Goal: Task Accomplishment & Management: Use online tool/utility

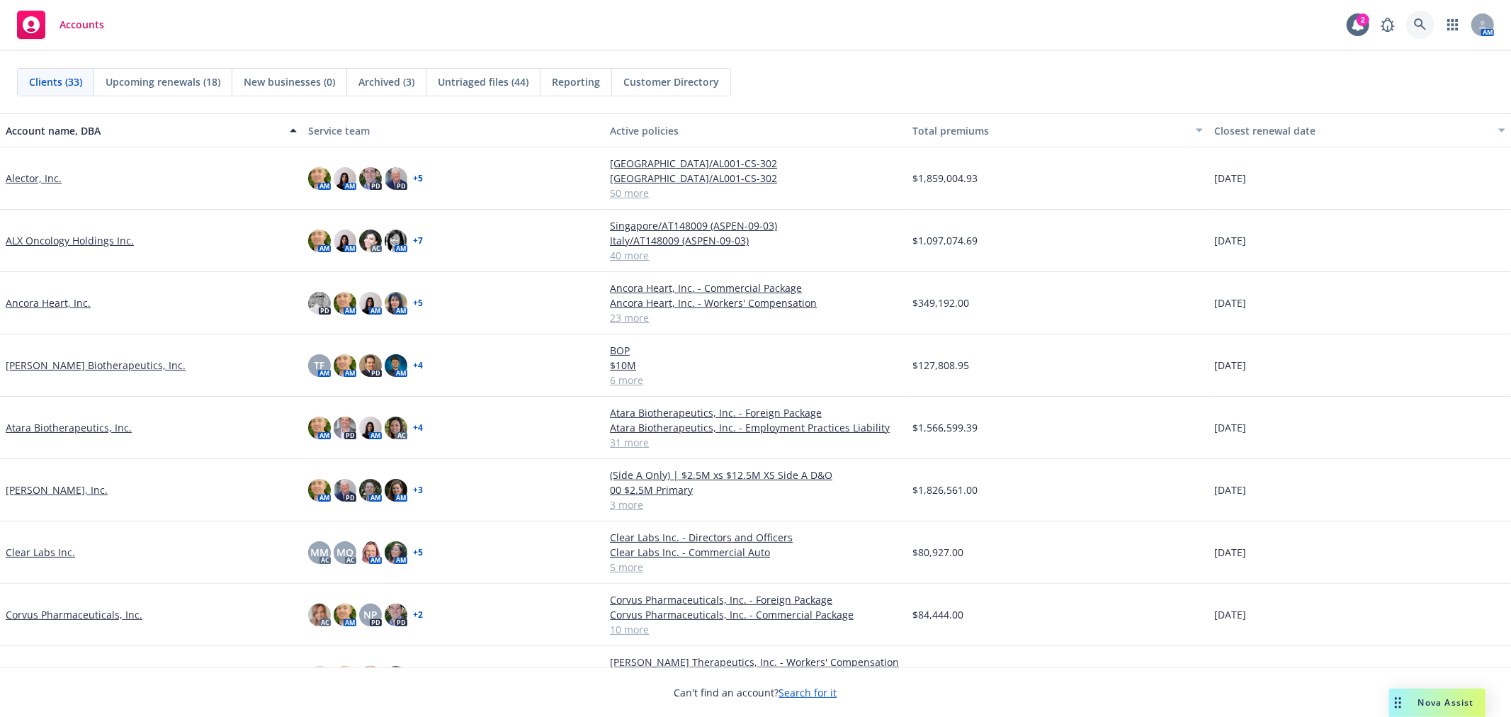
click at [1425, 17] on link at bounding box center [1420, 25] width 28 height 28
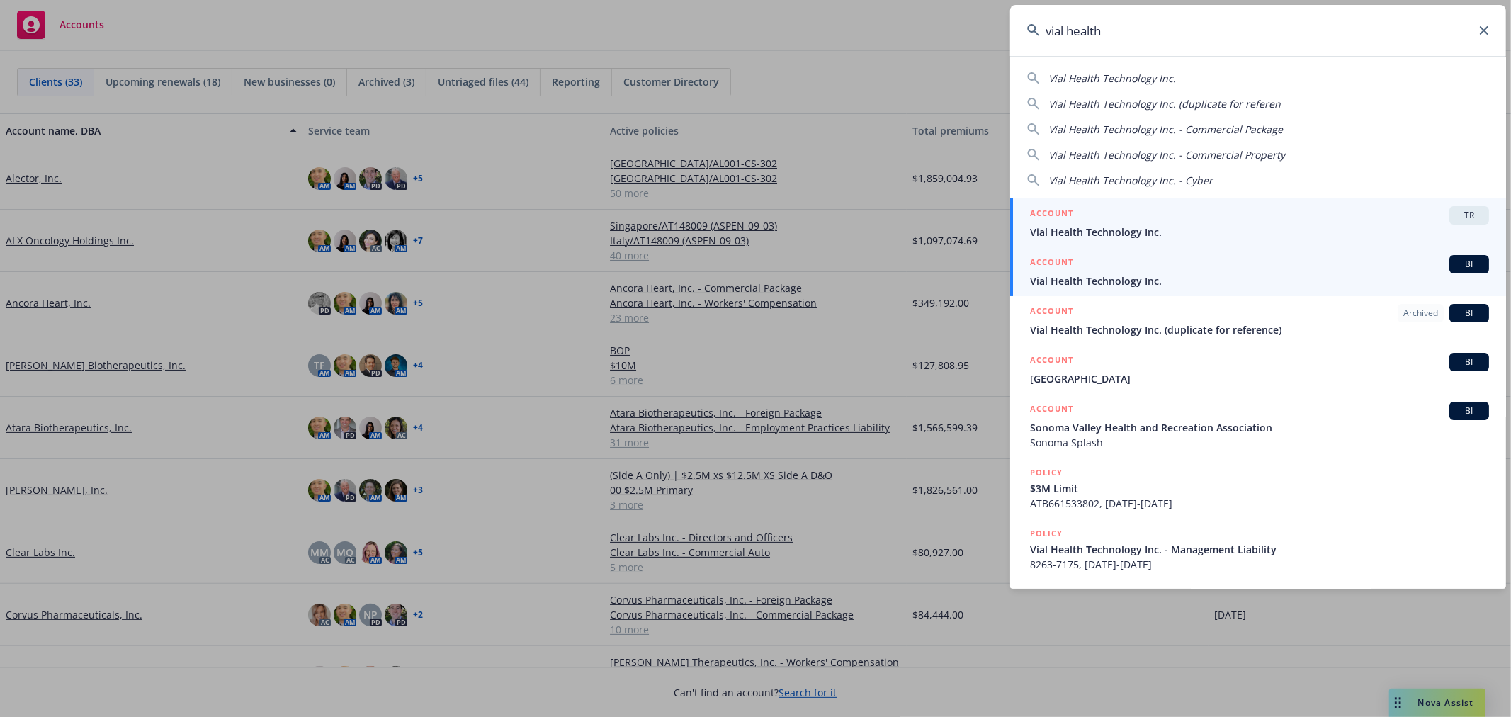
type input "vial health"
click at [1137, 279] on span "Vial Health Technology Inc." at bounding box center [1259, 280] width 459 height 15
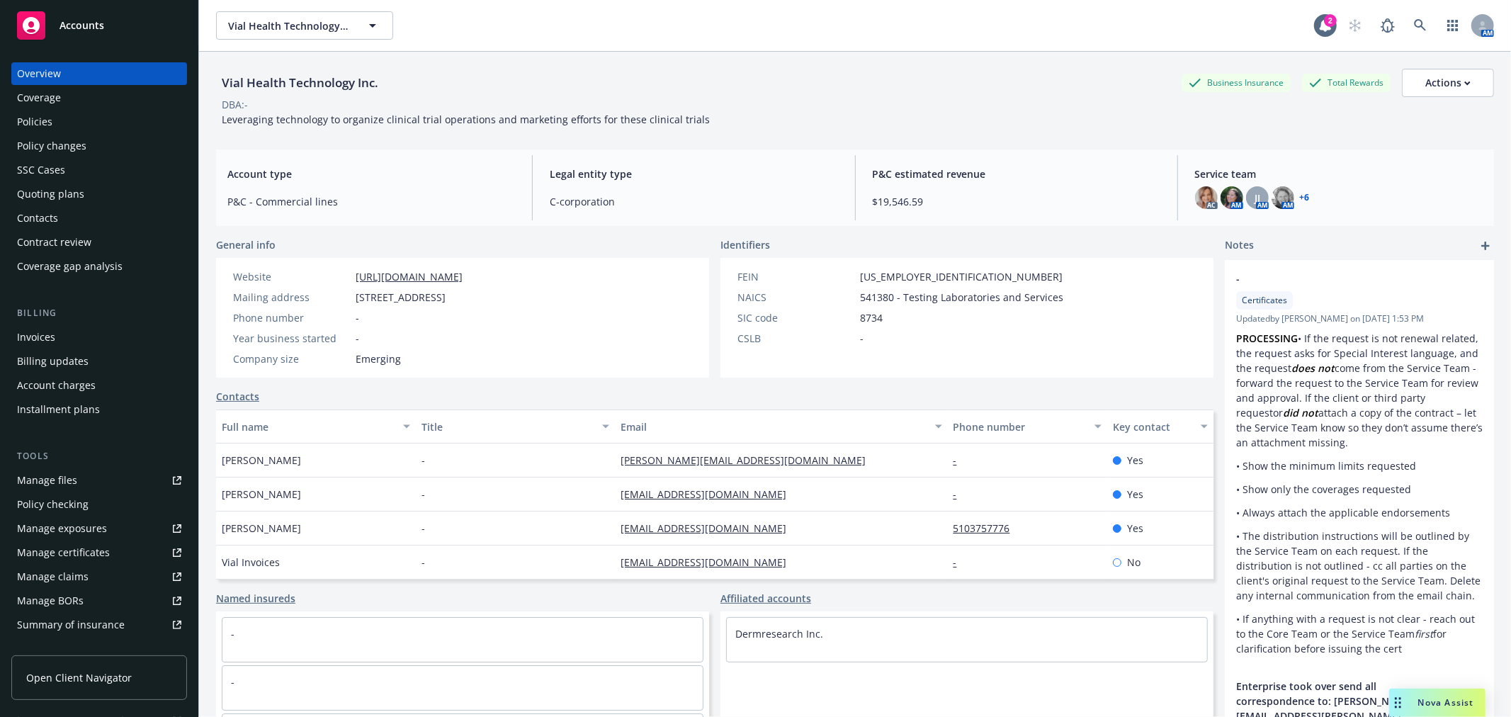
click at [61, 126] on div "Policies" at bounding box center [99, 122] width 164 height 23
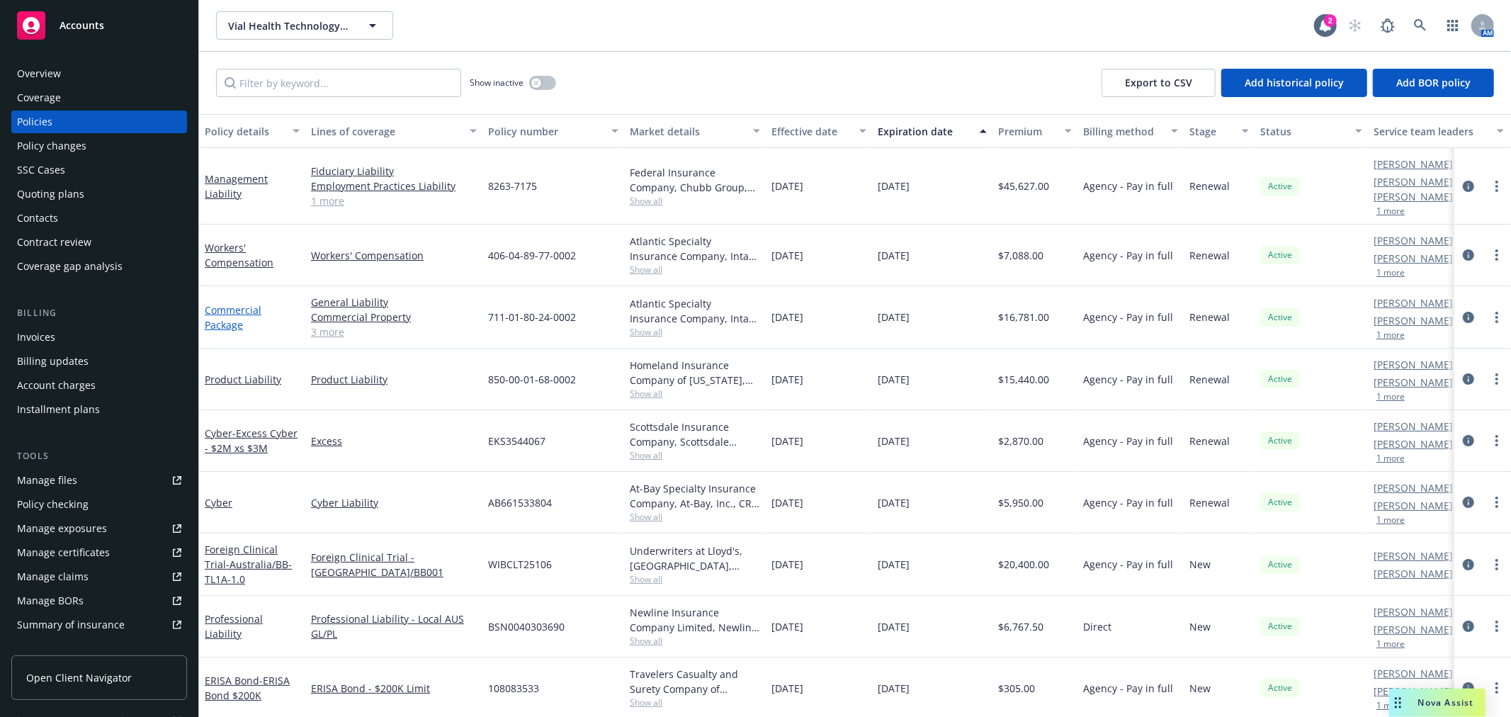
click at [227, 303] on link "Commercial Package" at bounding box center [233, 317] width 57 height 28
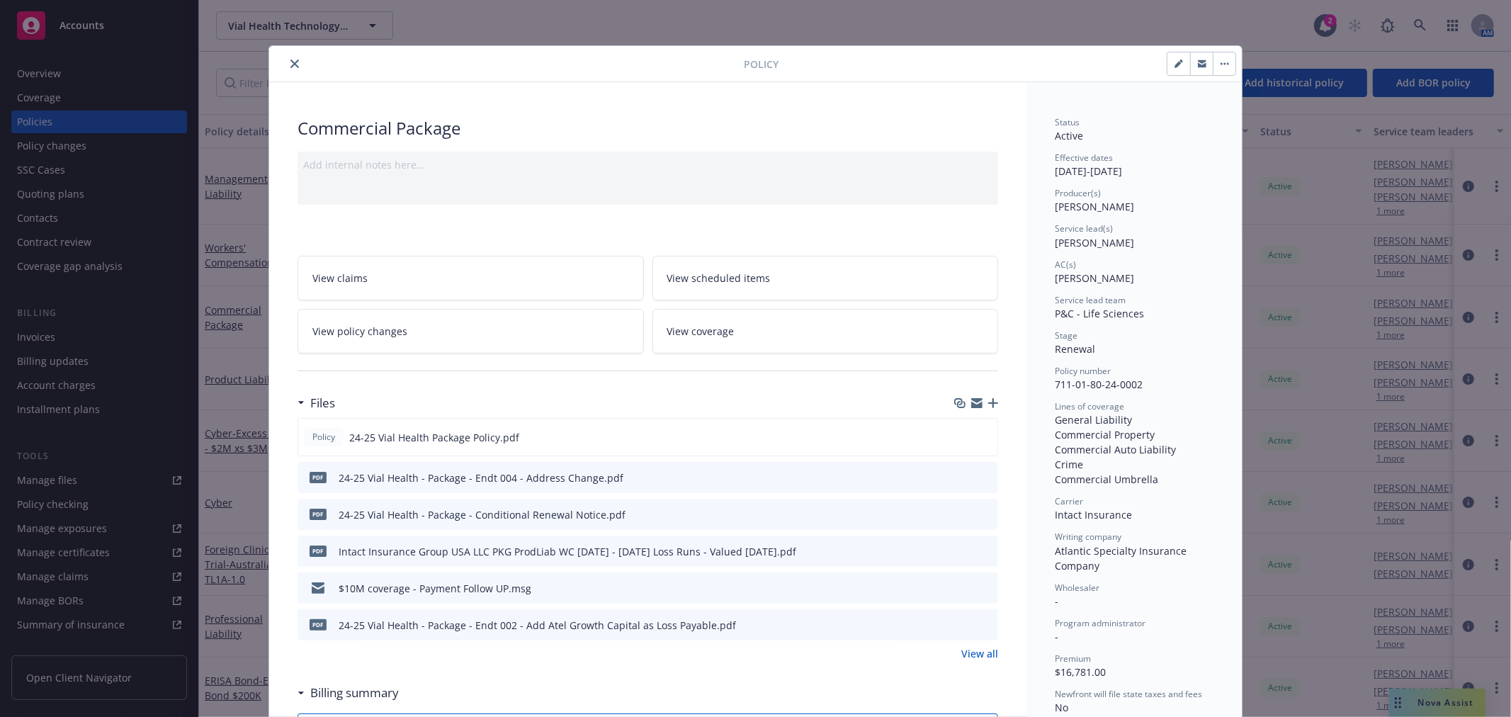
click at [978, 475] on icon "preview file" at bounding box center [984, 477] width 13 height 10
click at [292, 67] on icon "close" at bounding box center [294, 64] width 9 height 9
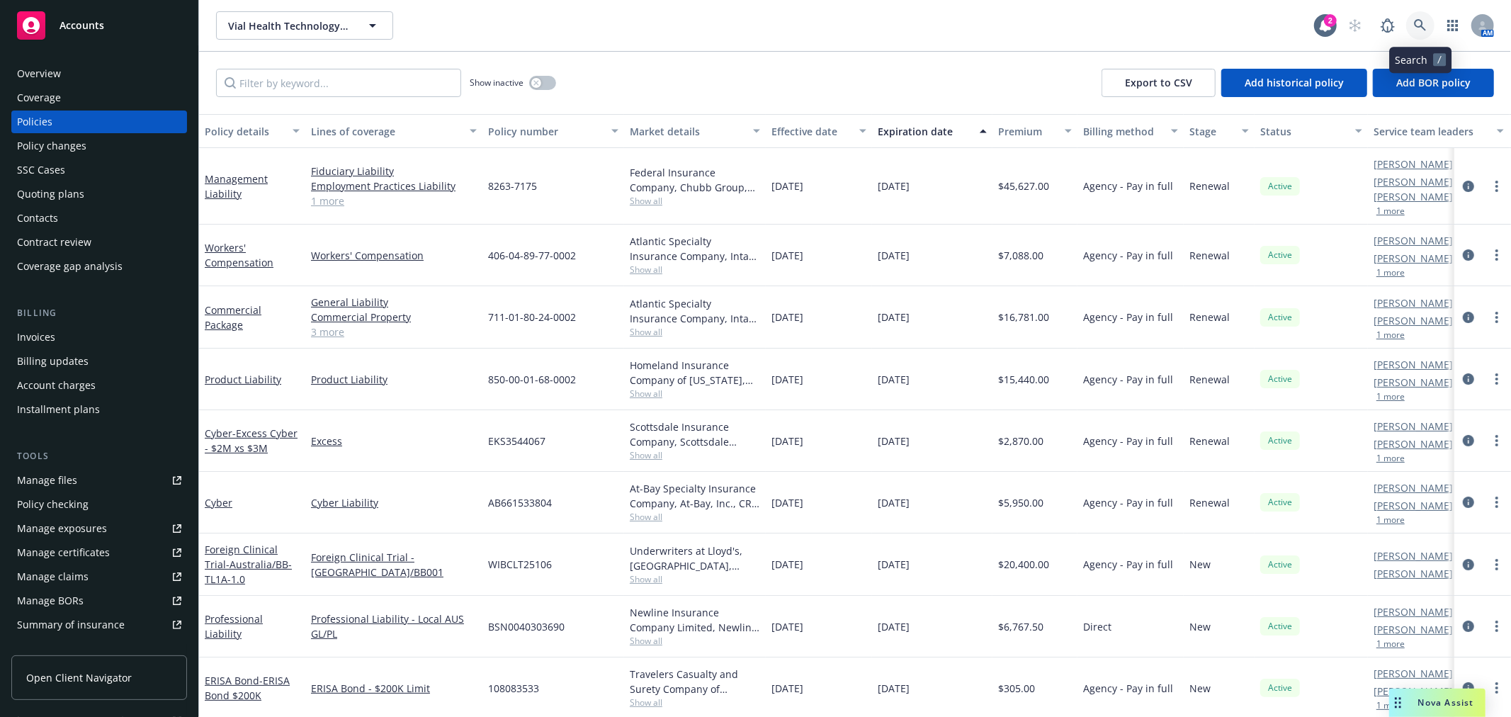
click at [1424, 26] on icon at bounding box center [1420, 25] width 13 height 13
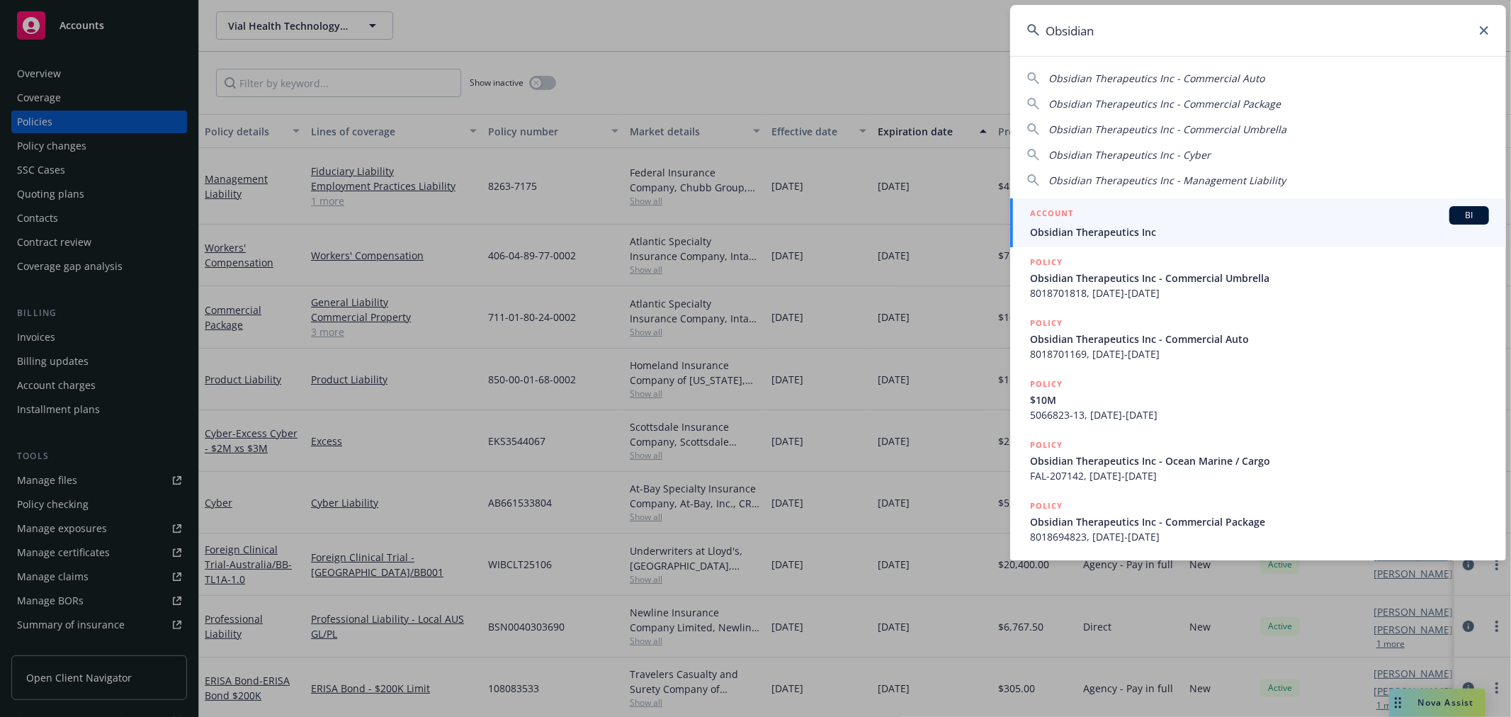
type input "Obsidian"
click at [1132, 227] on span "Obsidian Therapeutics Inc" at bounding box center [1259, 232] width 459 height 15
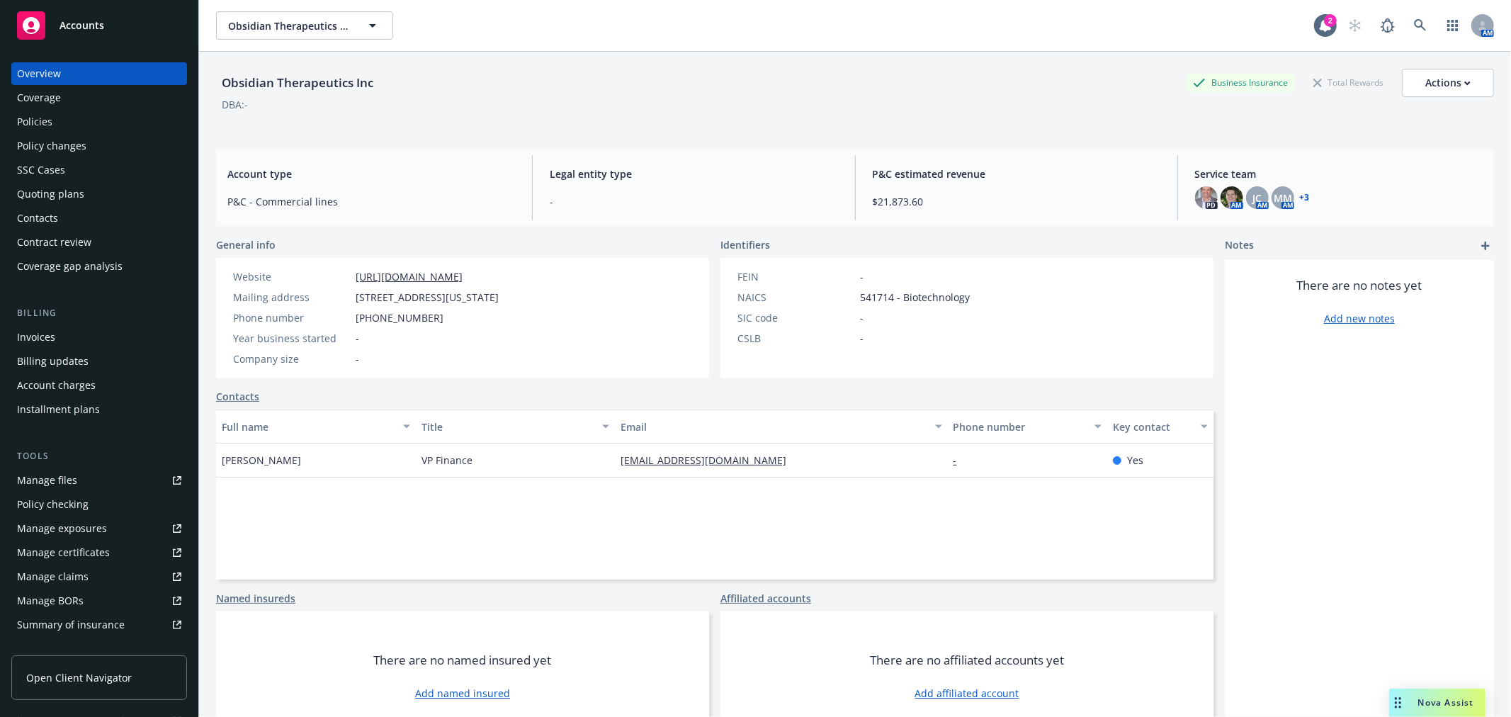
click at [13, 111] on link "Policies" at bounding box center [99, 122] width 176 height 23
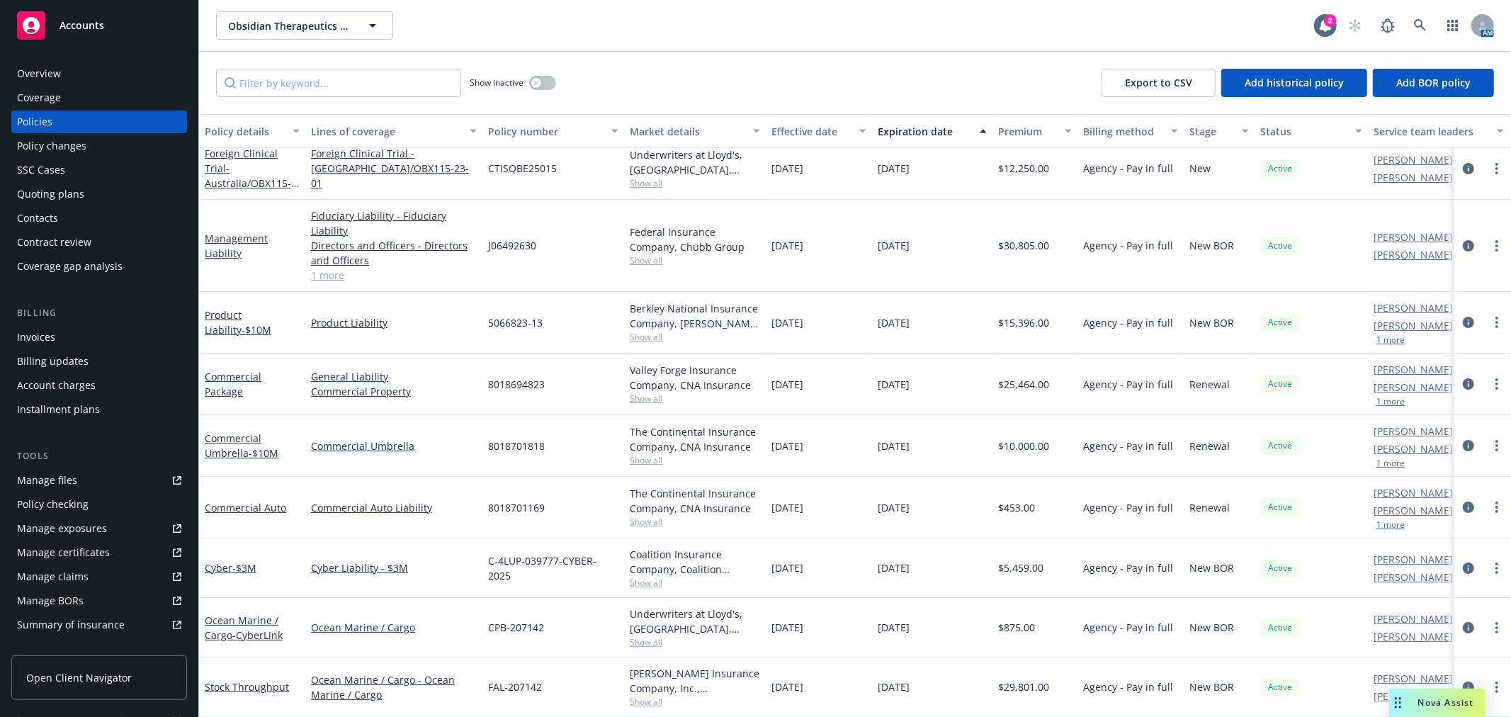
scroll to position [23, 0]
click at [238, 308] on link "Product Liability - $10M" at bounding box center [238, 322] width 67 height 28
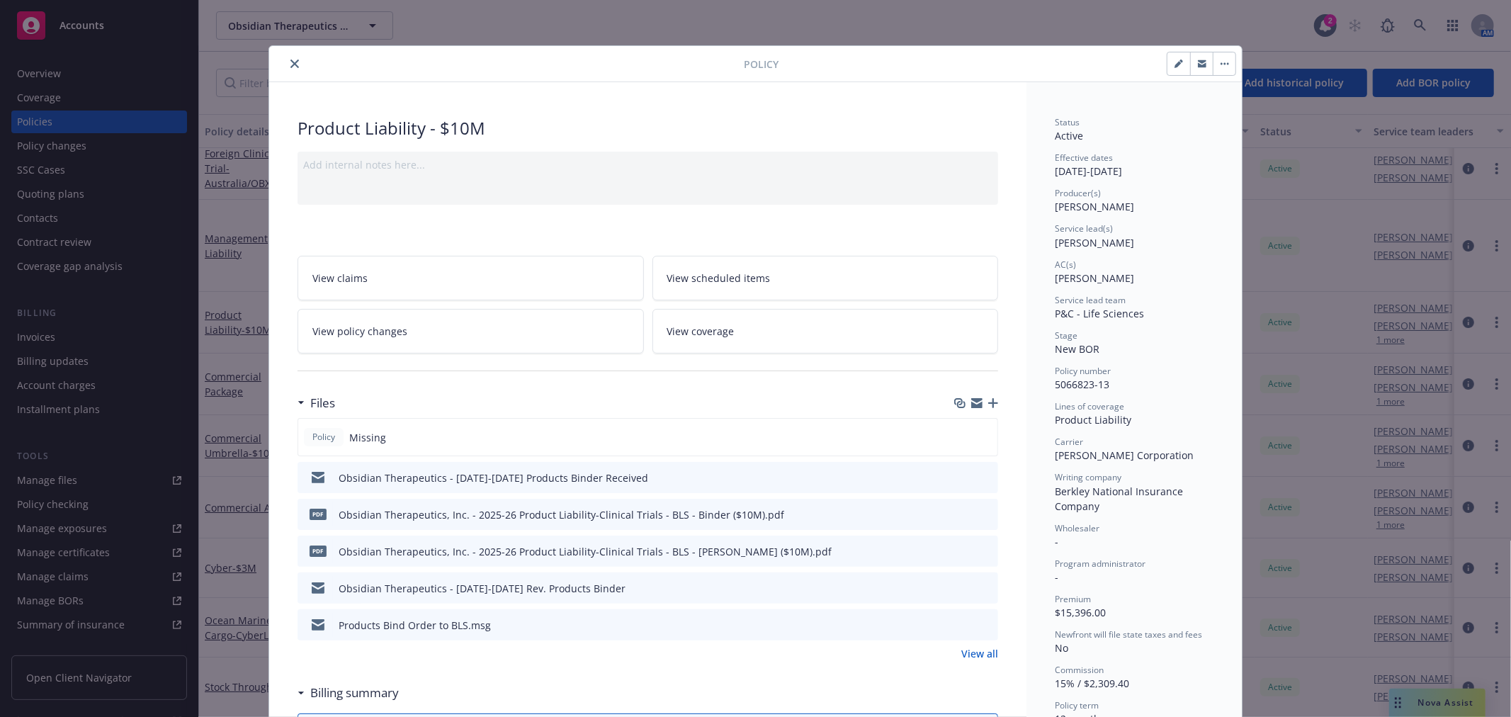
click at [989, 400] on icon "button" at bounding box center [993, 403] width 10 height 10
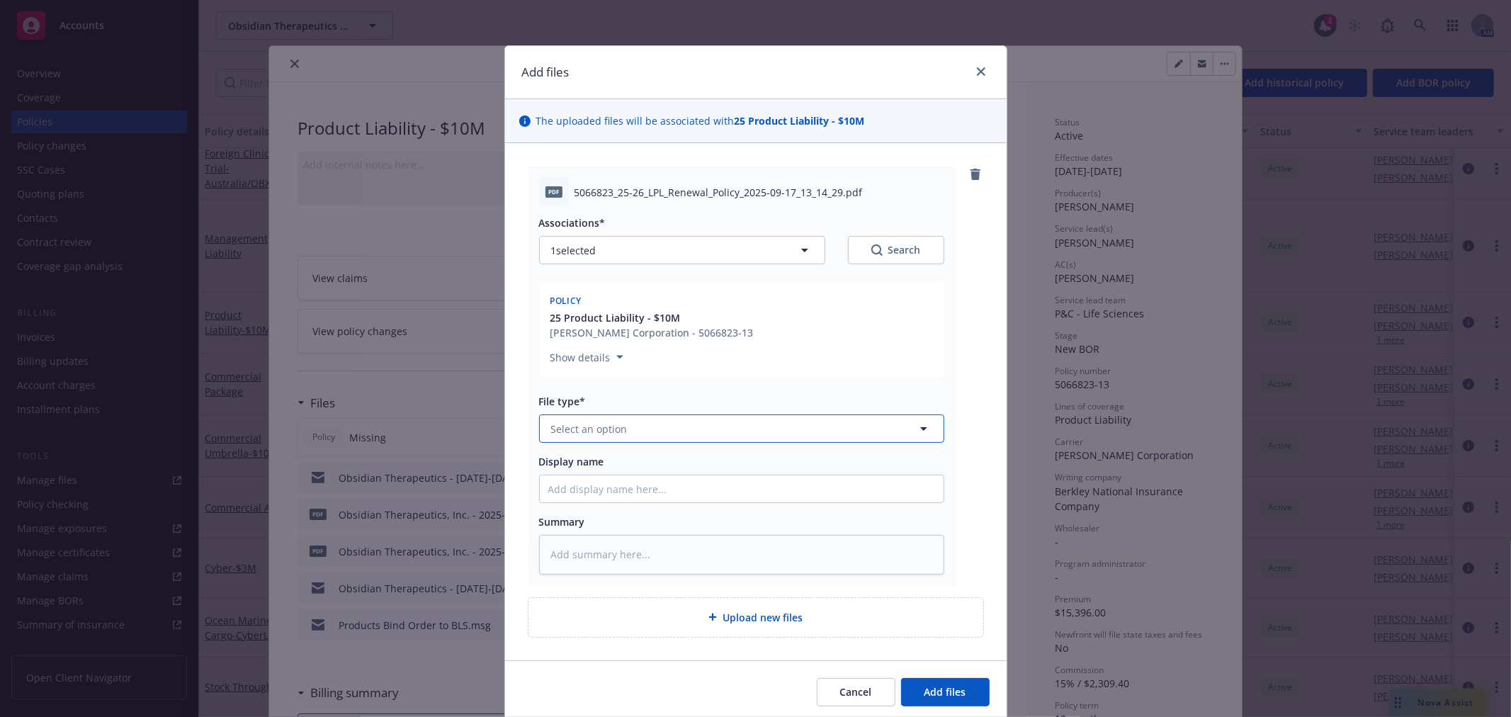
click at [684, 430] on button "Select an option" at bounding box center [741, 428] width 405 height 28
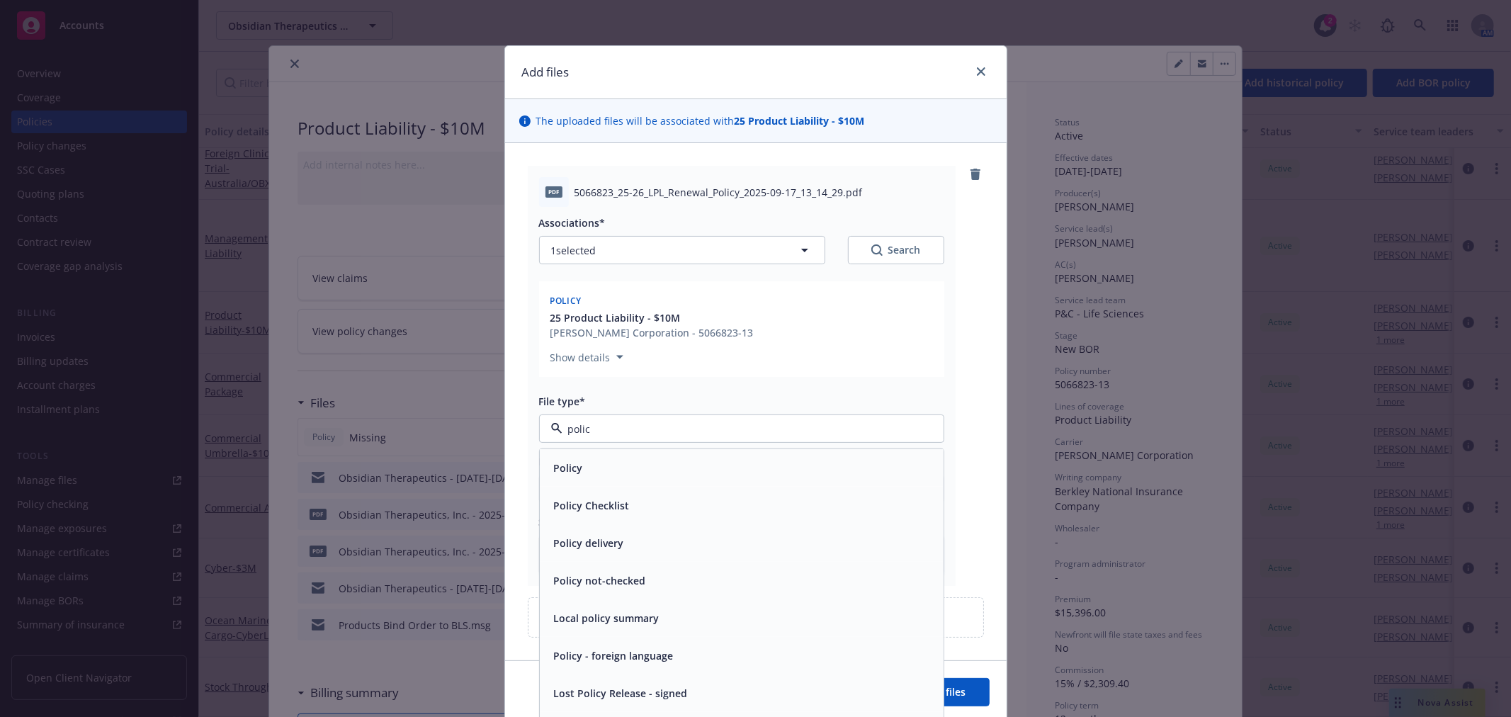
type input "policy"
click at [629, 458] on div "Policy" at bounding box center [741, 468] width 387 height 21
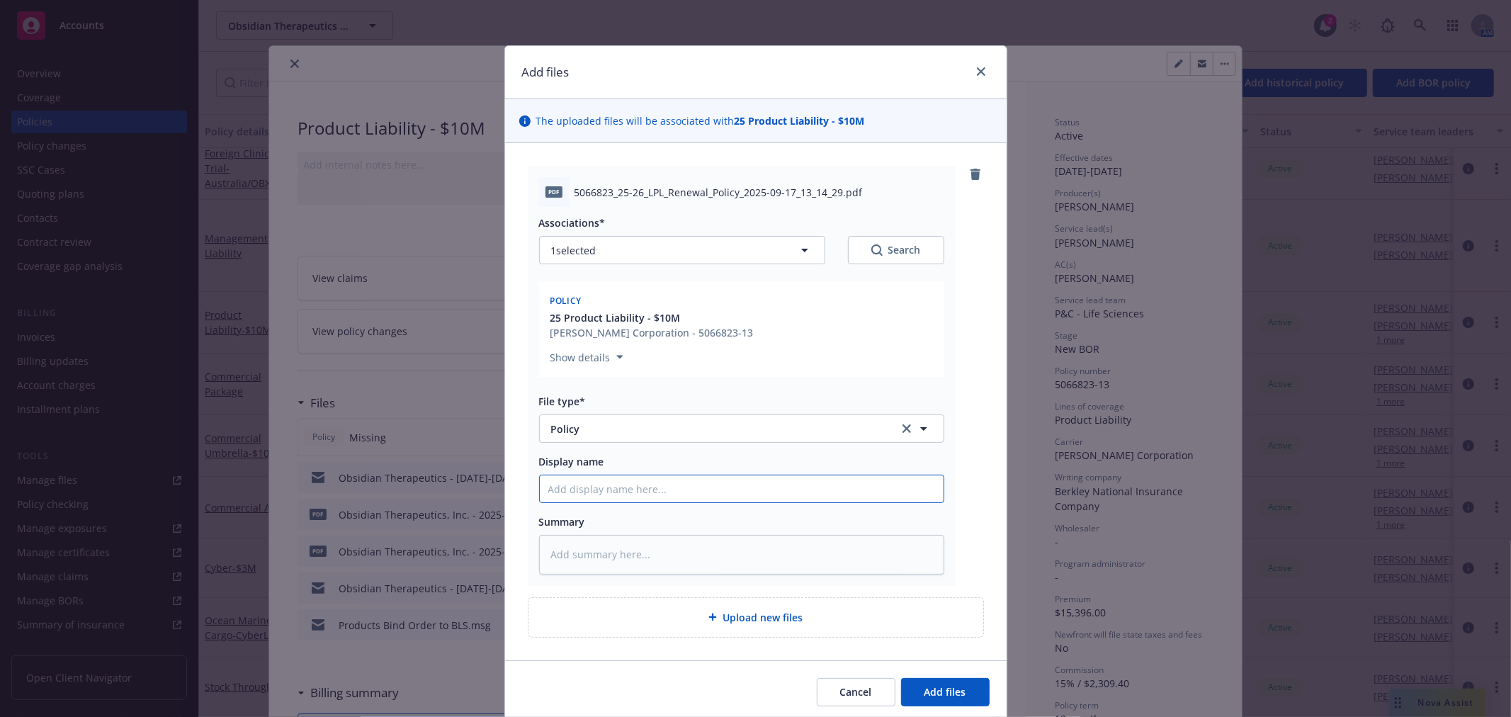
click at [716, 498] on input "Display name" at bounding box center [742, 488] width 404 height 27
type textarea "x"
type input "O"
type textarea "x"
type input "Ob"
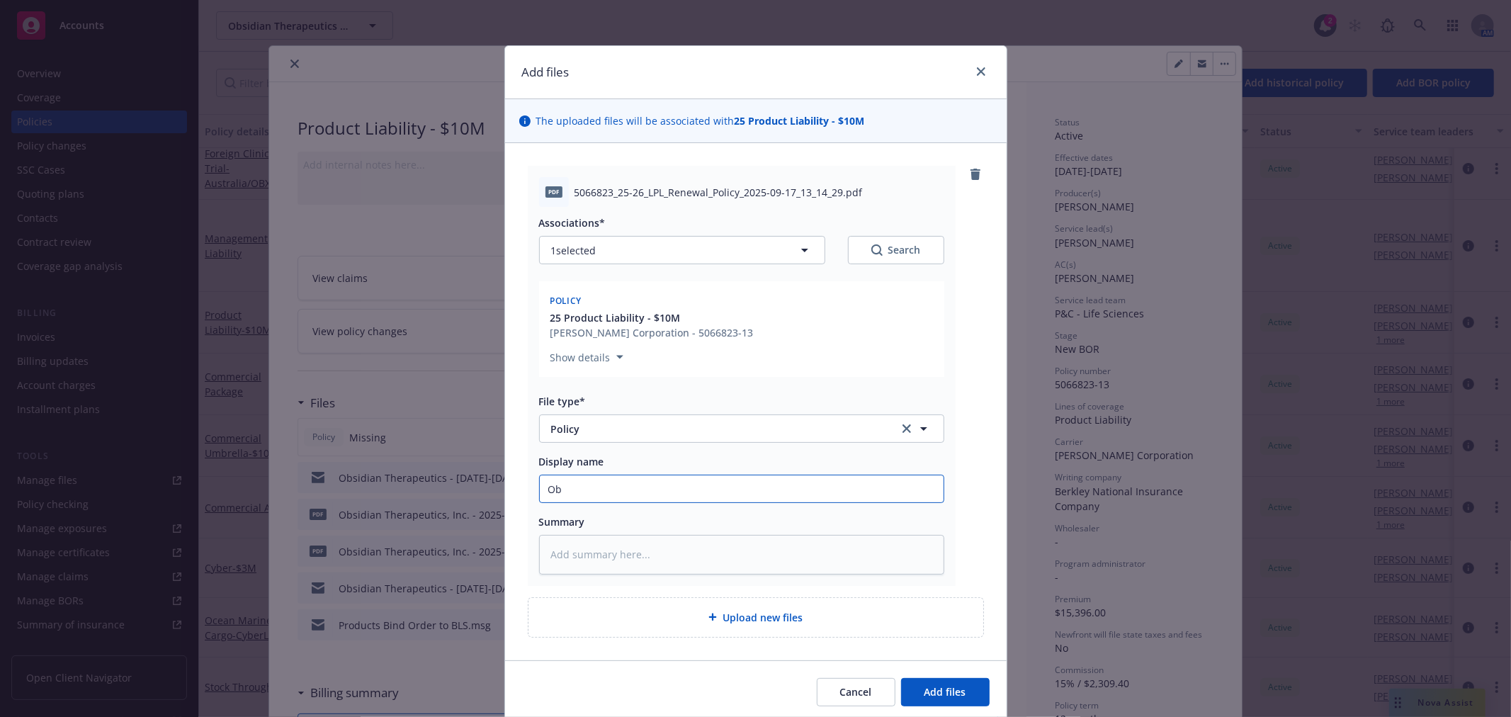
type textarea "x"
type input "Obs"
type textarea "x"
type input "Obsi"
type textarea "x"
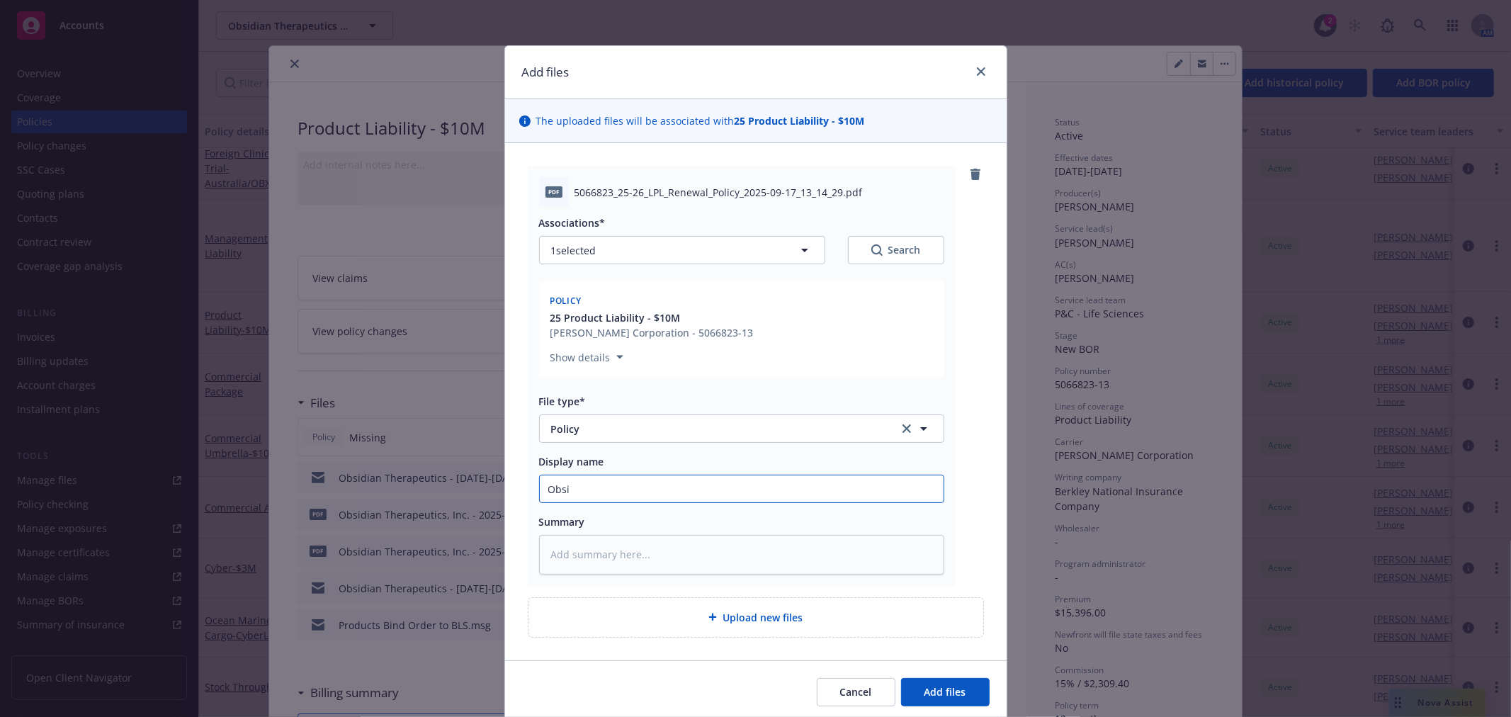
type input "Obsid"
type textarea "x"
type input "Obsidi"
type textarea "x"
type input "Obsidia"
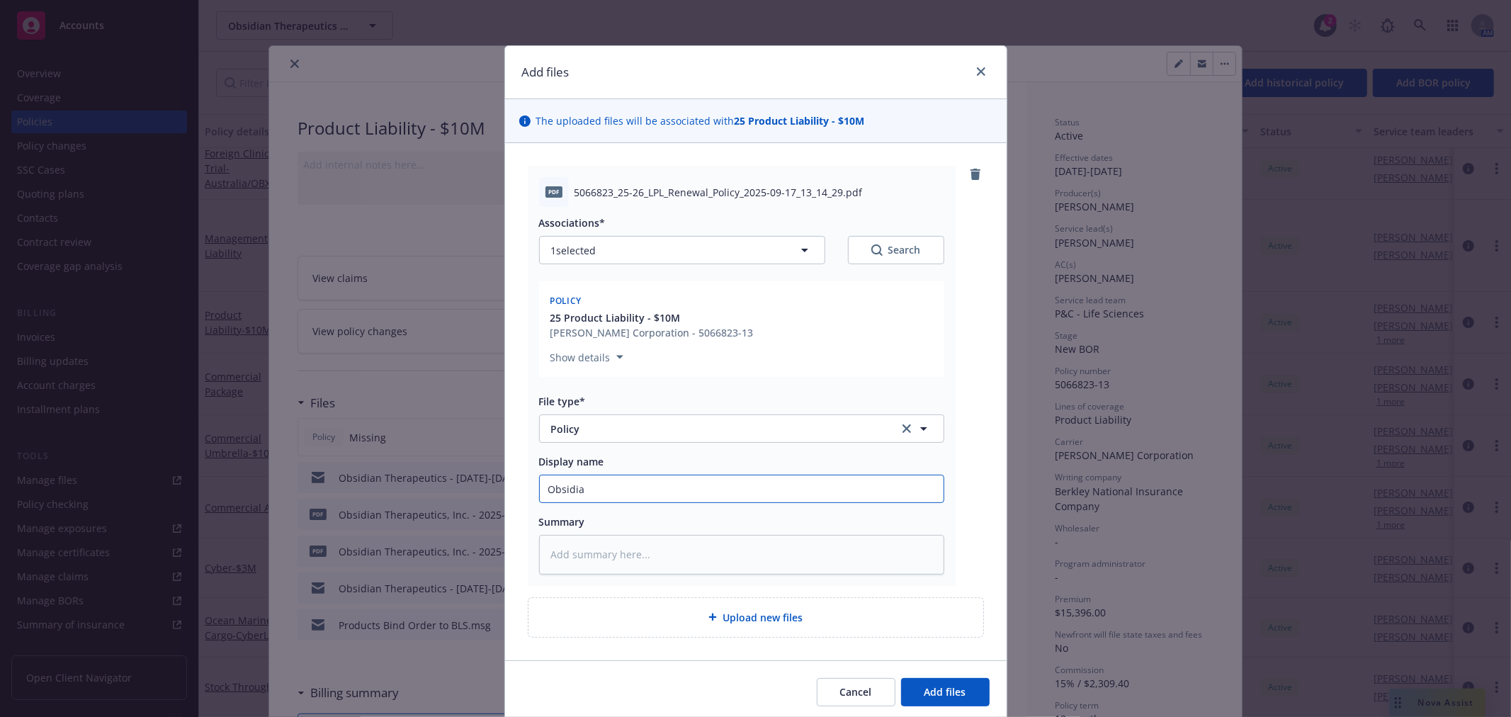
type textarea "x"
type input "Obsidian"
type textarea "x"
type input "Obsidian"
type textarea "x"
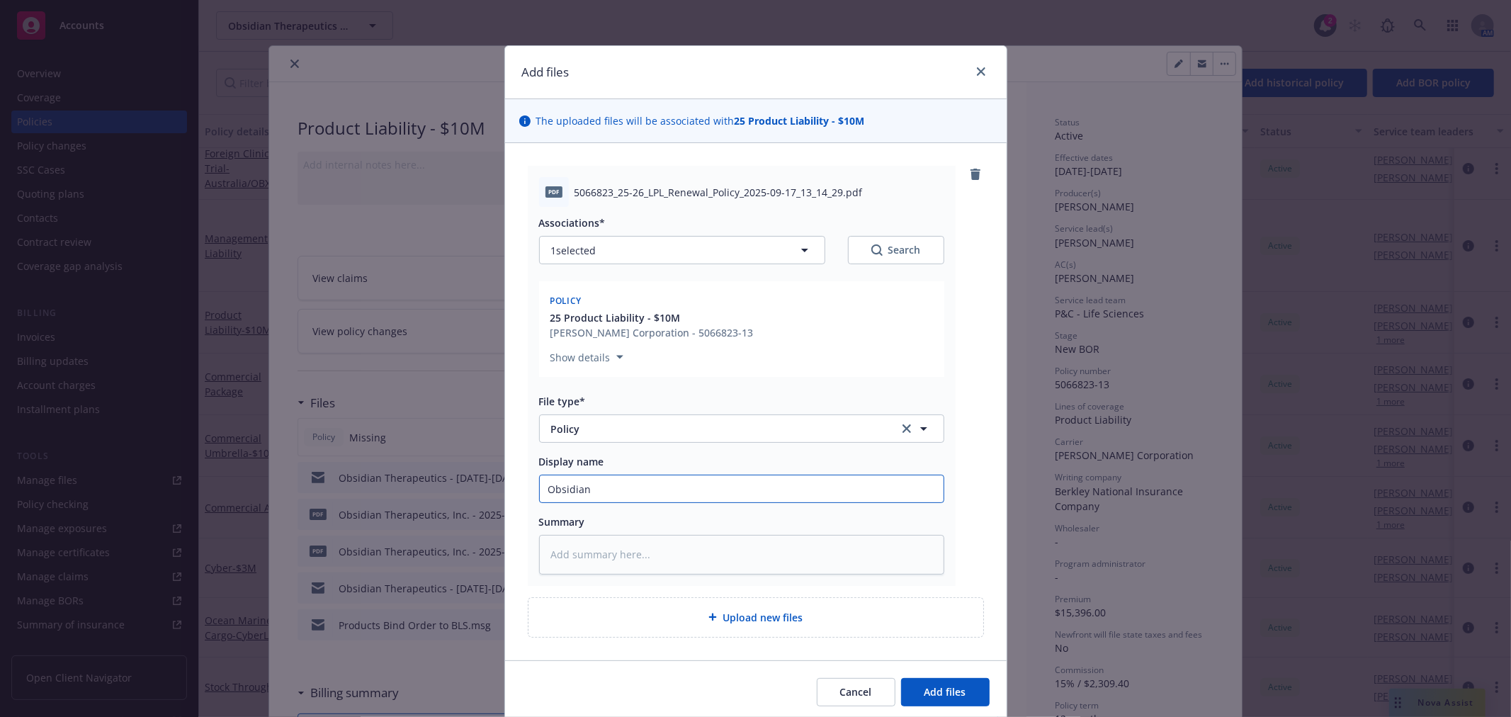
type input "Obsidian -"
type textarea "x"
type input "Obsidian -"
type textarea "x"
type input "Obsidian - 2"
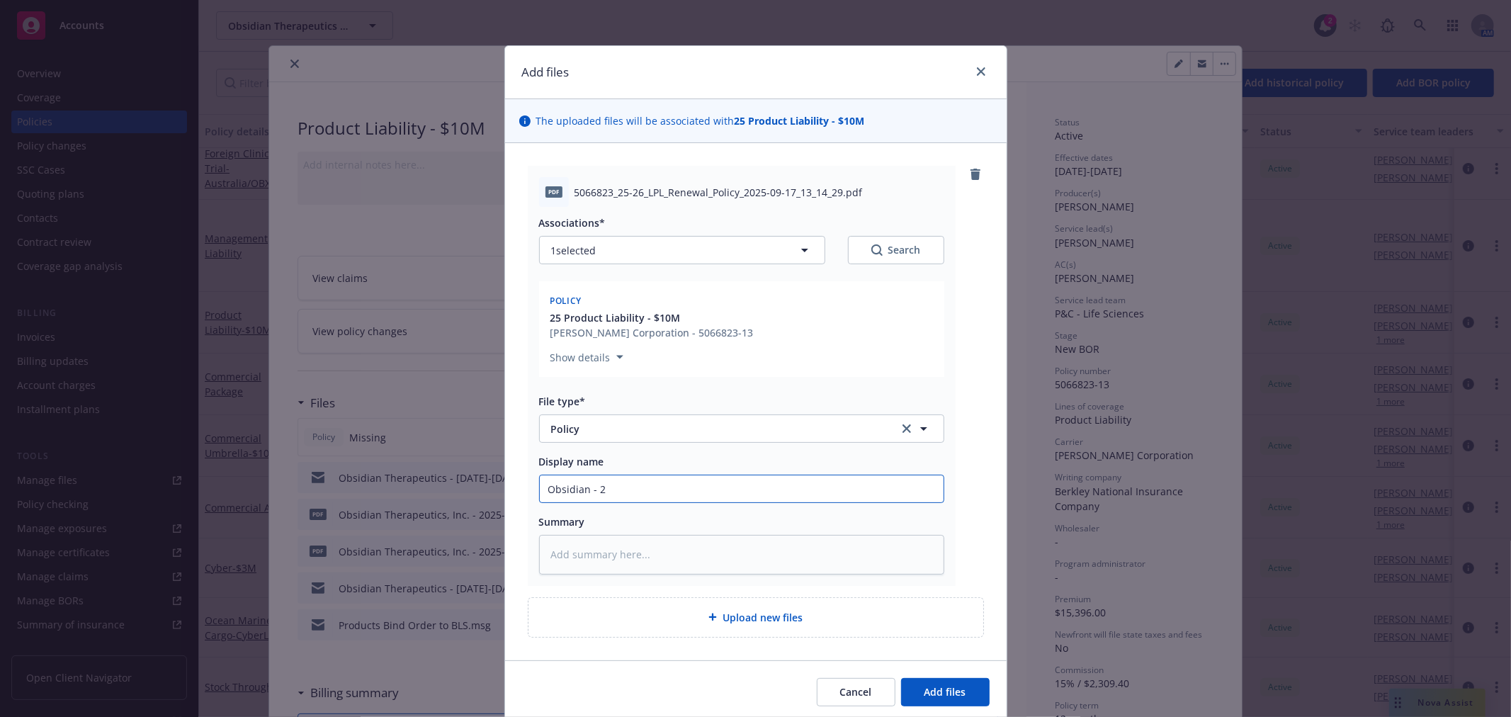
type textarea "x"
type input "Obsidian - 25"
type textarea "x"
type input "Obsidian - 25-"
type textarea "x"
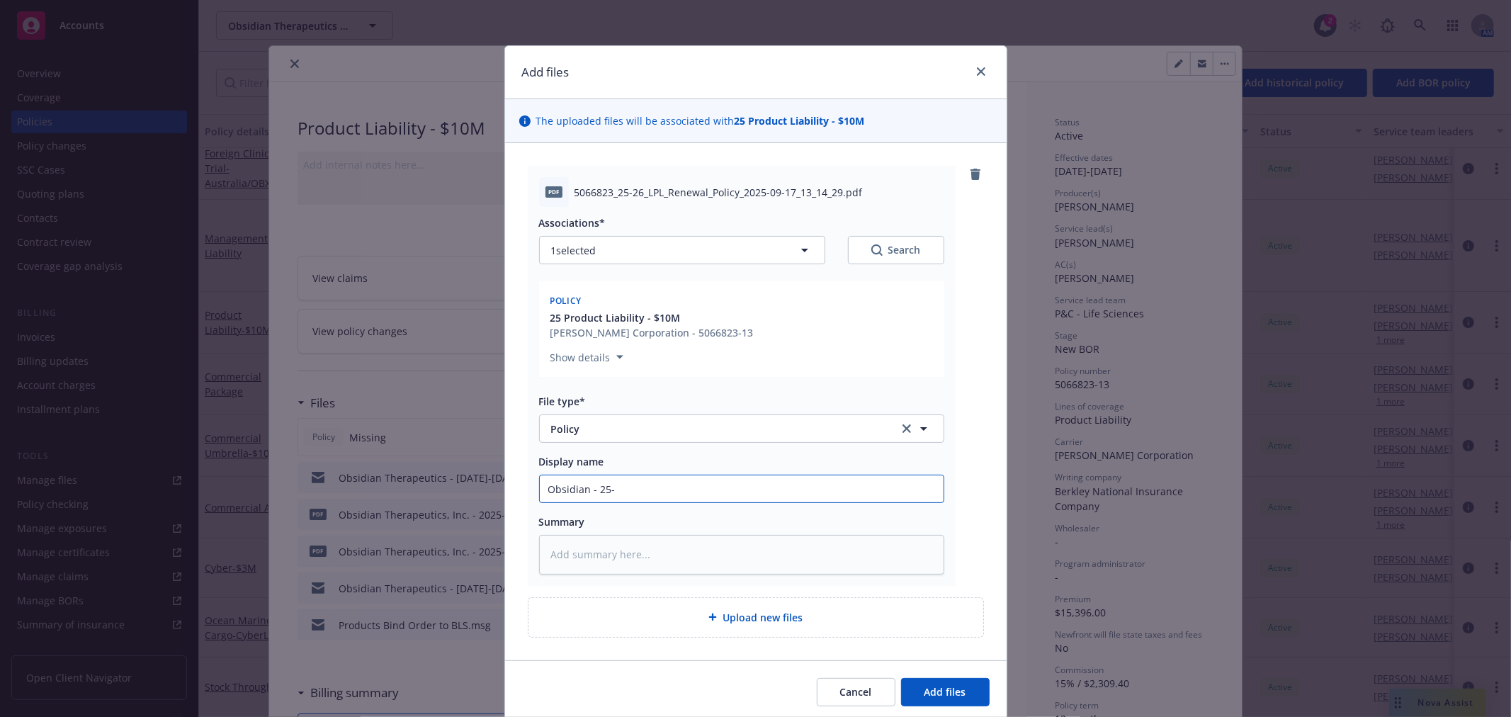
type input "Obsidian - 25-2"
type textarea "x"
type input "Obsidian - 25-26"
type textarea "x"
type input "Obsidian - 25-26"
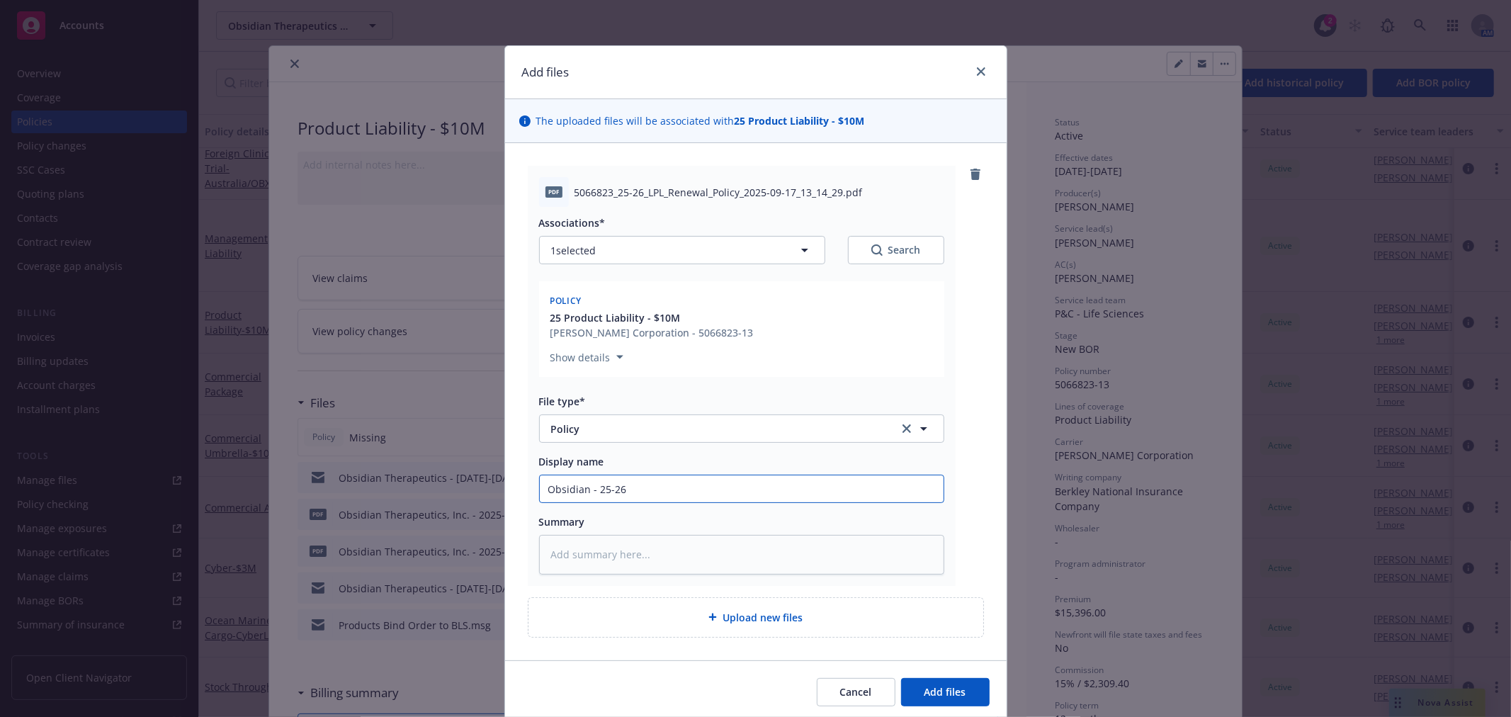
type textarea "x"
type input "Obsidian - 25-26 P"
type textarea "x"
type input "Obsidian - 25-26 Pr"
type textarea "x"
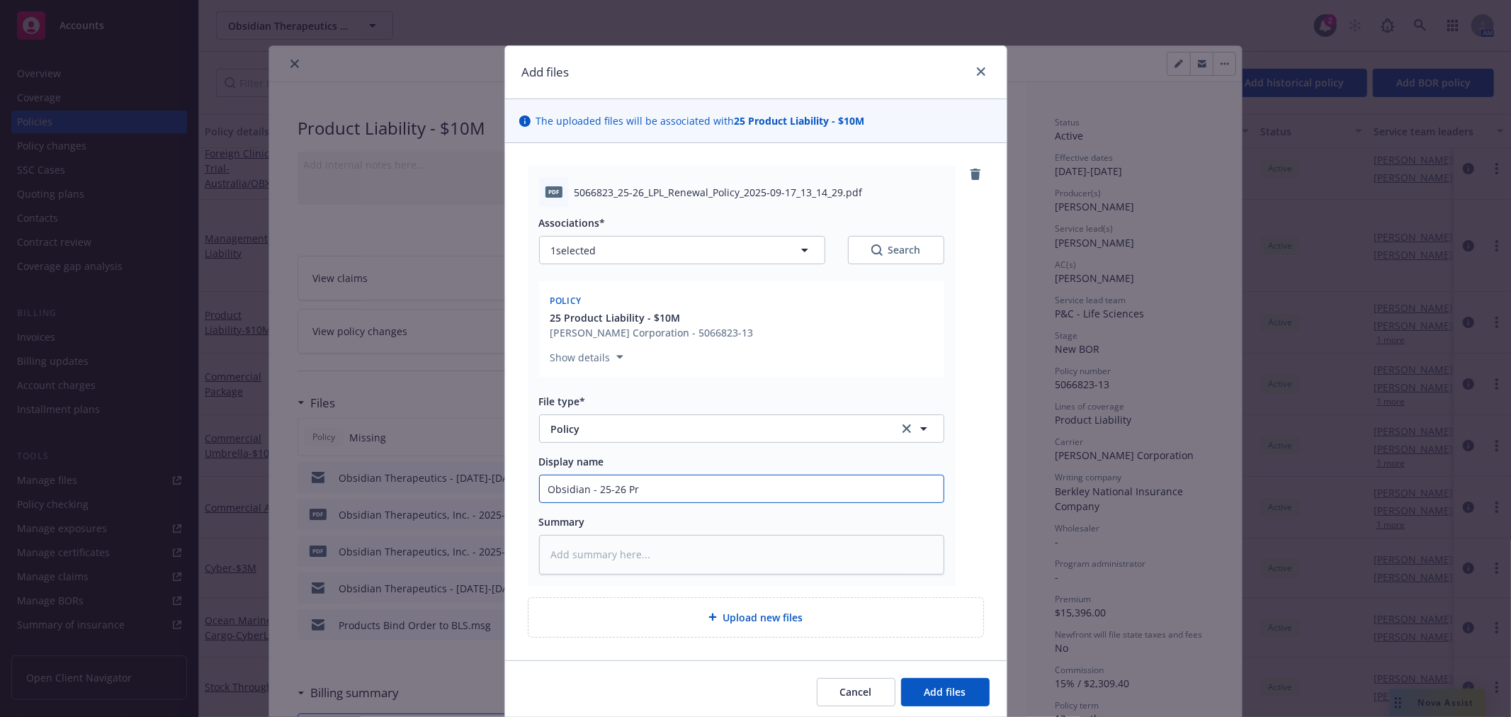
type input "Obsidian - 25-26 Pro"
type textarea "x"
type input "Obsidian - 25-26 Prod"
type textarea "x"
type input "Obsidian - 25-26 Produ"
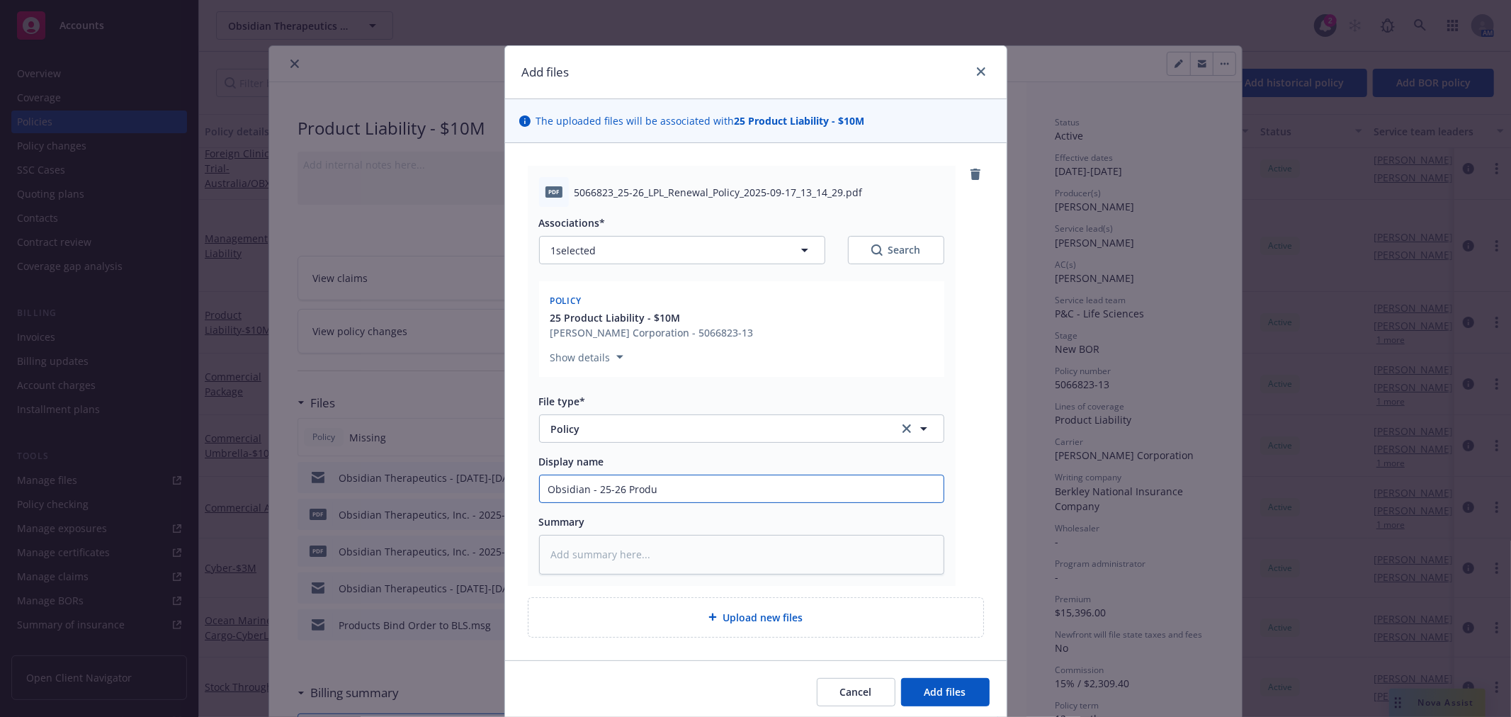
type textarea "x"
type input "Obsidian - 25-26 Produc"
type textarea "x"
type input "Obsidian - 25-26 Product"
type textarea "x"
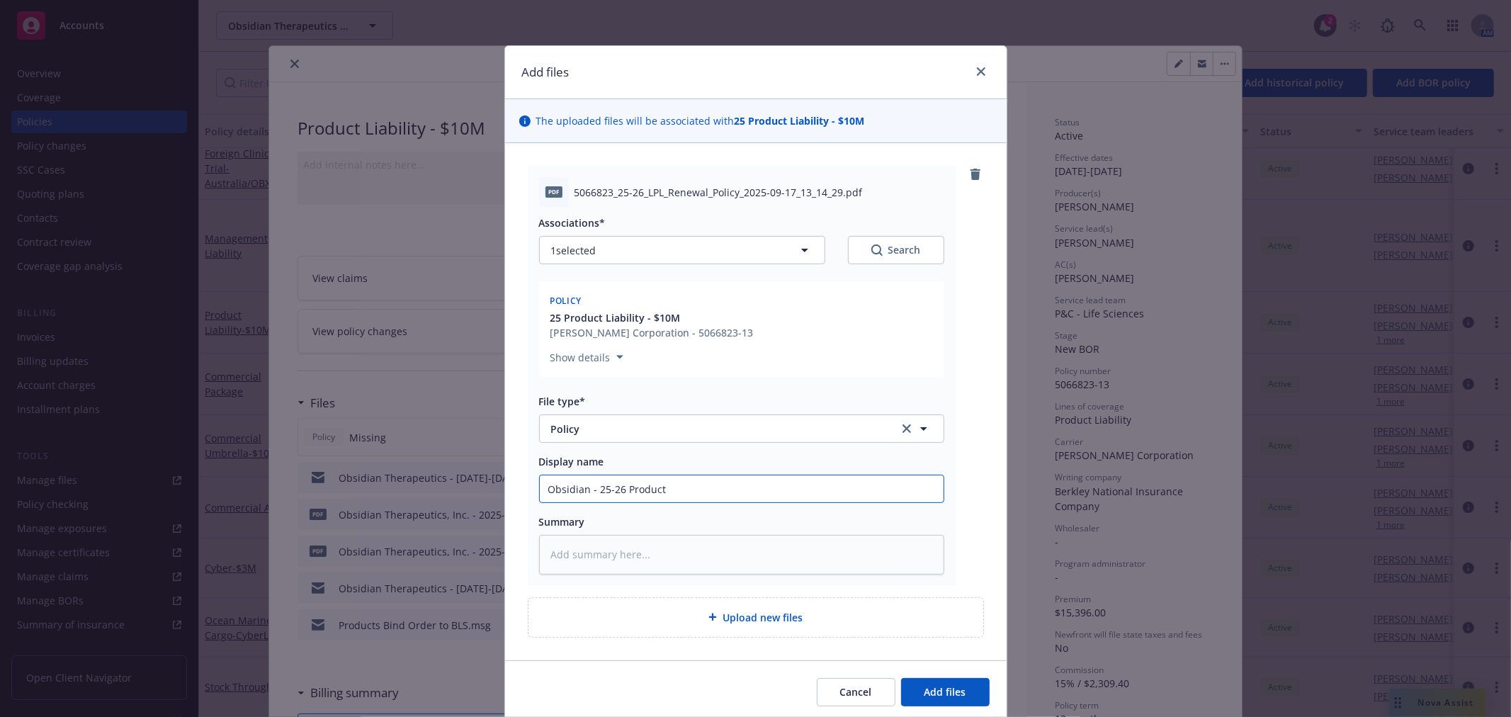
type input "Obsidian - 25-26 Product"
type textarea "x"
type input "Obsidian - 25-26 Product L"
type textarea "x"
type input "Obsidian - 25-26 Product Li"
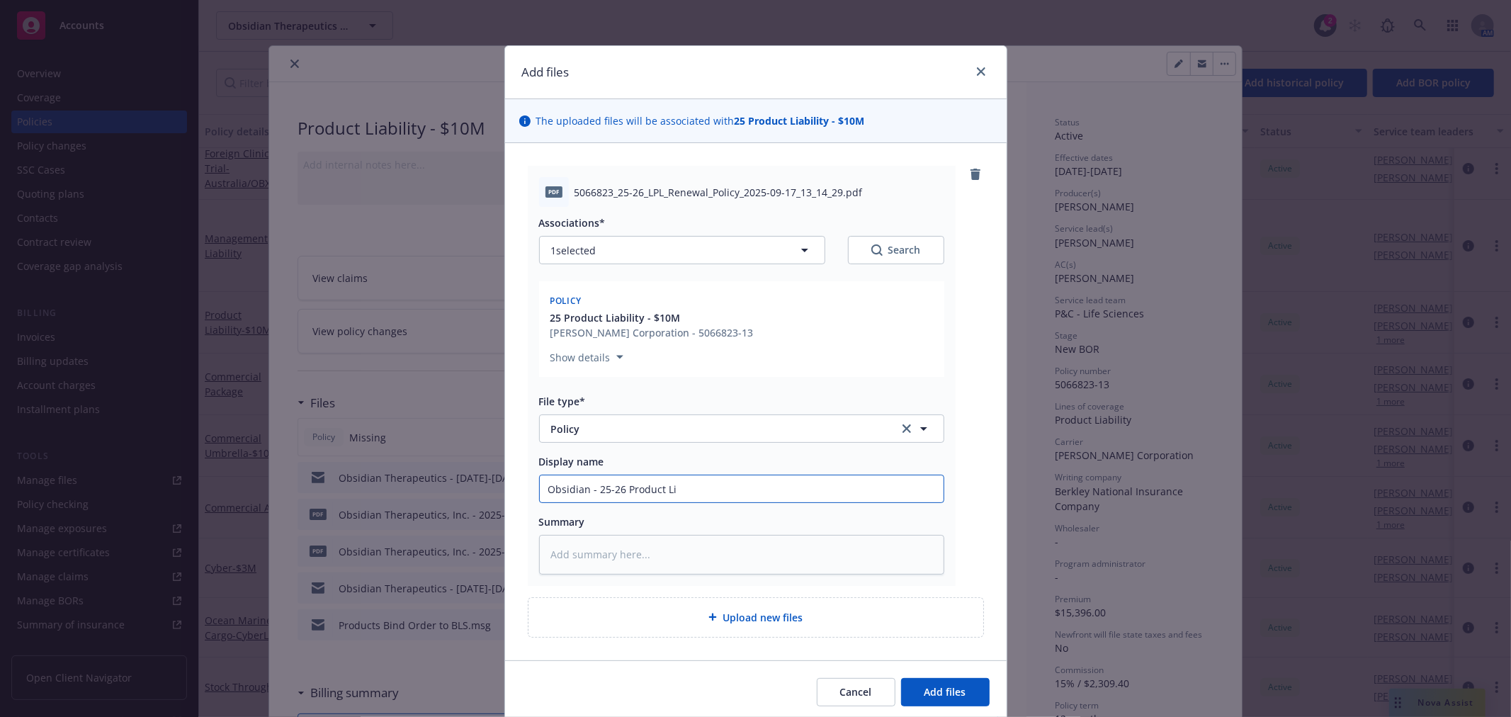
type textarea "x"
type input "Obsidian - 25-26 Product Lia"
type textarea "x"
type input "Obsidian - 25-26 Product Liab"
type textarea "x"
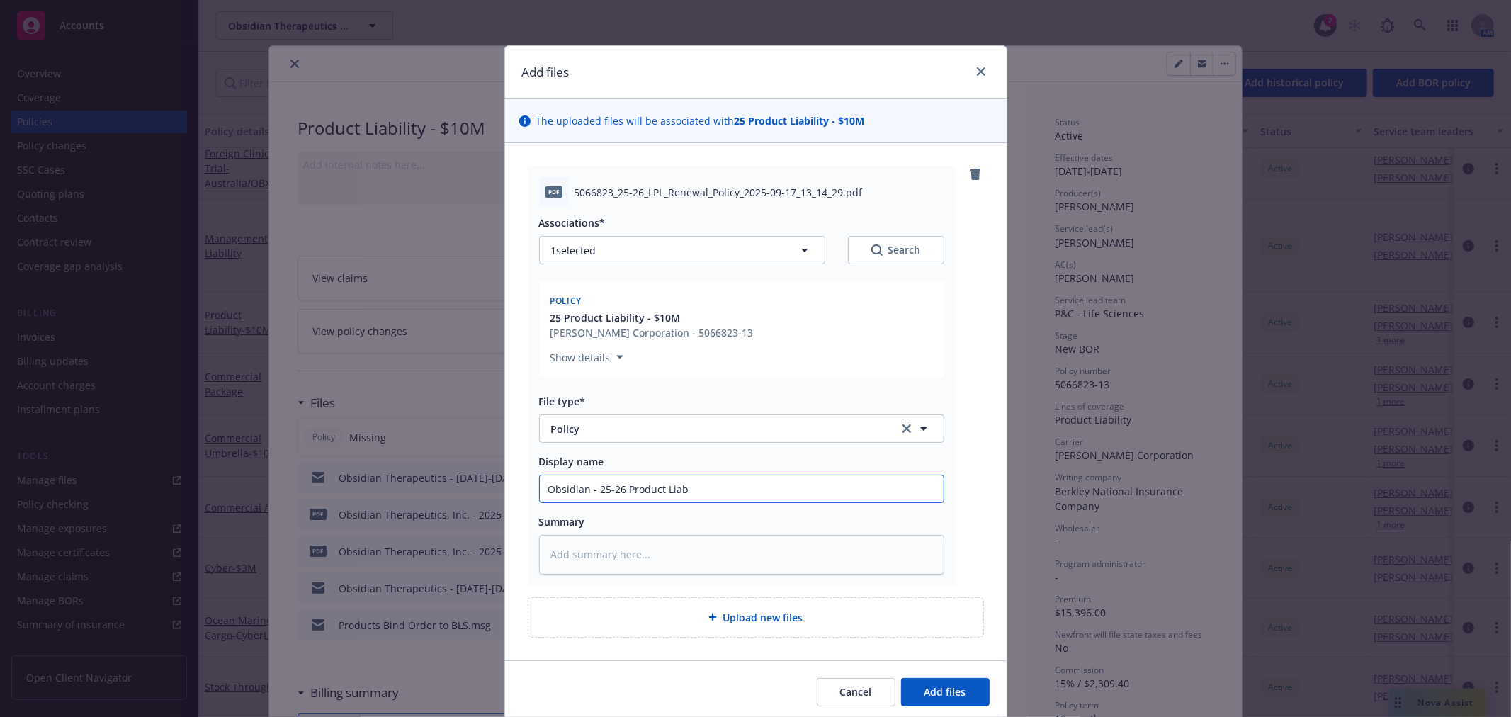
type input "Obsidian - 25-26 Product Liabi"
type textarea "x"
type input "Obsidian - 25-26 Product Liabil"
type textarea "x"
type input "Obsidian - 25-26 Product Liabili"
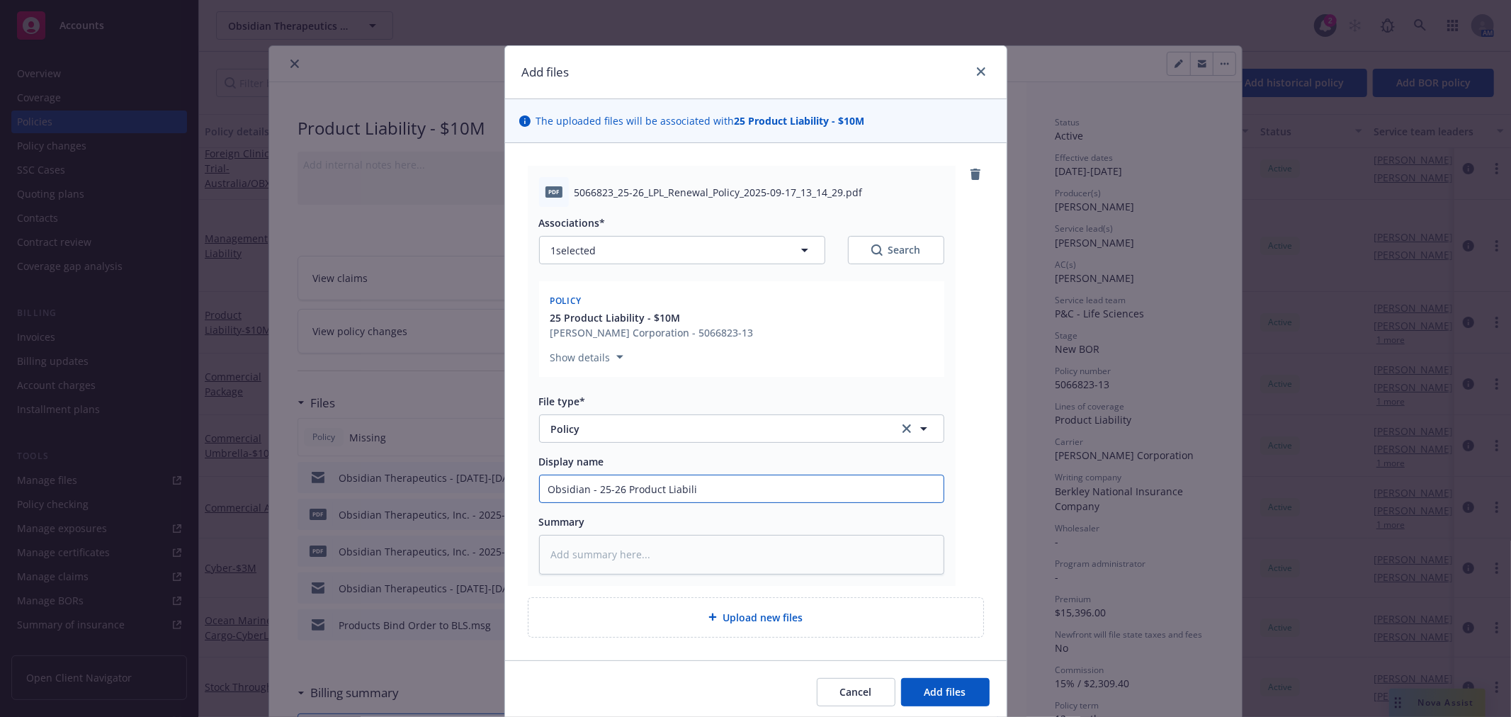
type textarea "x"
type input "Obsidian - 25-26 Product Liabilit"
type textarea "x"
type input "Obsidian - 25-26 Product Liability"
type textarea "x"
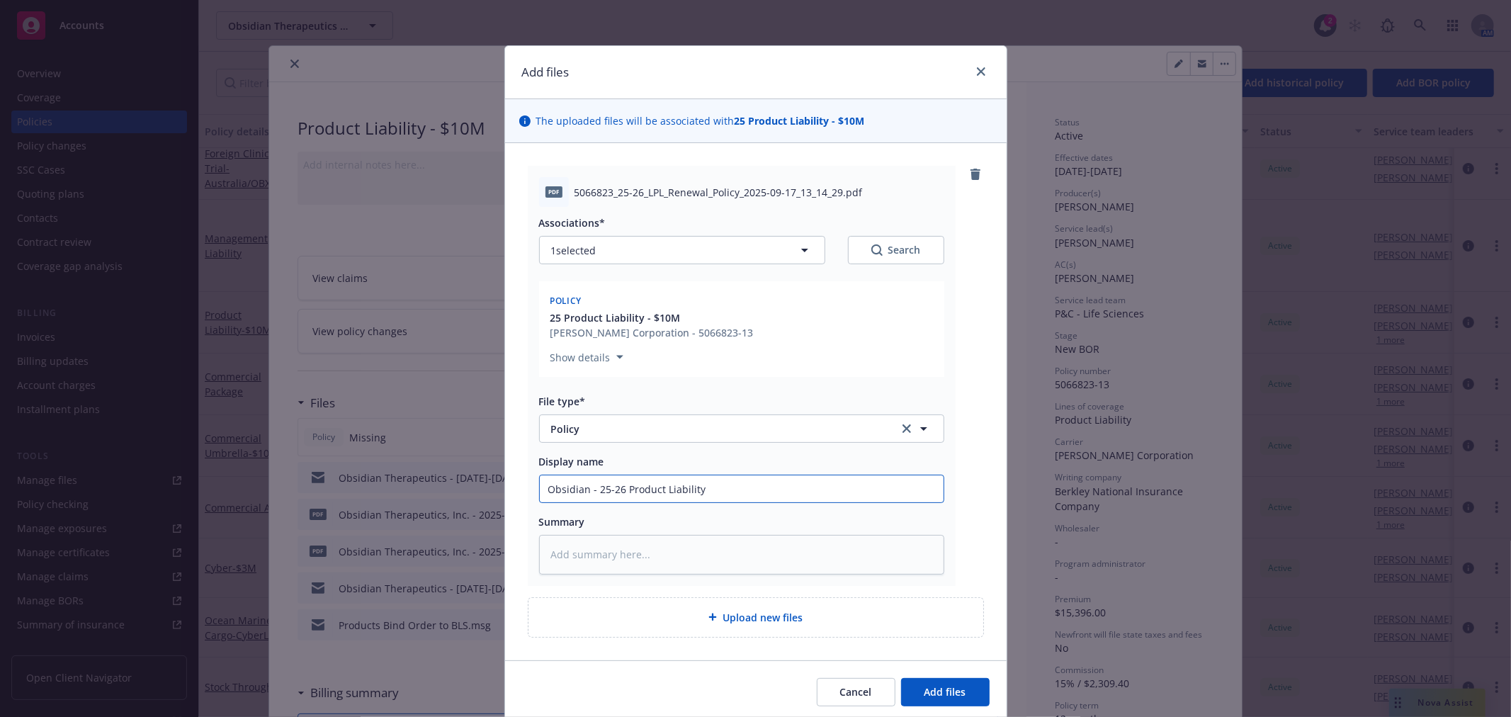
type input "Obsidian - 25-26 Product Liability"
type textarea "x"
type input "Obsidian - 25-26 Product Liability P"
type textarea "x"
type input "Obsidian - 25-26 Product Liability Po"
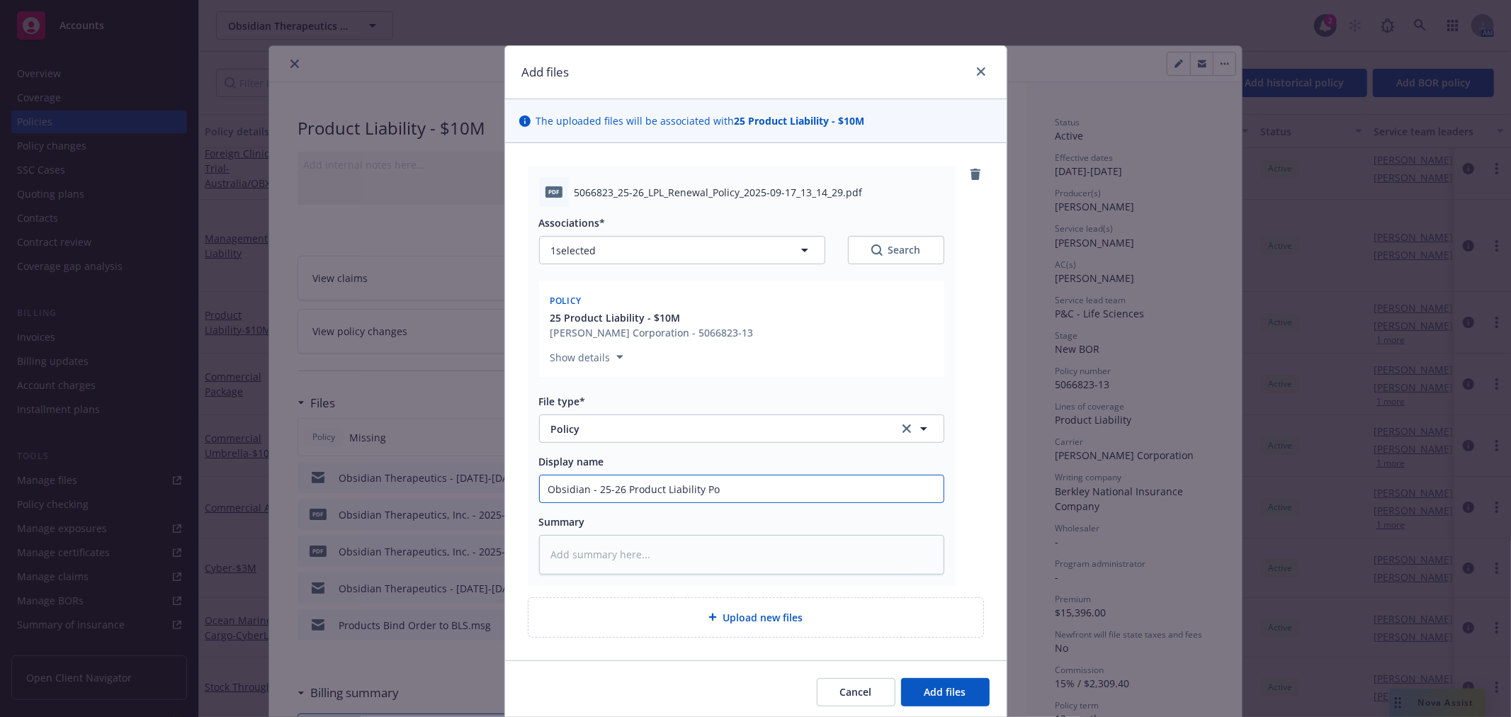
type textarea "x"
type input "Obsidian - 25-26 Product Liability Pol"
type textarea "x"
type input "Obsidian - 25-26 Product Liability Poli"
type textarea "x"
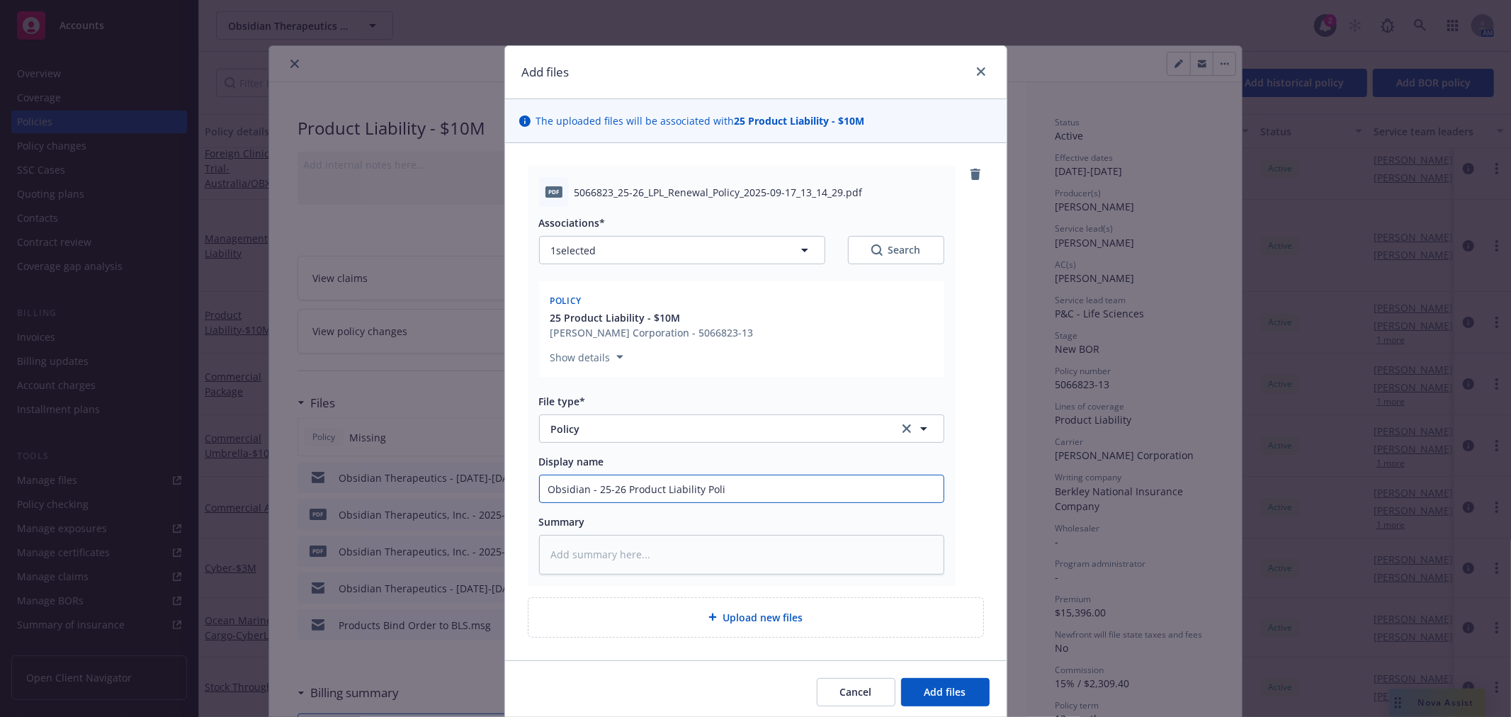
type input "Obsidian - 25-26 Product Liability Polic"
type textarea "x"
type input "Obsidian - 25-26 Product Liability Policy"
type textarea "x"
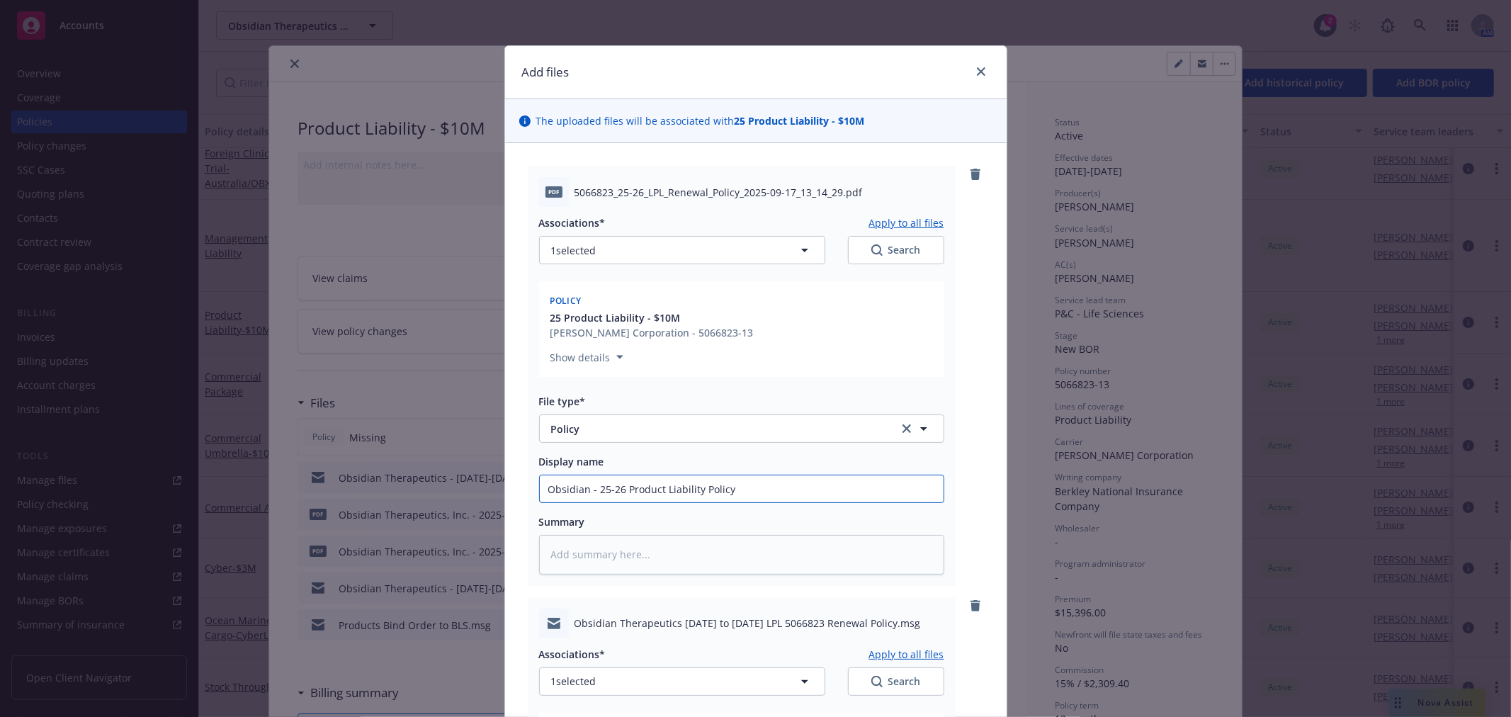
scroll to position [236, 0]
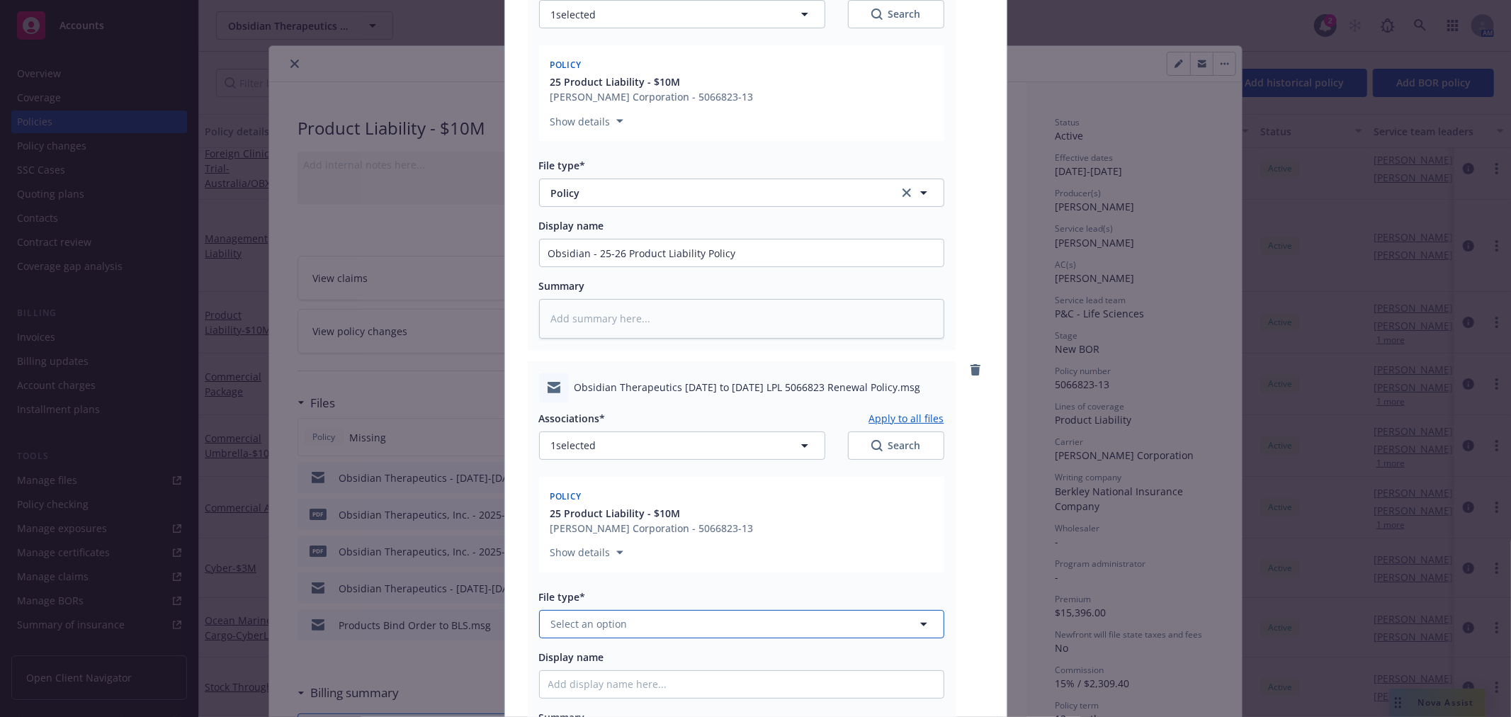
click at [633, 624] on button "Select an option" at bounding box center [741, 624] width 405 height 28
type input "Email"
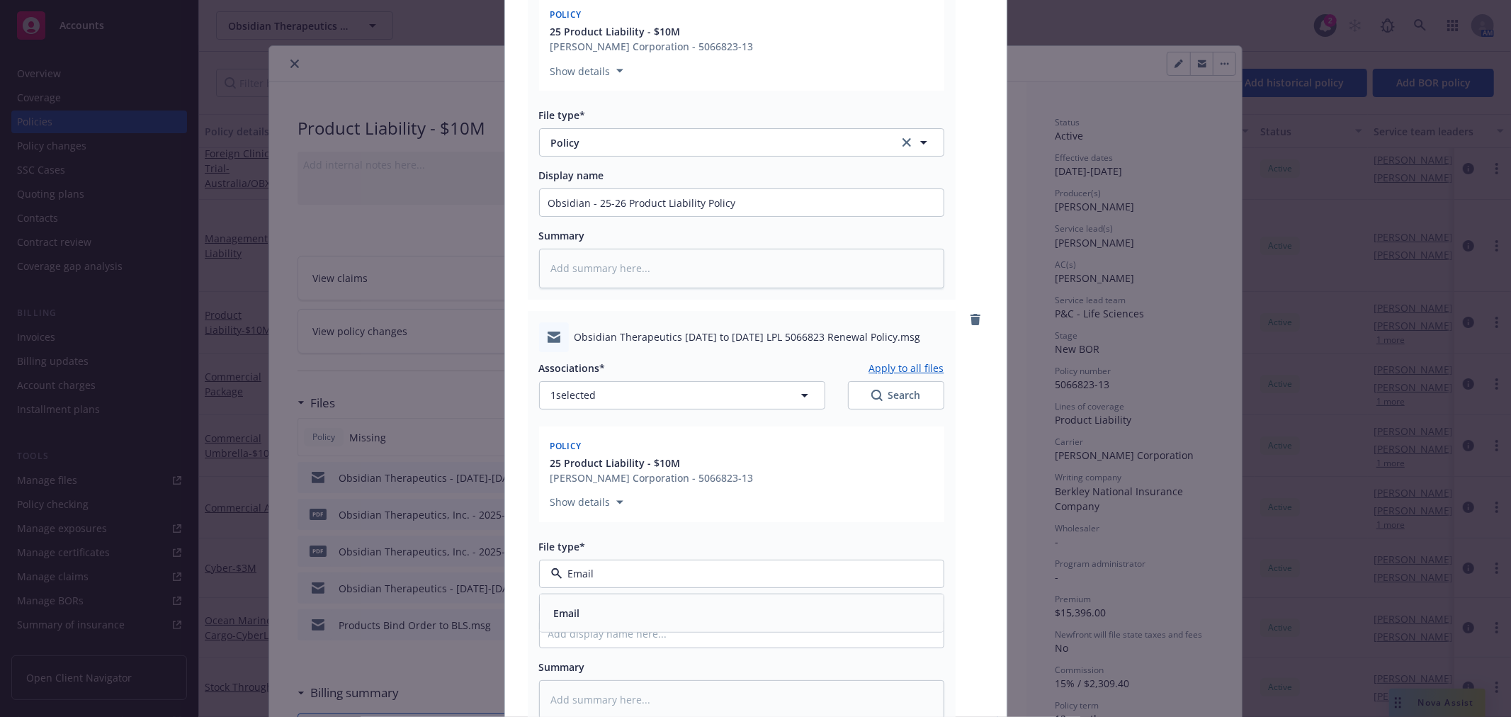
scroll to position [315, 0]
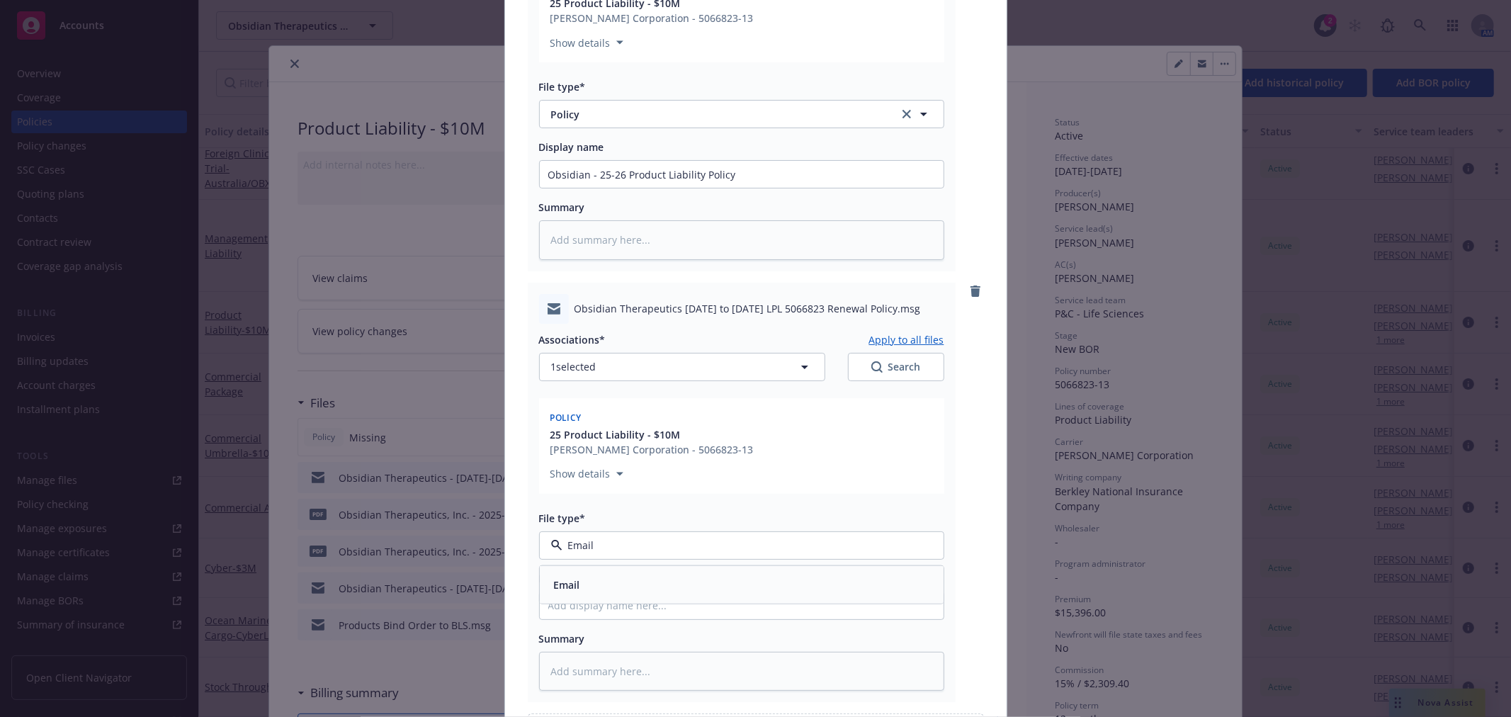
click at [611, 577] on div "Email" at bounding box center [741, 584] width 387 height 21
click at [666, 612] on input "Display name" at bounding box center [742, 605] width 404 height 27
type textarea "x"
type input "E"
type textarea "x"
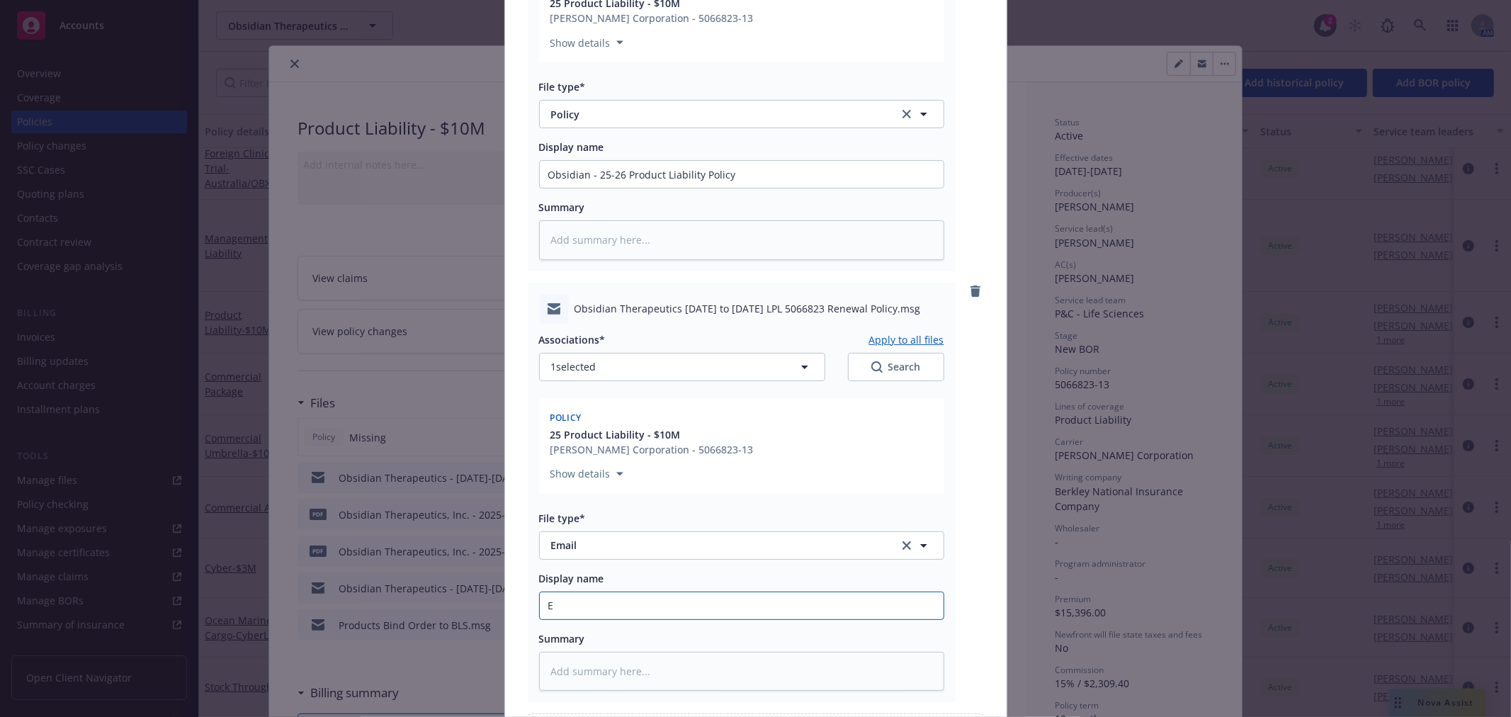
type input "Em"
type textarea "x"
type input "Ema"
type textarea "x"
type input "Emai"
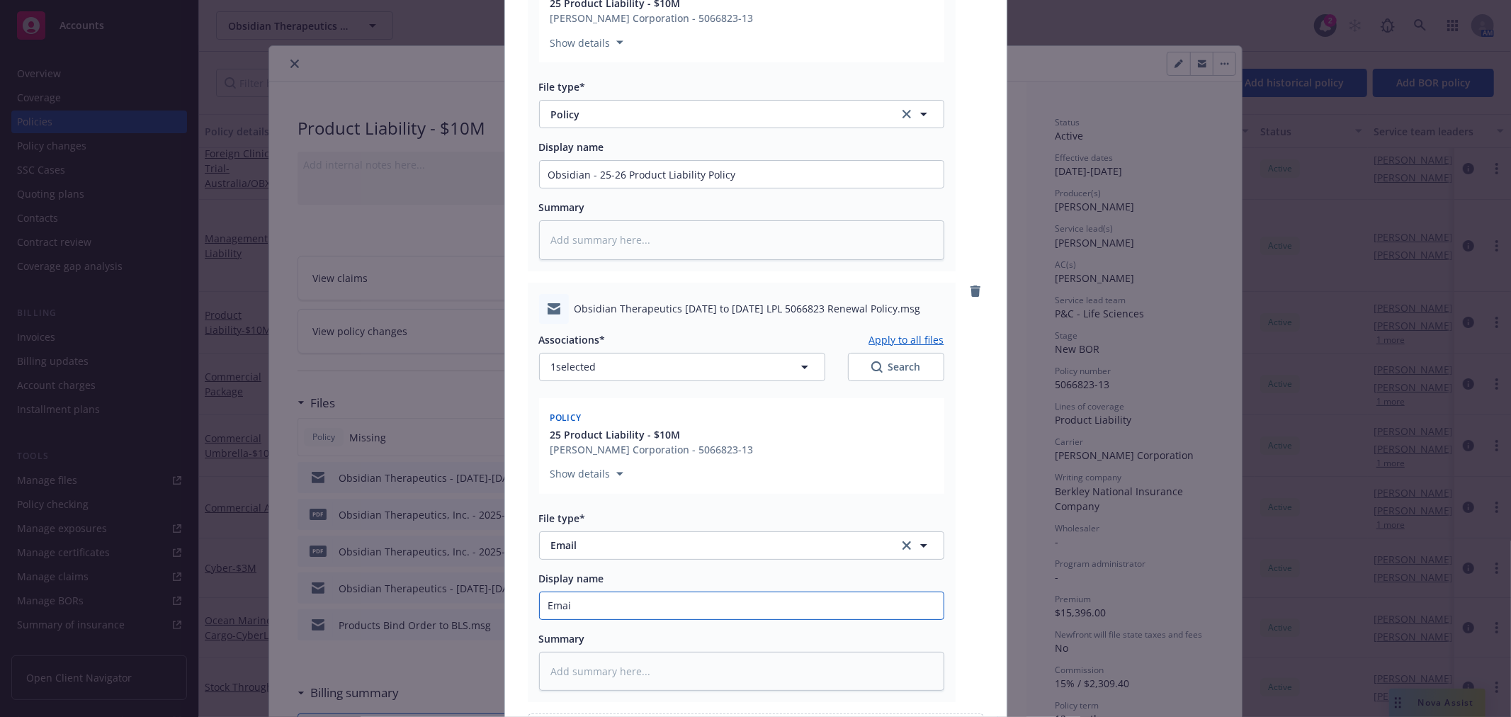
type textarea "x"
type input "Email"
type textarea "x"
type input "Email"
type textarea "x"
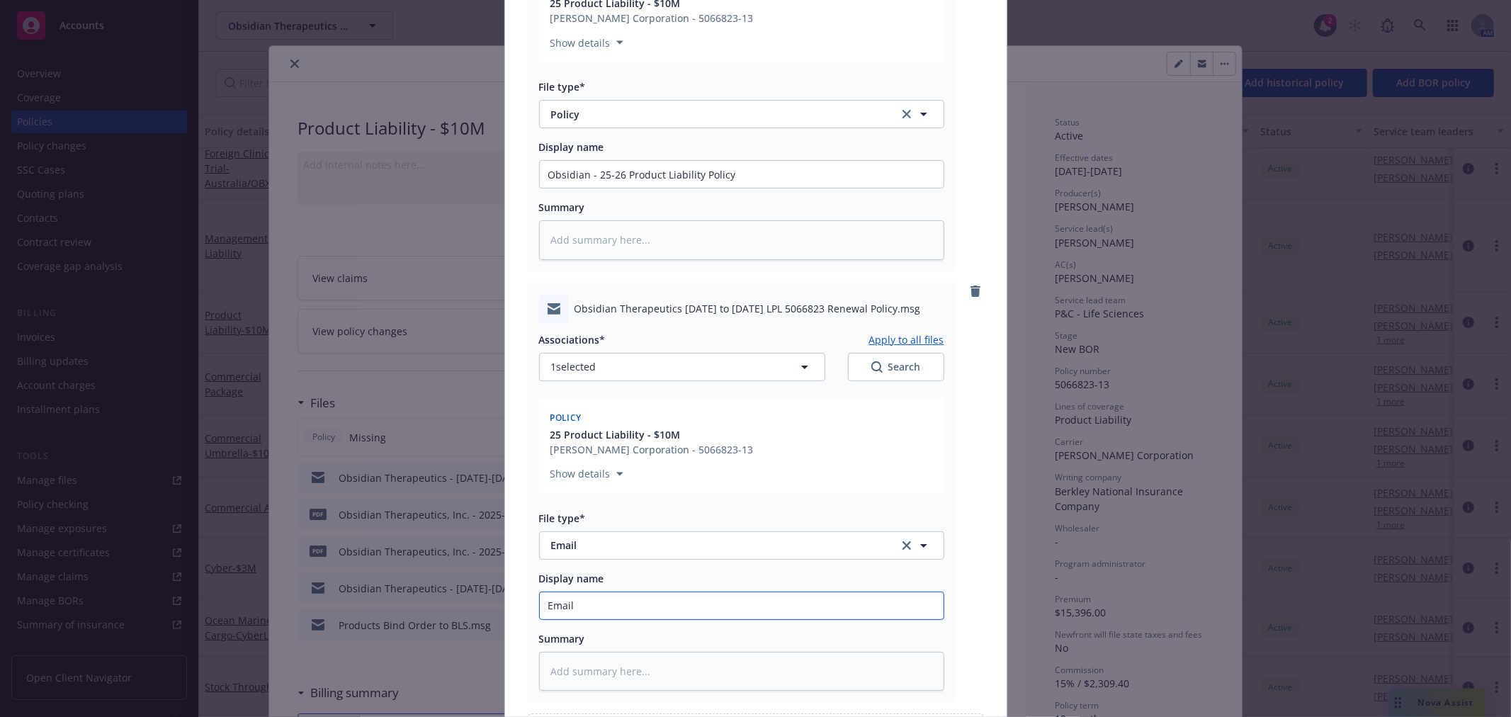
type input "Email f"
type textarea "x"
type input "Email fr"
type textarea "x"
type input "Email fro"
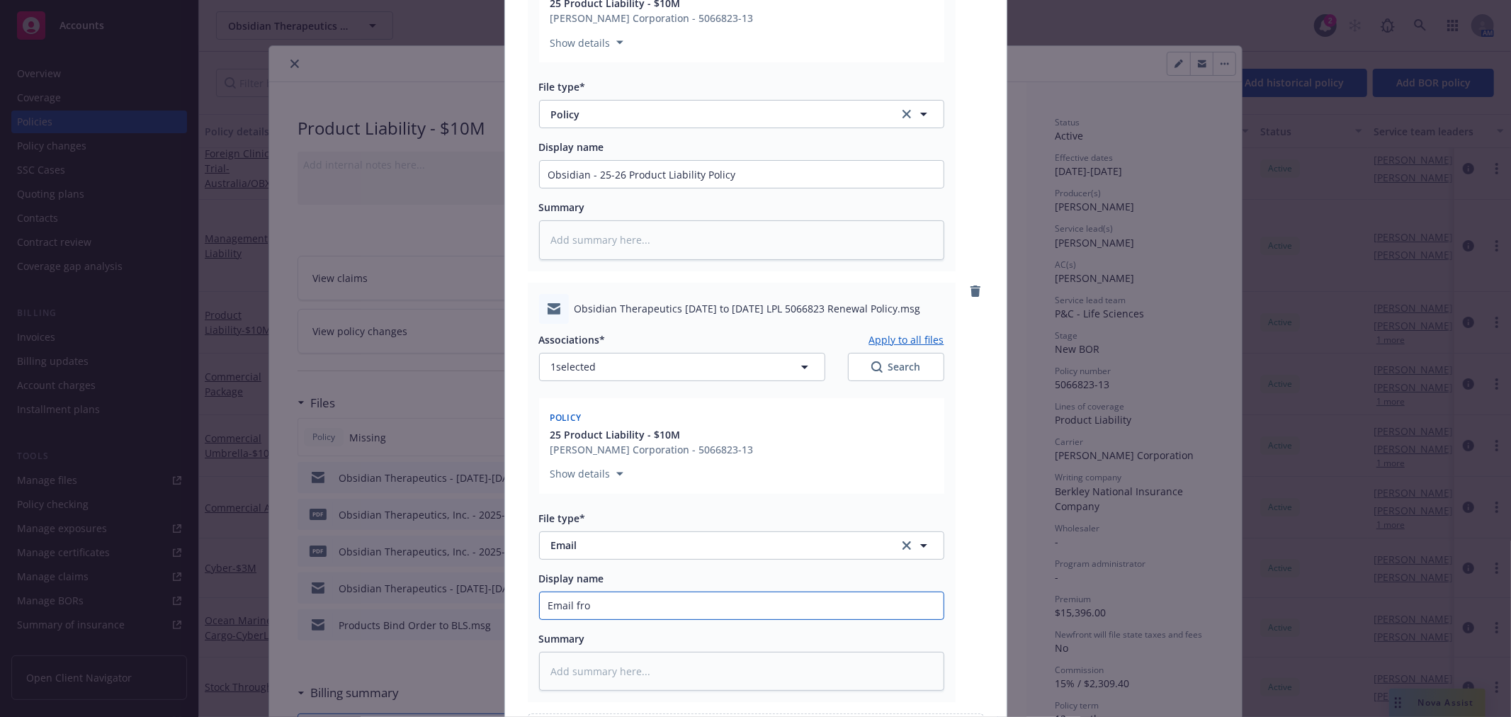
type textarea "x"
type input "Email from"
type textarea "x"
type input "Email from"
type textarea "x"
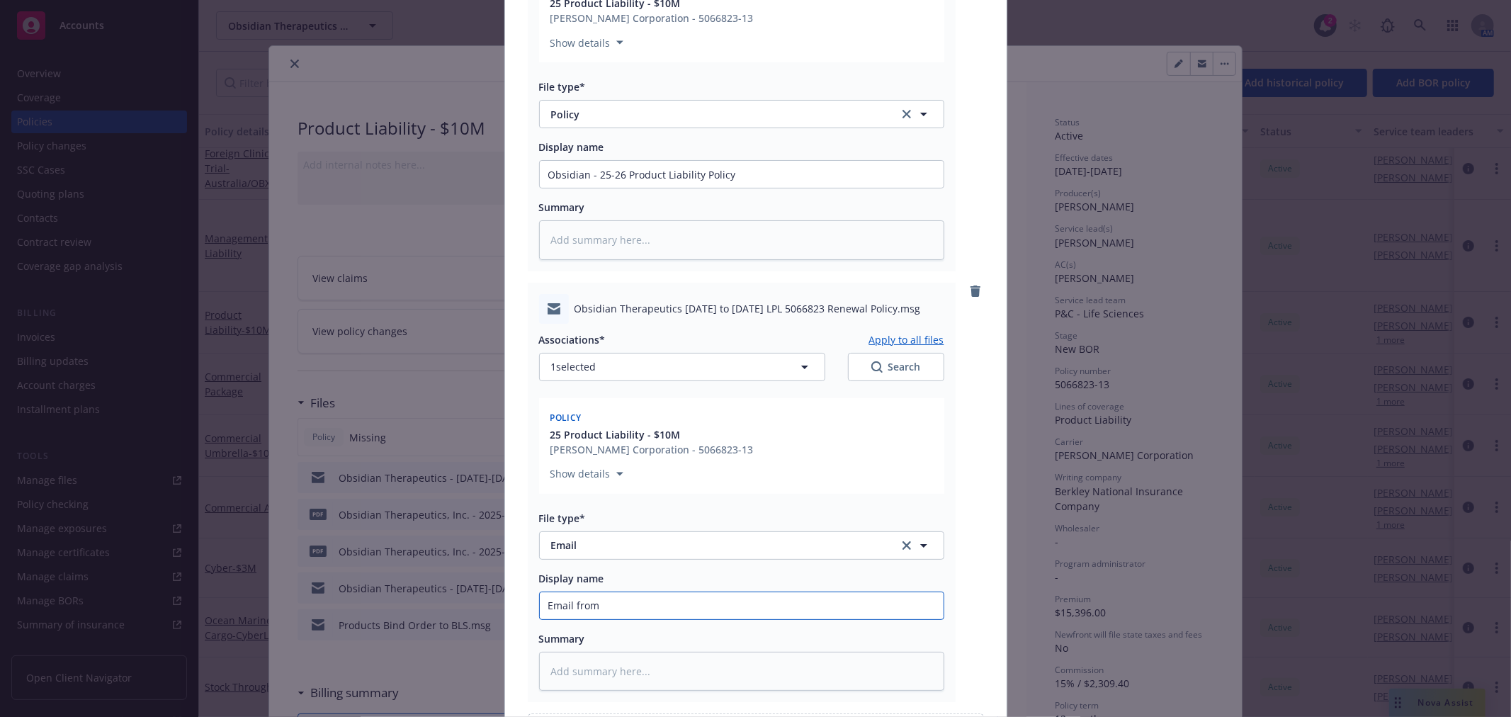
type input "Email from B"
type textarea "x"
type input "Email from BL"
type textarea "x"
type input "Email from BLS"
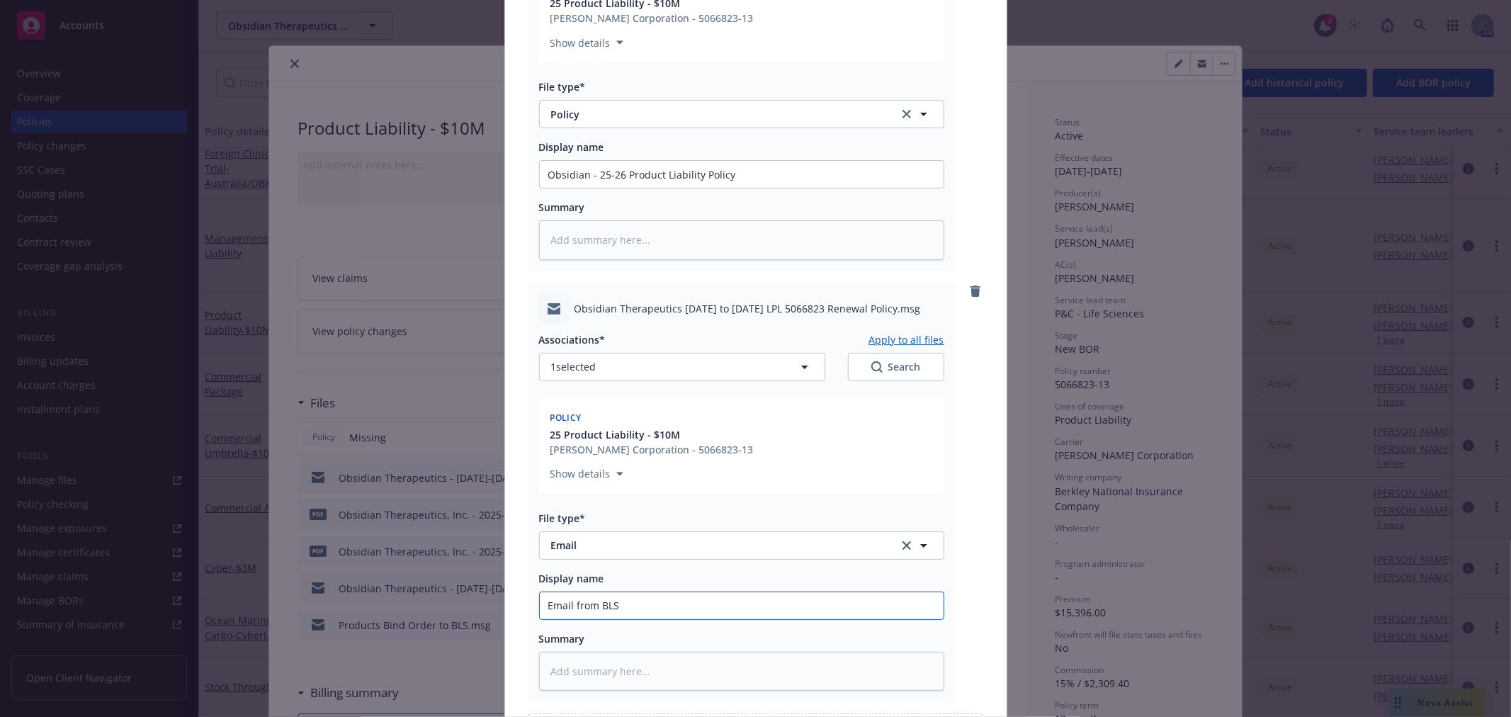
type textarea "x"
type input "Email from BLS"
type textarea "x"
type input "Email from BLS w"
type textarea "x"
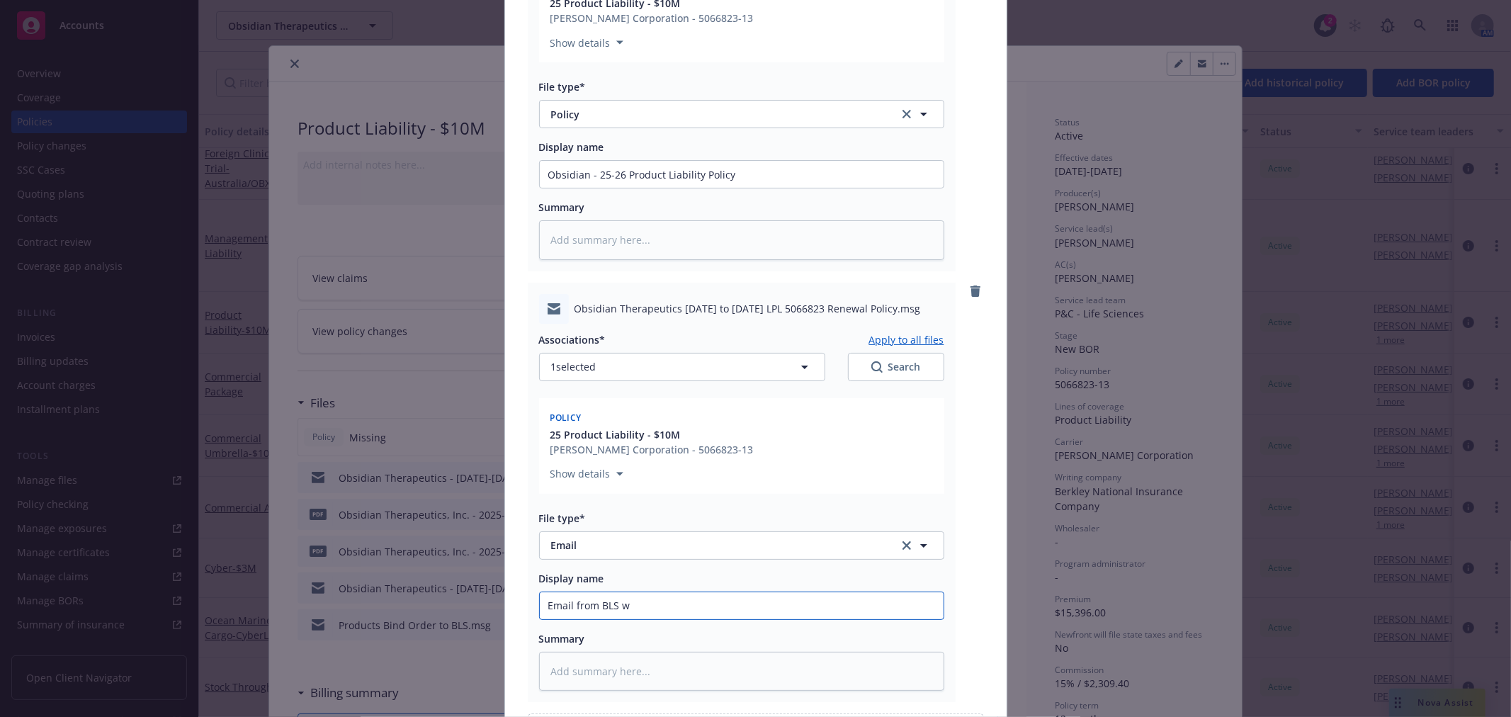
type input "Email from BLS wi"
type textarea "x"
type input "Email from BLS wit"
type textarea "x"
type input "Email from BLS with"
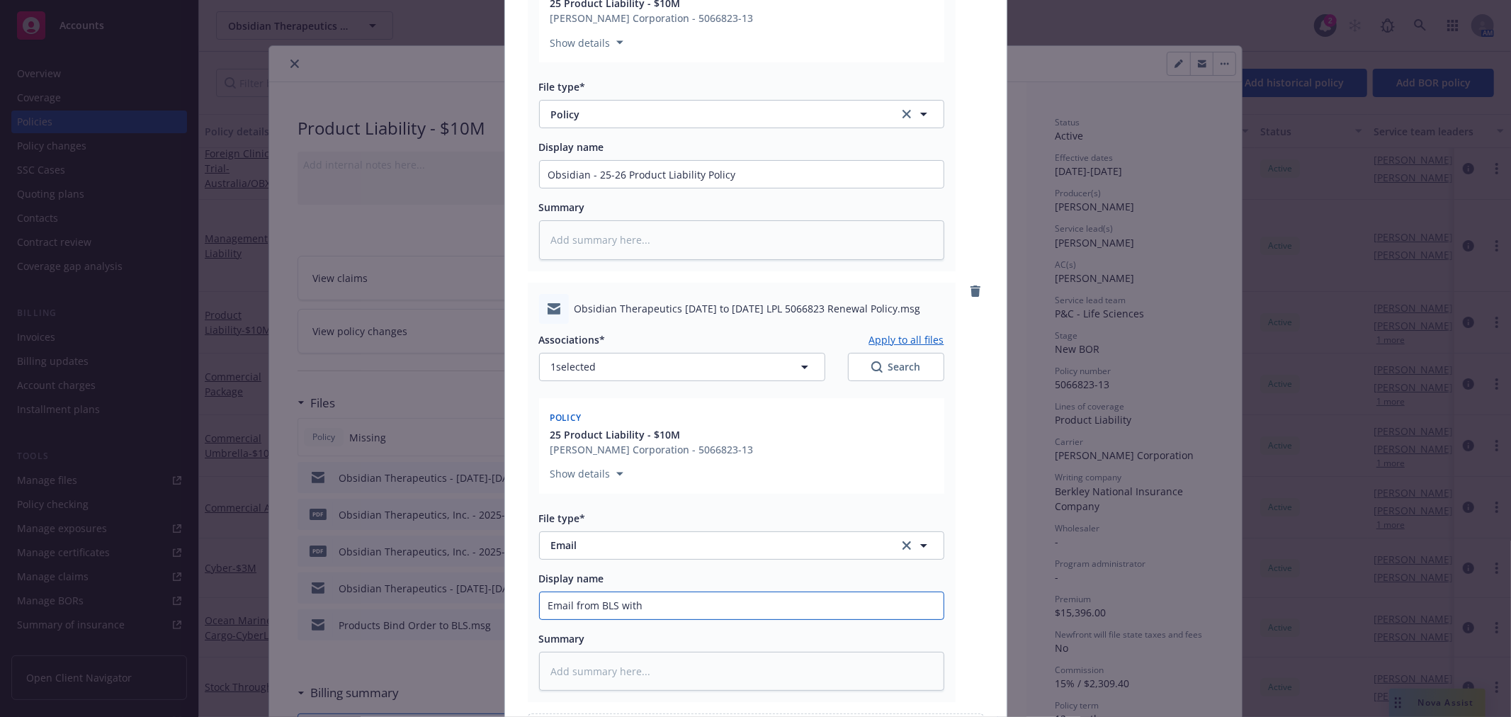
type textarea "x"
type input "Email from BLS with"
type textarea "x"
type input "Email from BLS with P"
type textarea "x"
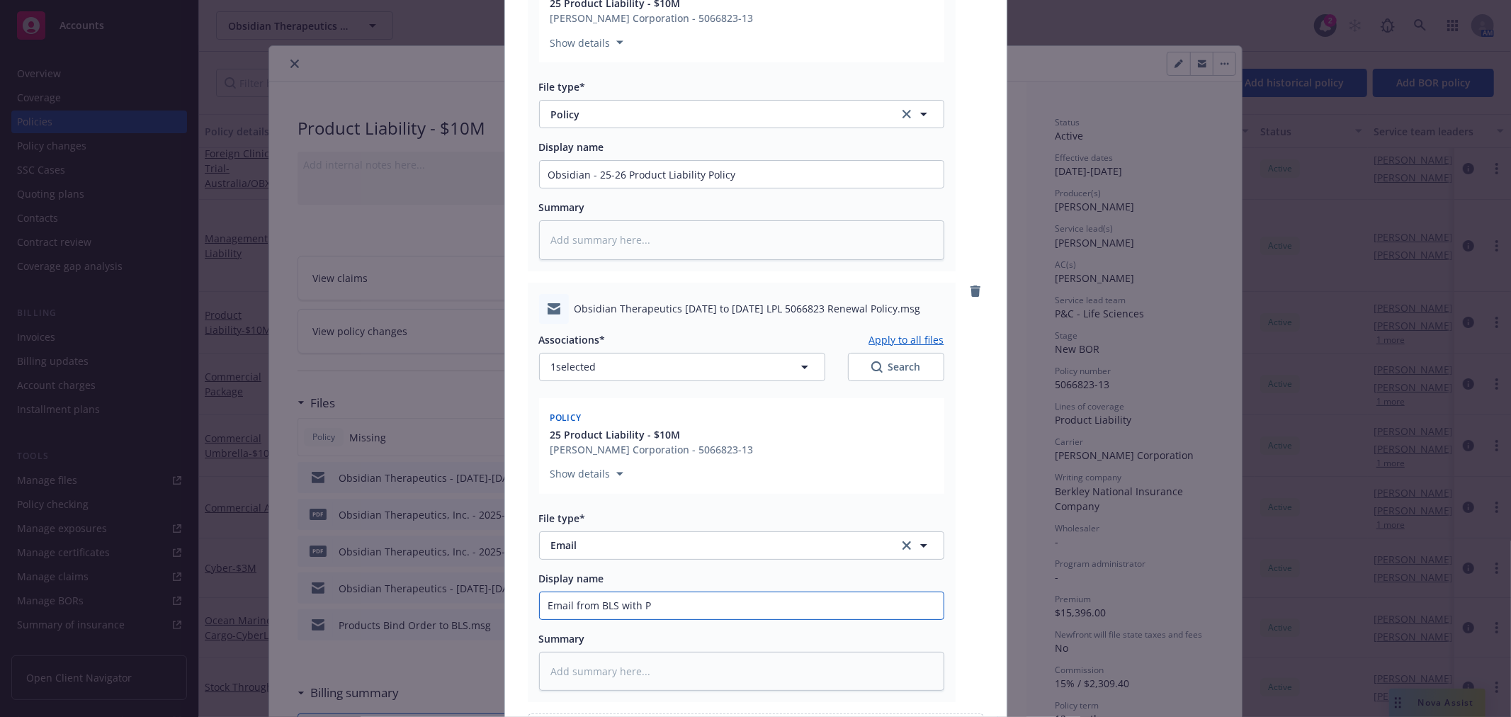
type input "Email from BLS with Pr"
type textarea "x"
type input "Email from BLS with Pro"
type textarea "x"
type input "Email from BLS with Prod"
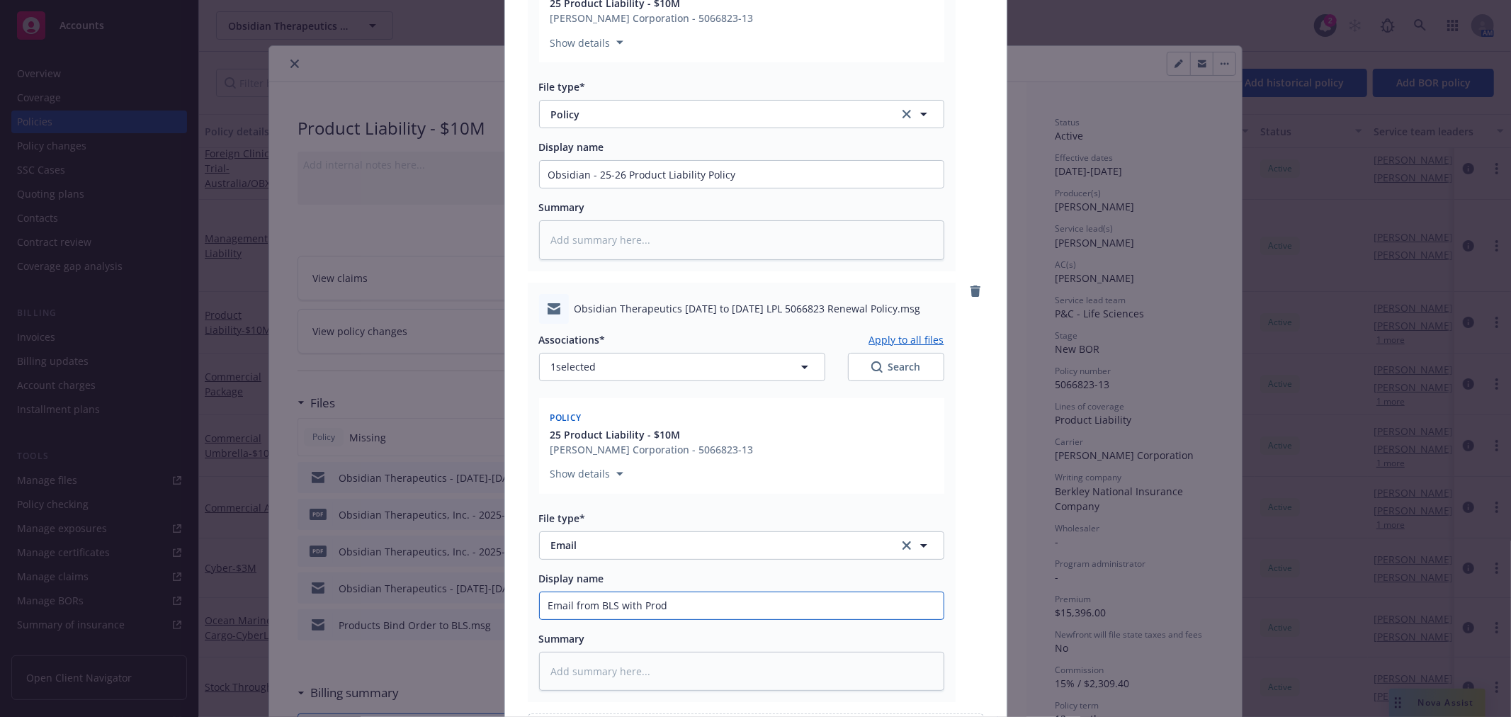
type textarea "x"
type input "Email from BLS with Produ"
type textarea "x"
type input "Email from BLS with Produc"
type textarea "x"
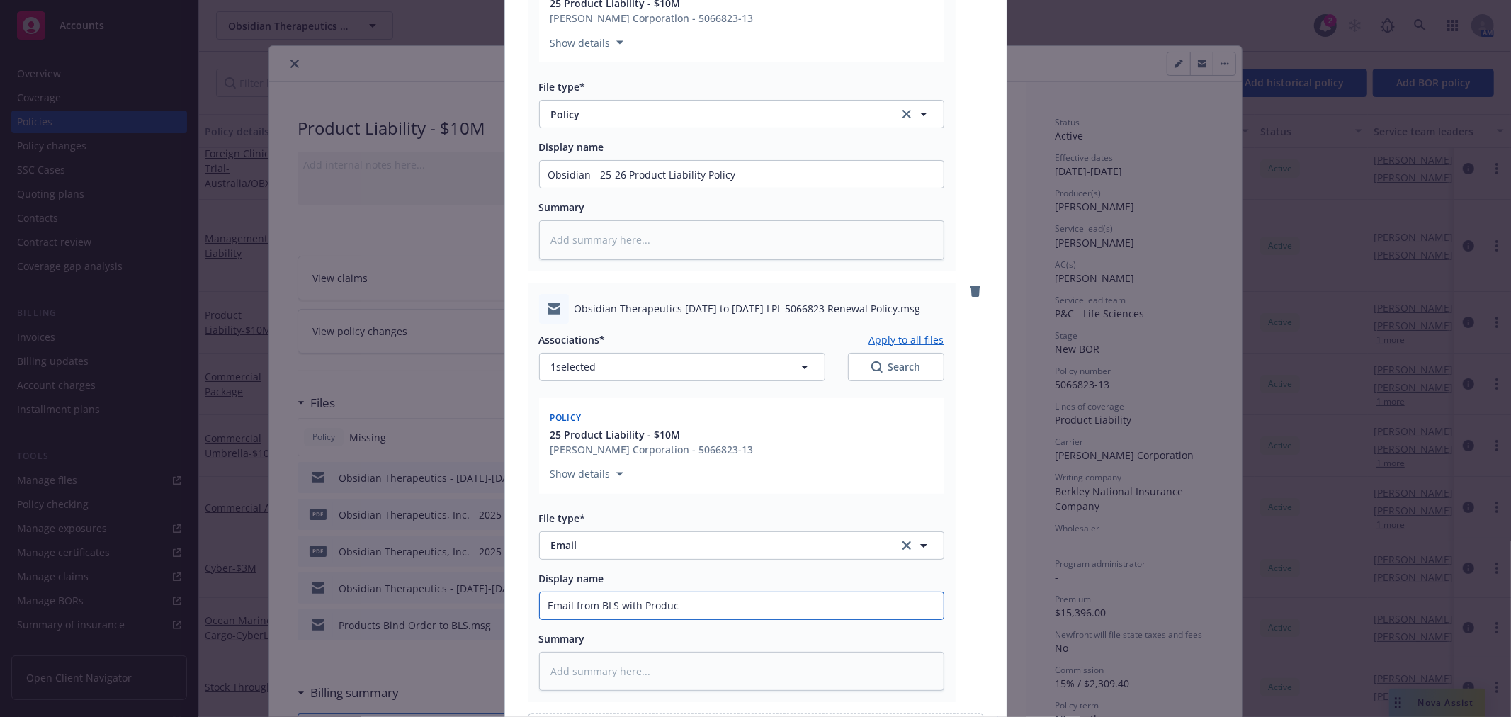
type input "Email from BLS with Product"
type textarea "x"
type input "Email from BLS with Products"
type textarea "x"
type input "Email from BLS with Products"
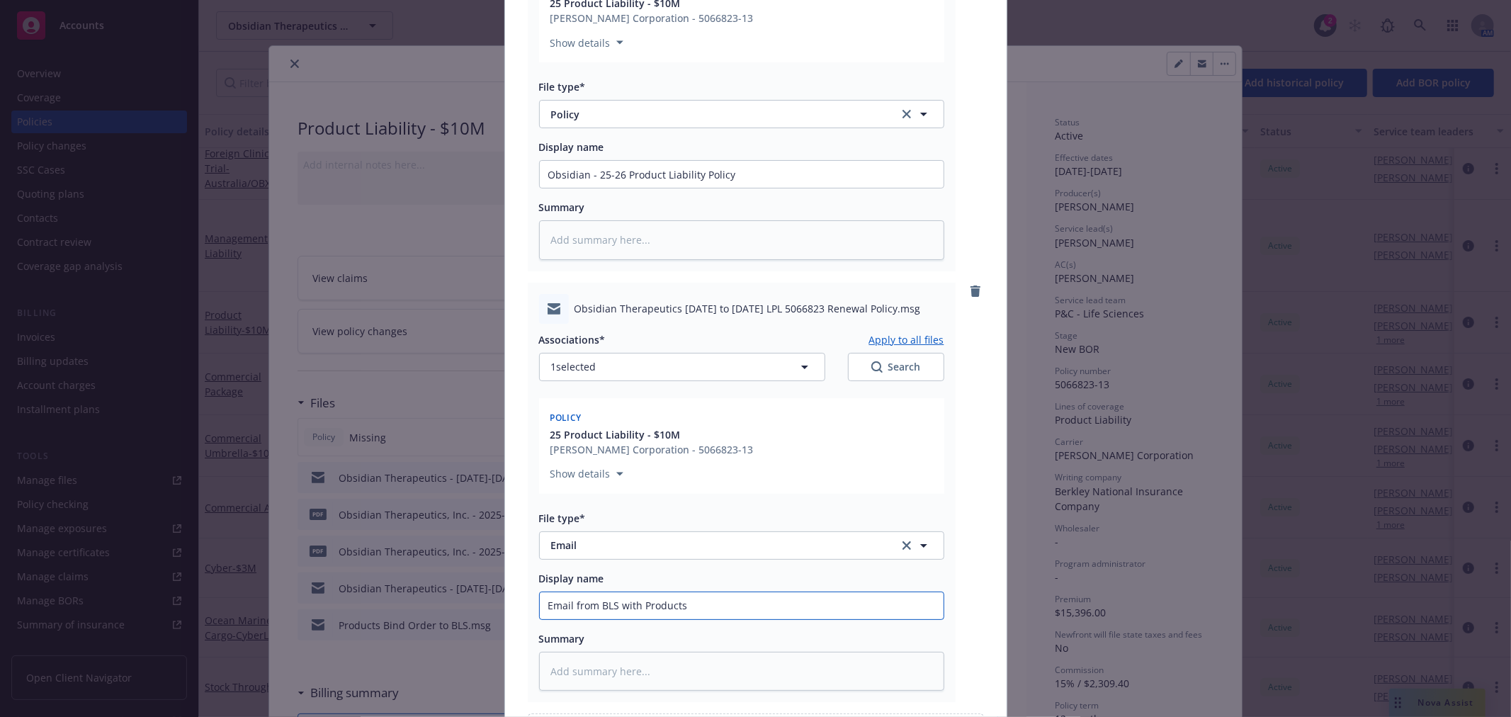
type textarea "x"
type input "Email from BLS with Products P"
type textarea "x"
type input "Email from BLS with Products Po"
type textarea "x"
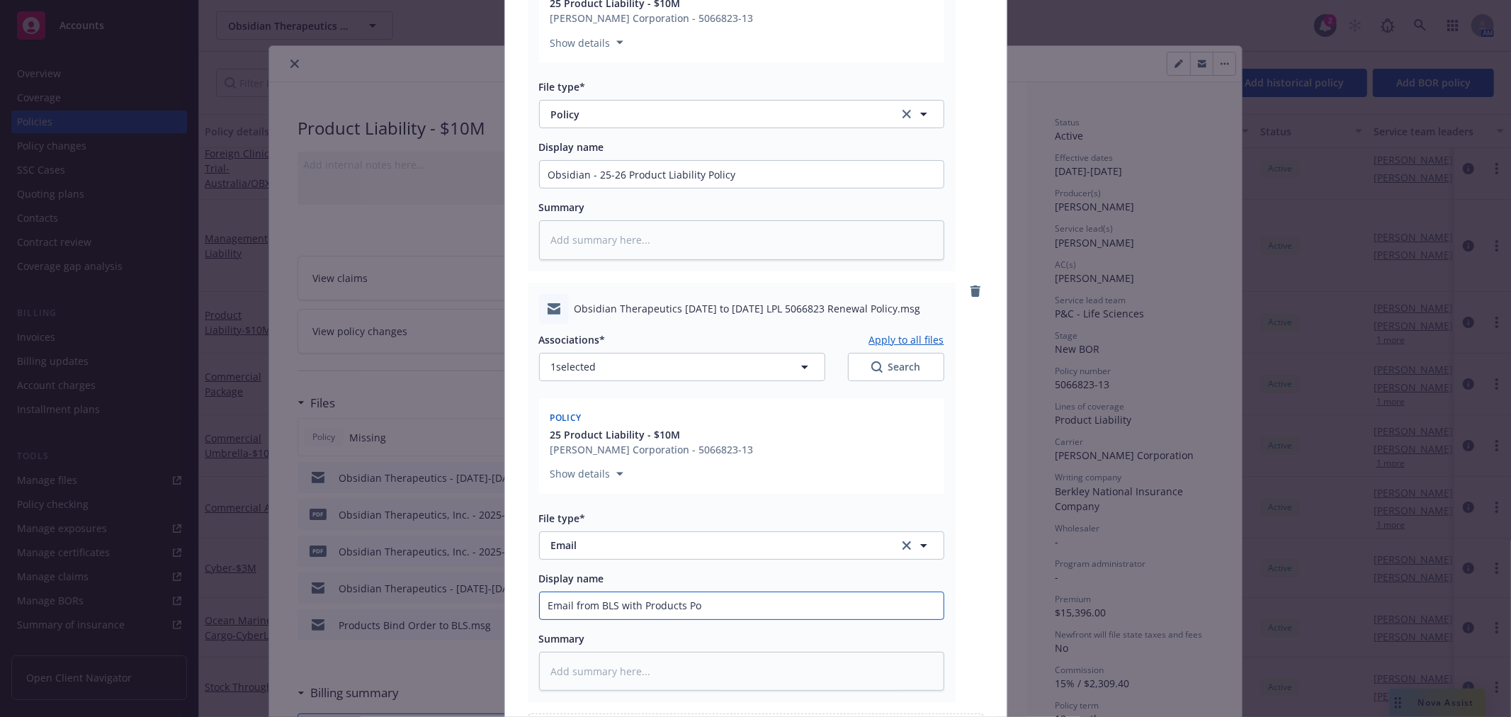
type input "Email from BLS with Products Pol"
type textarea "x"
type input "Email from BLS with Products Poli"
type textarea "x"
type input "Email from BLS with Products Polic"
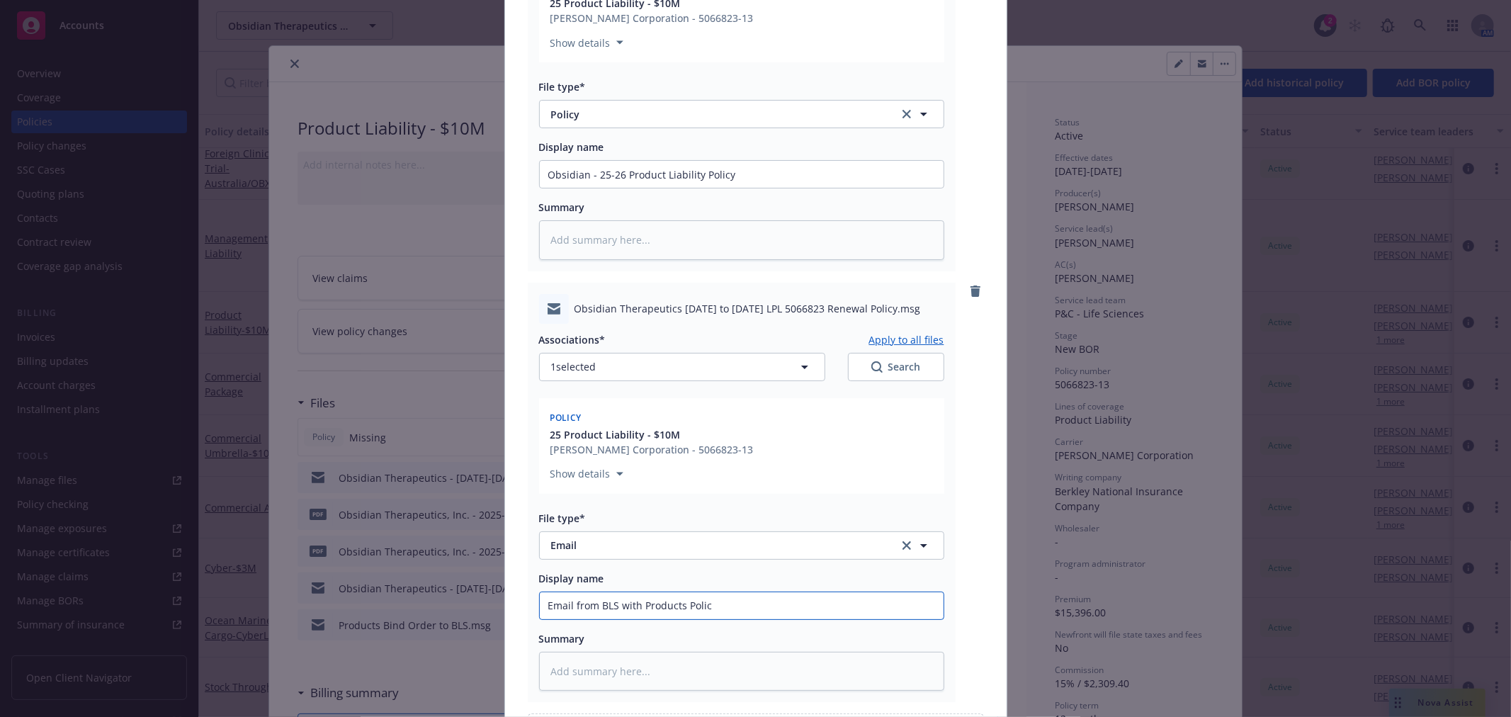
type textarea "x"
type input "Email from BLS with Products Policy"
type textarea "x"
type input "Email from BLS with Products Policy"
type textarea "x"
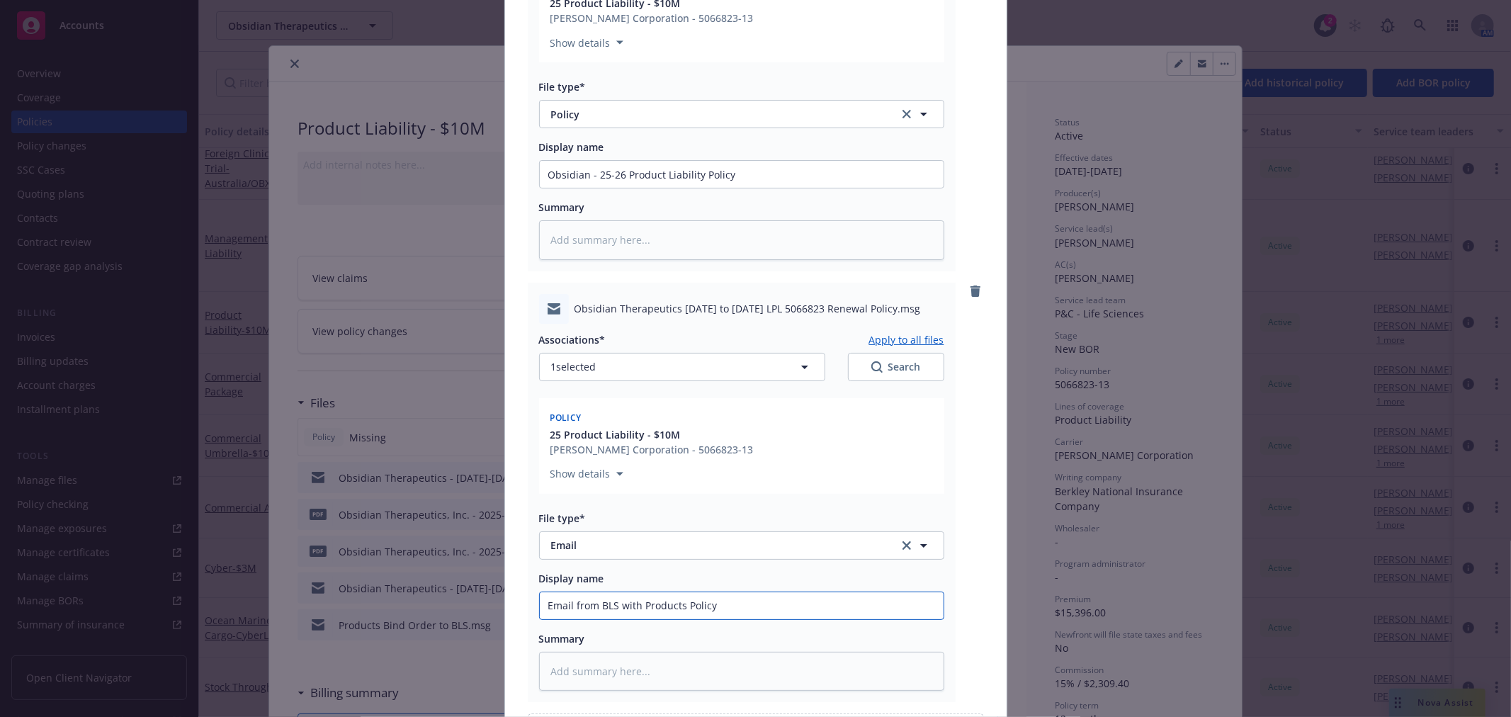
type input "Email from BLS with Products Policy A"
type textarea "x"
type input "Email from BLS with Products Policy At"
type textarea "x"
type input "Email from BLS with Products Policy Att"
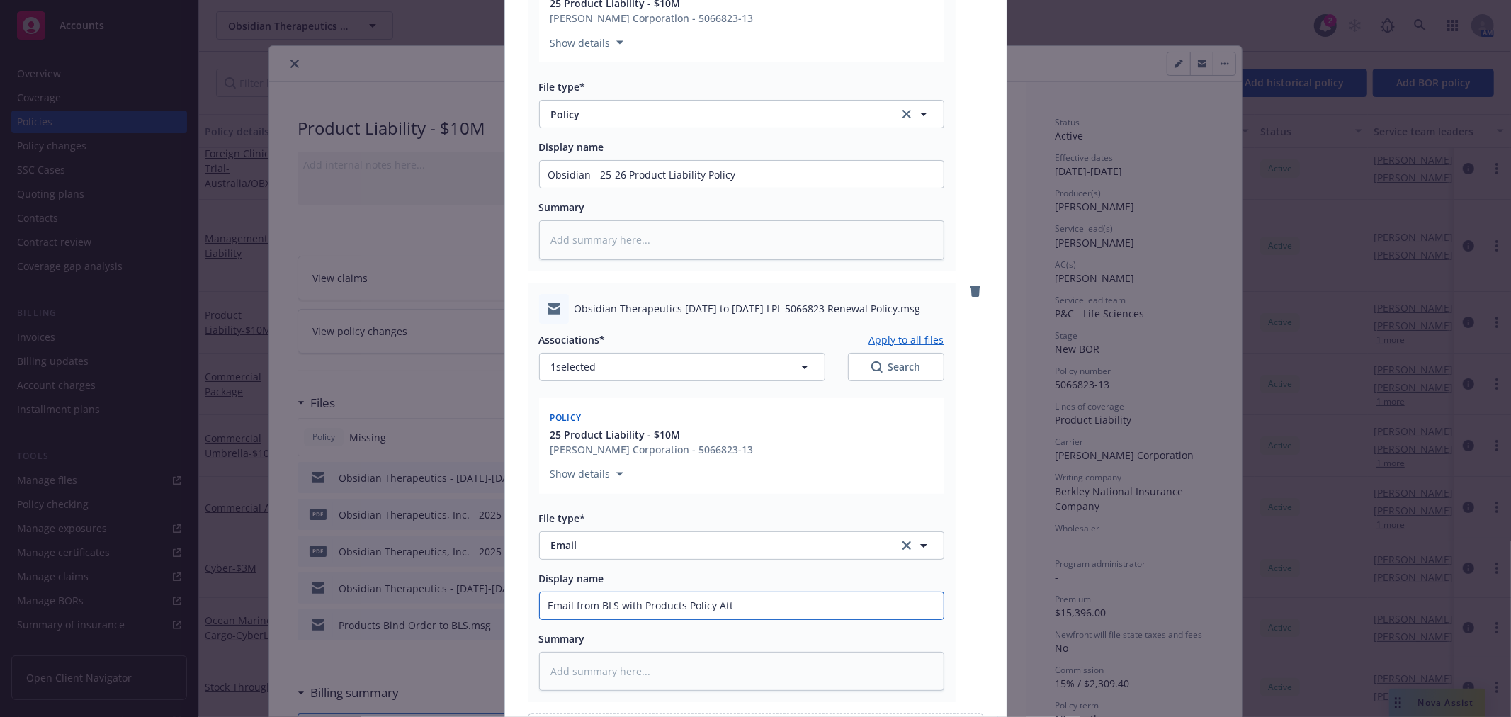
type textarea "x"
type input "Email from BLS with Products Policy Atta"
type textarea "x"
type input "Email from BLS with Products Policy Attac"
type textarea "x"
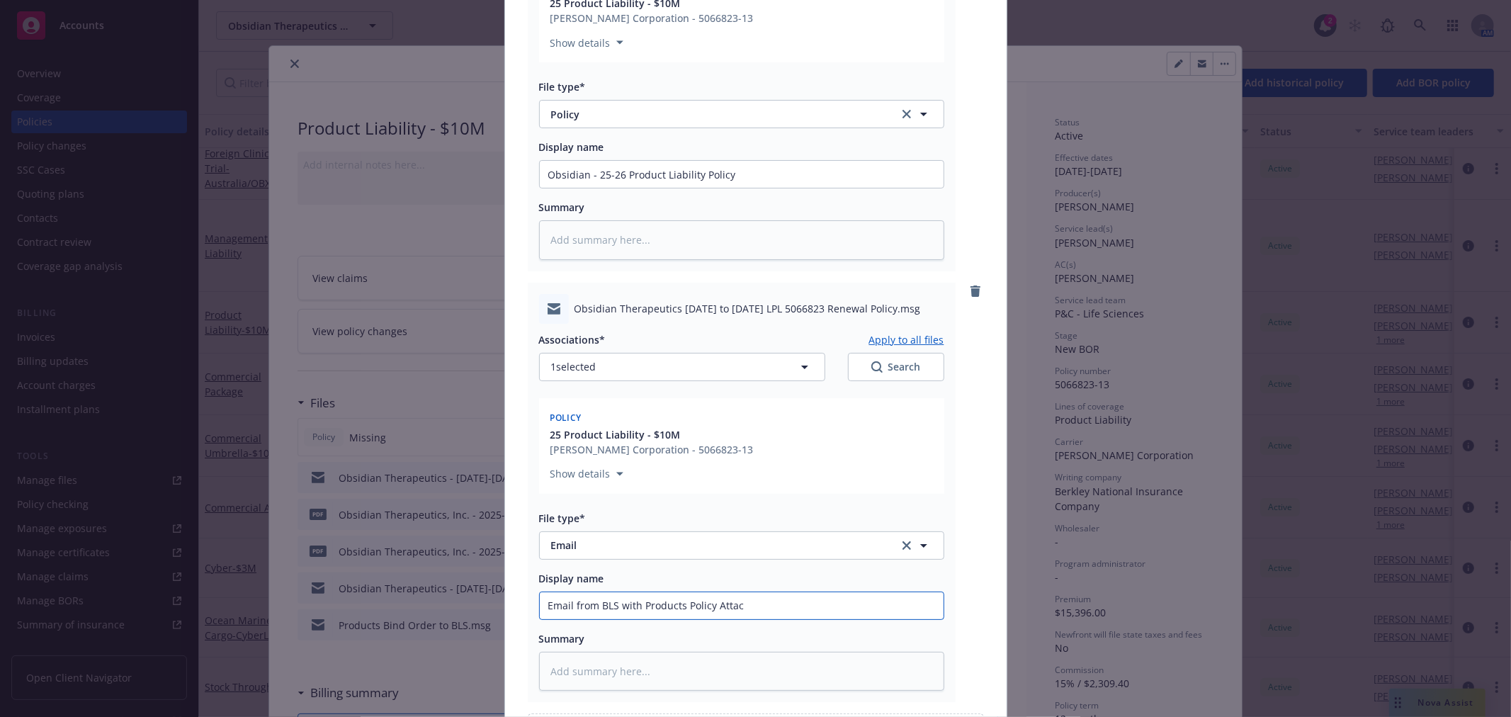
type input "Email from BLS with Products Policy Attach"
type textarea "x"
type input "Email from BLS with Products Policy Attache"
type textarea "x"
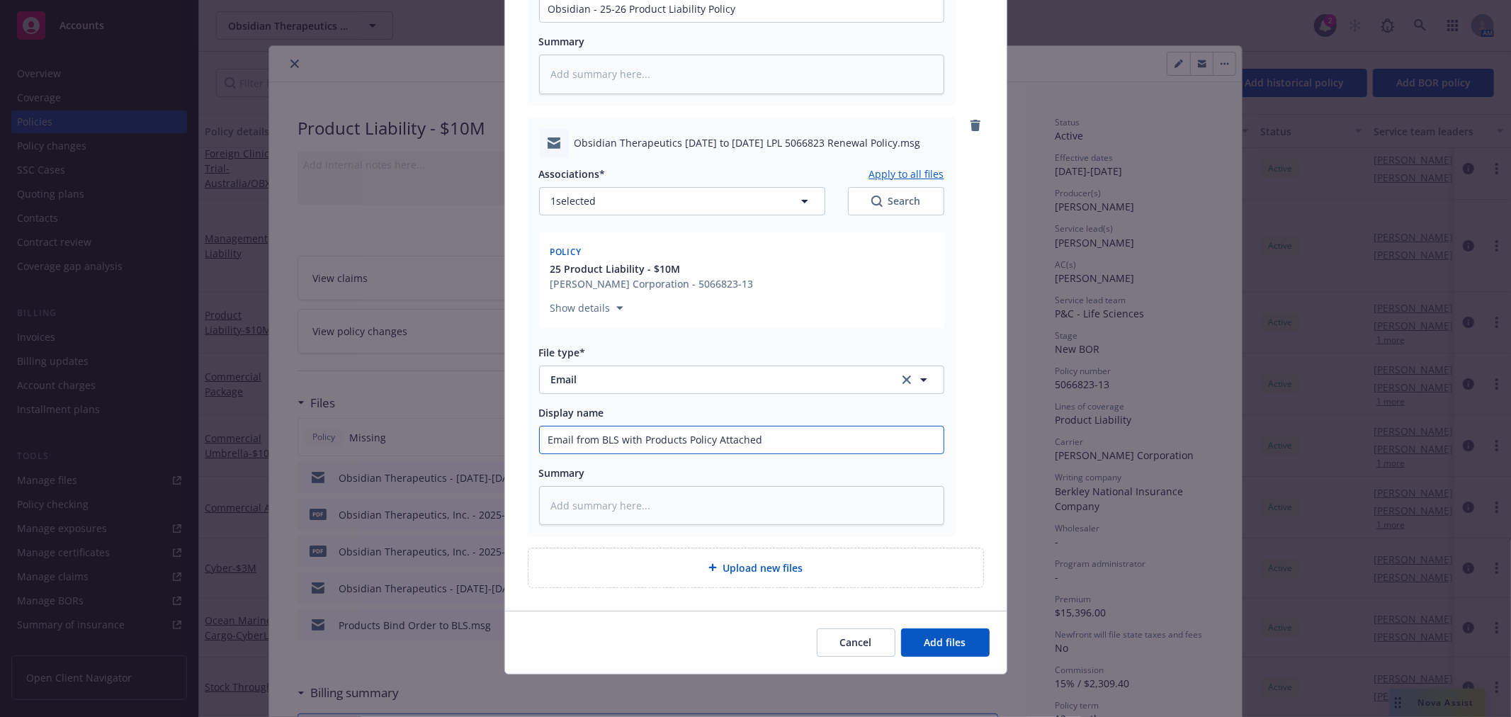
scroll to position [483, 0]
type input "Email from BLS with Products Policy Attached"
type textarea "x"
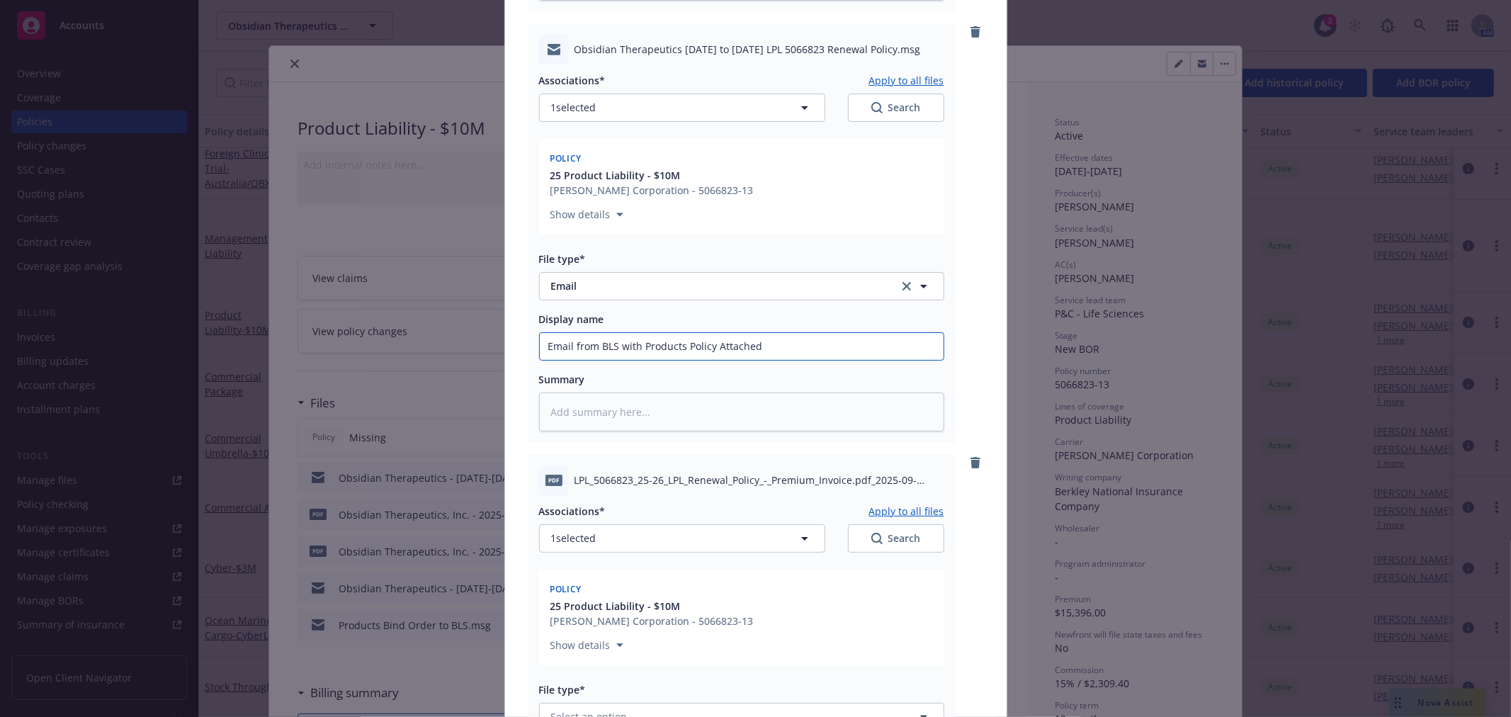
scroll to position [798, 0]
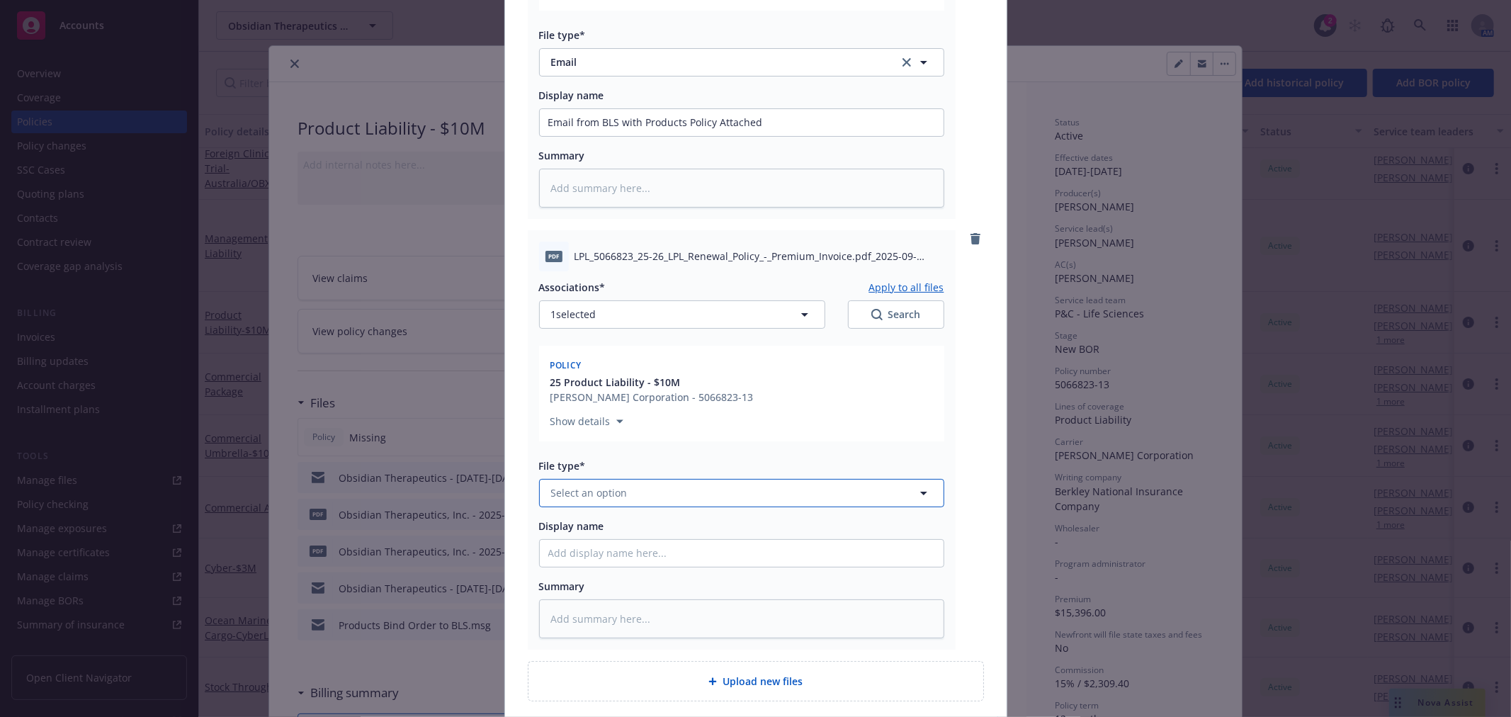
click at [686, 494] on button "Select an option" at bounding box center [741, 493] width 405 height 28
type input "invoice"
click at [621, 562] on span "Invoice - Third Party" at bounding box center [603, 569] width 98 height 15
click at [659, 550] on input "Display name" at bounding box center [742, 553] width 404 height 27
type textarea "x"
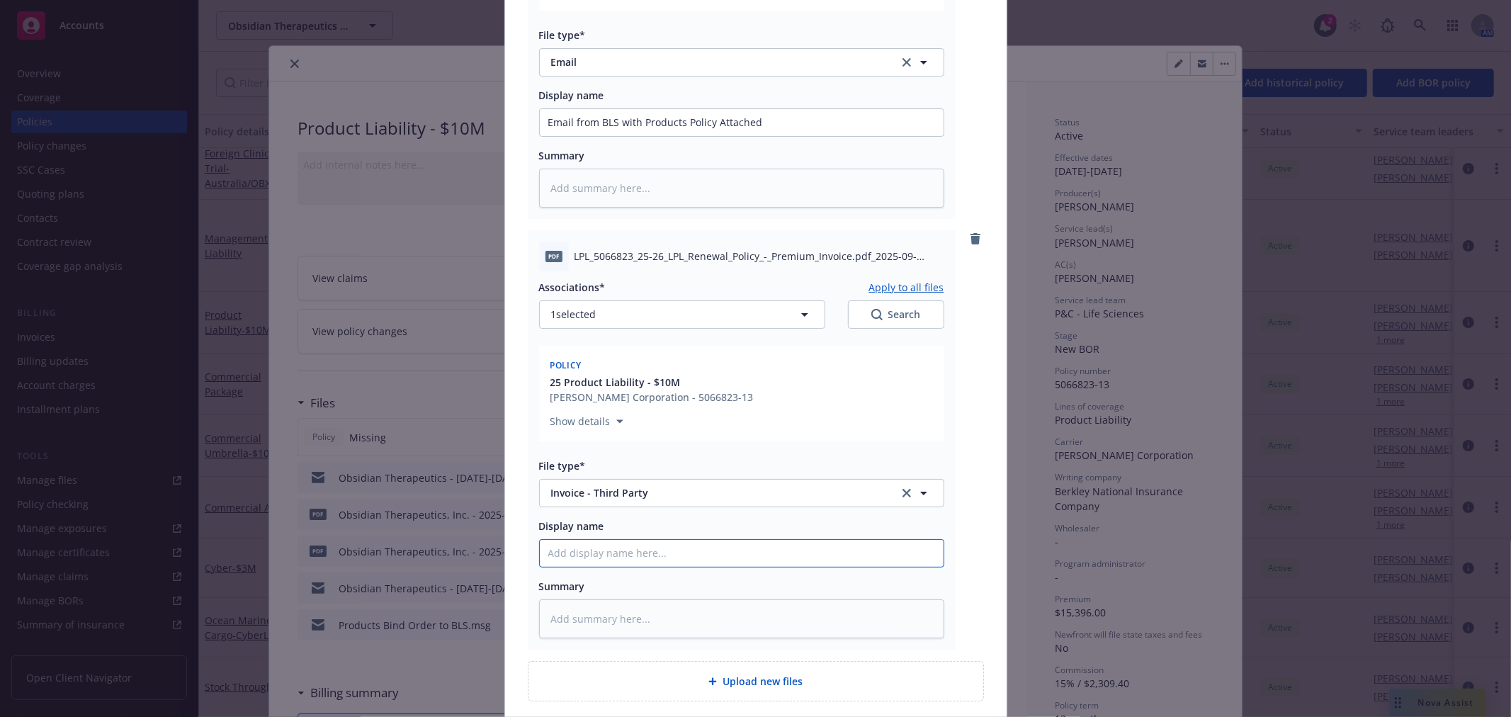
type input "C"
type textarea "x"
type input "Ca"
type textarea "x"
type input "C"
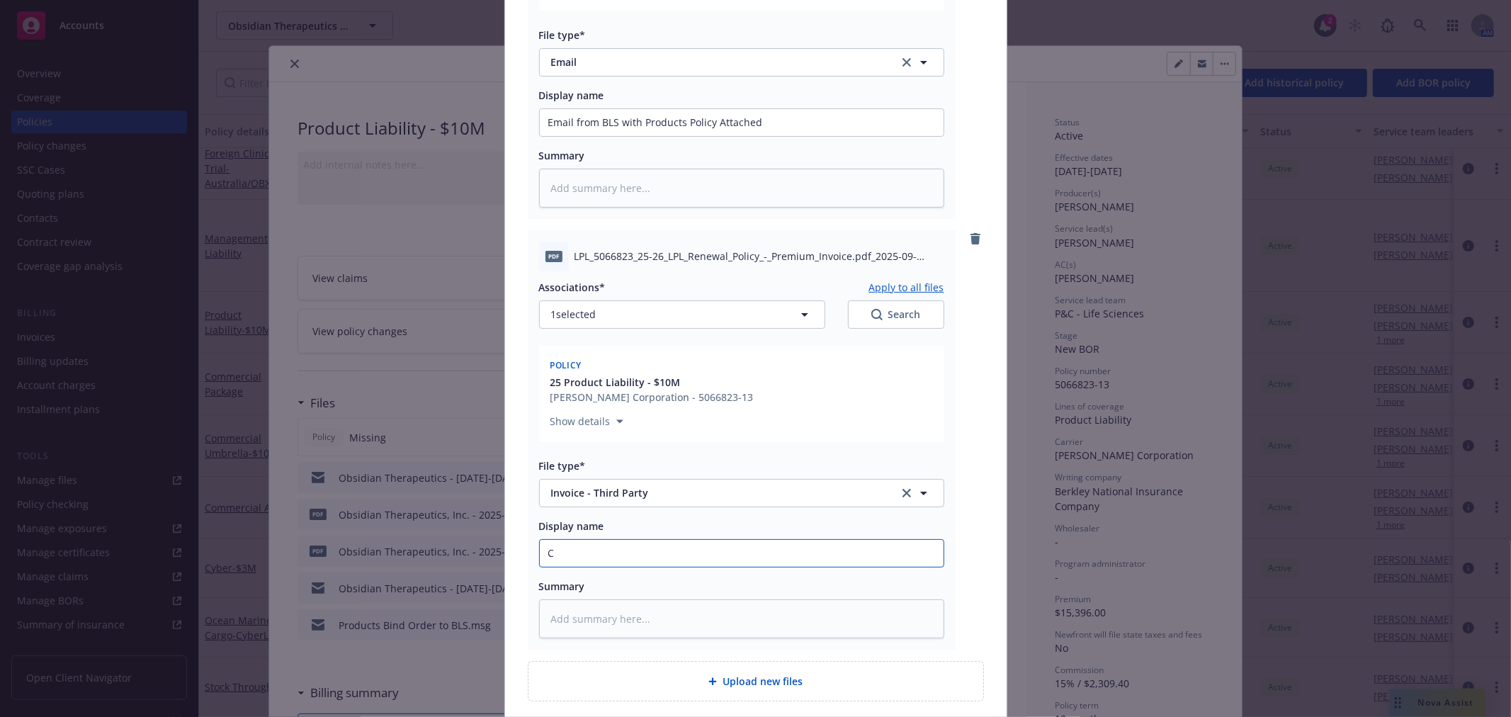
type textarea "x"
type input "B"
type textarea "x"
type input "BL"
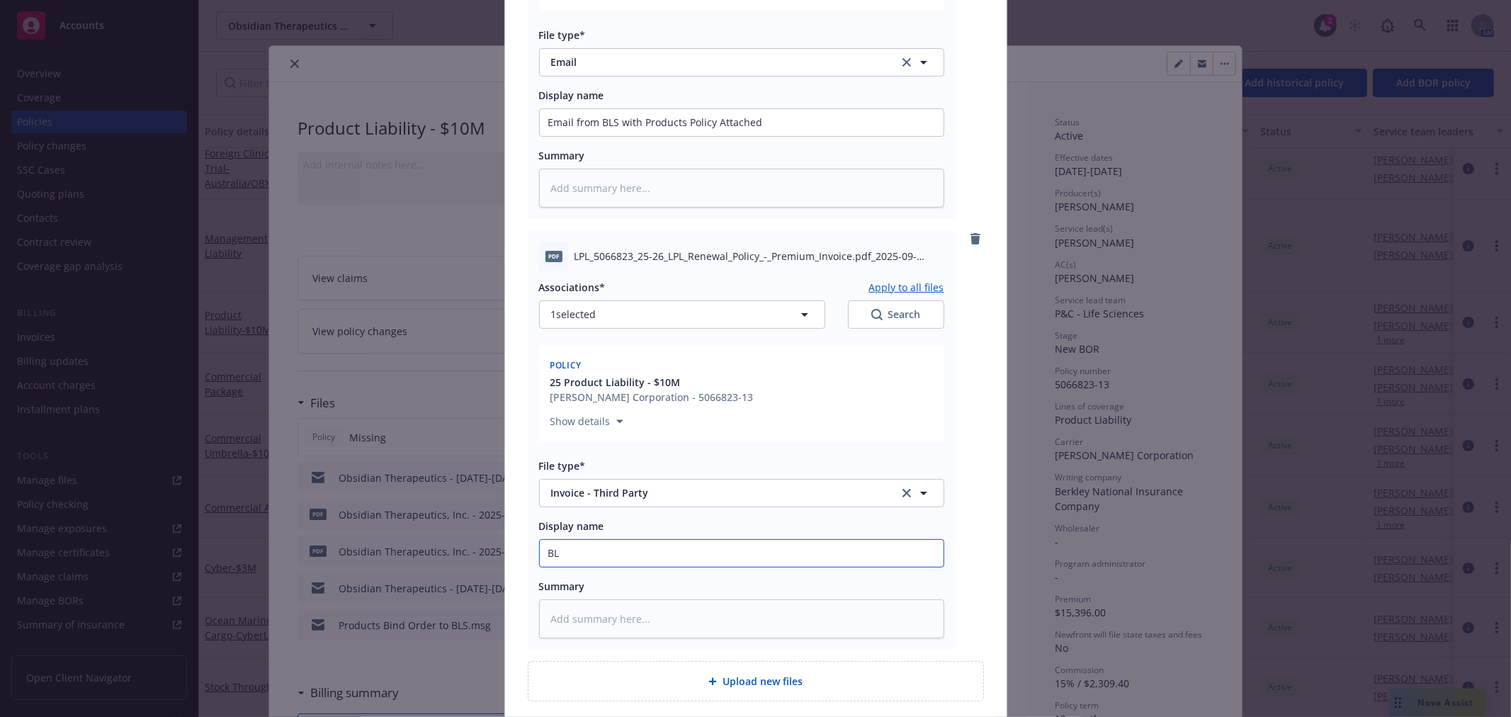
type textarea "x"
type input "BLS"
type textarea "x"
type input "BLS"
type textarea "x"
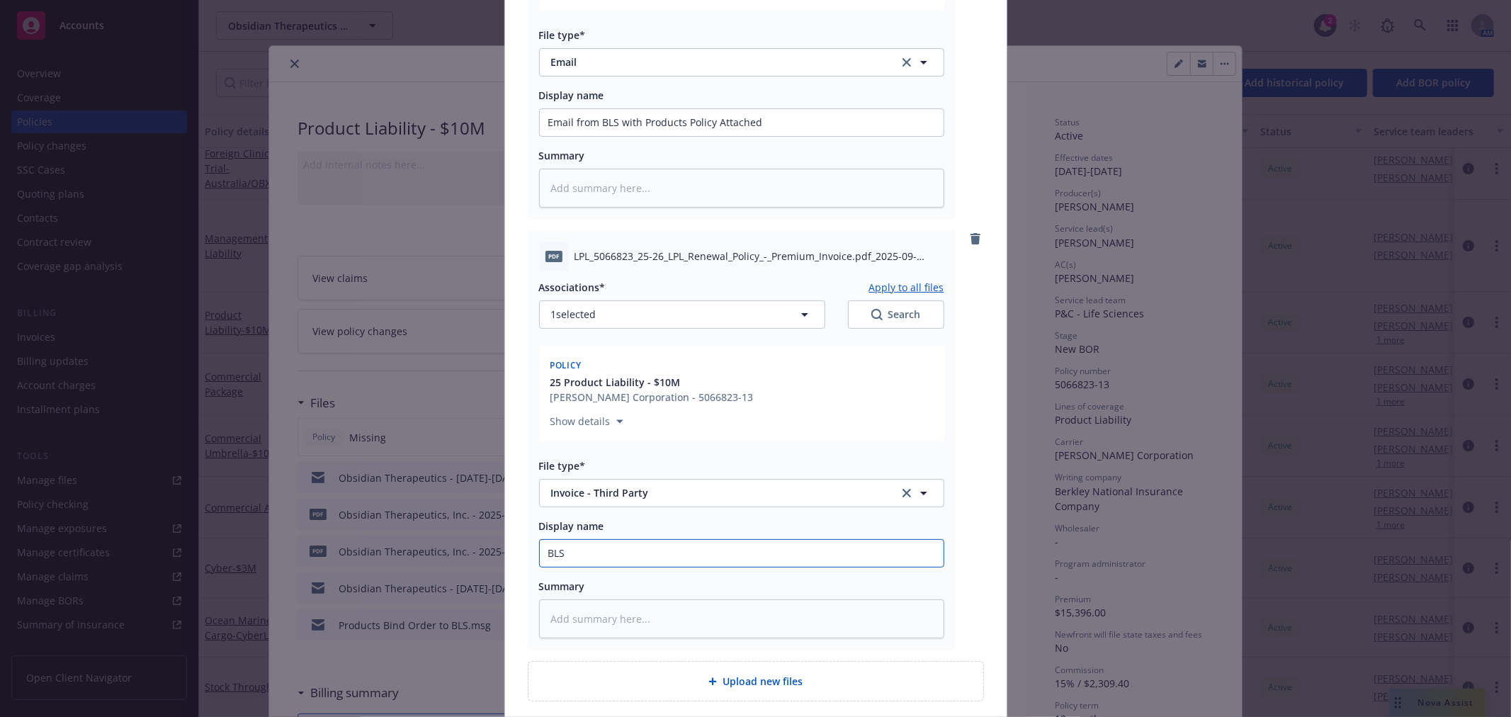
type input "BLS P"
type textarea "x"
type input "BLS Pr"
type textarea "x"
type input "BLS Pro"
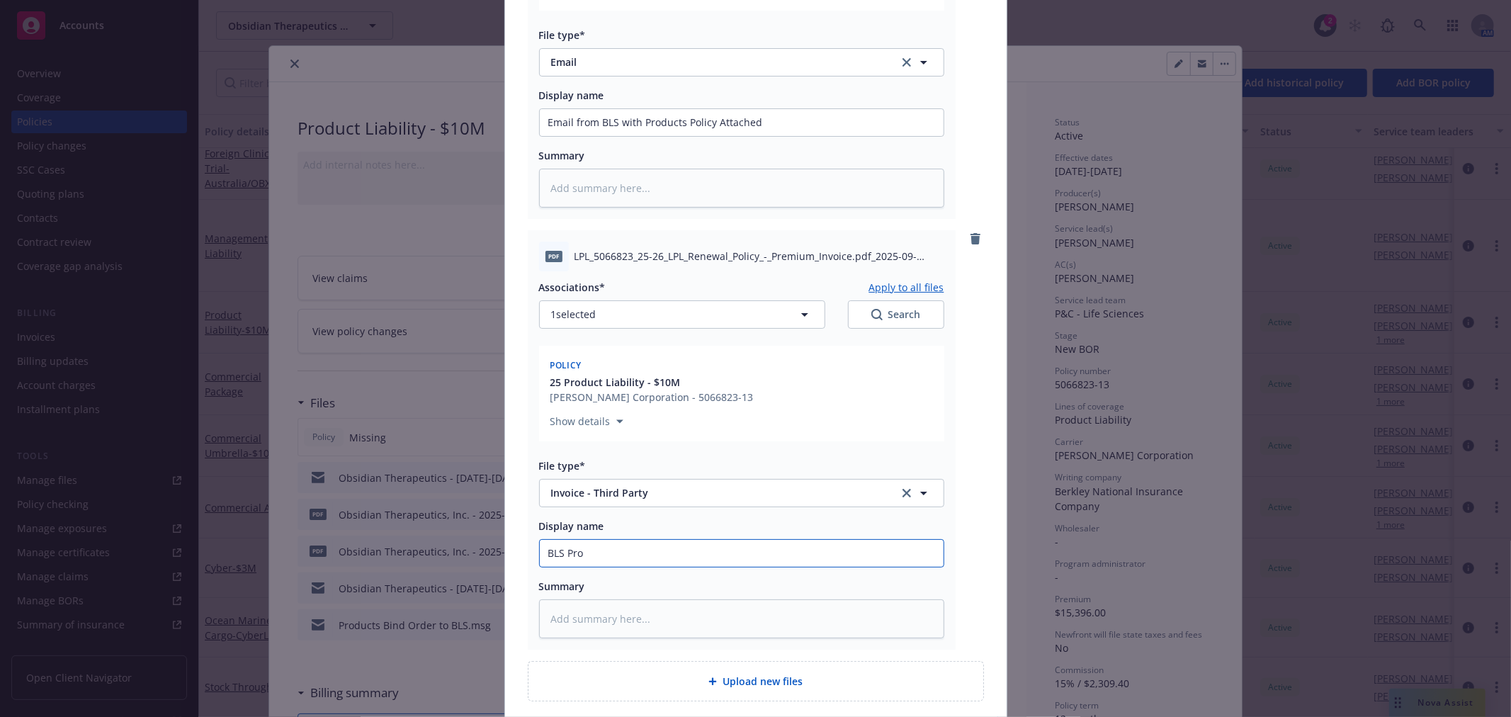
type textarea "x"
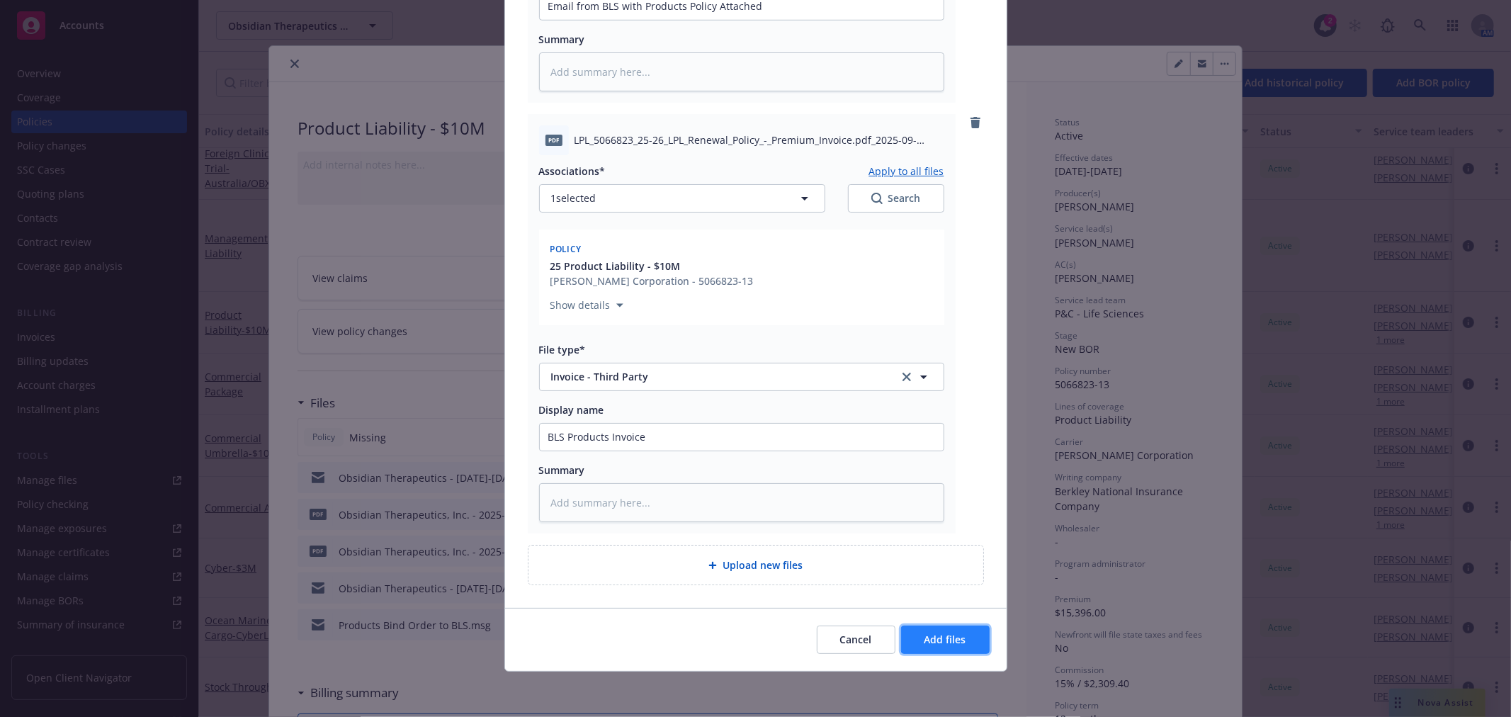
click at [934, 642] on span "Add files" at bounding box center [945, 639] width 42 height 13
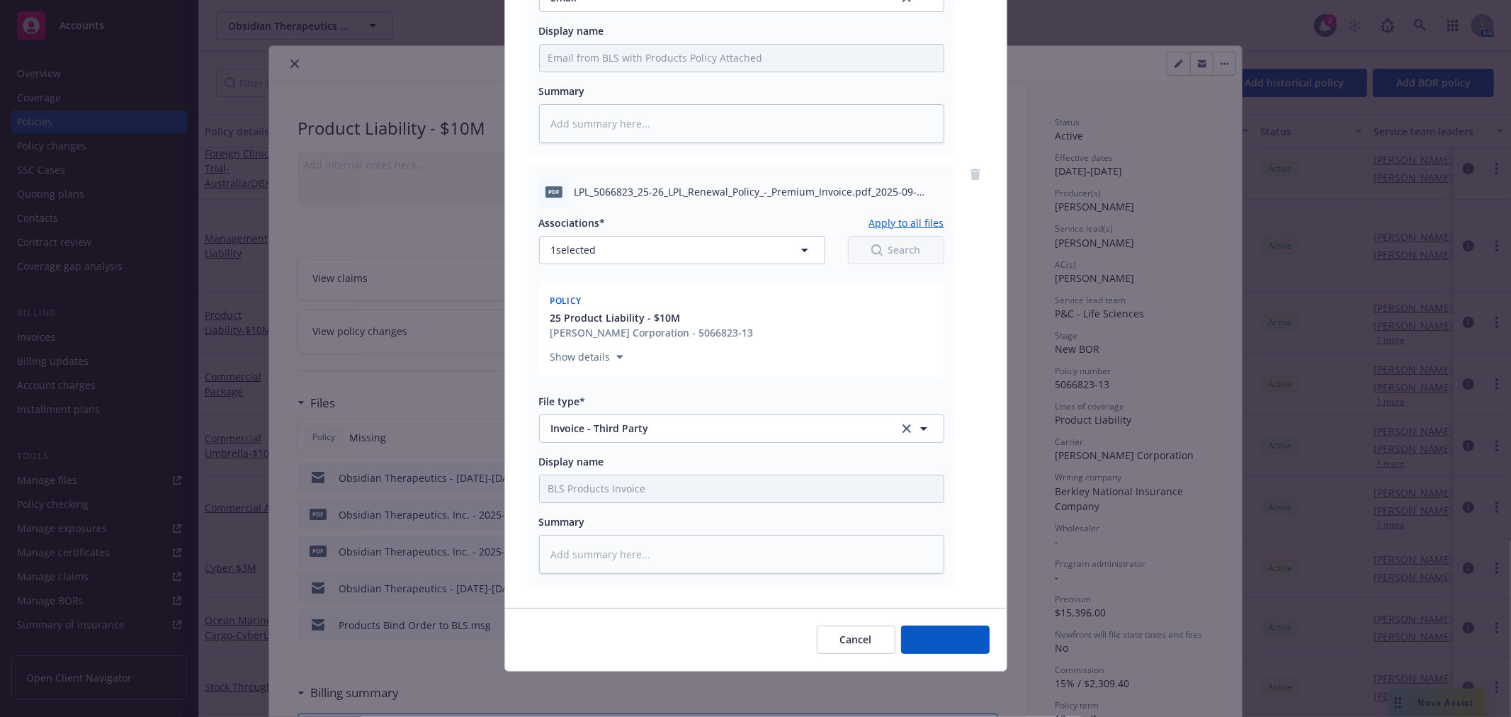
scroll to position [861, 0]
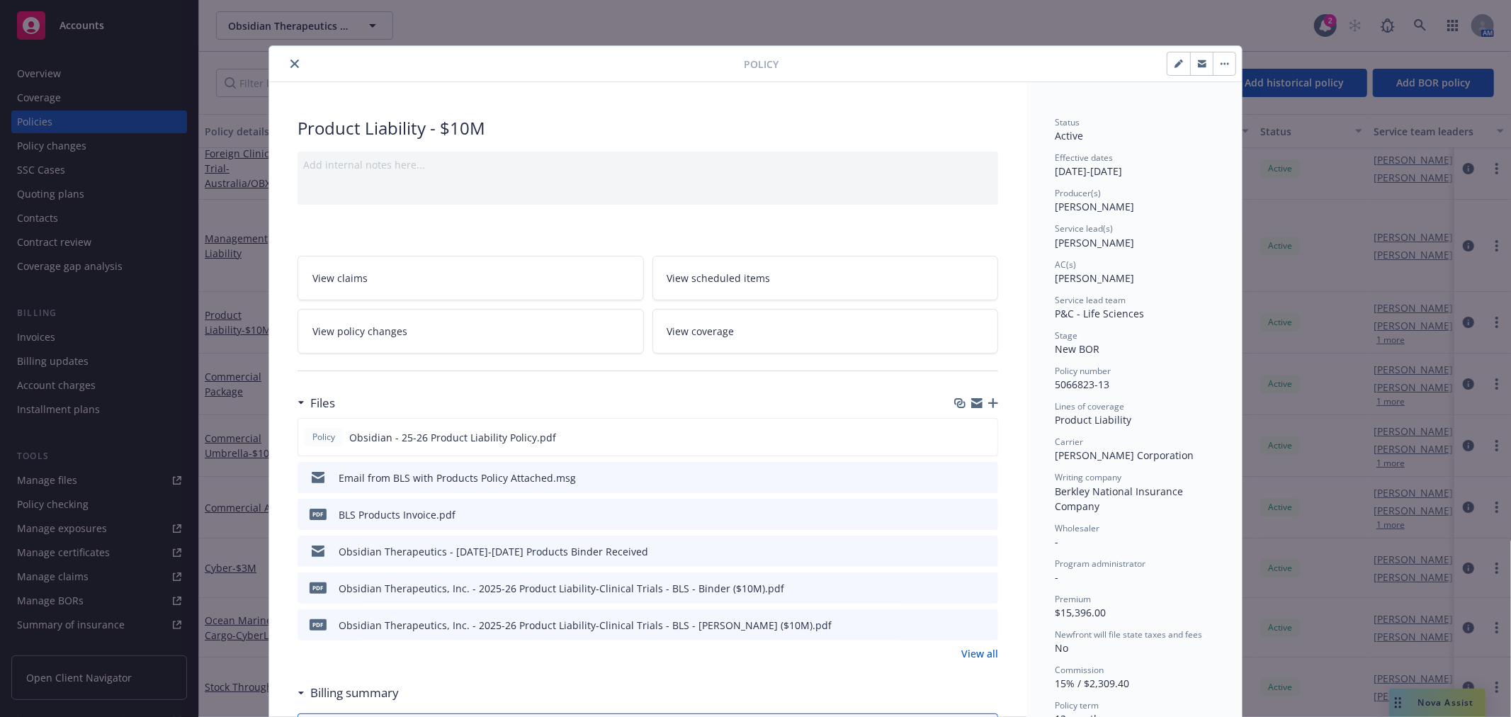
click at [959, 584] on icon "download file" at bounding box center [961, 587] width 11 height 11
click at [290, 64] on icon "close" at bounding box center [294, 64] width 9 height 9
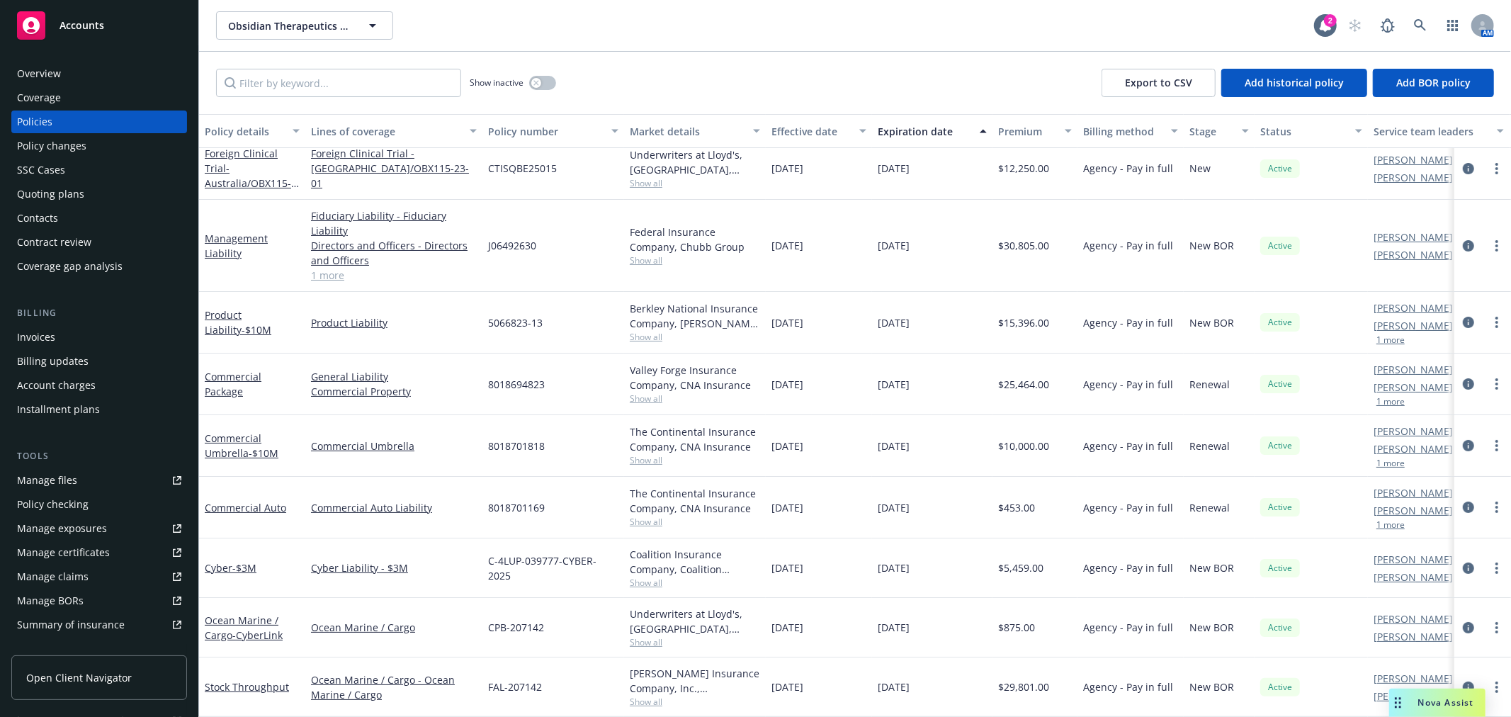
click at [92, 504] on div "Policy checking" at bounding box center [99, 504] width 164 height 23
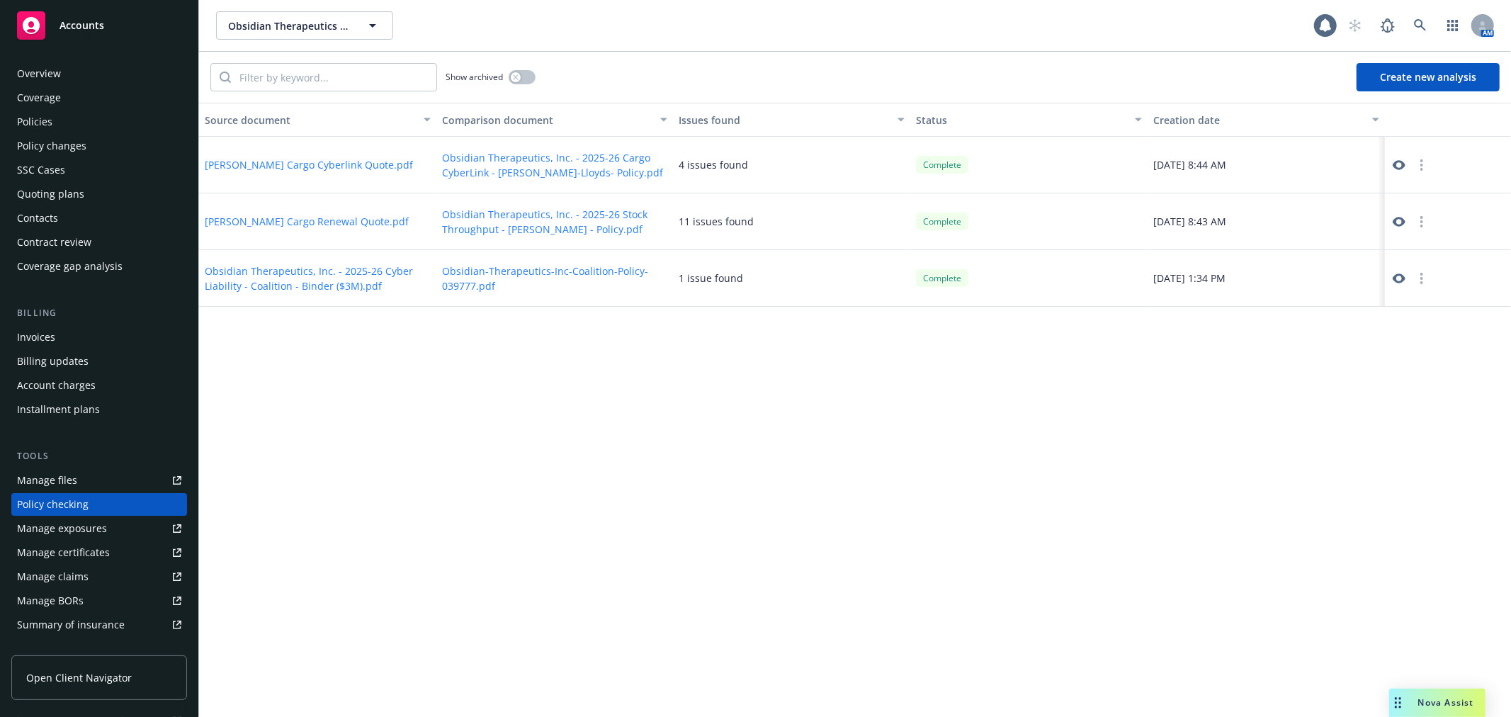
scroll to position [123, 0]
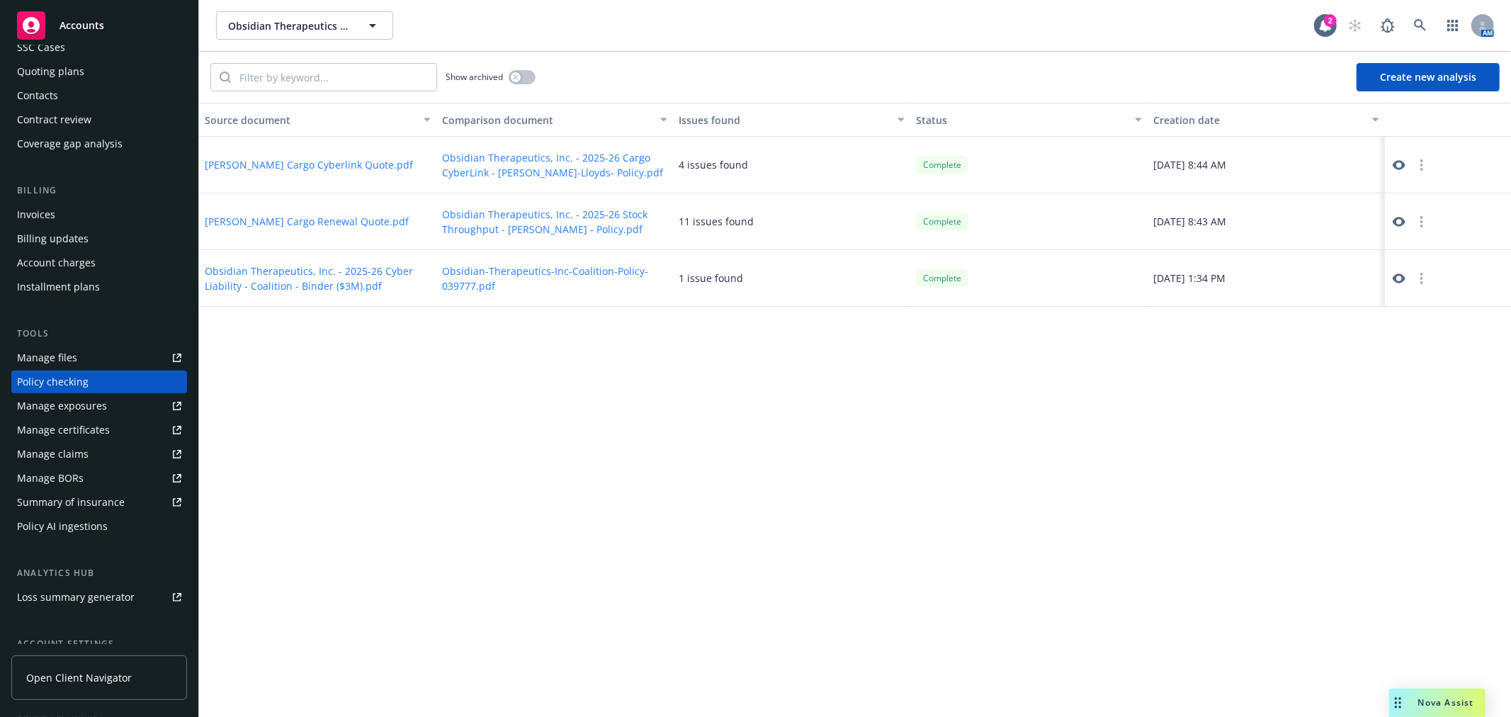
click at [1418, 72] on button "Create new analysis" at bounding box center [1427, 77] width 143 height 28
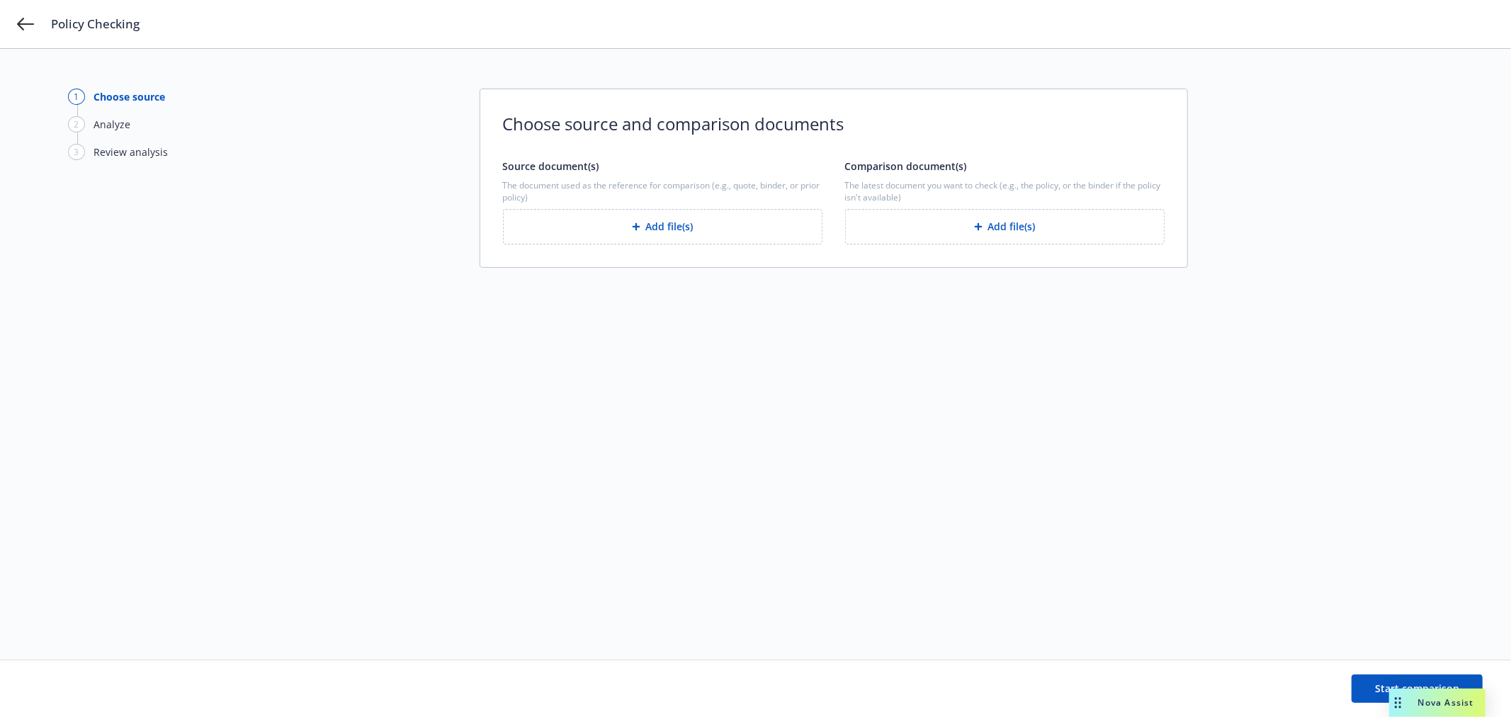
click at [967, 236] on button "Add file(s)" at bounding box center [1004, 226] width 319 height 35
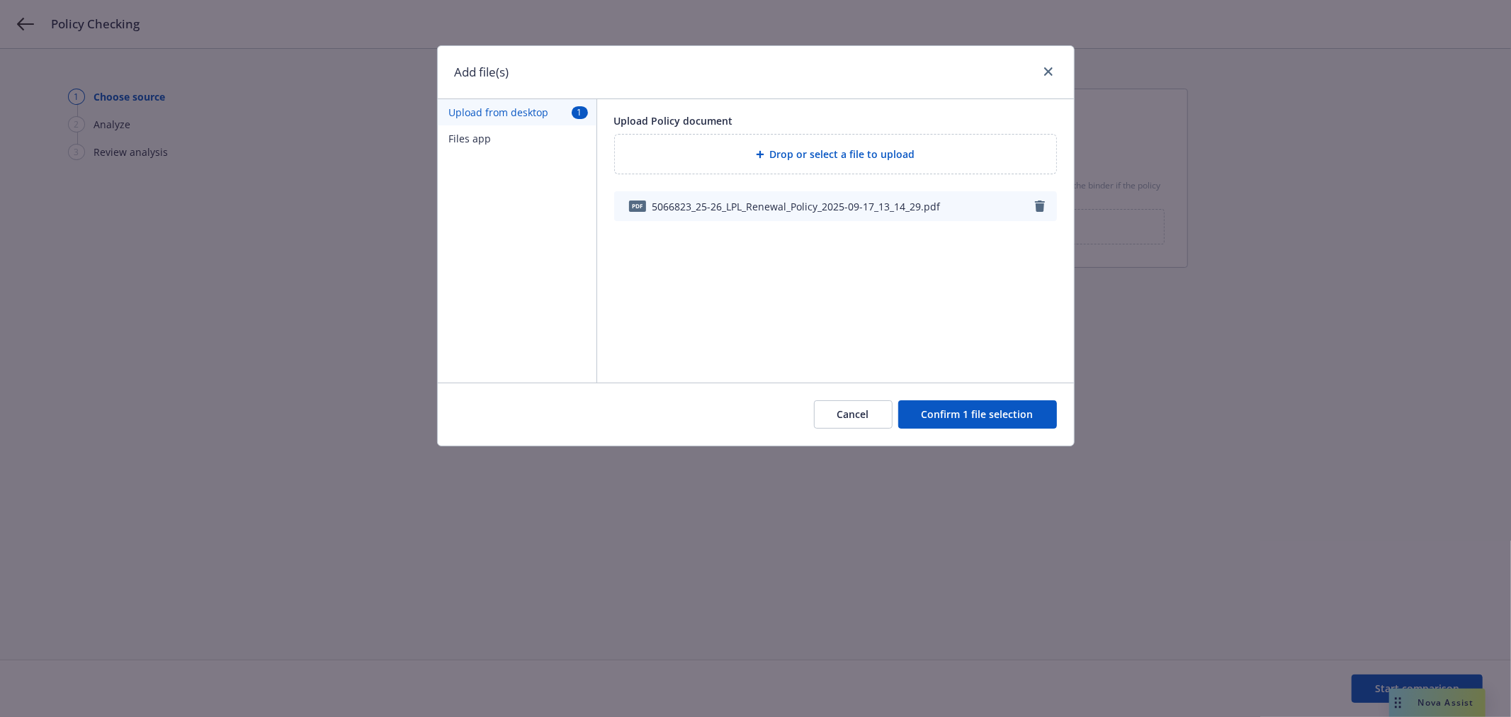
click at [971, 411] on button "Confirm 1 file selection" at bounding box center [977, 414] width 159 height 28
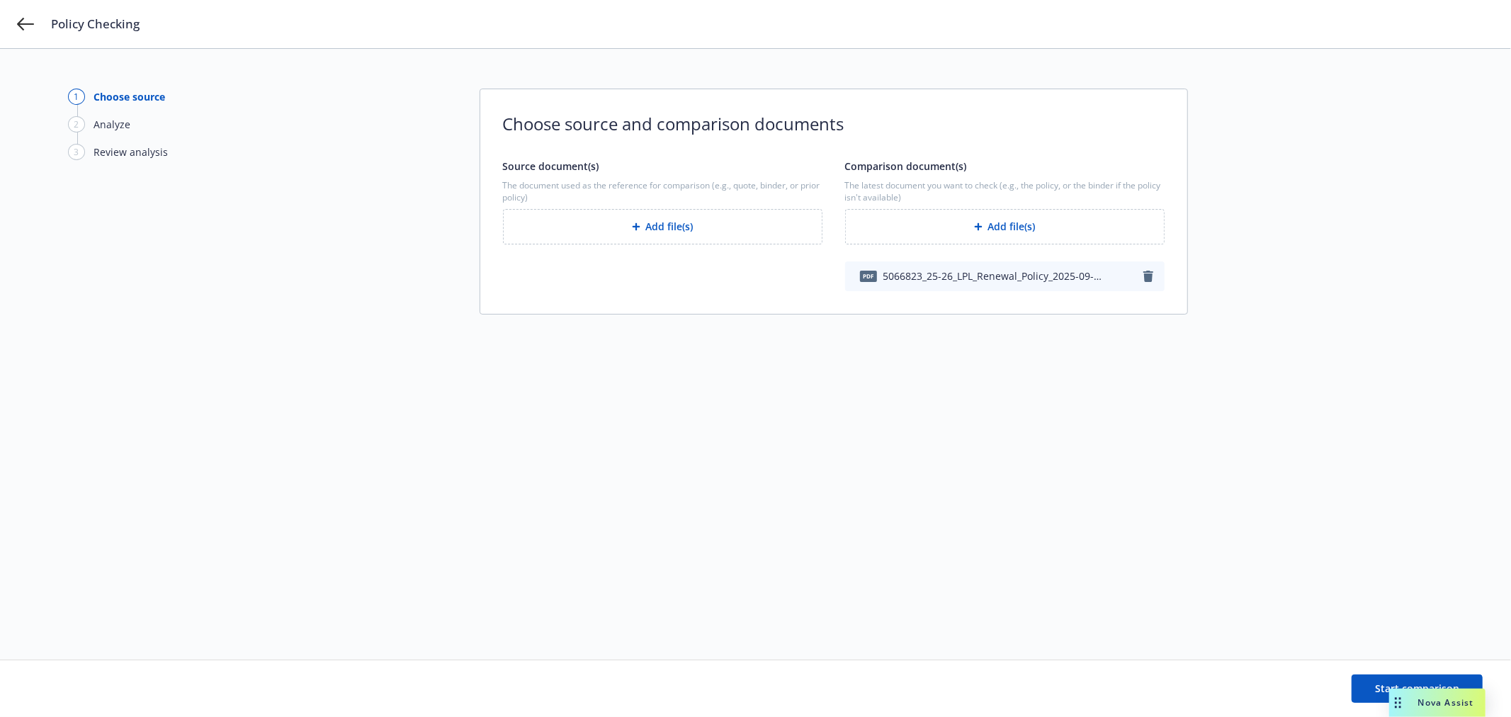
click at [684, 234] on button "Add file(s)" at bounding box center [662, 226] width 319 height 35
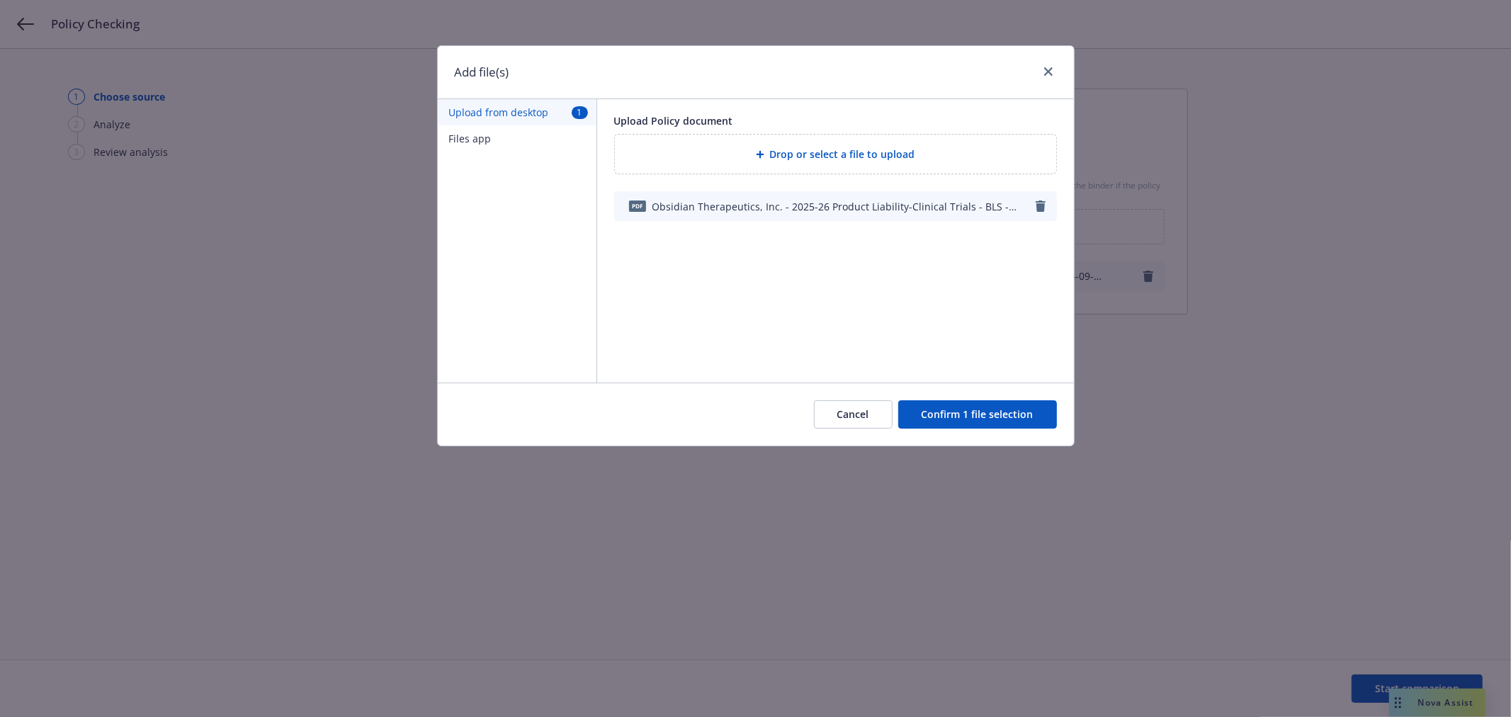
click at [972, 416] on button "Confirm 1 file selection" at bounding box center [977, 414] width 159 height 28
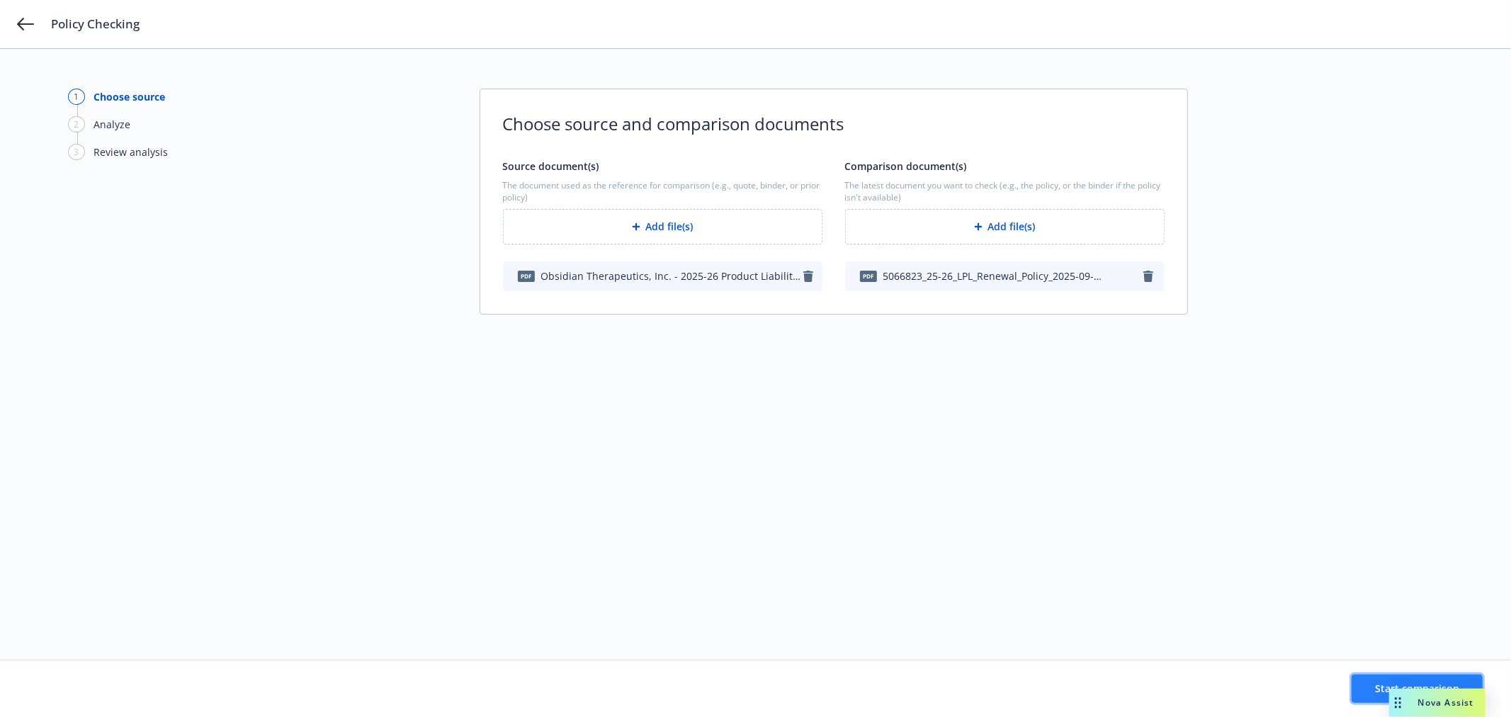
click at [1372, 683] on button "Start comparison" at bounding box center [1417, 688] width 131 height 28
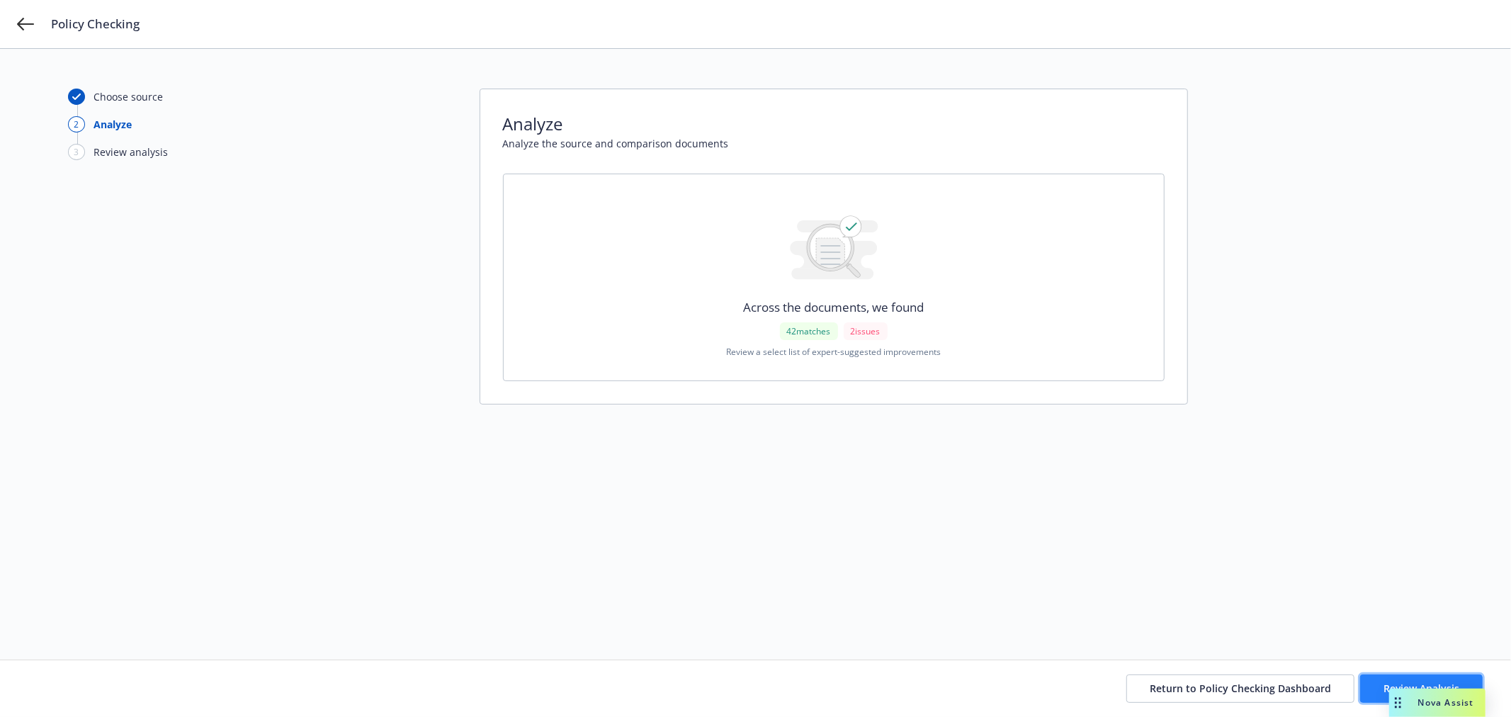
click at [1386, 681] on button "Review Analysis" at bounding box center [1421, 688] width 123 height 28
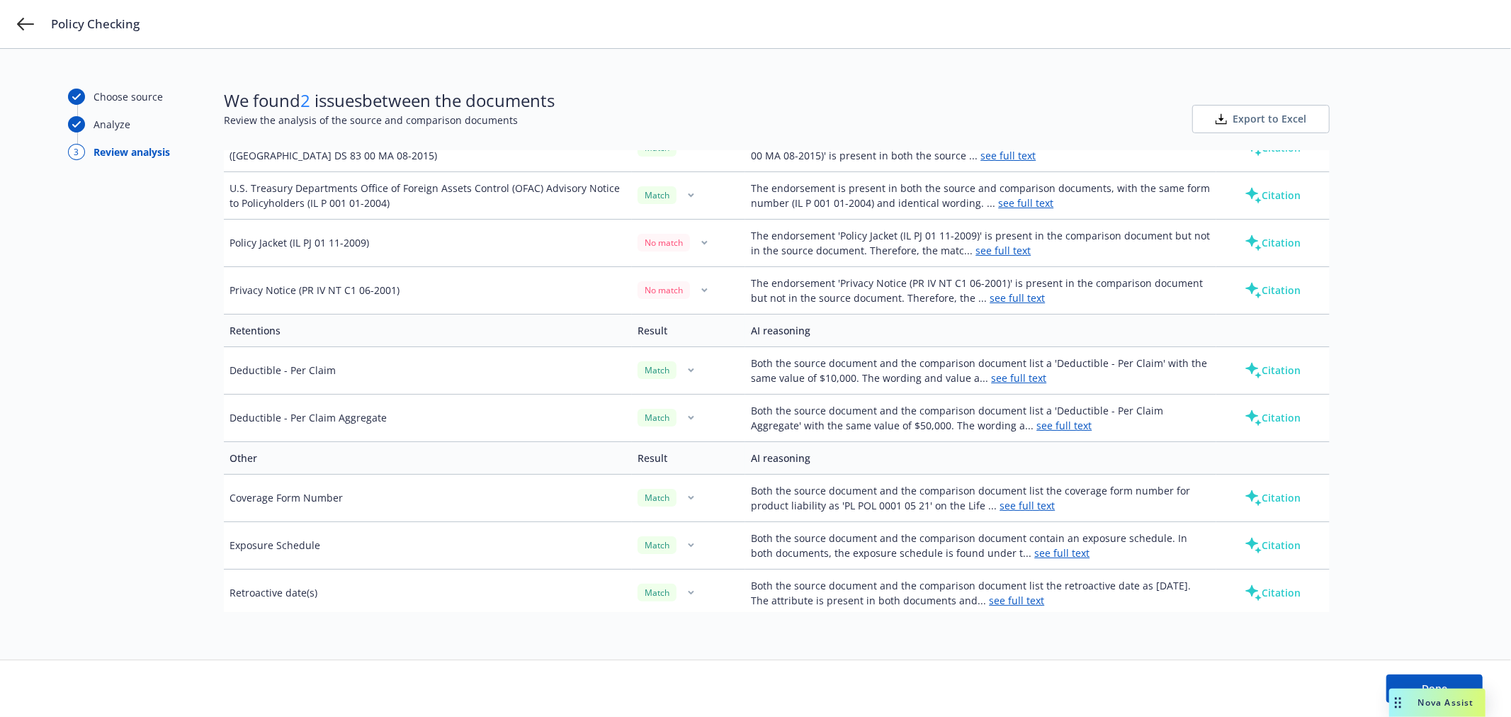
scroll to position [1845, 0]
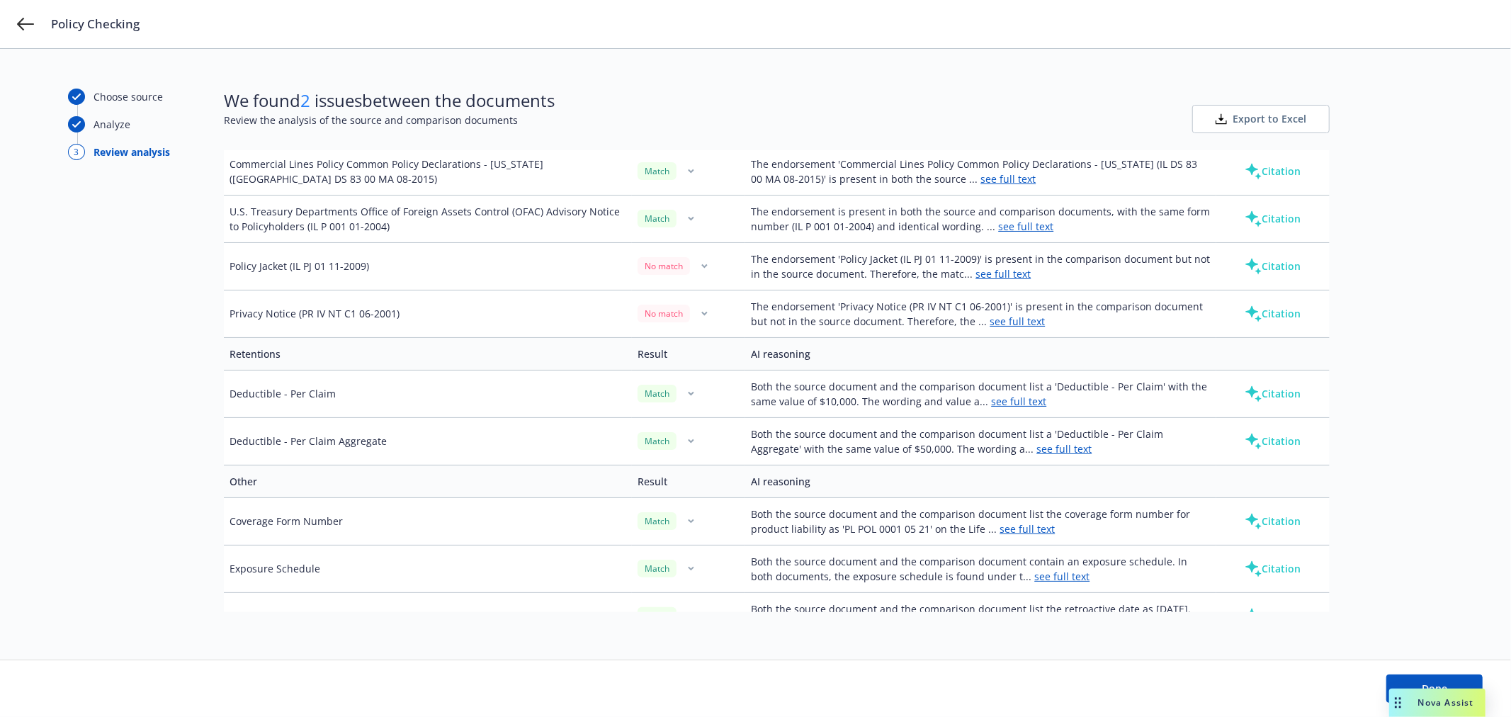
click at [1027, 273] on td "The endorsement 'Policy Jacket (IL PJ 01 11-2009)' is present in the comparison…" at bounding box center [980, 265] width 471 height 47
click at [1014, 273] on link "see full text" at bounding box center [1002, 273] width 55 height 13
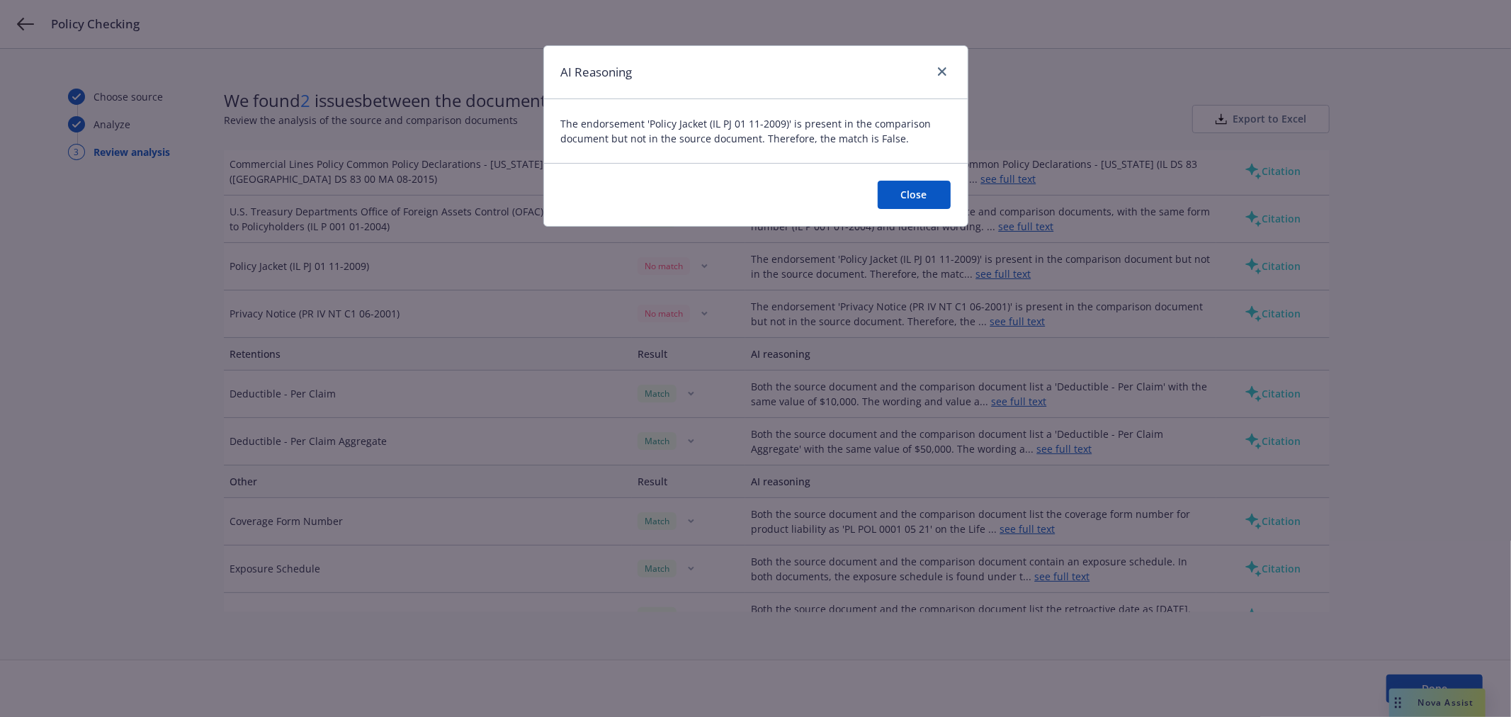
click at [934, 189] on button "Close" at bounding box center [914, 195] width 73 height 28
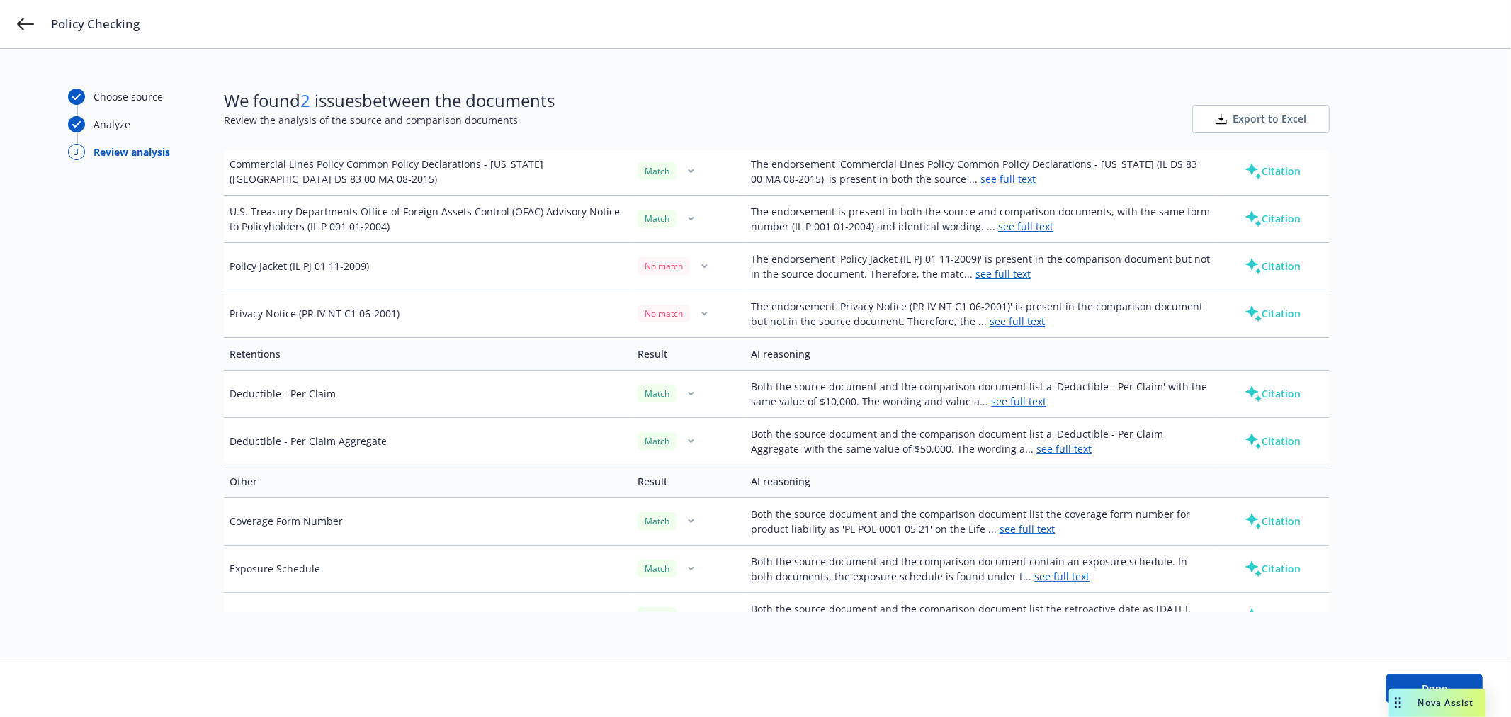
click at [1278, 268] on button "Citation" at bounding box center [1272, 266] width 101 height 28
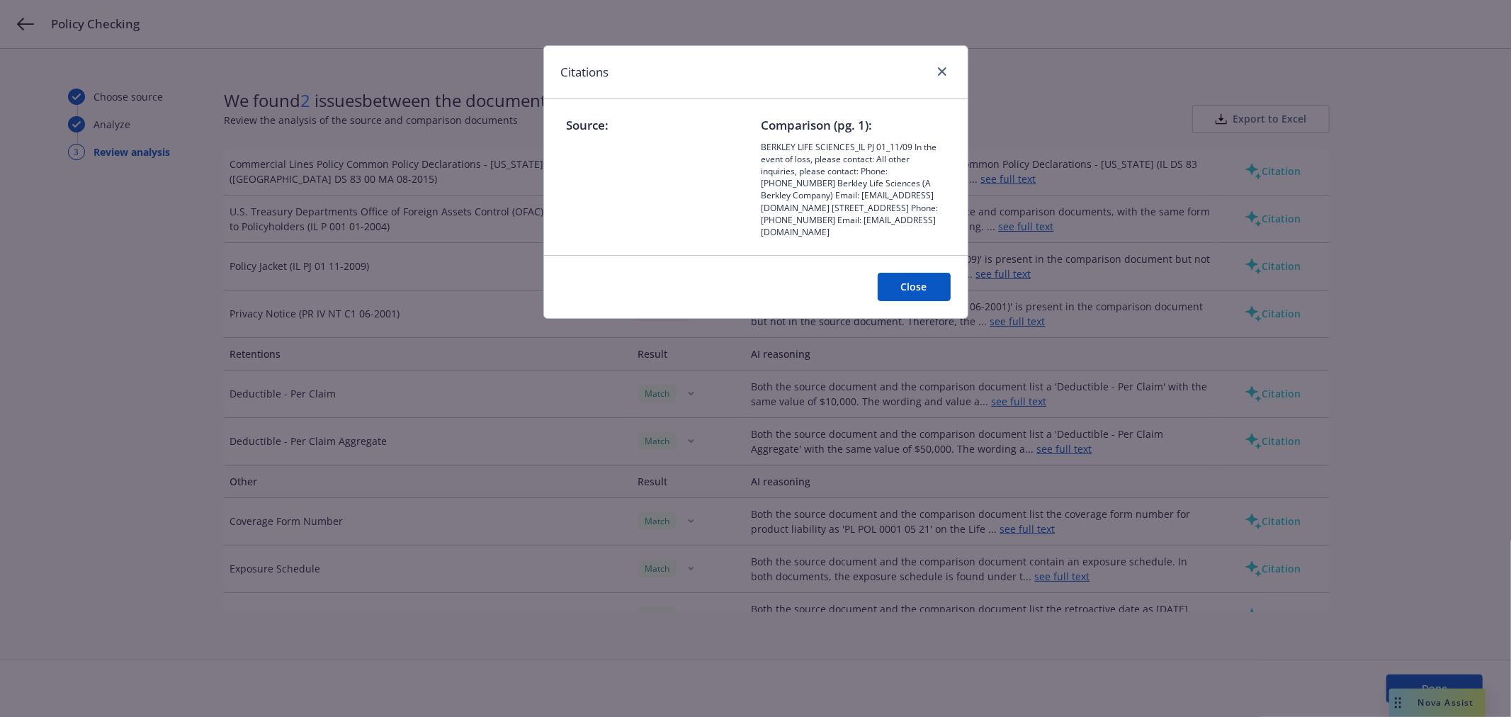
click at [914, 283] on button "Close" at bounding box center [914, 287] width 73 height 28
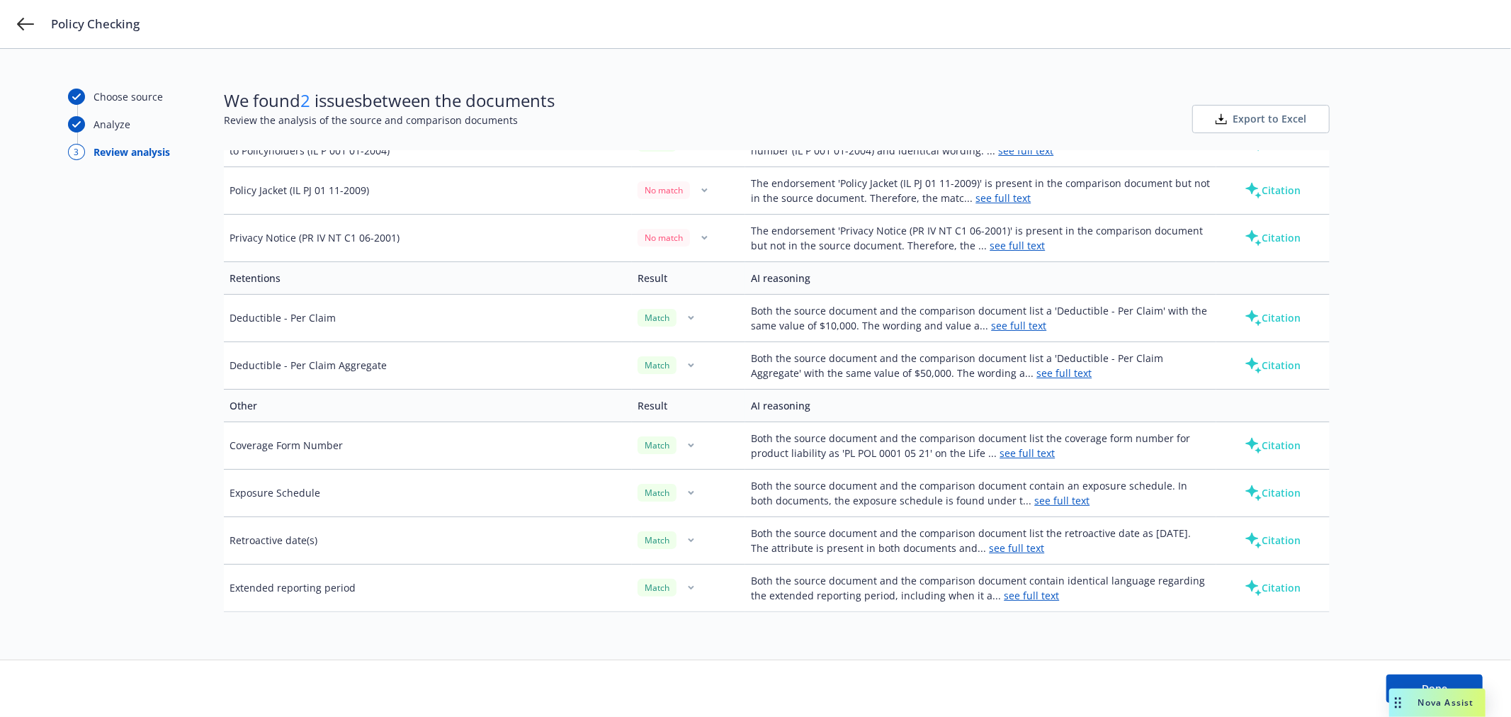
scroll to position [1924, 0]
click at [1407, 678] on button "Done" at bounding box center [1434, 688] width 96 height 28
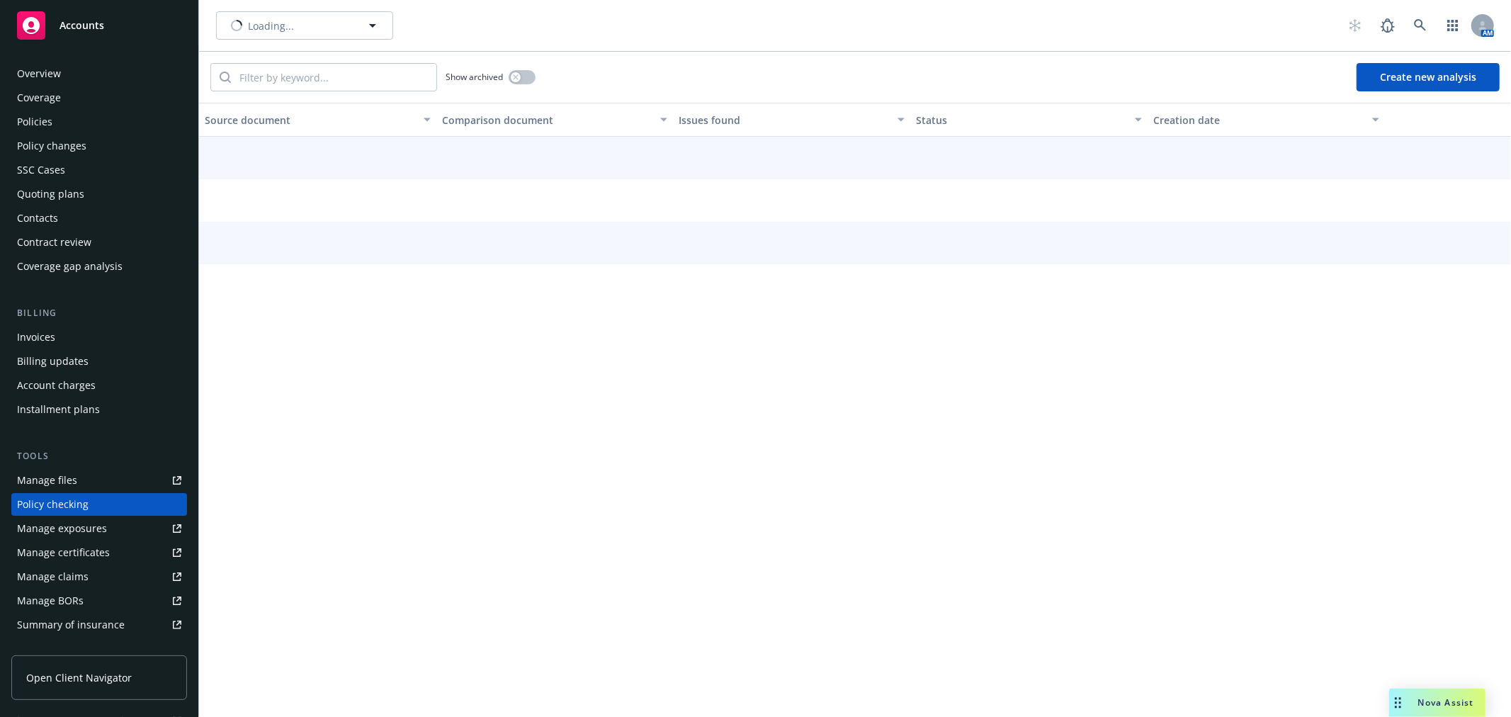
scroll to position [123, 0]
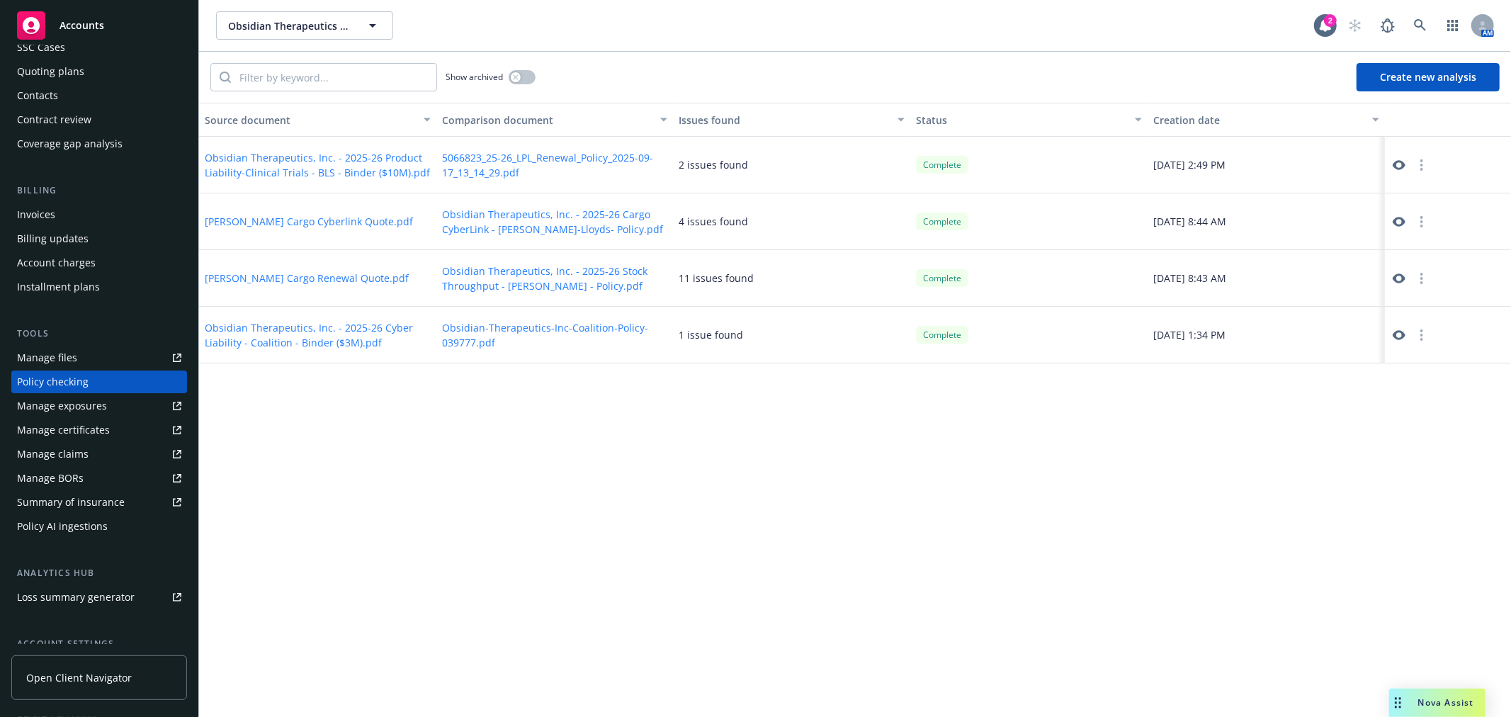
click at [726, 449] on div "Source document Comparison document Issues found Status Creation date Obsidian …" at bounding box center [855, 410] width 1312 height 614
click at [1422, 22] on icon at bounding box center [1420, 25] width 12 height 12
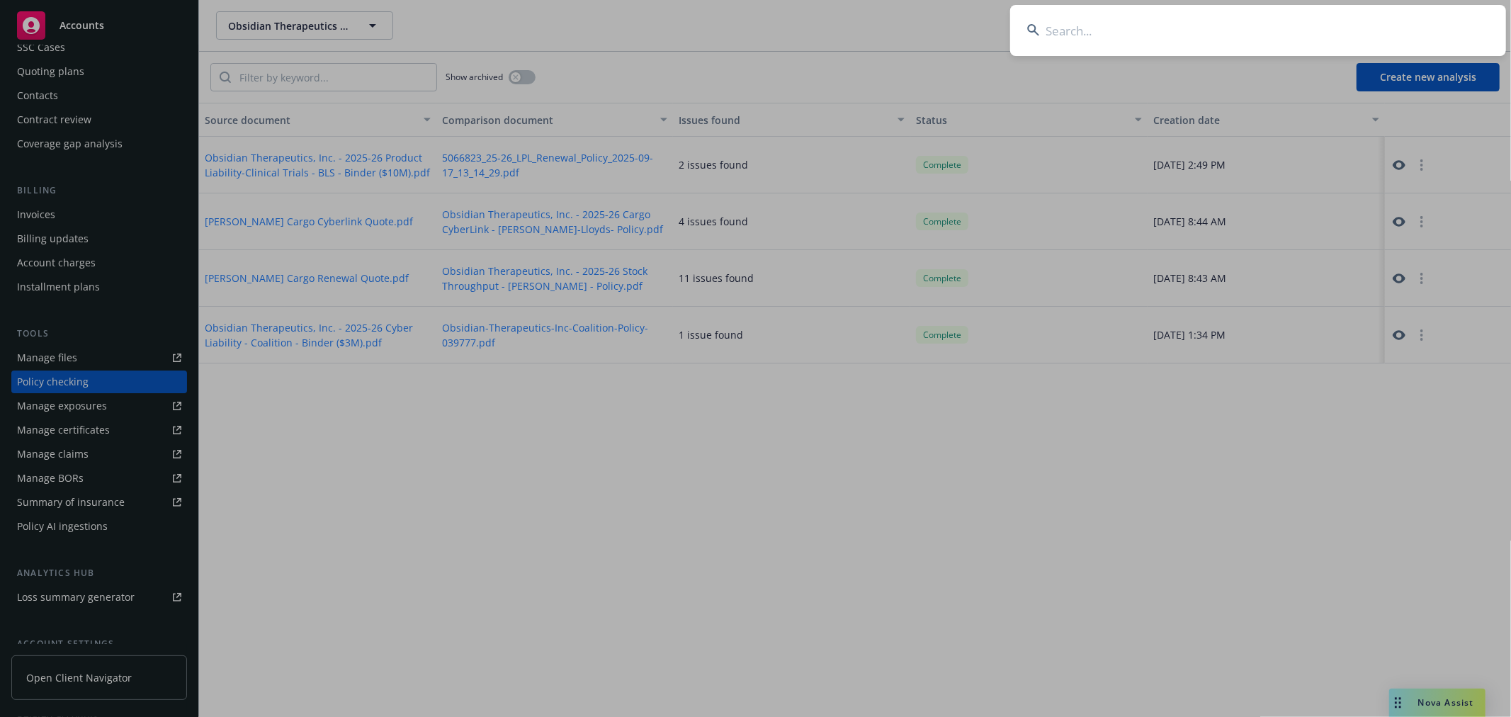
click at [1305, 33] on input at bounding box center [1258, 30] width 496 height 51
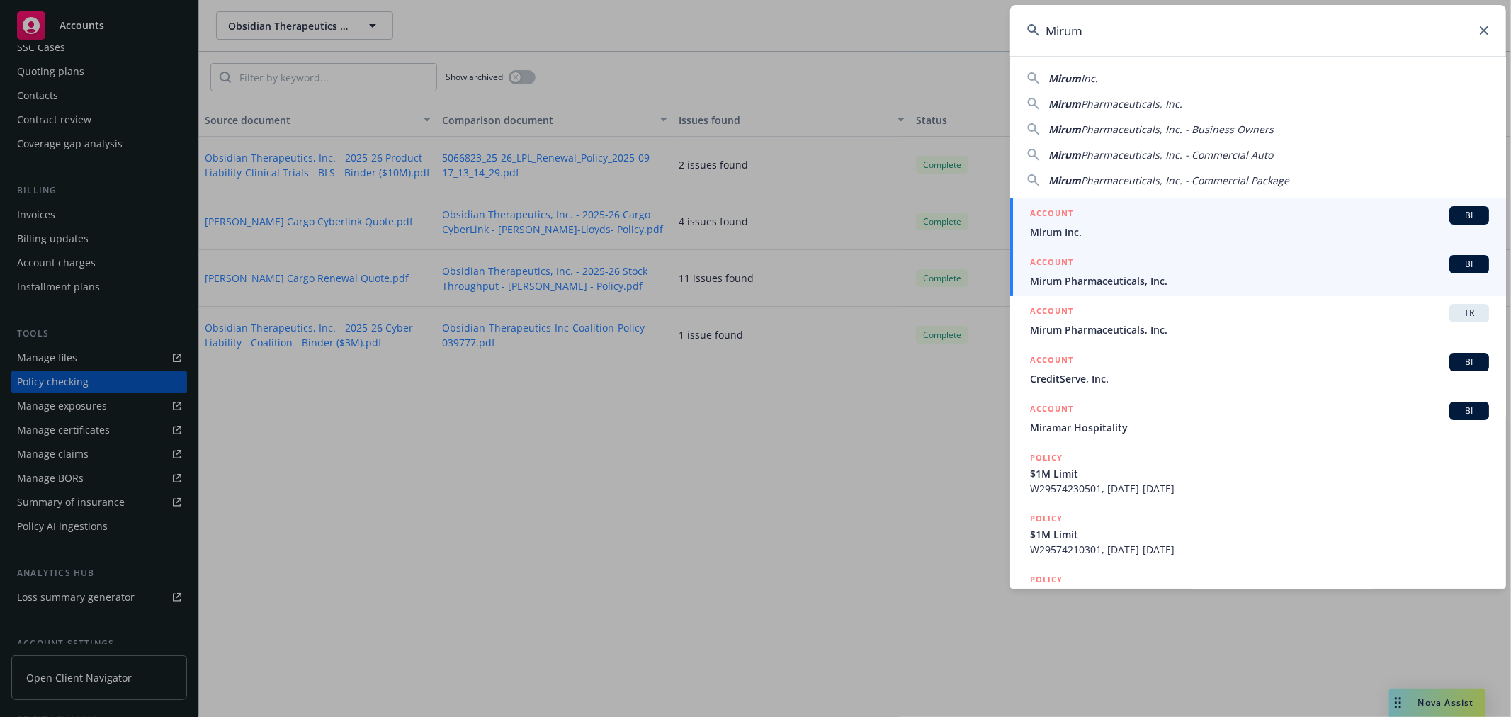
click at [1184, 281] on span "Mirum Pharmaceuticals, Inc." at bounding box center [1259, 280] width 459 height 15
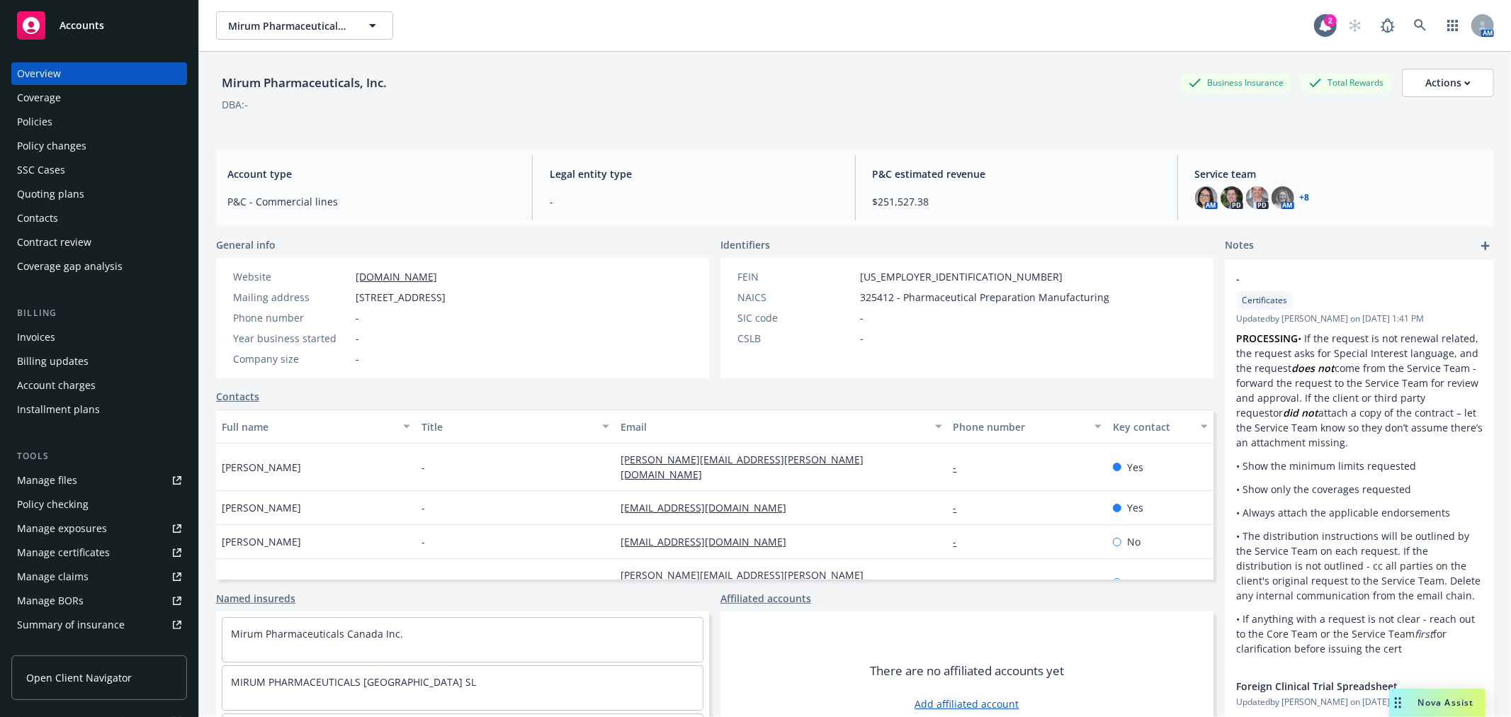
click at [60, 330] on div "Invoices" at bounding box center [99, 337] width 164 height 23
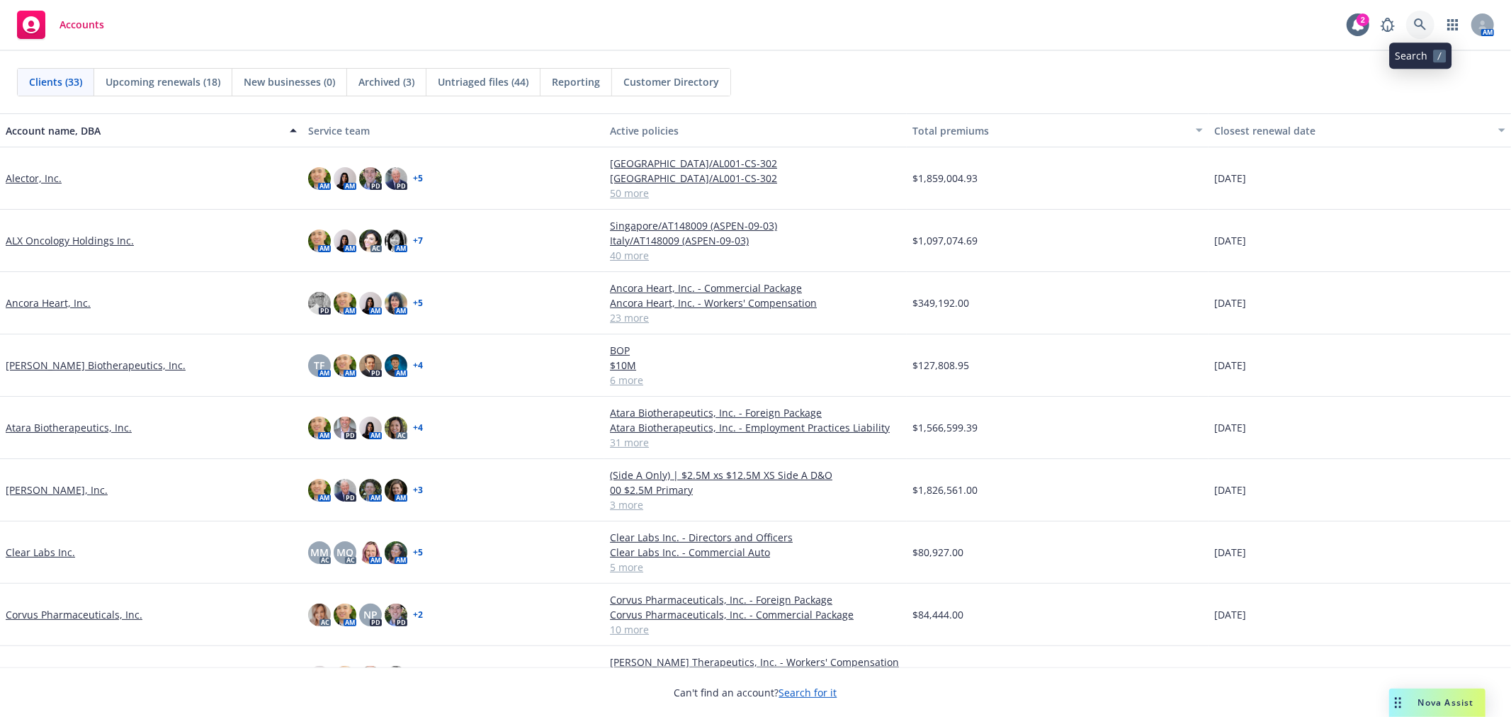
click at [1426, 30] on icon at bounding box center [1420, 24] width 13 height 13
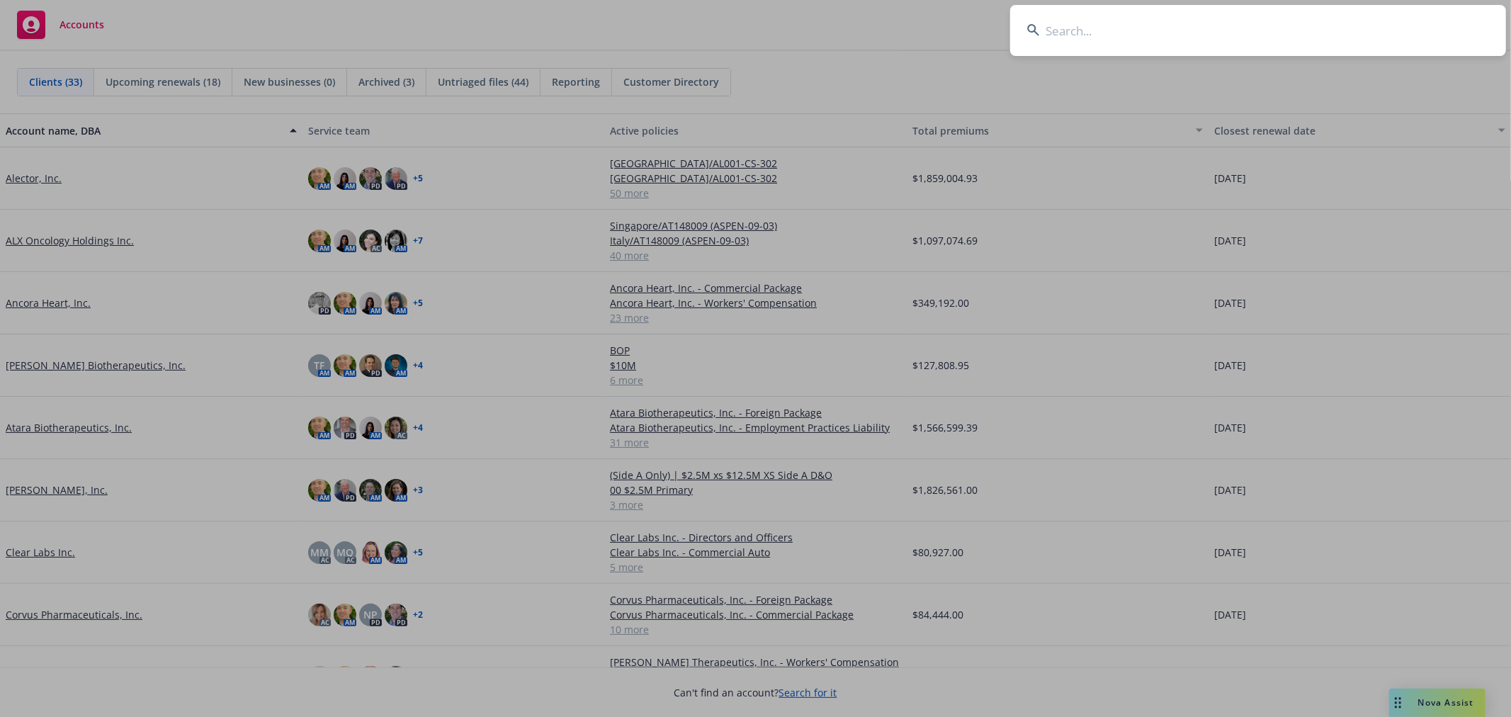
click at [1287, 29] on input at bounding box center [1258, 30] width 496 height 51
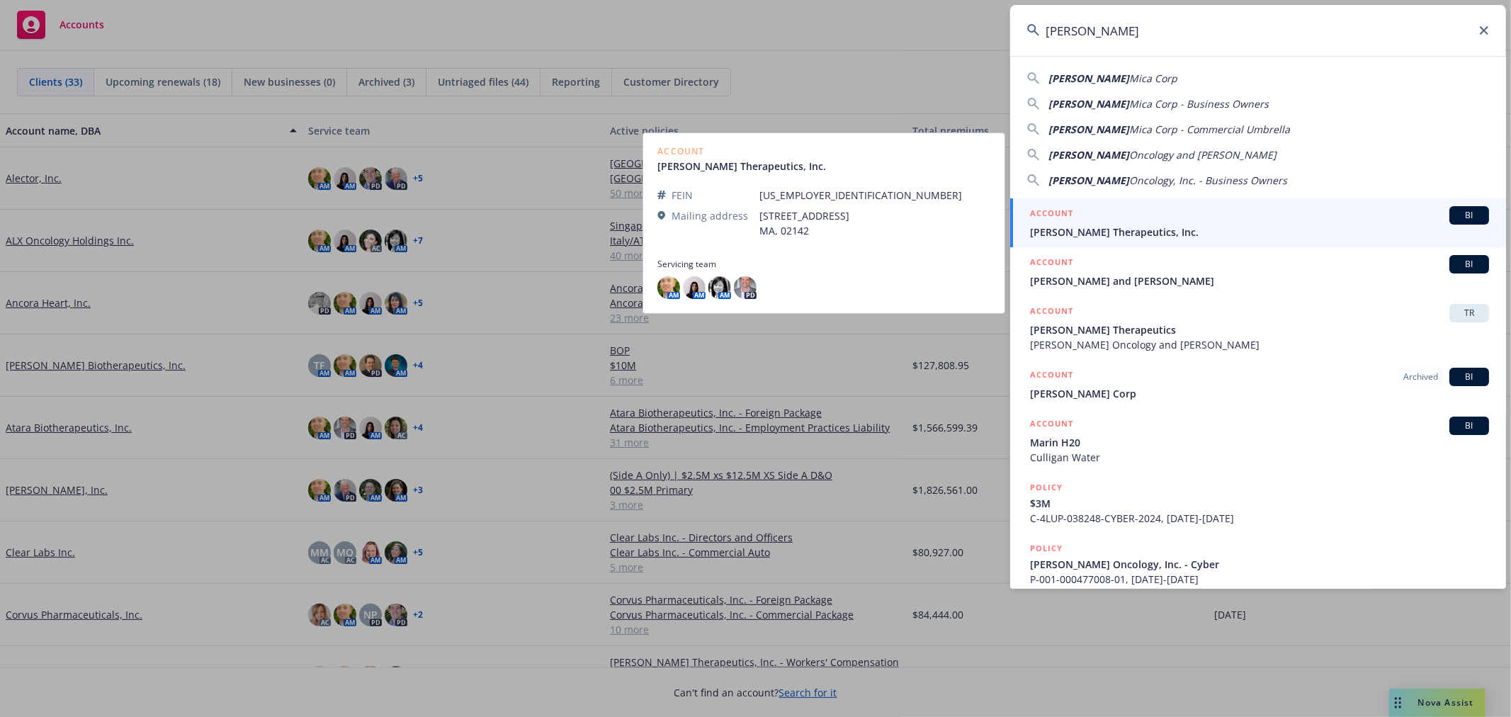
type input "Cullinan"
click at [1158, 223] on div "ACCOUNT BI" at bounding box center [1259, 215] width 459 height 18
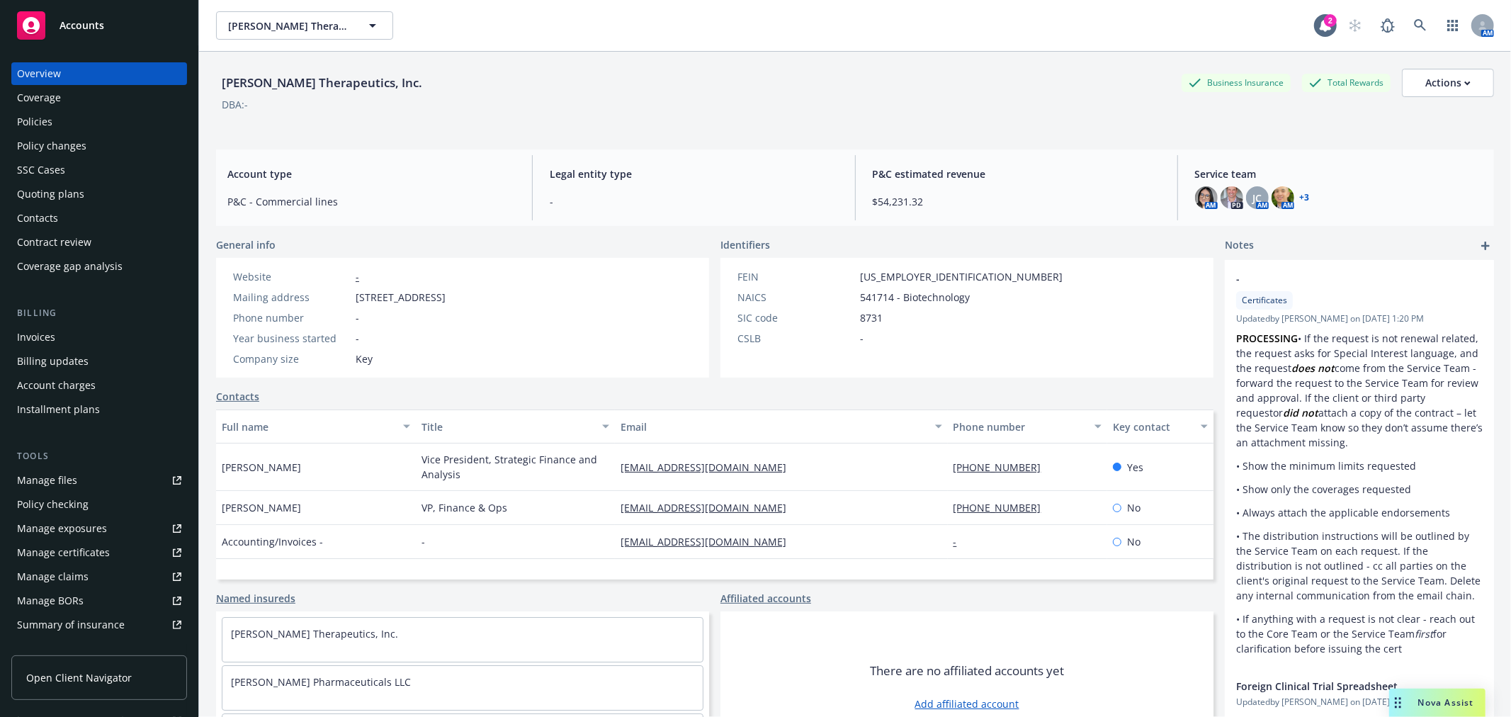
click at [55, 117] on div "Policies" at bounding box center [99, 122] width 164 height 23
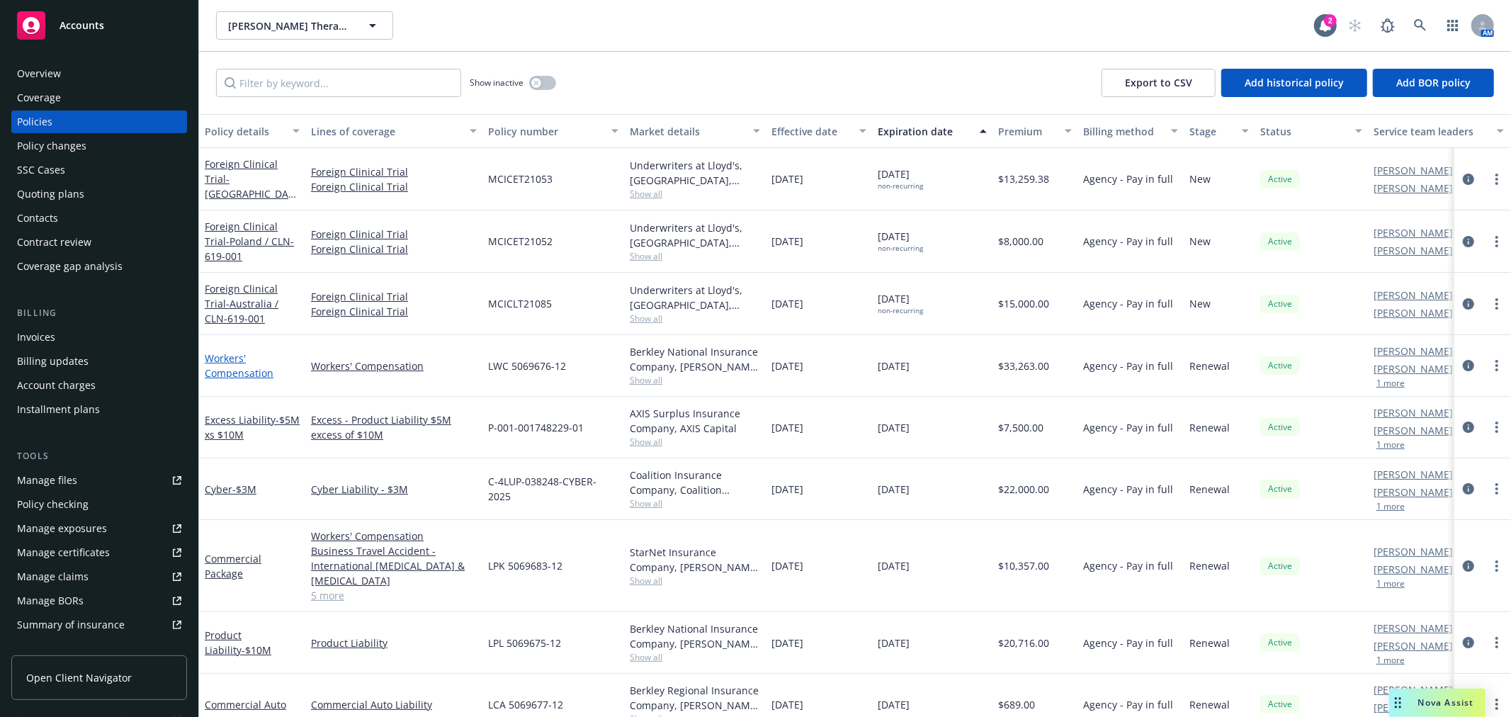
click at [211, 370] on link "Workers' Compensation" at bounding box center [239, 365] width 69 height 28
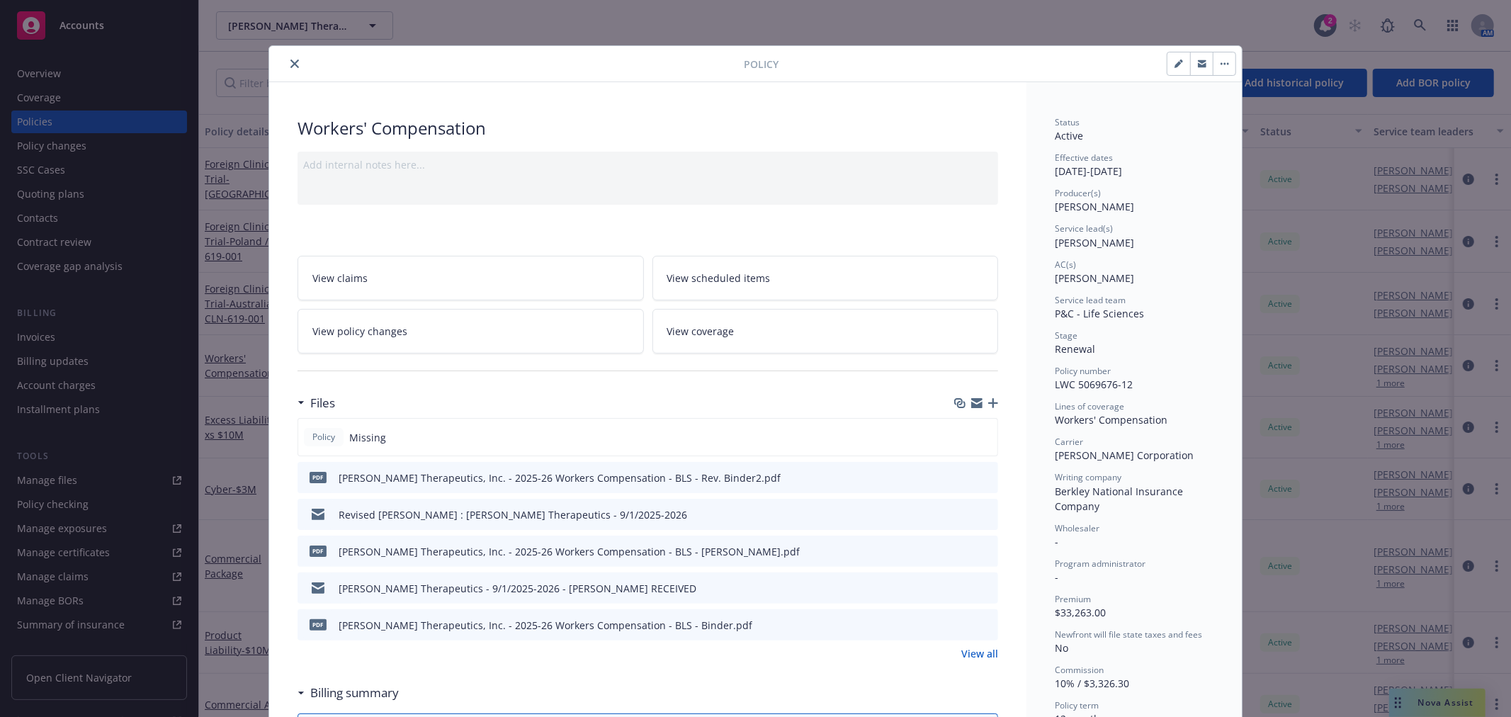
click at [988, 400] on icon "button" at bounding box center [993, 403] width 10 height 10
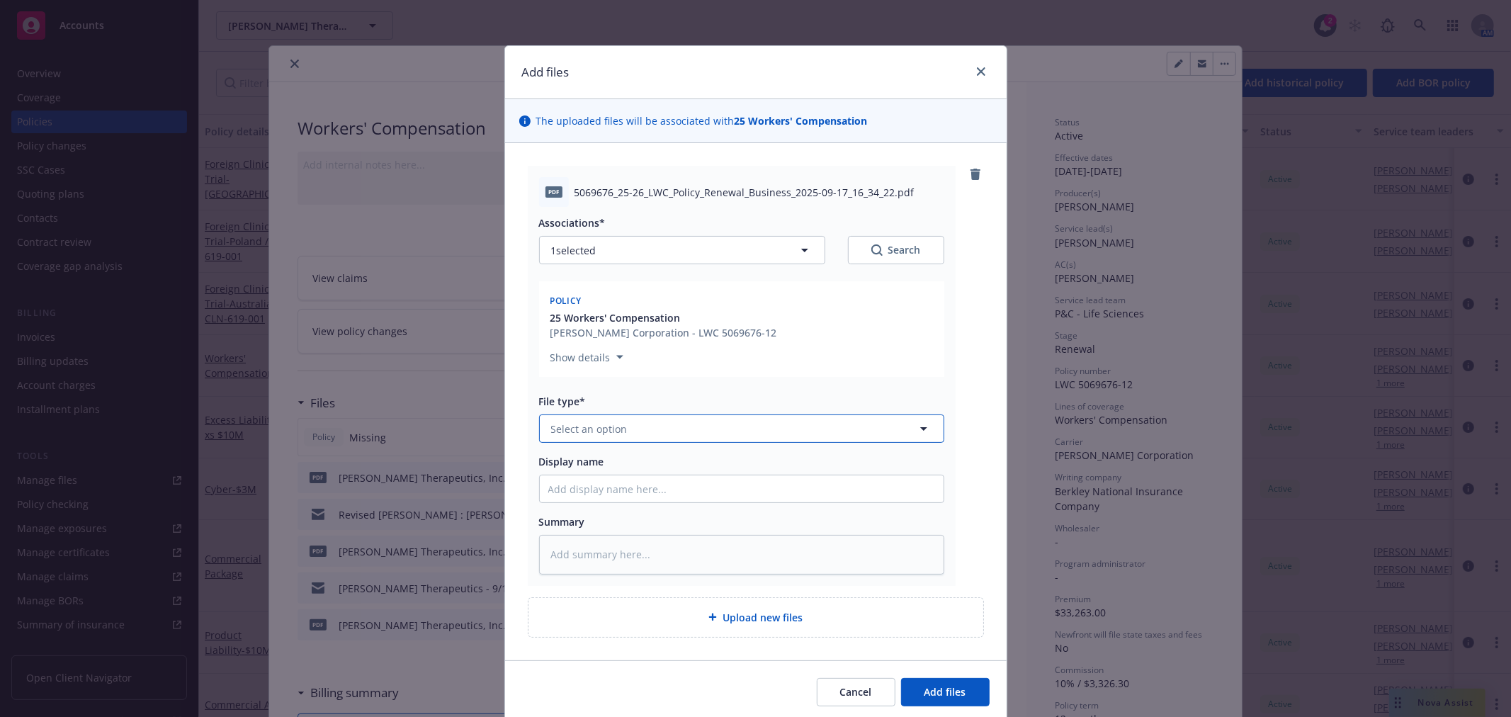
click at [664, 420] on button "Select an option" at bounding box center [741, 428] width 405 height 28
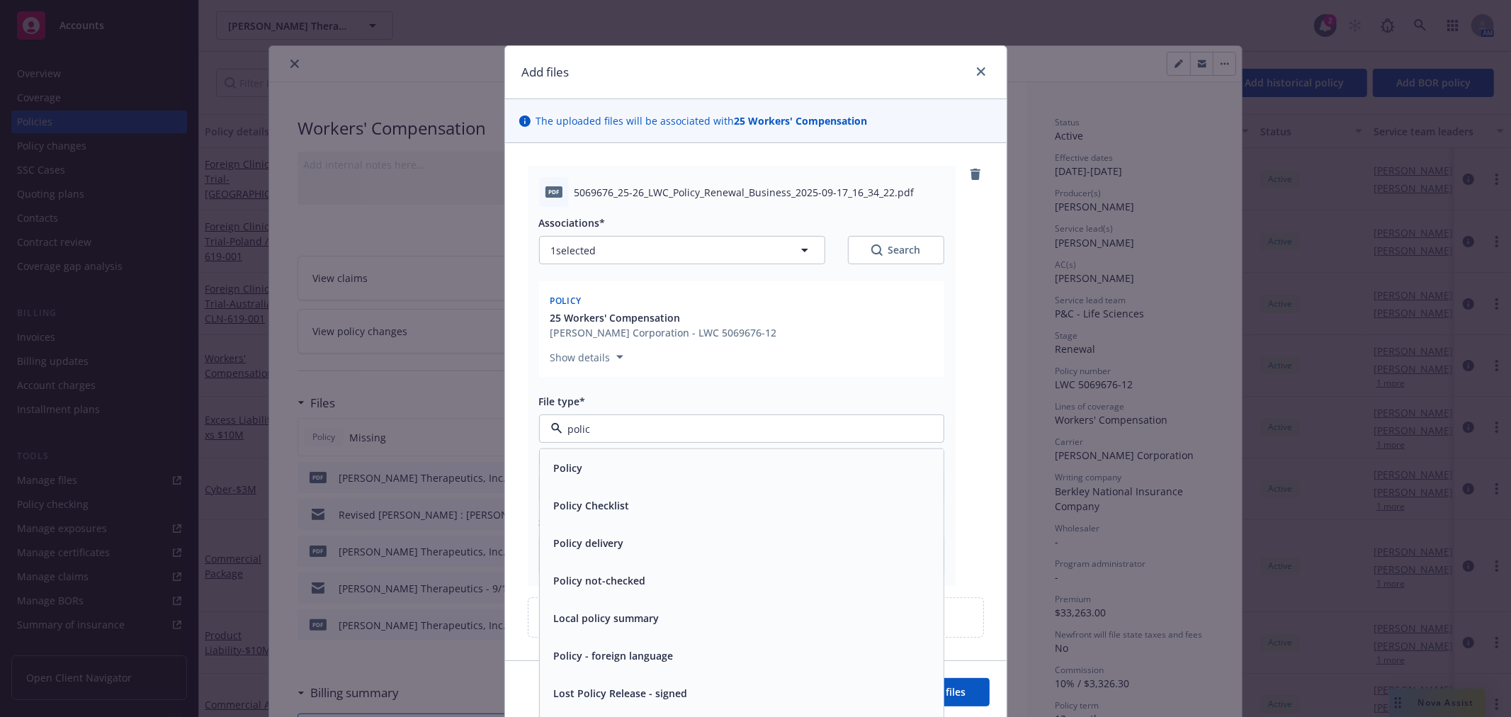
type input "policy"
click at [645, 475] on div "Policy" at bounding box center [741, 468] width 387 height 21
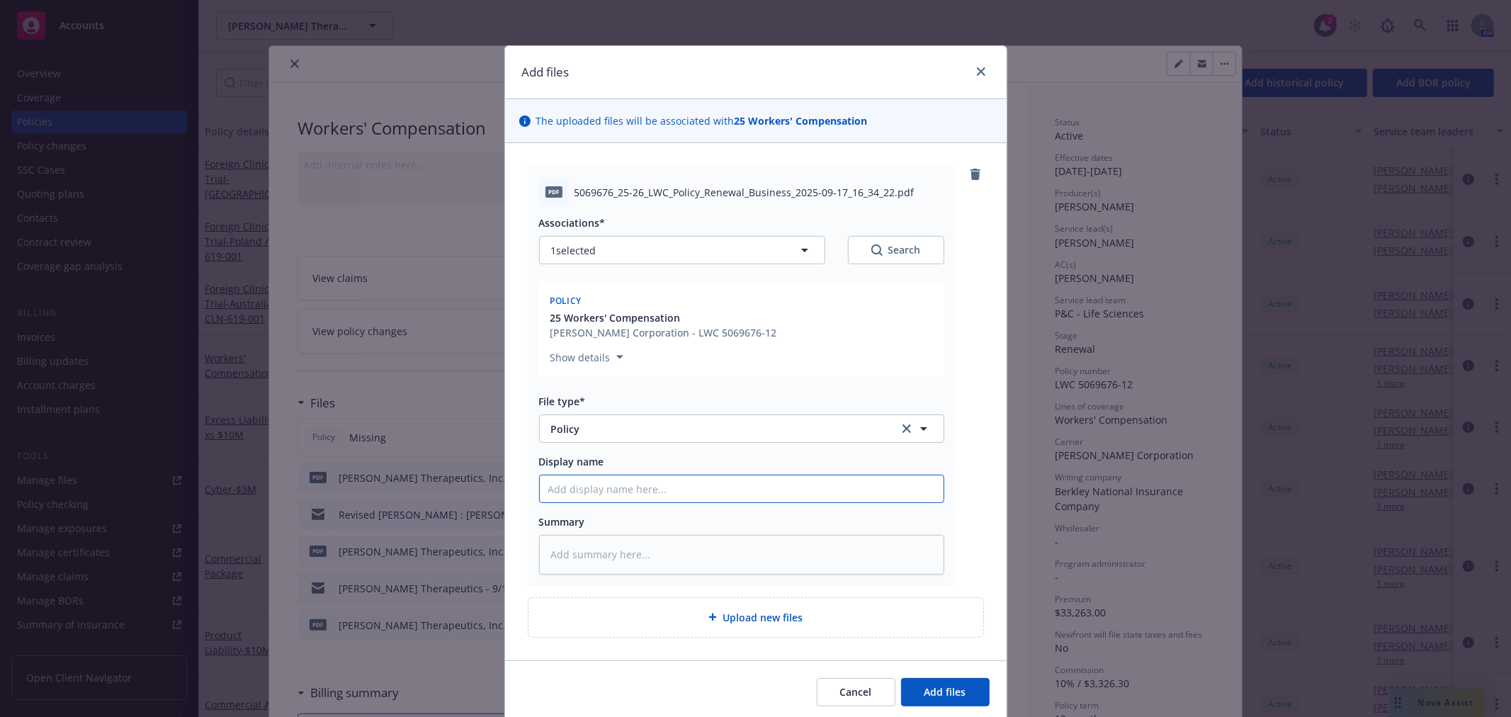
click at [695, 498] on input "Display name" at bounding box center [742, 488] width 404 height 27
type textarea "x"
type input "C"
type textarea "x"
type input "Cu"
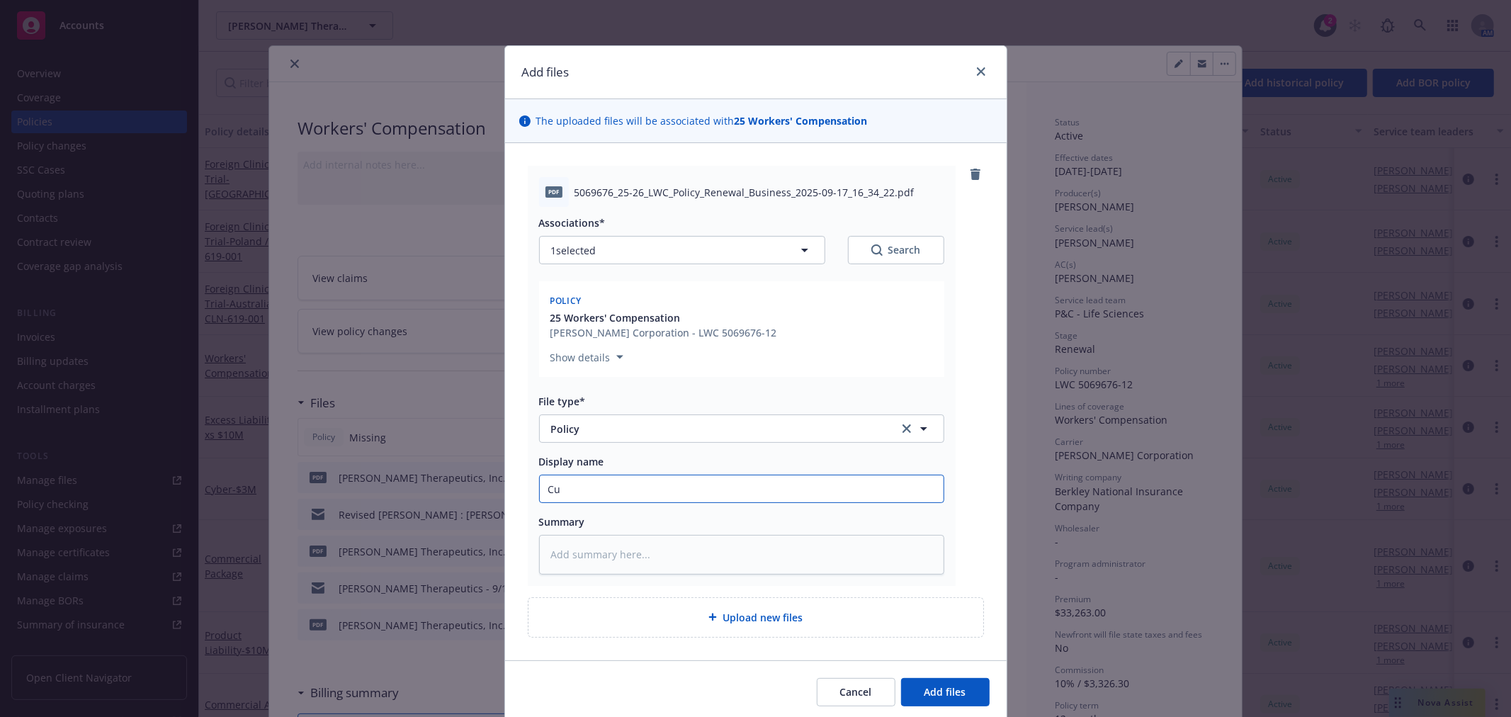
type textarea "x"
type input "Cul"
type textarea "x"
type input "Cull"
type textarea "x"
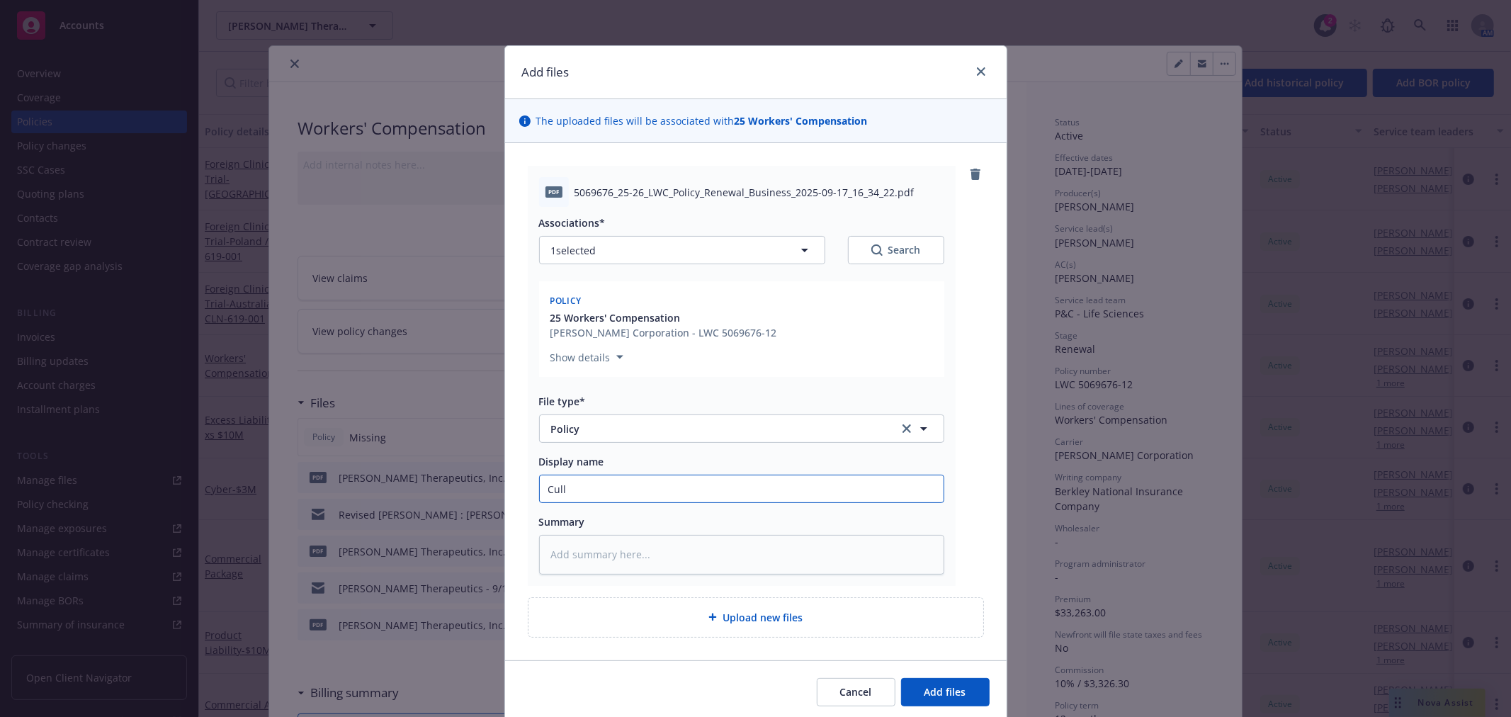
type input "Culli"
type textarea "x"
type input "Cullin"
type textarea "x"
type input "Cullina"
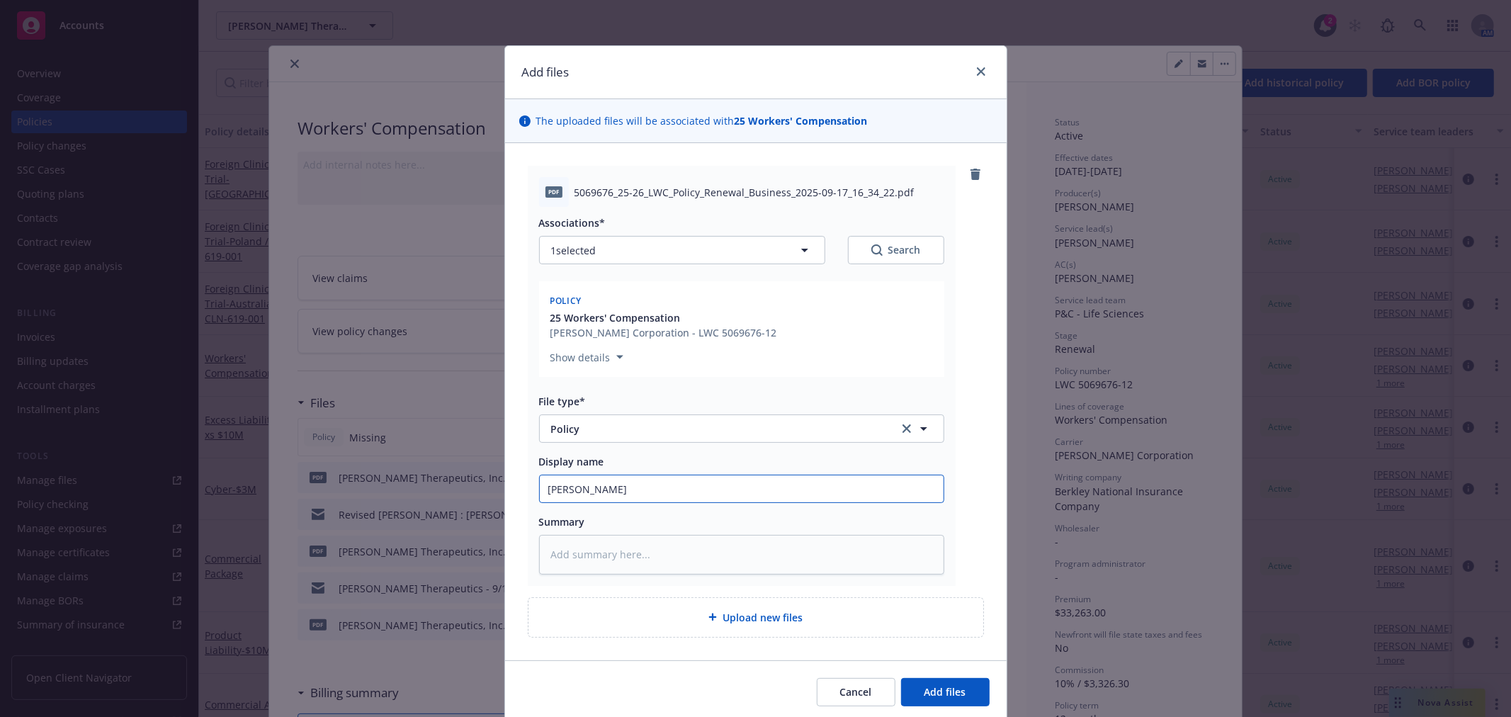
type textarea "x"
type input "Cullinan"
type textarea "x"
type input "Cullinan"
type textarea "x"
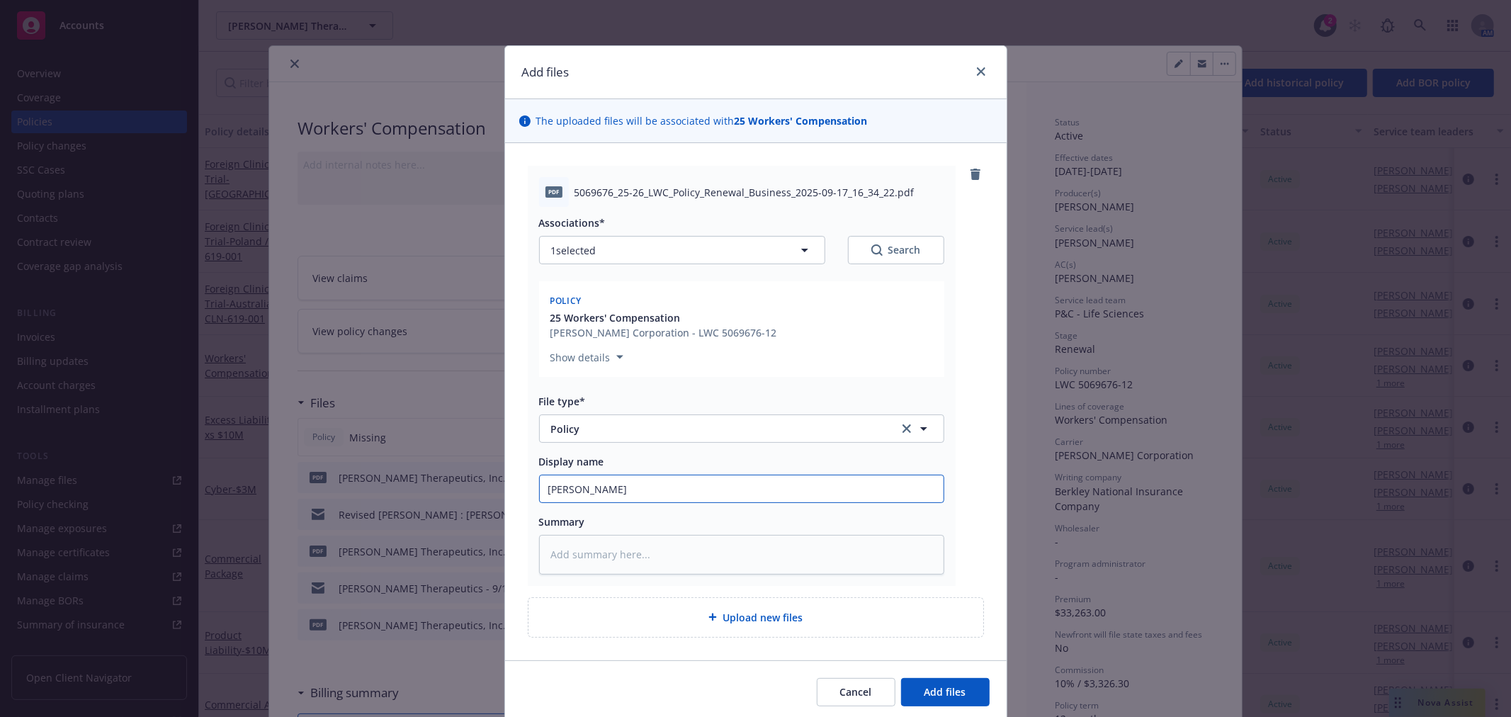
type input "Cullinan -"
type textarea "x"
type input "Cullinan -"
type textarea "x"
type input "Cullinan - 2"
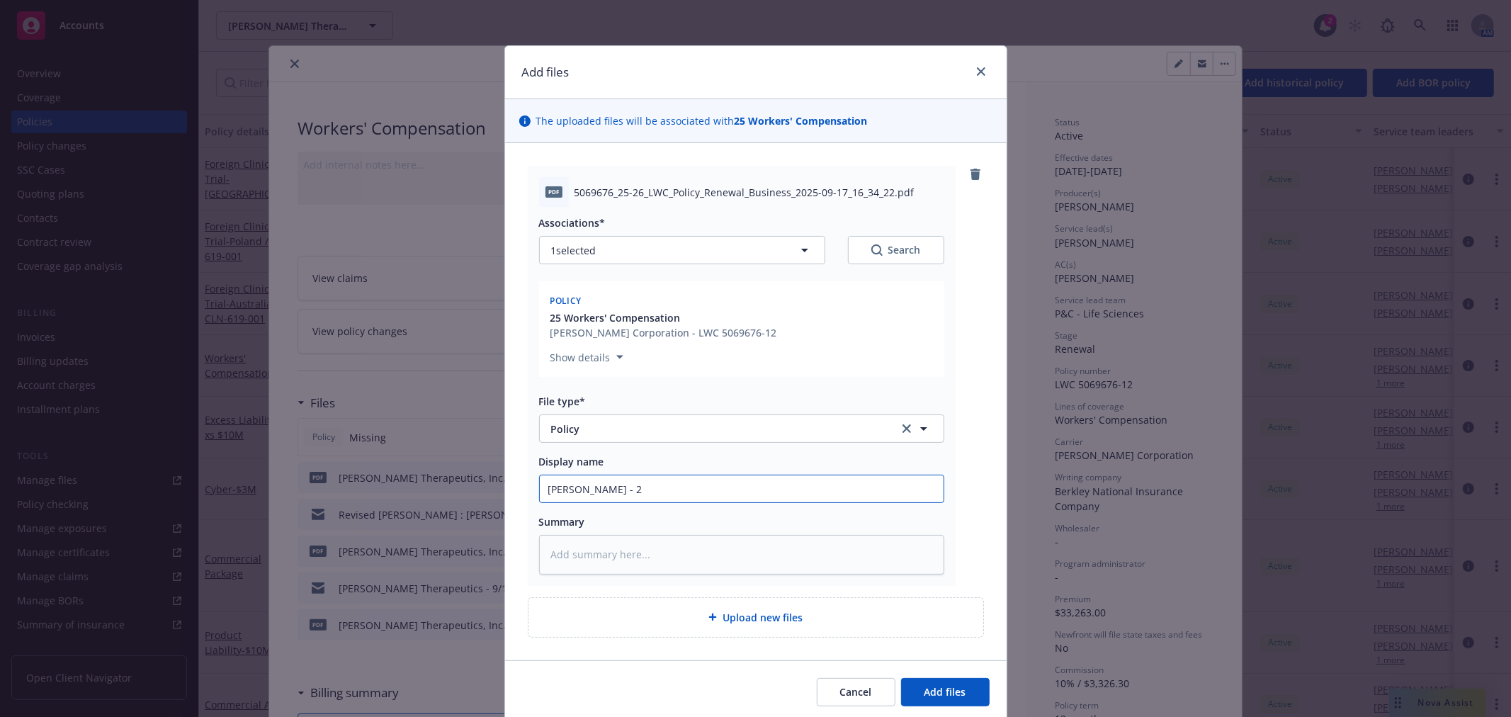
type textarea "x"
type input "Cullinan - 25"
type textarea "x"
type input "Cullinan - 25-"
type textarea "x"
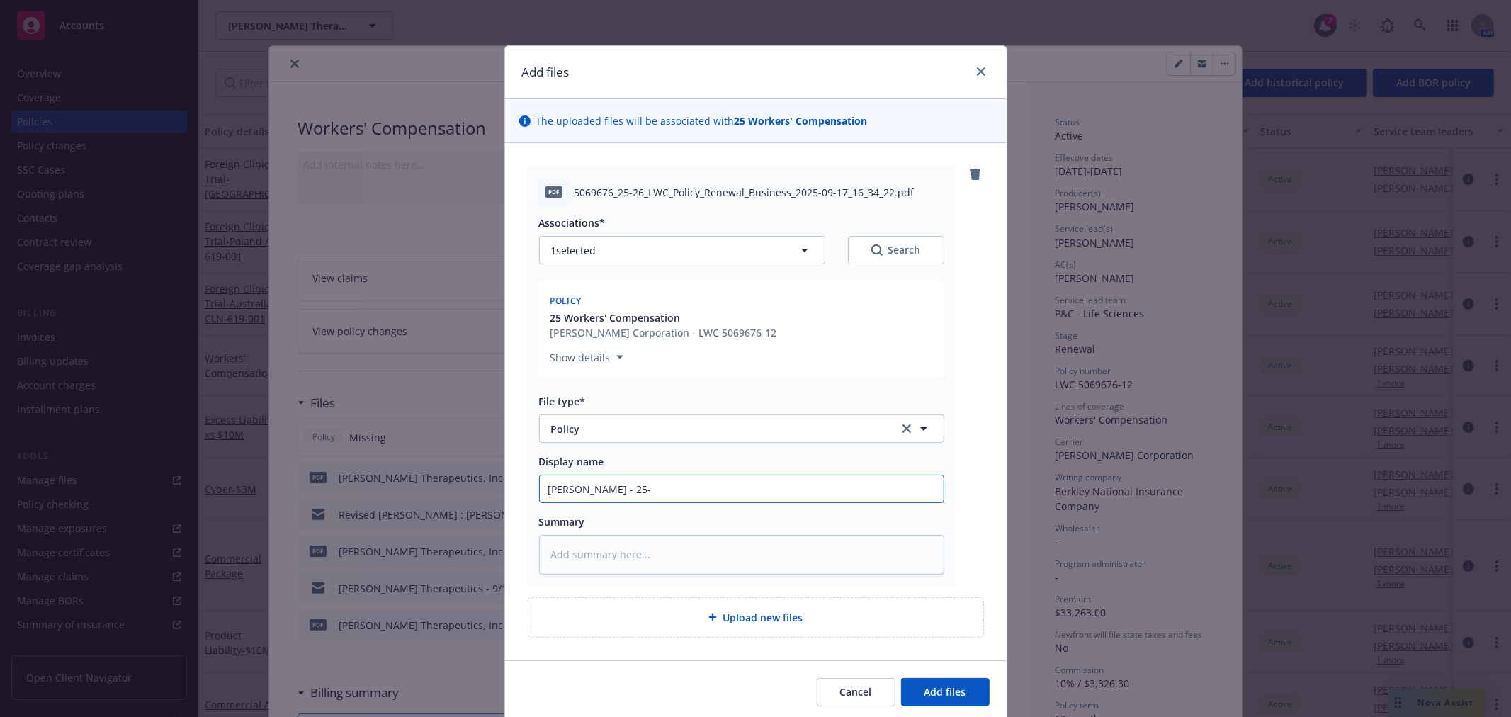
type input "Cullinan - 25-2"
type textarea "x"
type input "Cullinan - 25-26"
type textarea "x"
type input "Cullinan - 25-26"
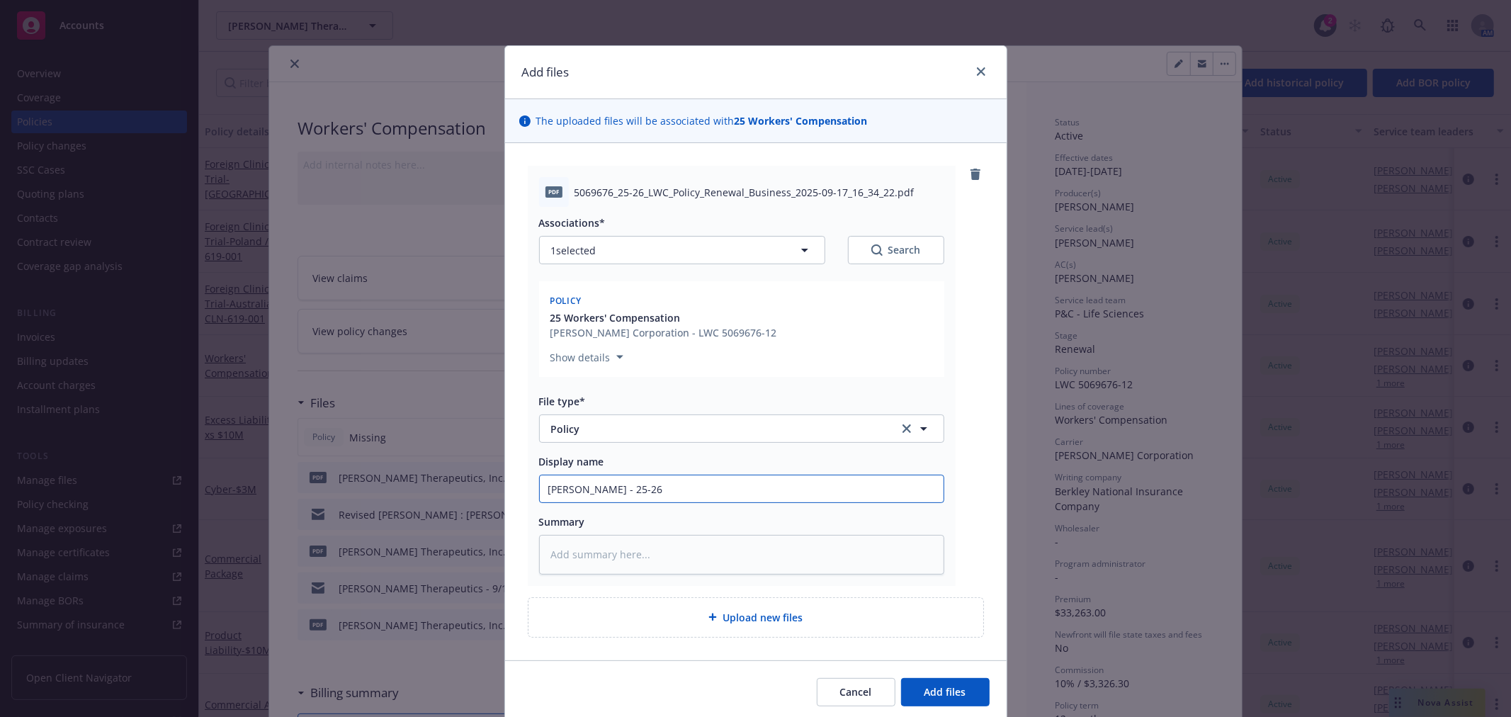
type textarea "x"
type input "Cullinan - 25-26 W"
type textarea "x"
type input "Cullinan - 25-26 Wo"
type textarea "x"
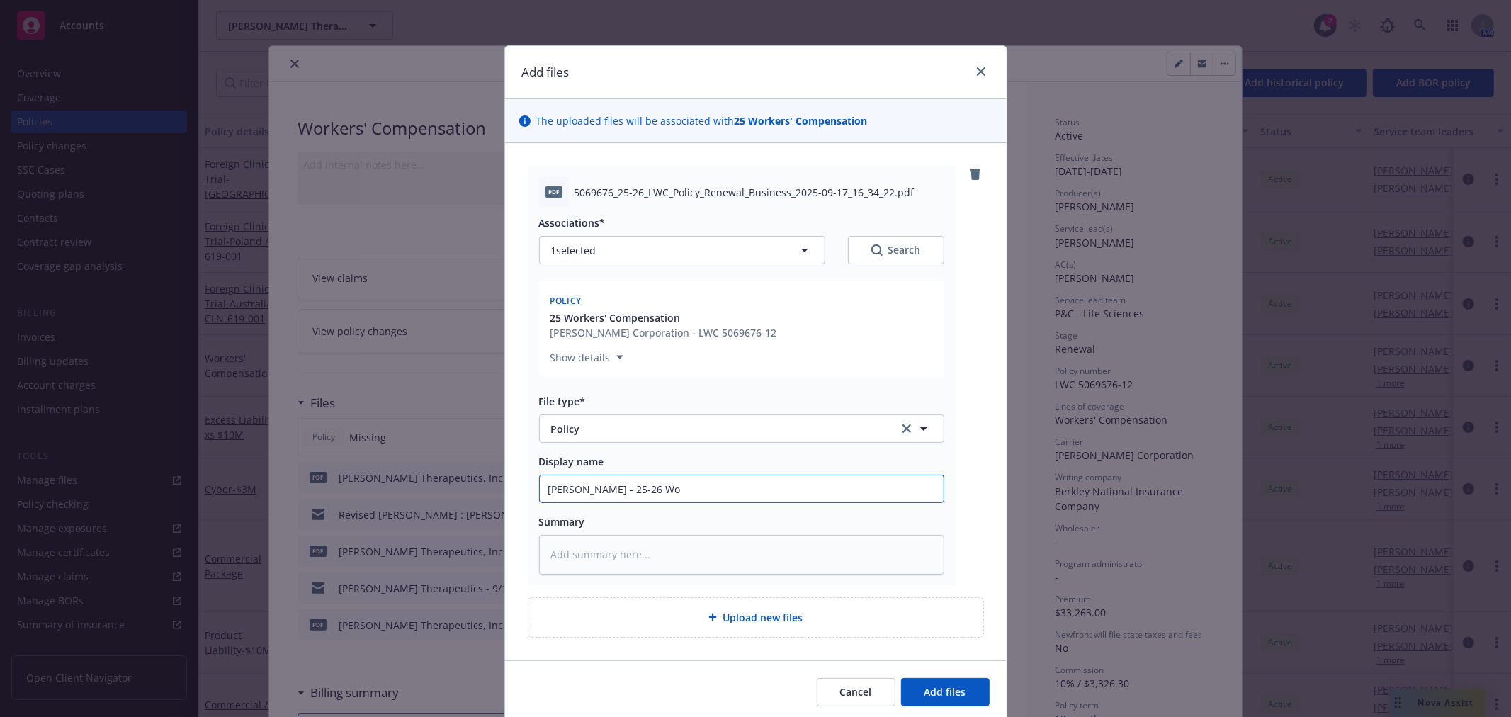
type input "Cullinan - 25-26 Wor"
type textarea "x"
type input "Cullinan - 25-26 Work"
type textarea "x"
type input "Cullinan - 25-26 Worke"
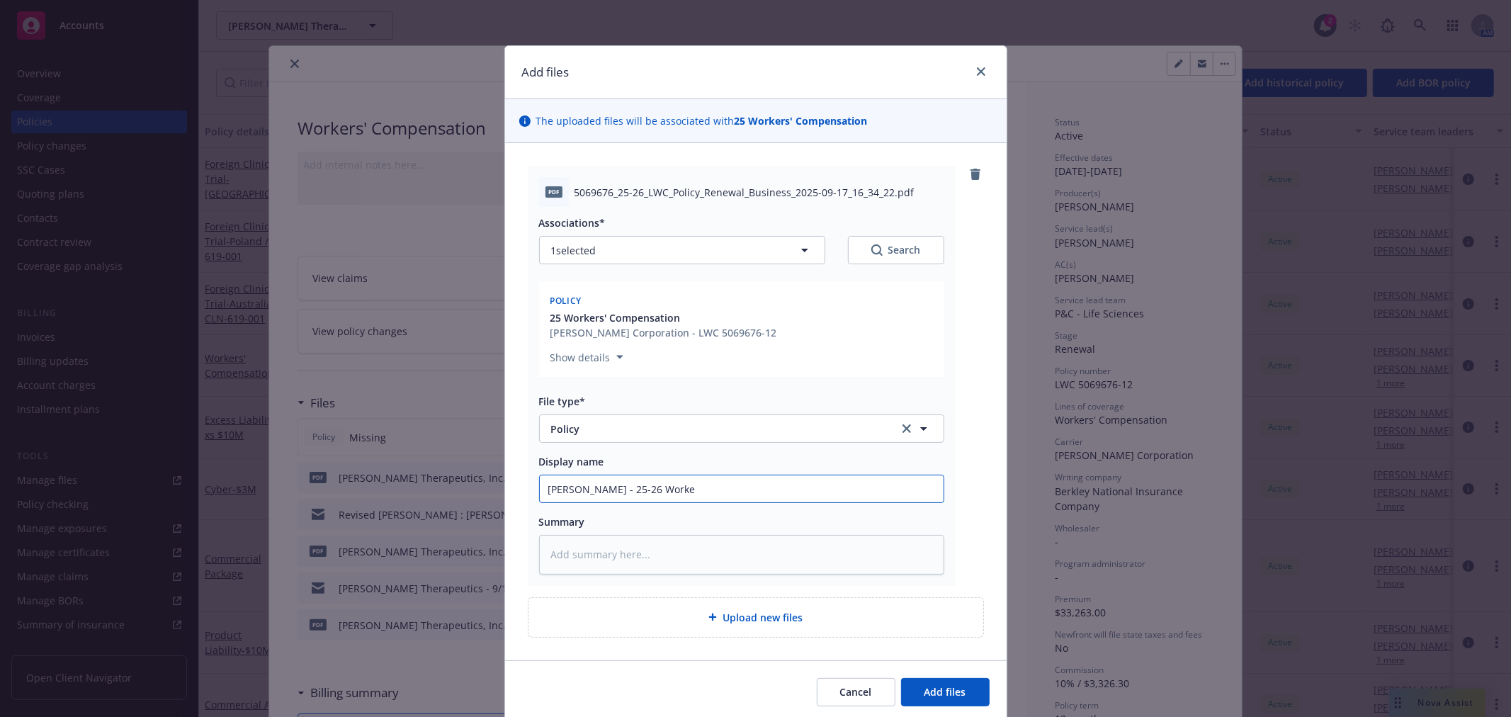
type textarea "x"
type input "Cullinan - 25-26 Worker"
type textarea "x"
type input "Cullinan - 25-26 Workers"
type textarea "x"
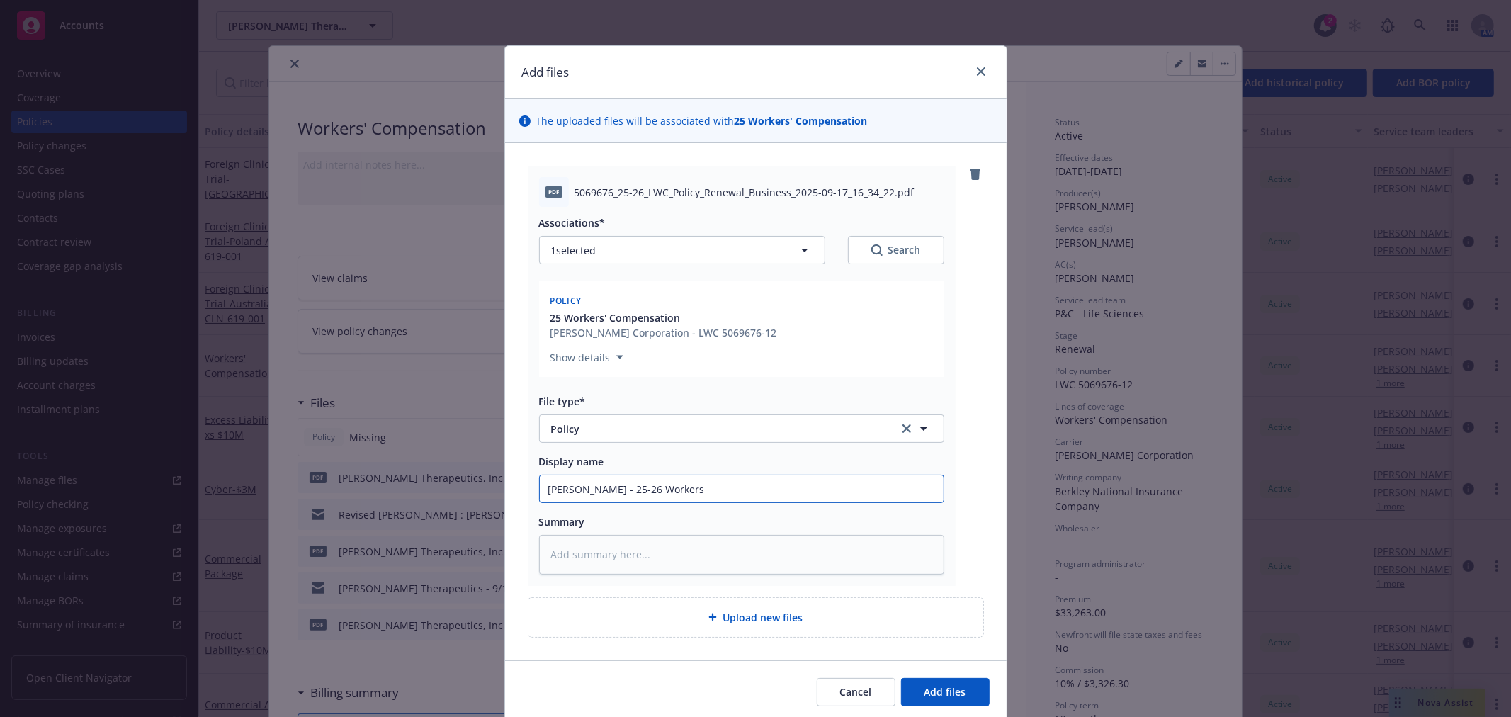
type input "Cullinan - 25-26 Workers"
type textarea "x"
type input "Cullinan - 25-26 Workers C"
type textarea "x"
type input "Cullinan - 25-26 Workers Co"
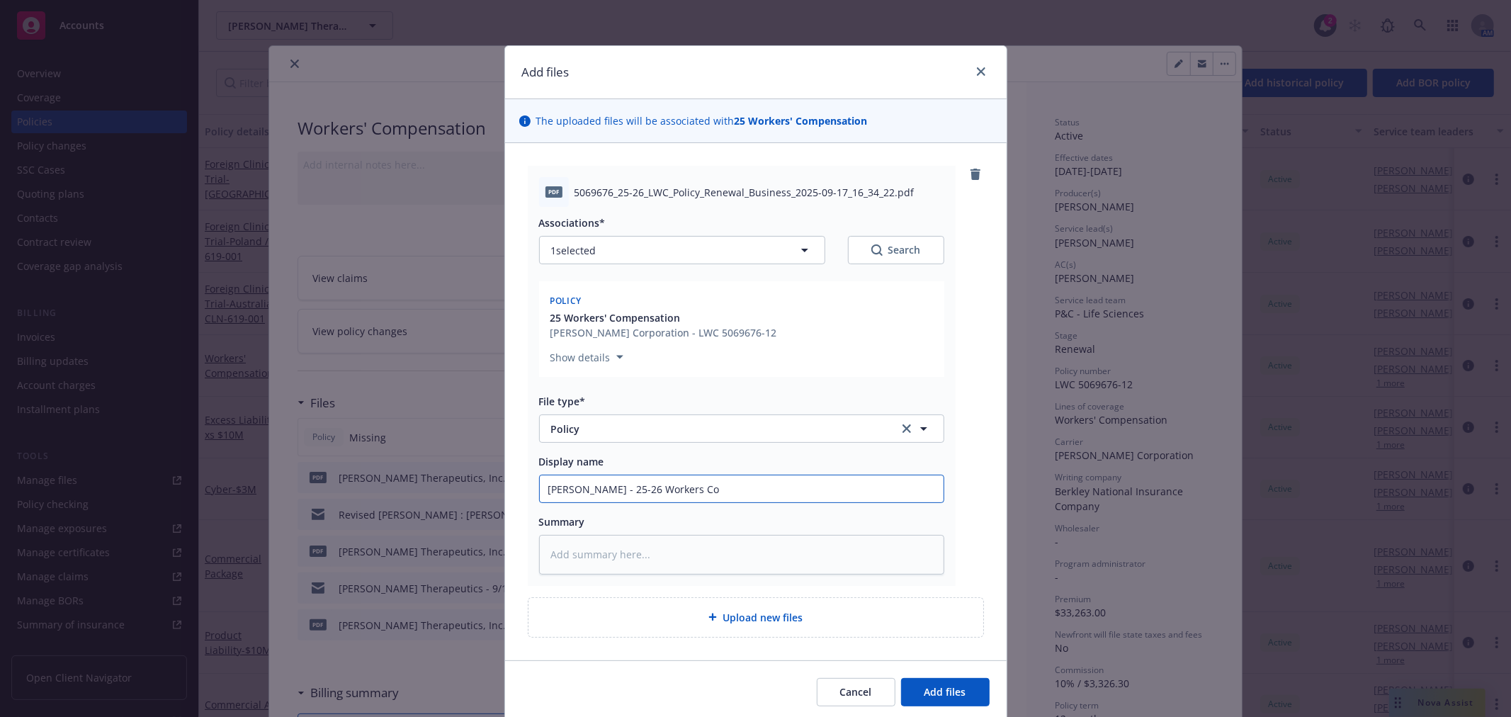
type textarea "x"
type input "Cullinan - 25-26 Workers Com"
type textarea "x"
type input "Cullinan - 25-26 Workers Comp"
type textarea "x"
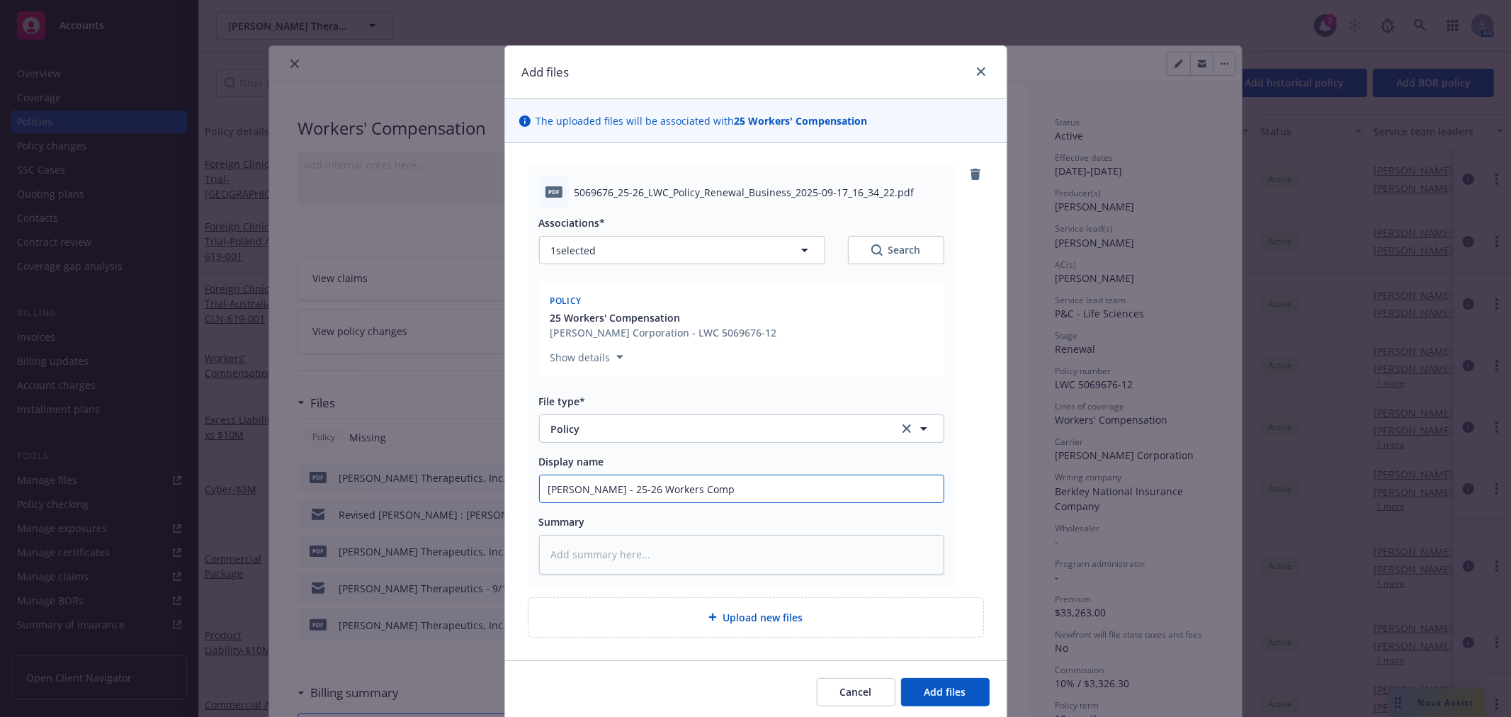
type input "Cullinan - 25-26 Workers Comp"
type textarea "x"
type input "Cullinan - 25-26 Workers Comp P"
type textarea "x"
type input "Cullinan - 25-26 Workers Comp Po"
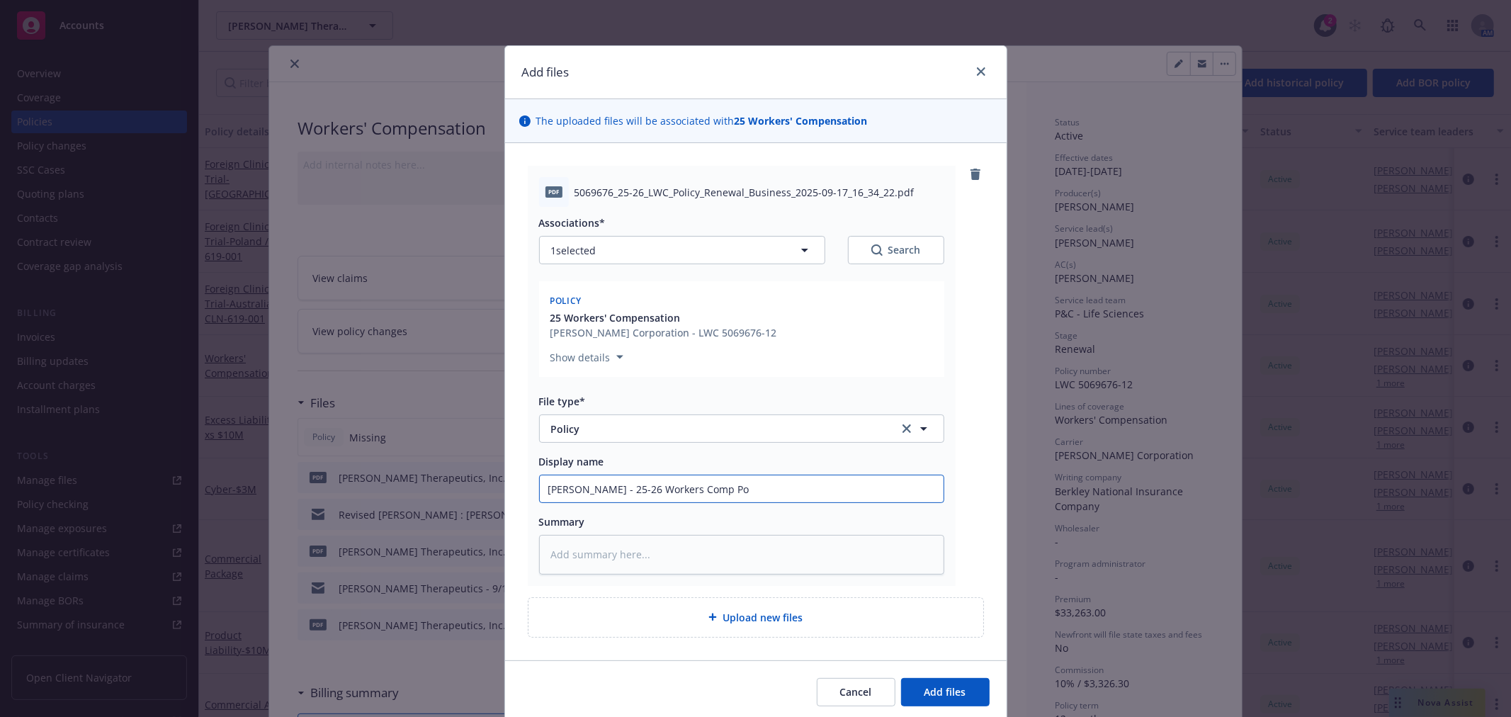
type textarea "x"
type input "Cullinan - 25-26 Workers Comp Pol"
type textarea "x"
type input "Cullinan - 25-26 Workers Comp Poli"
type textarea "x"
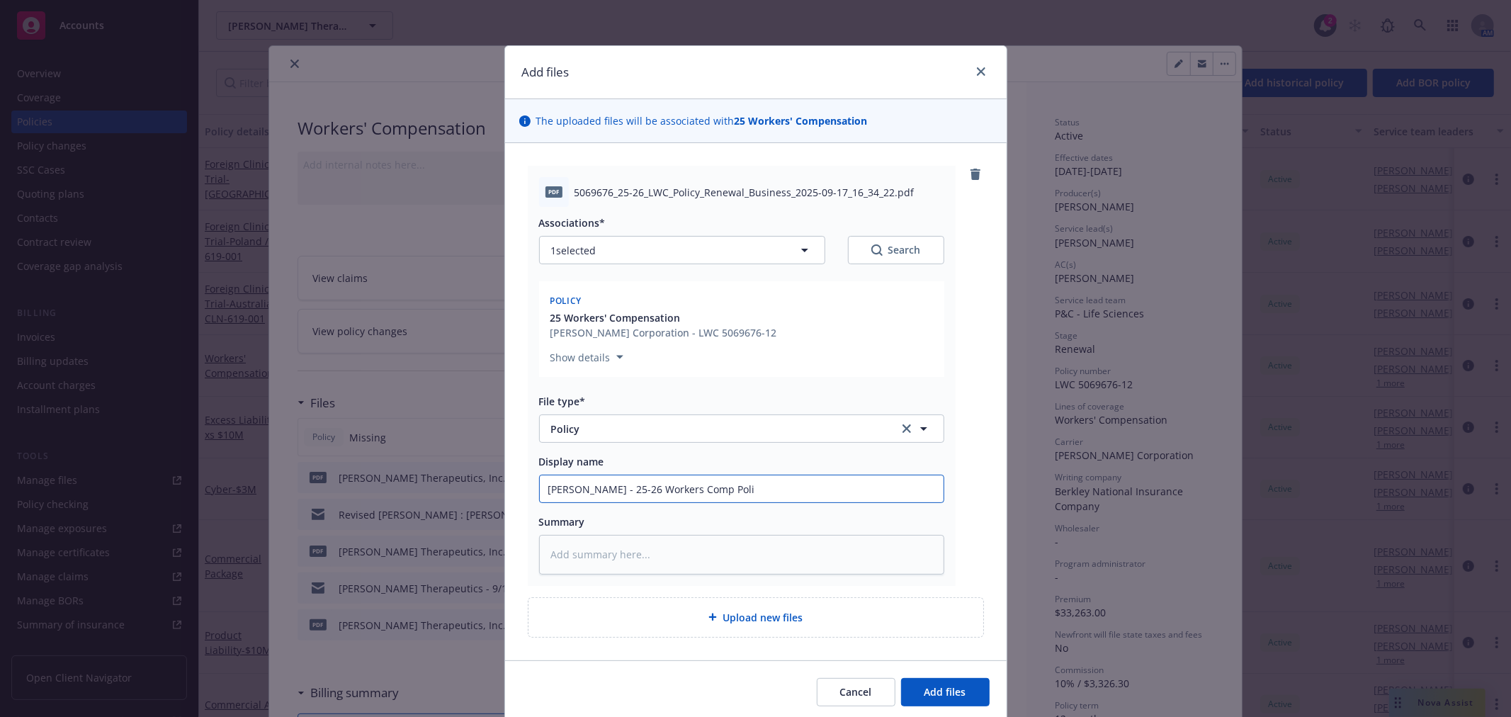
type input "Cullinan - 25-26 Workers Comp Polic"
type textarea "x"
type input "Cullinan - 25-26 Workers Comp Policy"
type textarea "x"
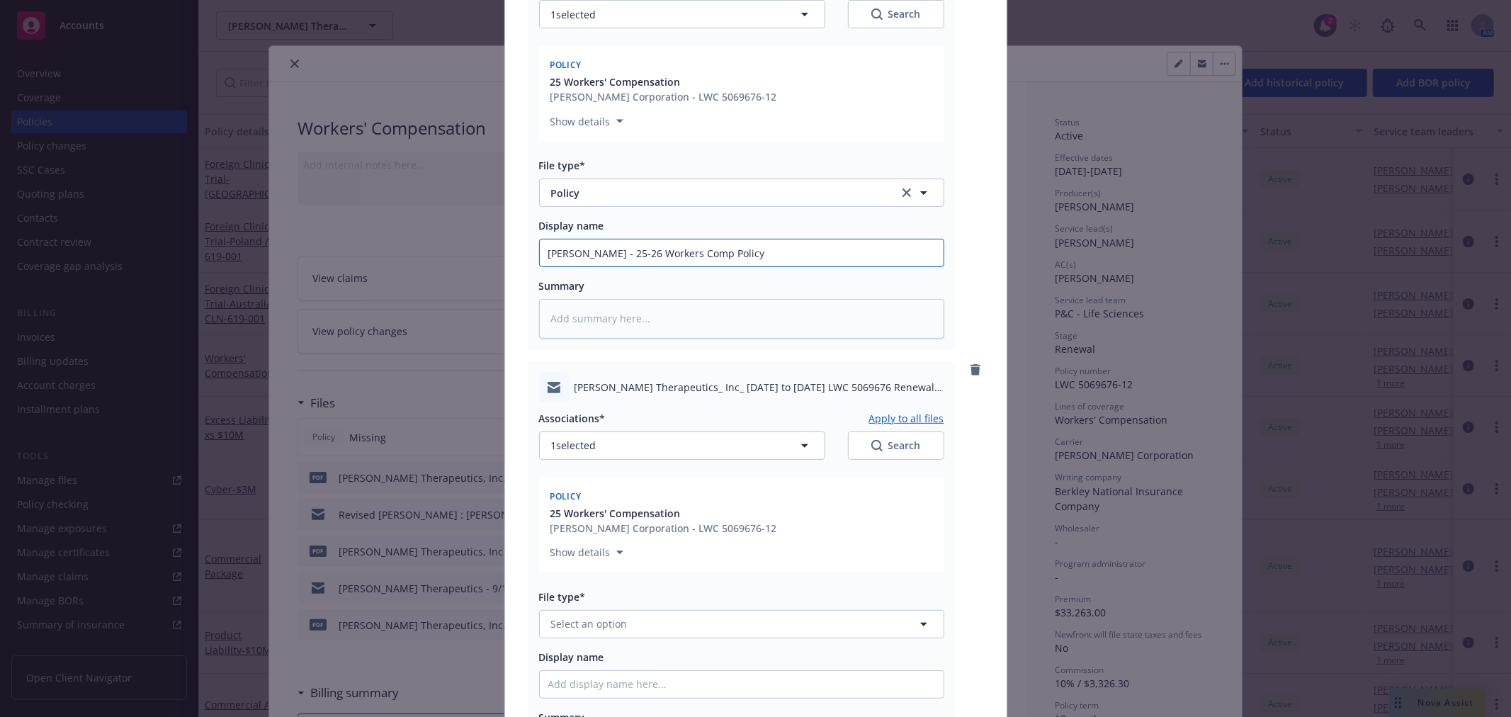
scroll to position [393, 0]
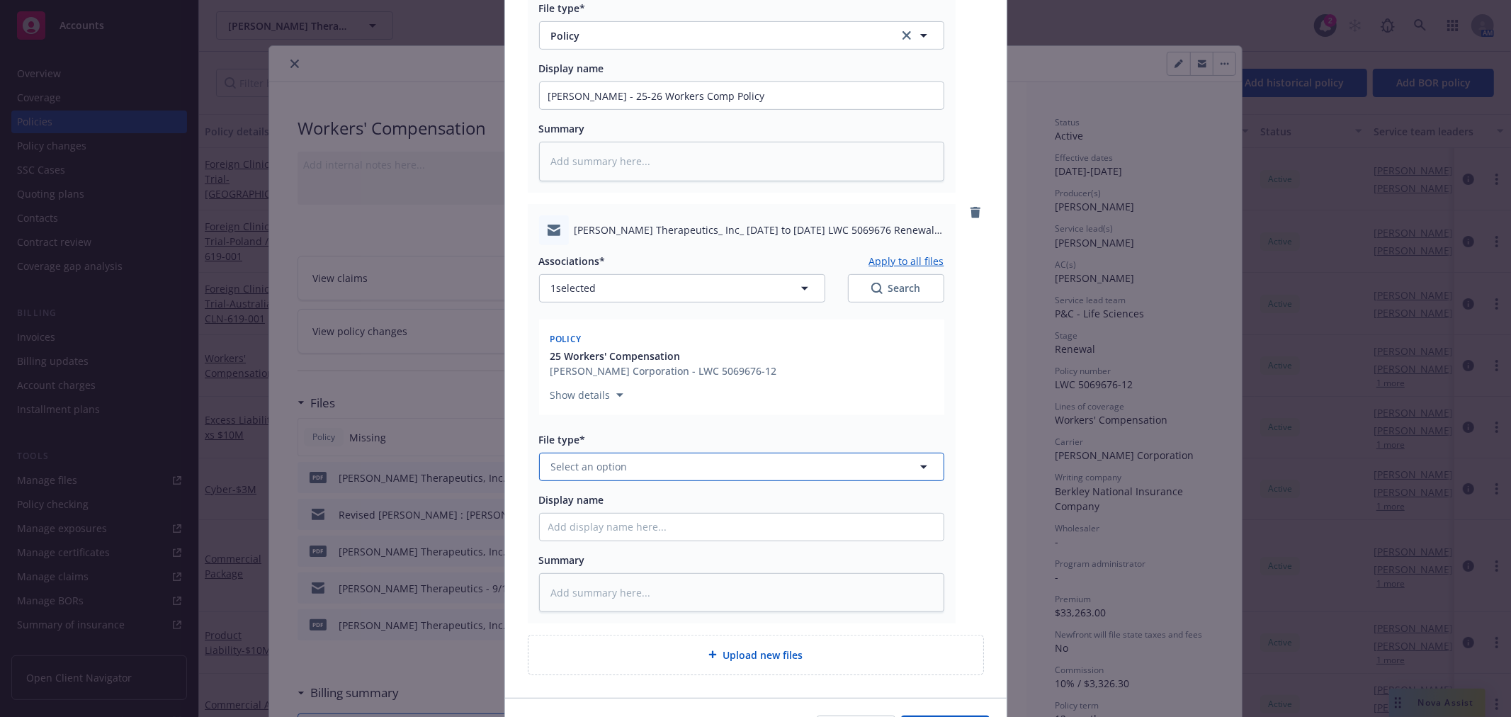
click at [702, 470] on button "Select an option" at bounding box center [741, 467] width 405 height 28
type input "Email"
click at [601, 500] on div "Email" at bounding box center [741, 505] width 387 height 21
click at [636, 527] on input "Display name" at bounding box center [742, 527] width 404 height 27
type textarea "x"
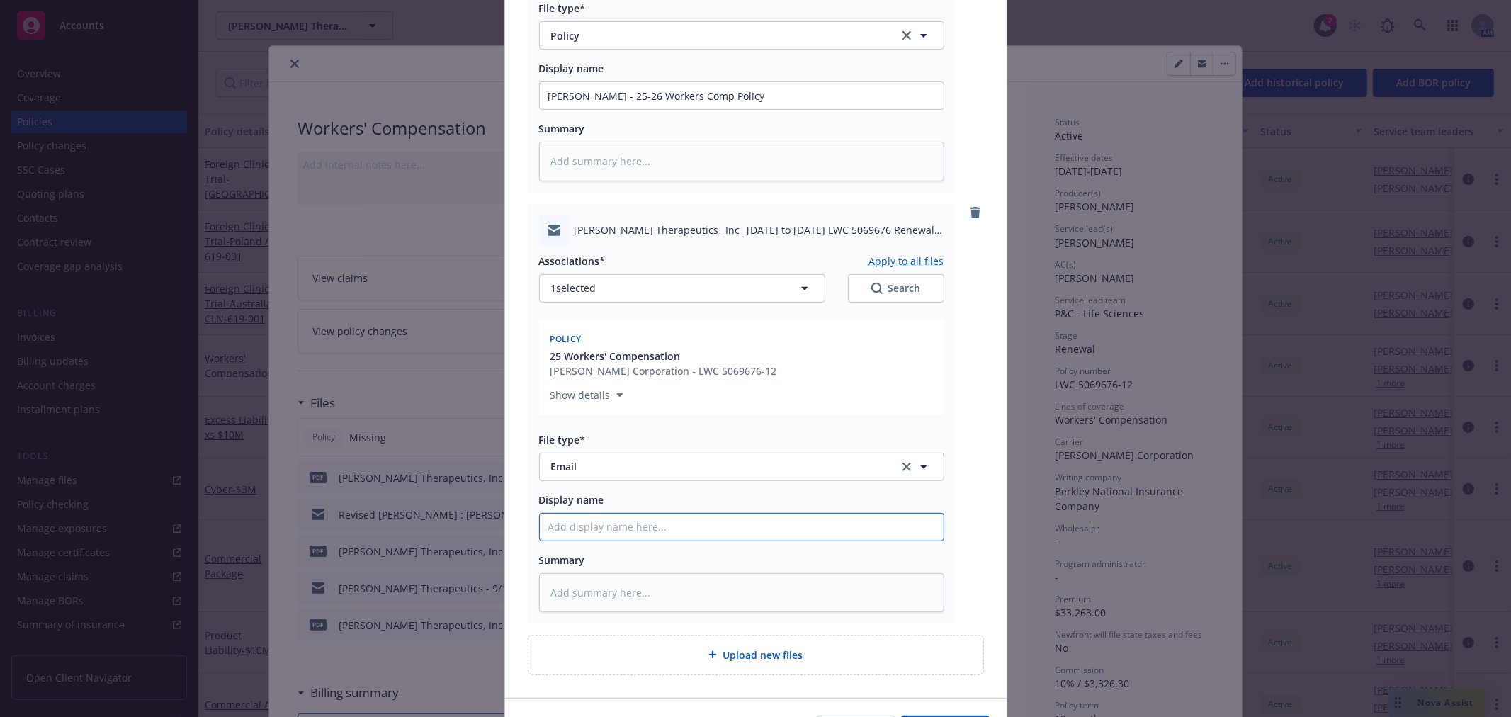
type input "E"
type textarea "x"
type input "Em"
type textarea "x"
type input "Ema"
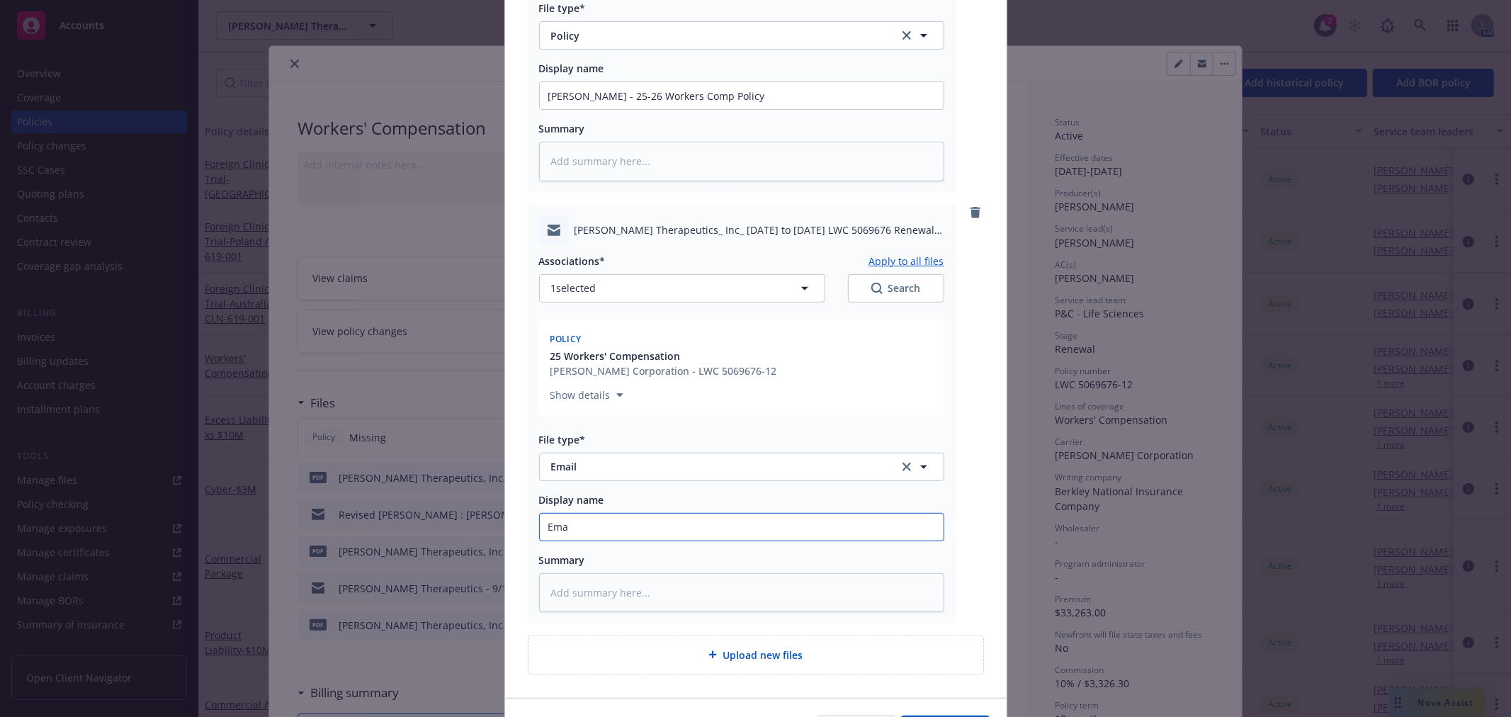
type textarea "x"
type input "Emai"
type textarea "x"
type input "Email"
type textarea "x"
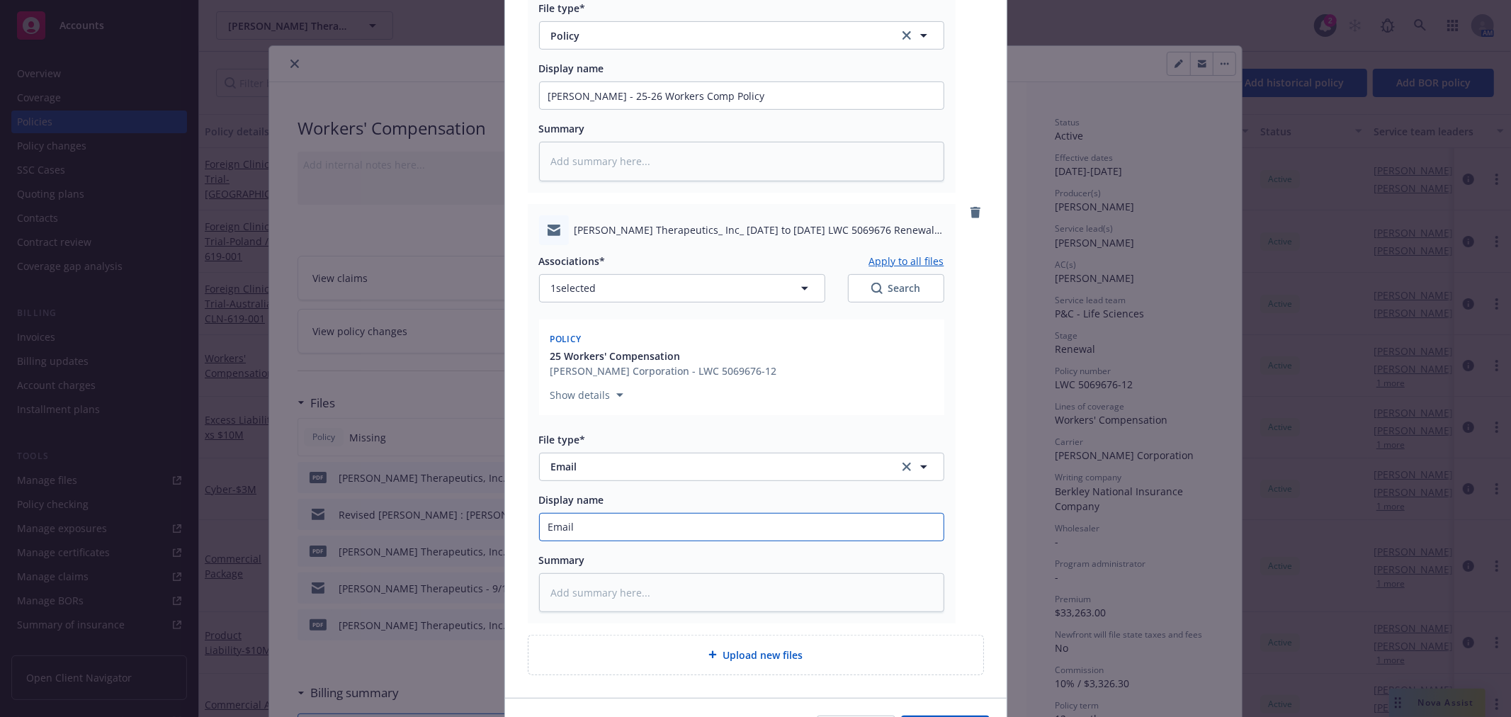
type input "Email"
type textarea "x"
type input "Email f"
type textarea "x"
type input "Email fr"
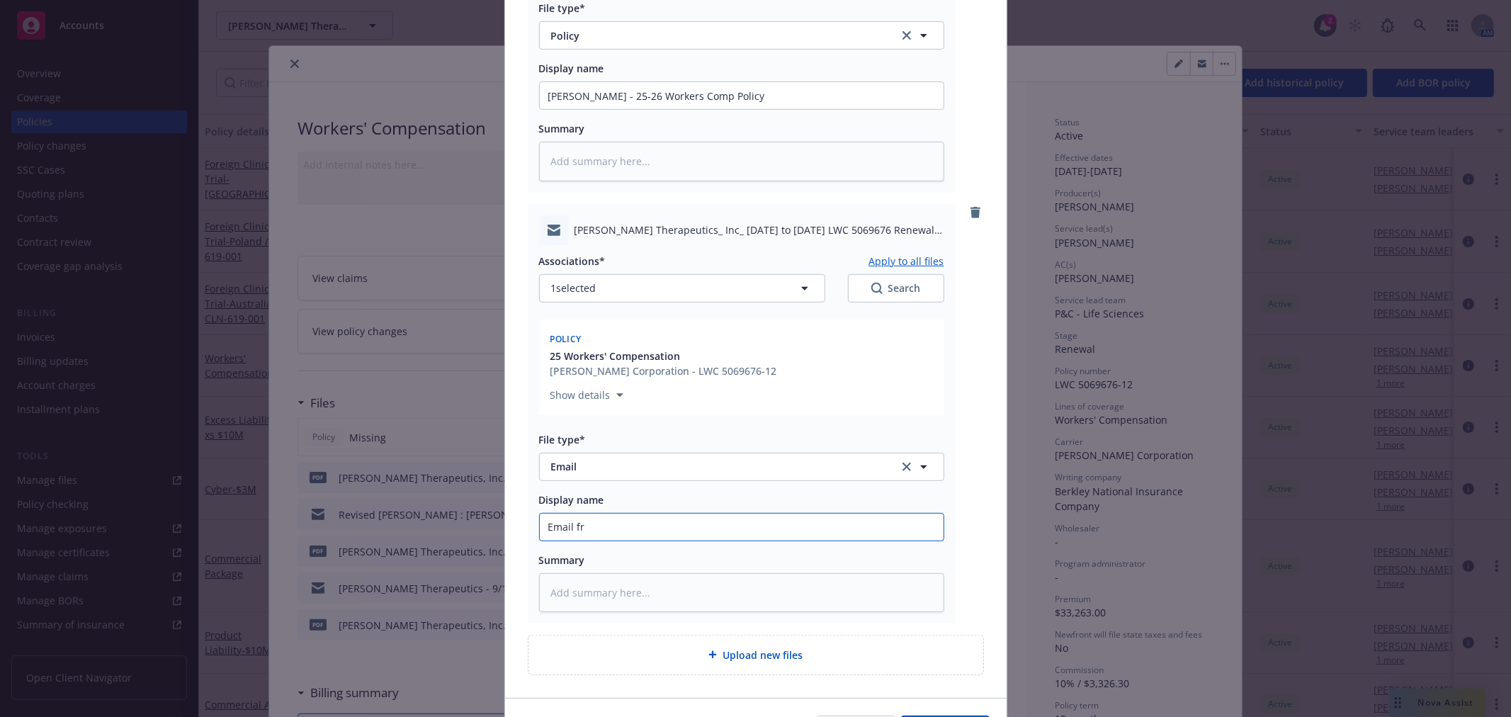
type textarea "x"
type input "Email fro"
type textarea "x"
type input "Email from"
type textarea "x"
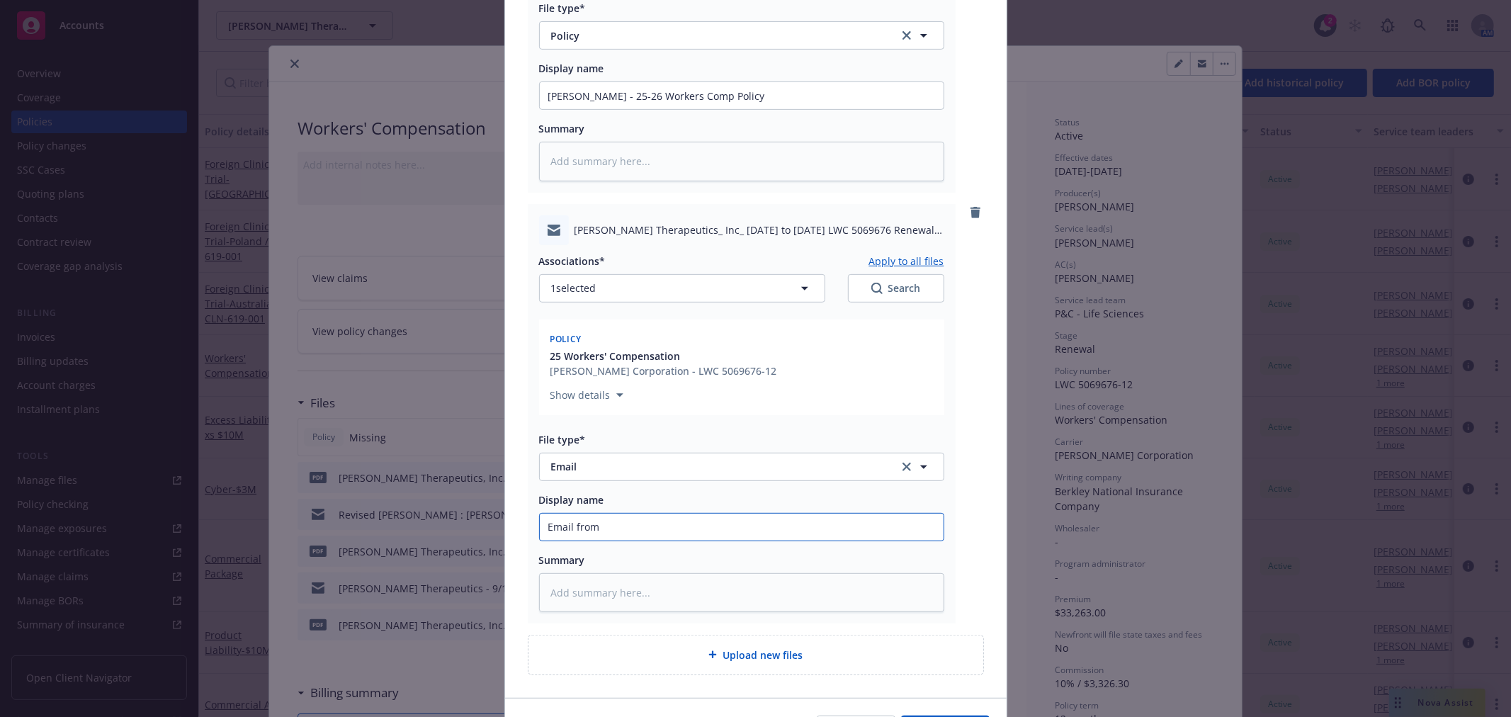
type input "Email from"
type textarea "x"
type input "Email from B"
type textarea "x"
type input "Email from BL"
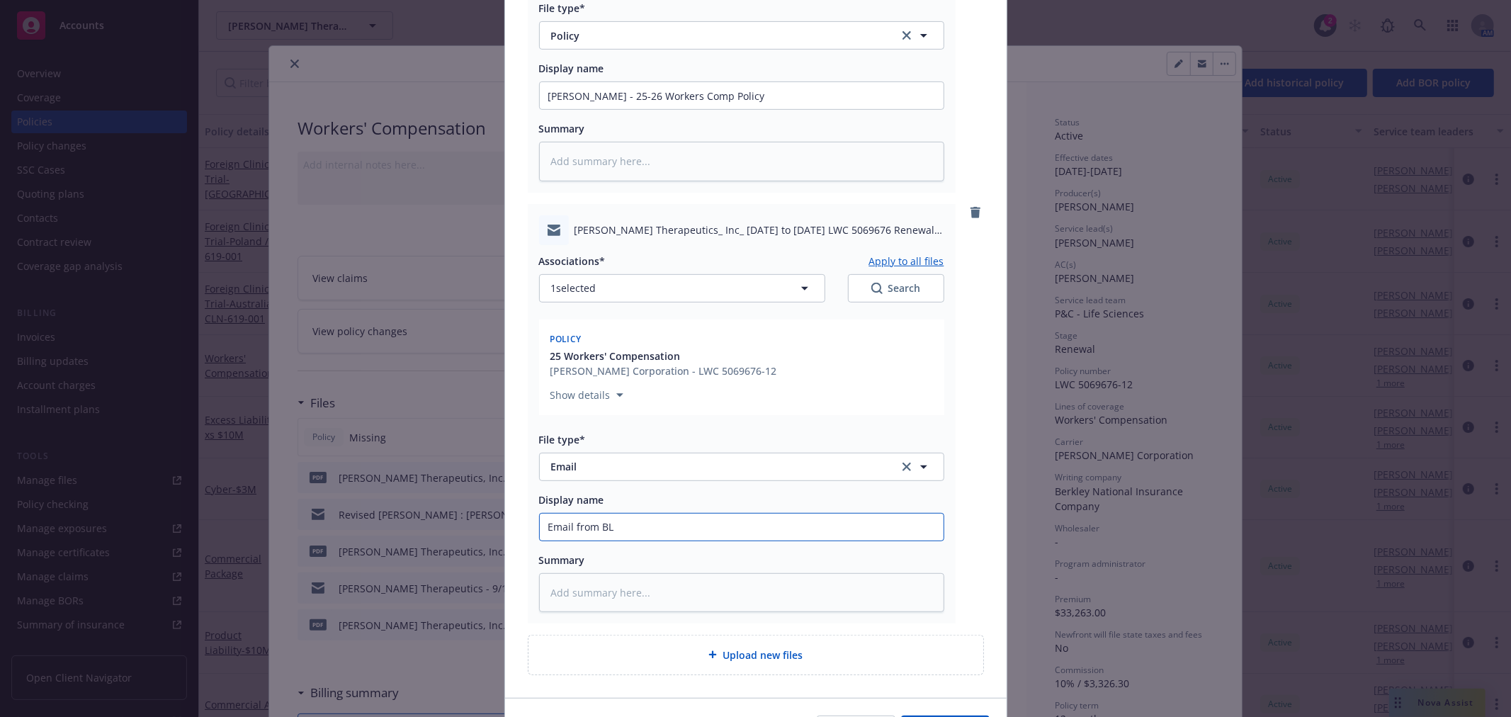
type textarea "x"
type input "Email from BLS"
type textarea "x"
type input "Email from BLS"
type textarea "x"
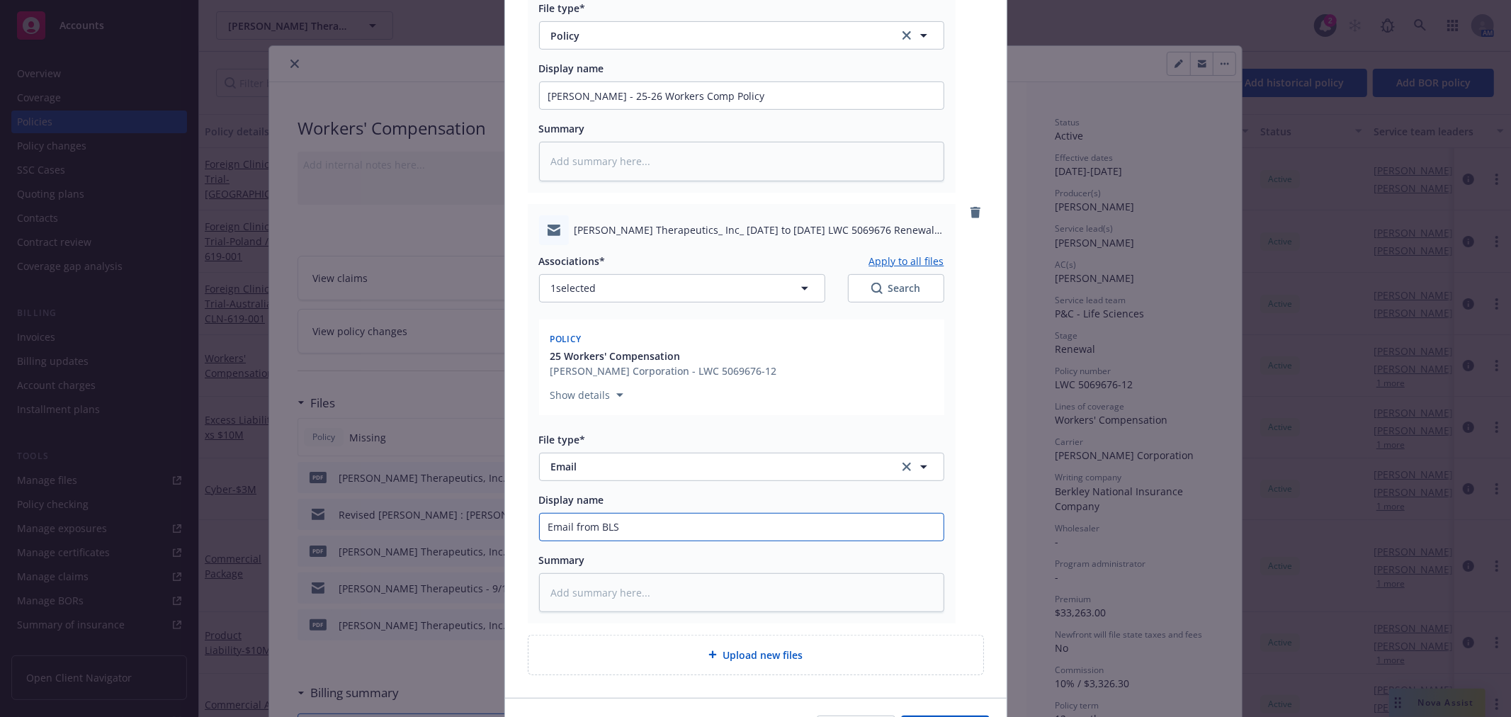
type input "Email from BLS w"
type textarea "x"
type input "Email from BLS wi"
type textarea "x"
type input "Email from BLS wit"
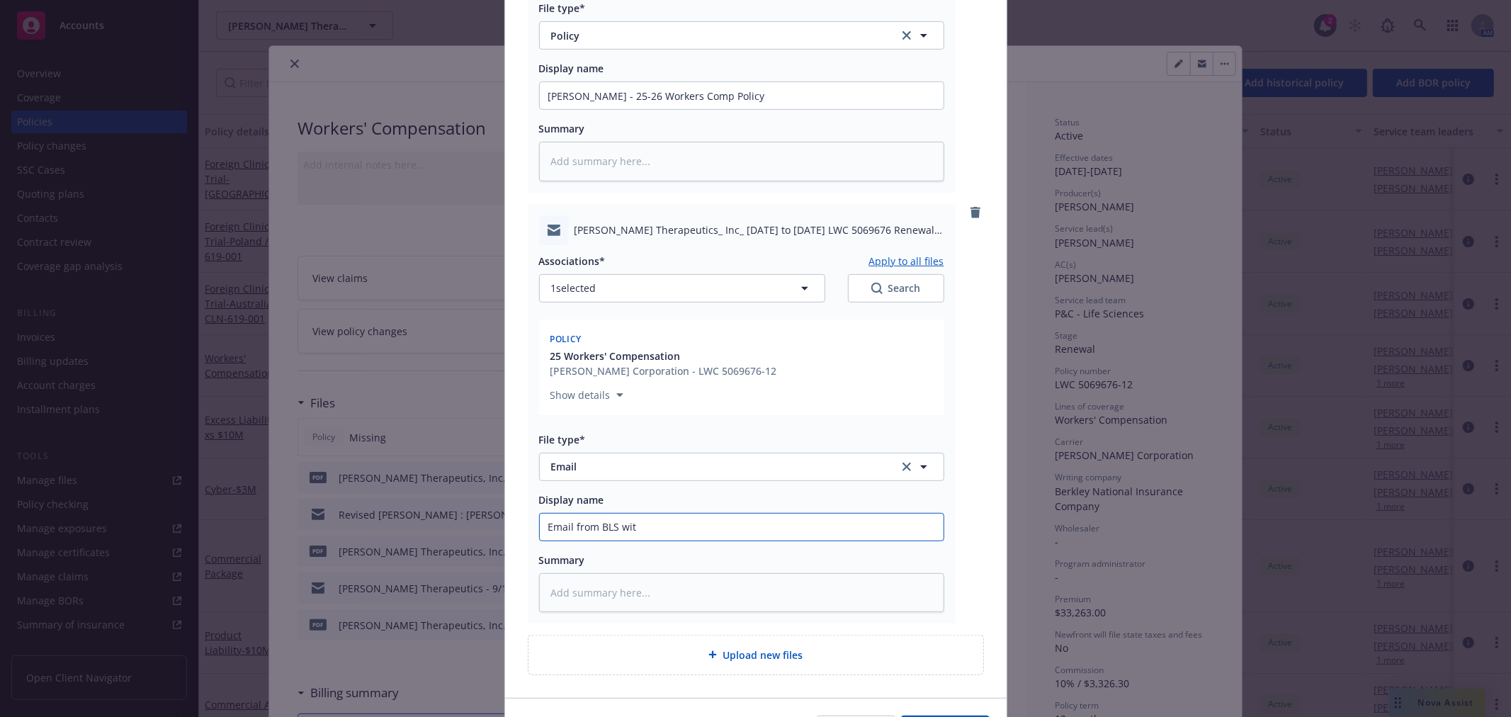
type textarea "x"
type input "Email from BLS with"
type textarea "x"
type input "Email from BLS with"
type textarea "x"
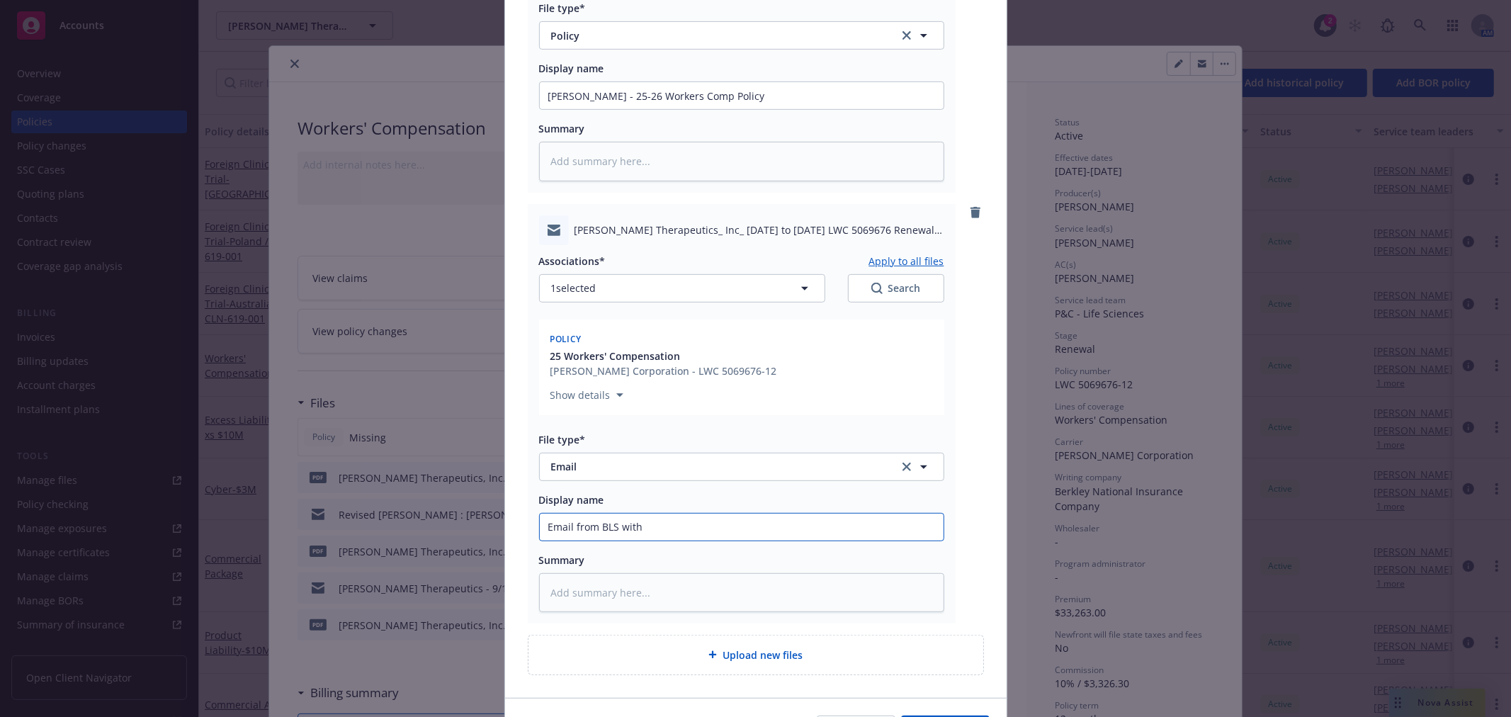
type input "Email from BLS with W"
type textarea "x"
type input "Email from BLS with WC"
type textarea "x"
type input "Email from BLS with WC"
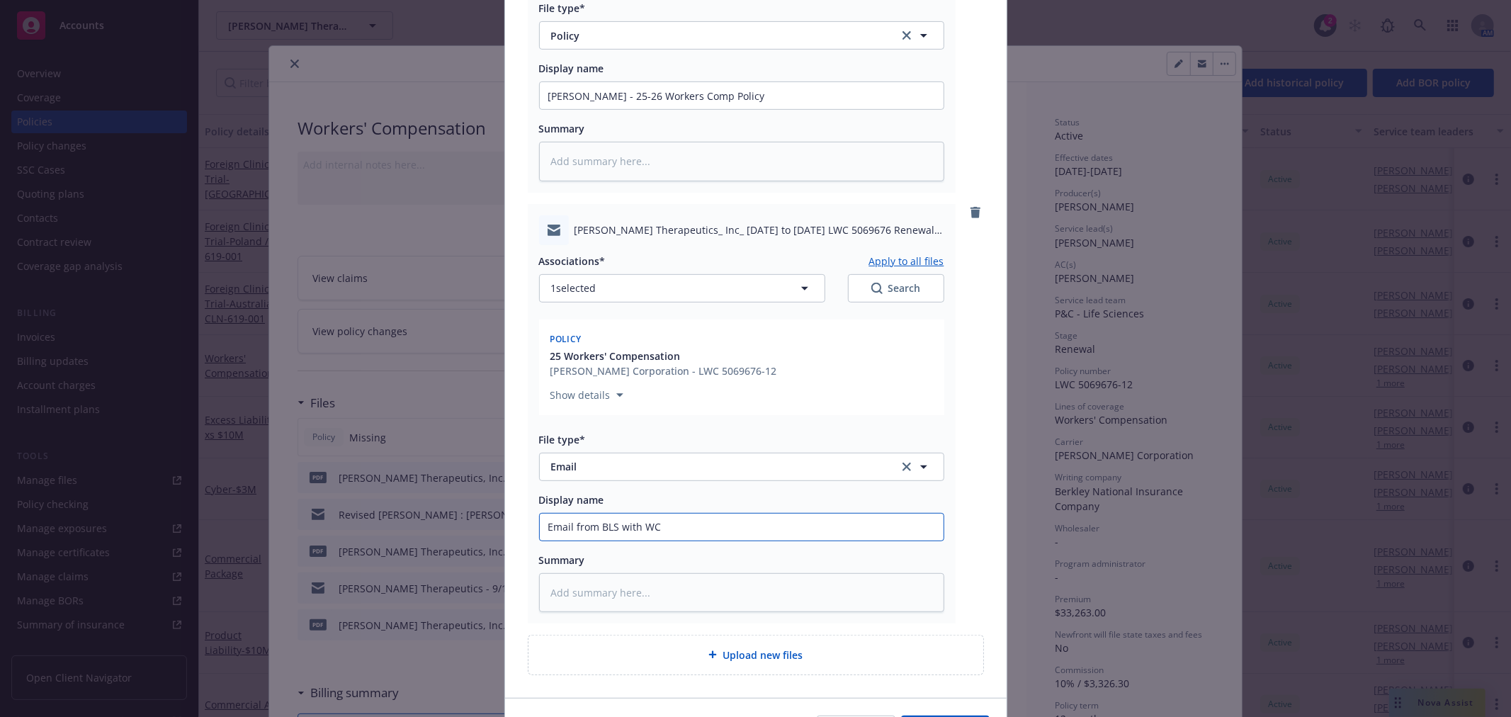
type textarea "x"
type input "Email from BLS with WC P"
type textarea "x"
type input "Email from BLS with WC Po"
type textarea "x"
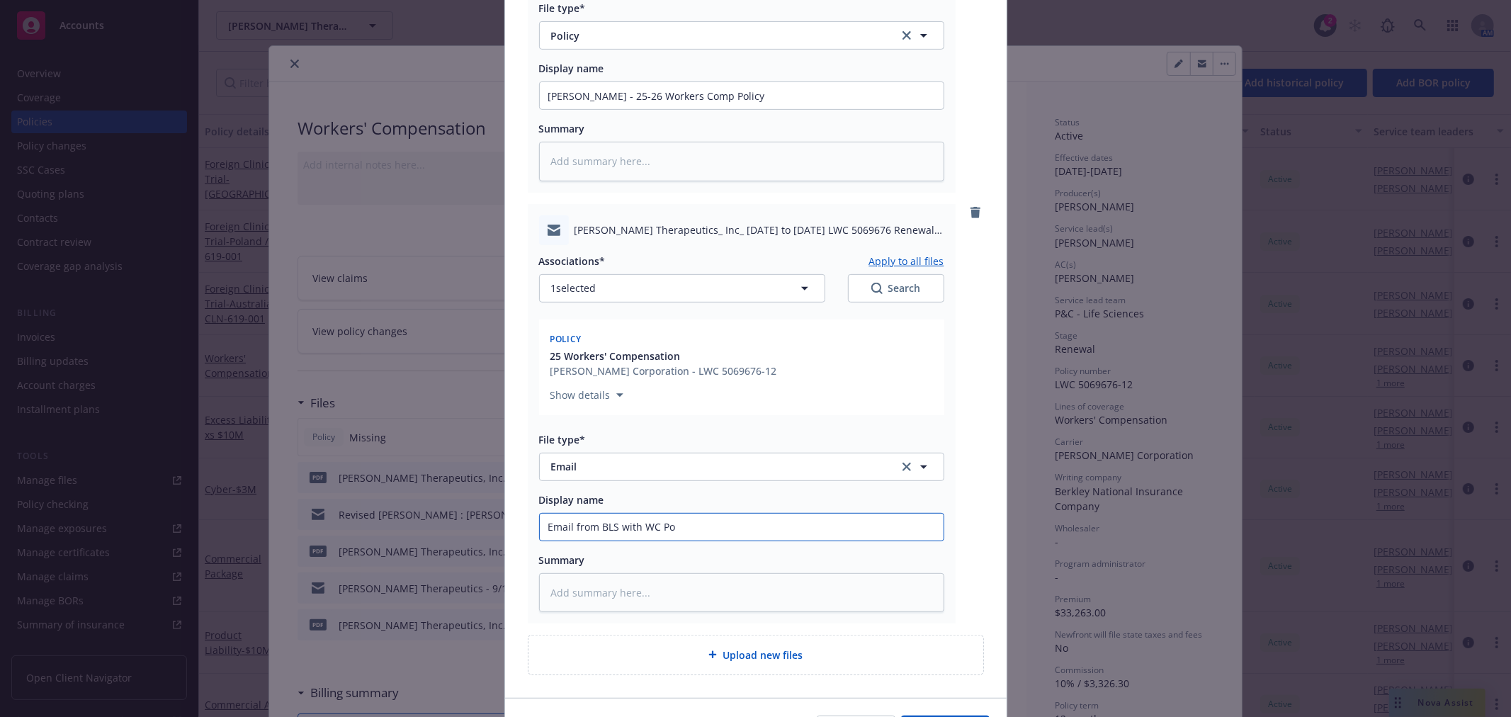
type input "Email from BLS with WC Pol"
type textarea "x"
type input "Email from BLS with WC Poli"
type textarea "x"
type input "Email from BLS with WC Polic"
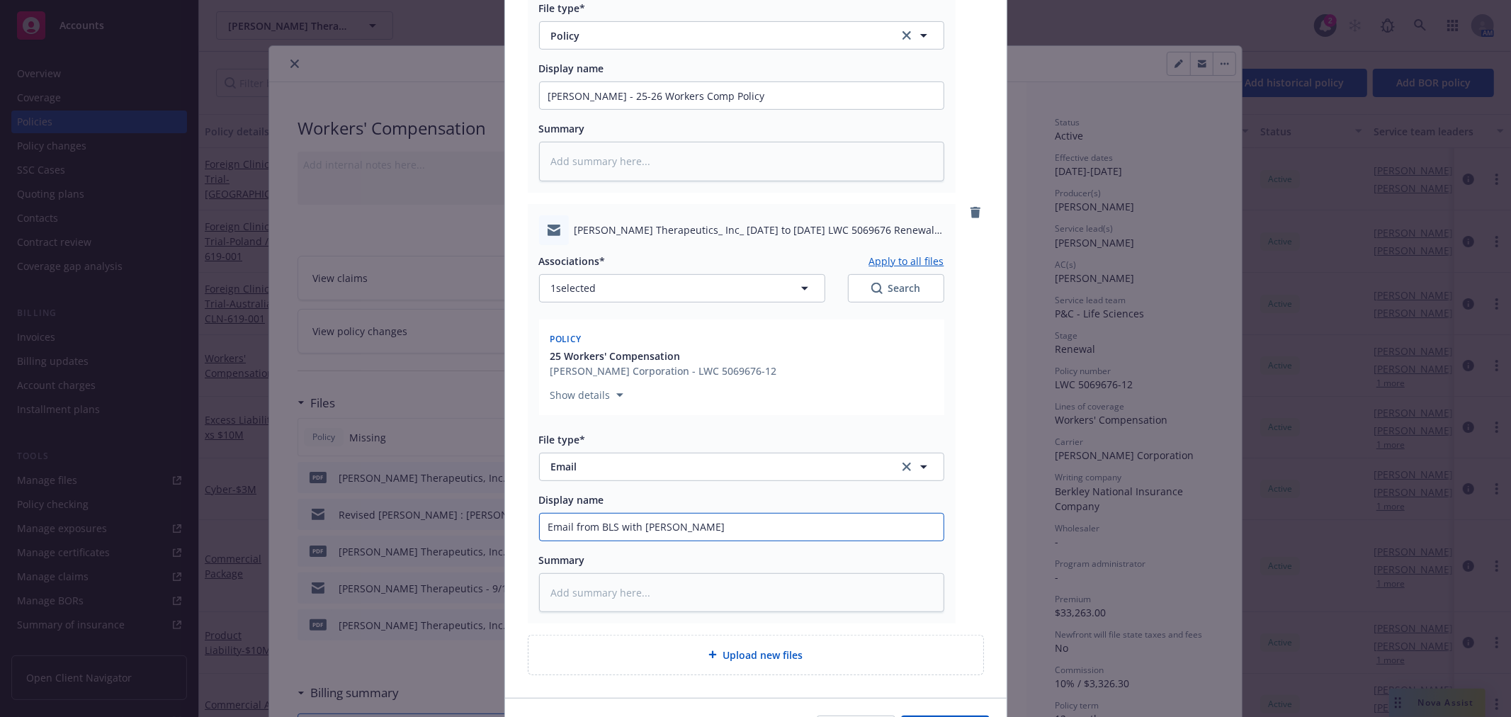
type textarea "x"
type input "Email from BLS with WC Policy"
type textarea "x"
type input "Email from BLS with WC Policy"
type textarea "x"
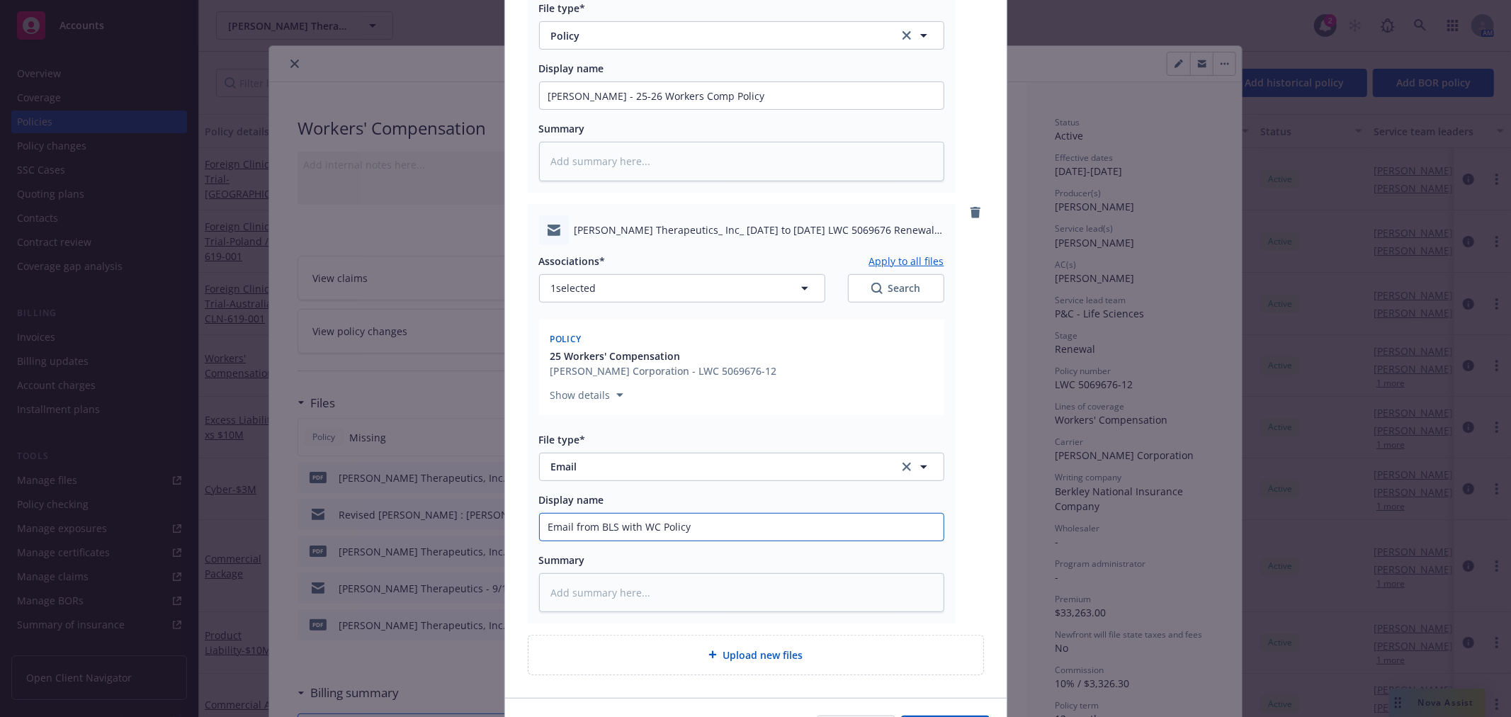
type input "Email from BLS with WC Policy A"
type textarea "x"
type input "Email from BLS with WC Policy At"
type textarea "x"
type input "Email from BLS with WC Policy Att"
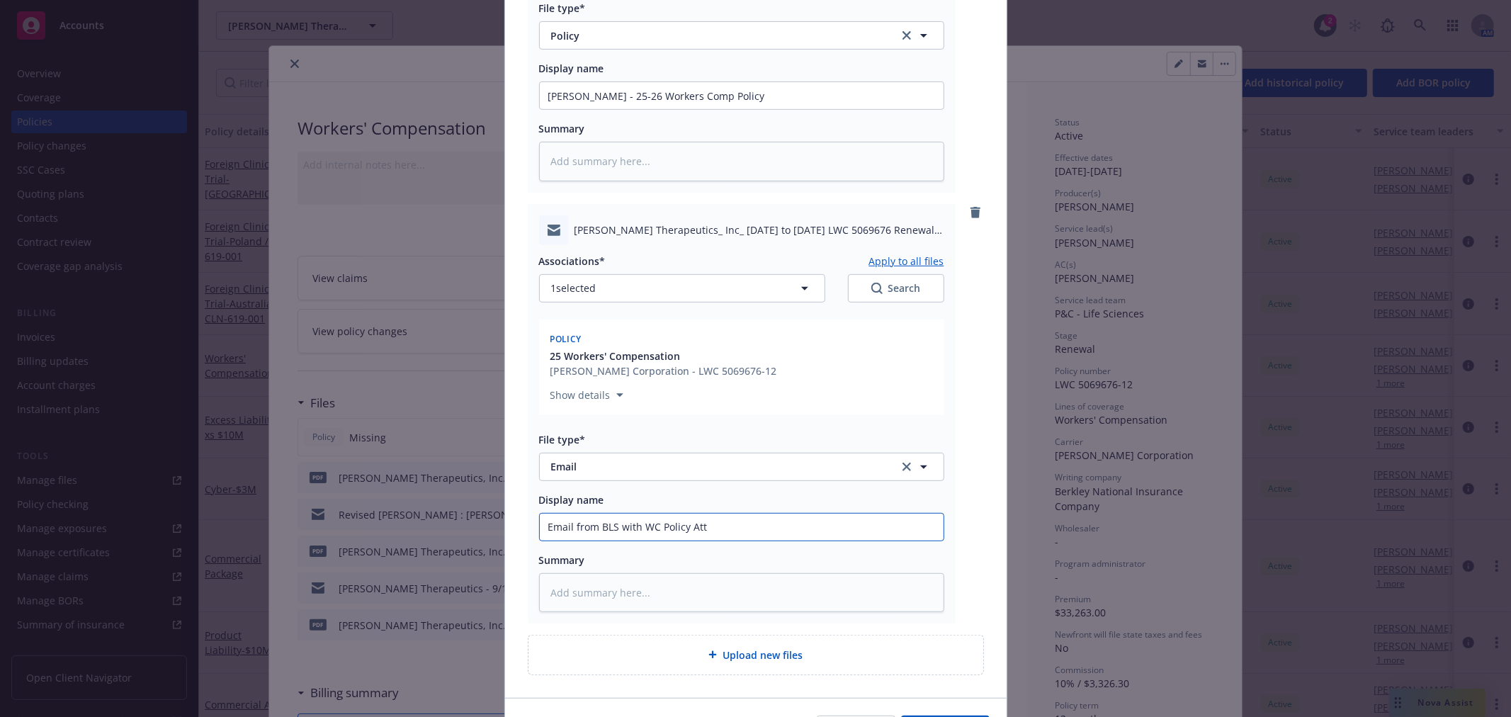
type textarea "x"
type input "Email from BLS with WC Policy Atta"
type textarea "x"
type input "Email from BLS with WC Policy Attac"
type textarea "x"
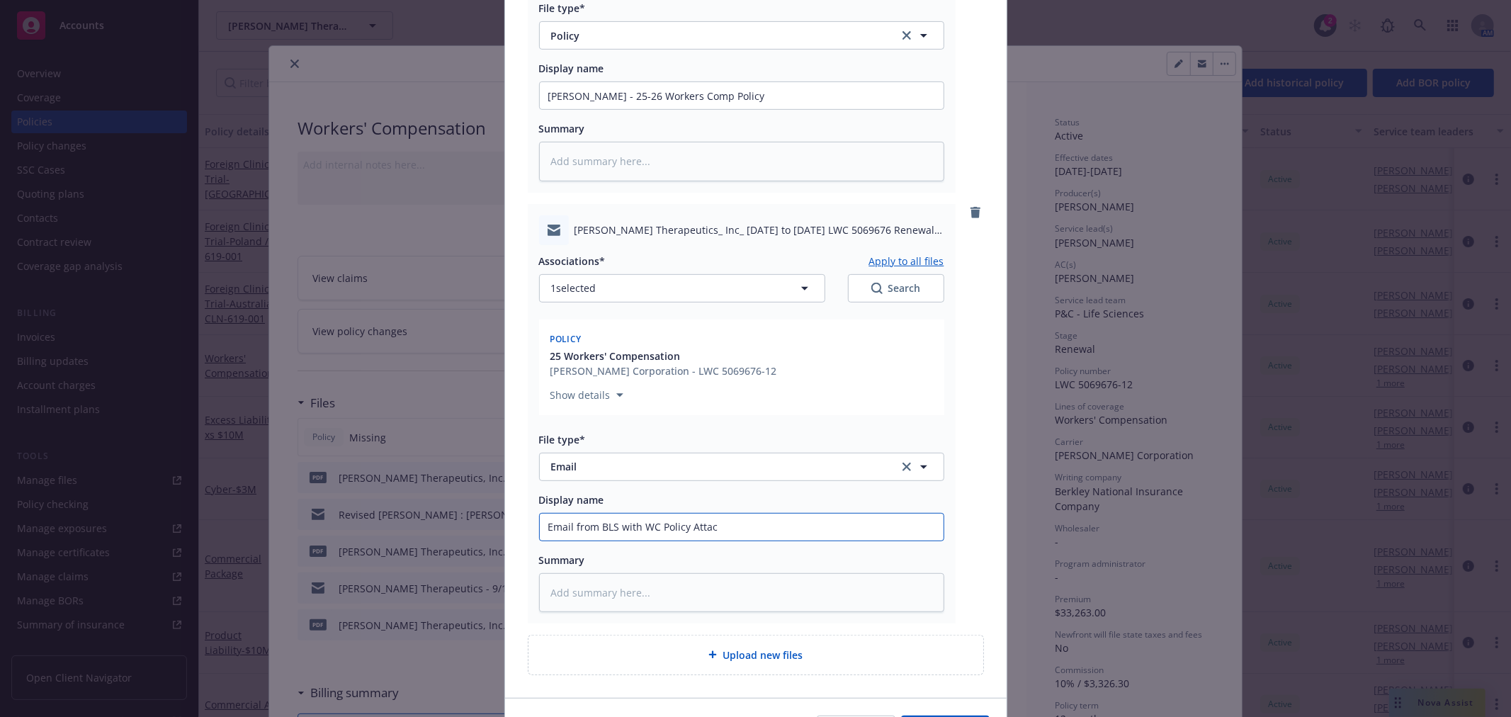
type input "Email from BLS with WC Policy Attach"
type textarea "x"
type input "Email from BLS with WC Policy Attache"
type textarea "x"
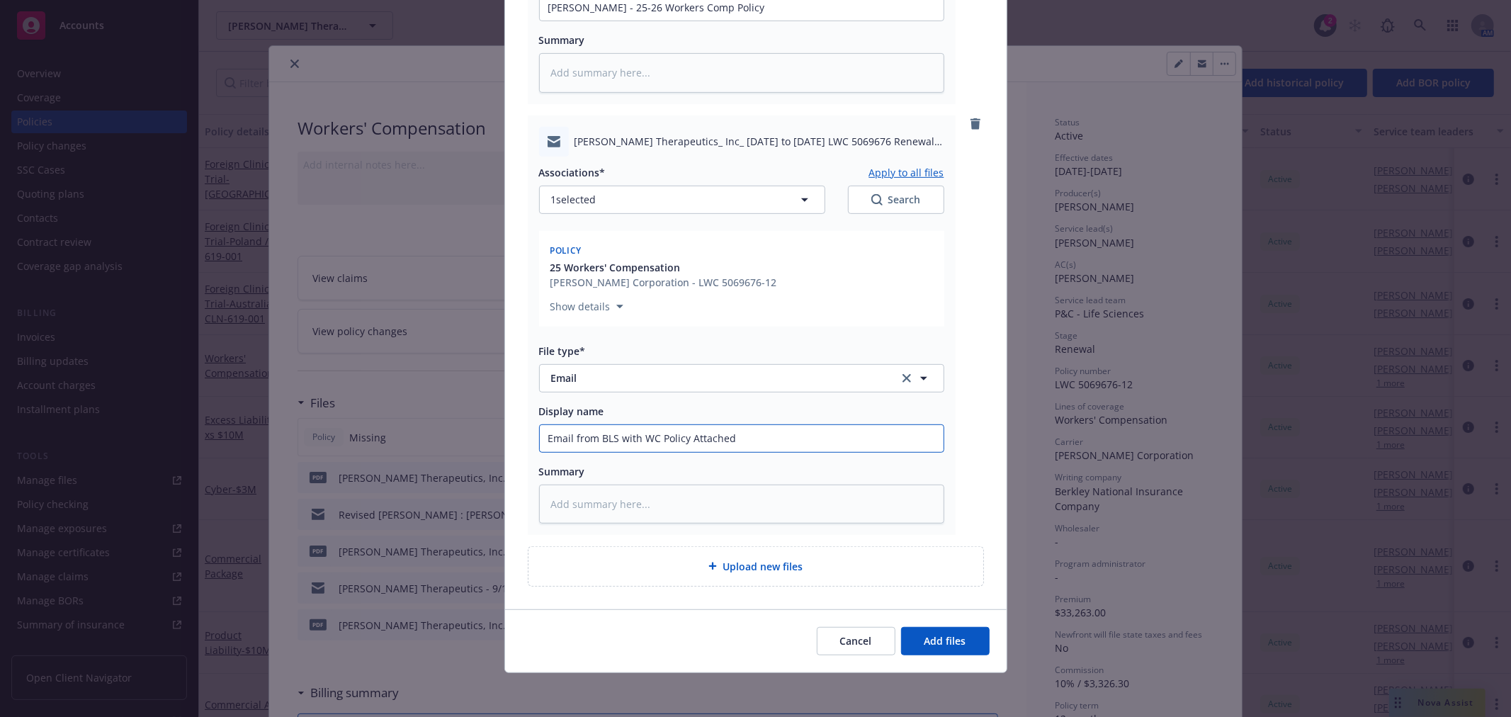
scroll to position [483, 0]
type input "Email from BLS with WC Policy Attached"
type textarea "x"
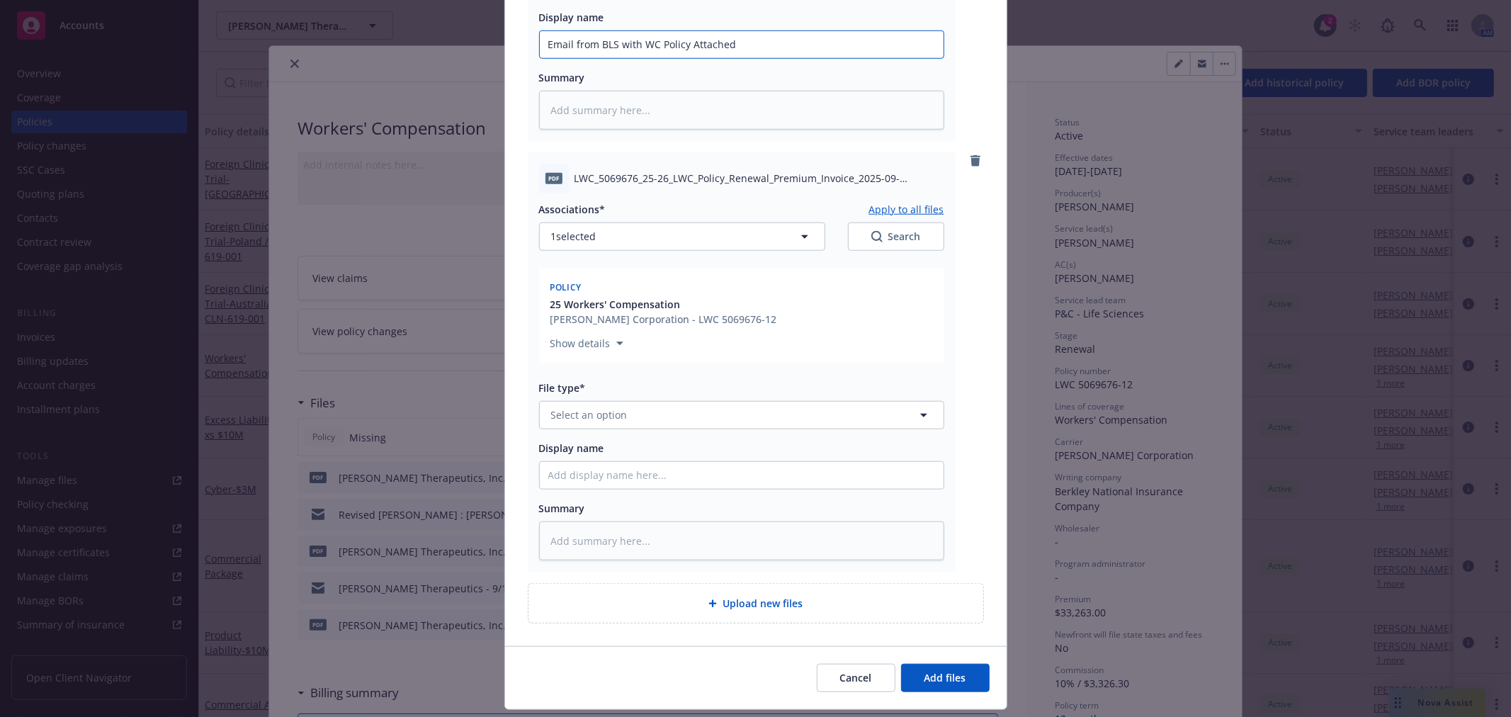
scroll to position [876, 0]
click at [774, 409] on button "Select an option" at bounding box center [741, 414] width 405 height 28
type input "invoice"
click at [655, 485] on div "Invoice - Third Party" at bounding box center [741, 491] width 387 height 21
click at [664, 460] on div at bounding box center [741, 474] width 405 height 28
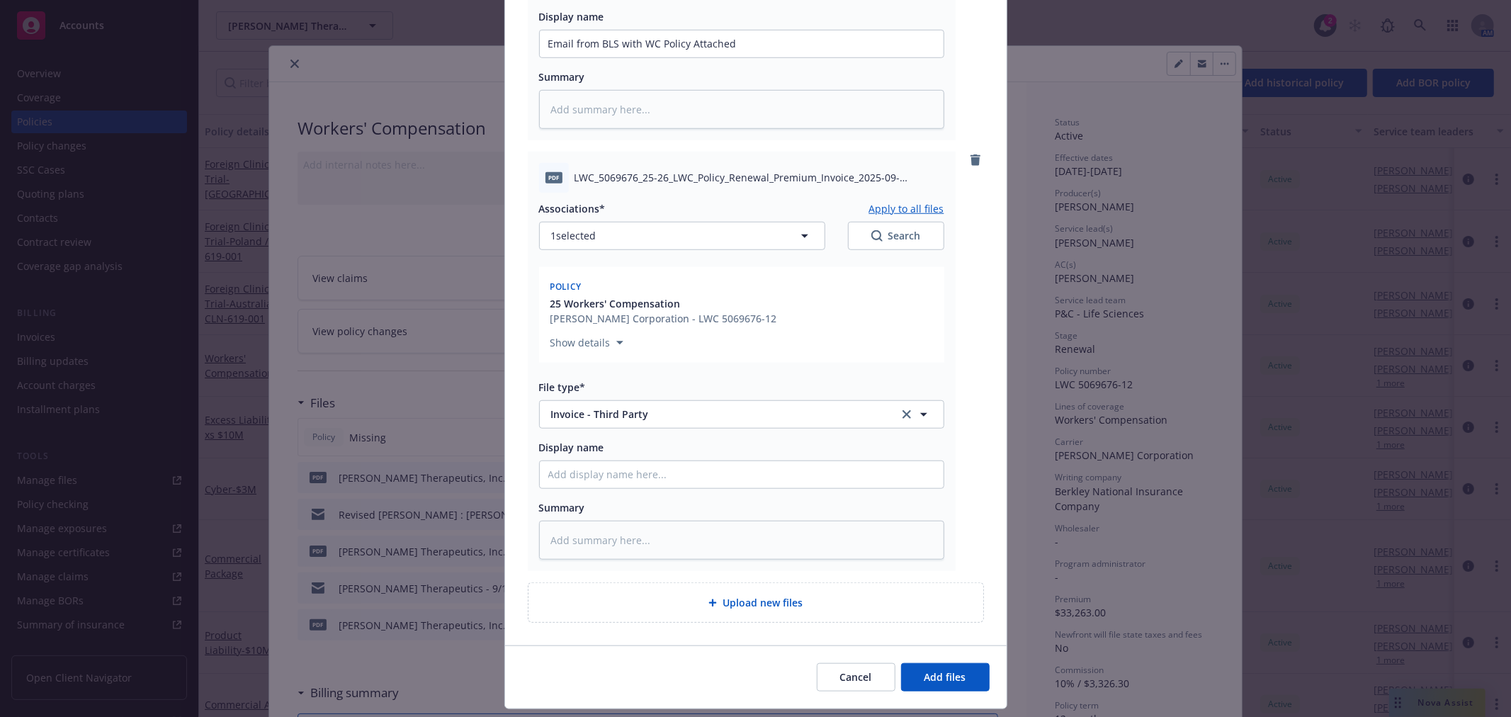
click at [676, 455] on div "Display name" at bounding box center [741, 464] width 405 height 49
click at [661, 475] on input "Display name" at bounding box center [742, 474] width 404 height 27
type textarea "x"
type input "B"
type textarea "x"
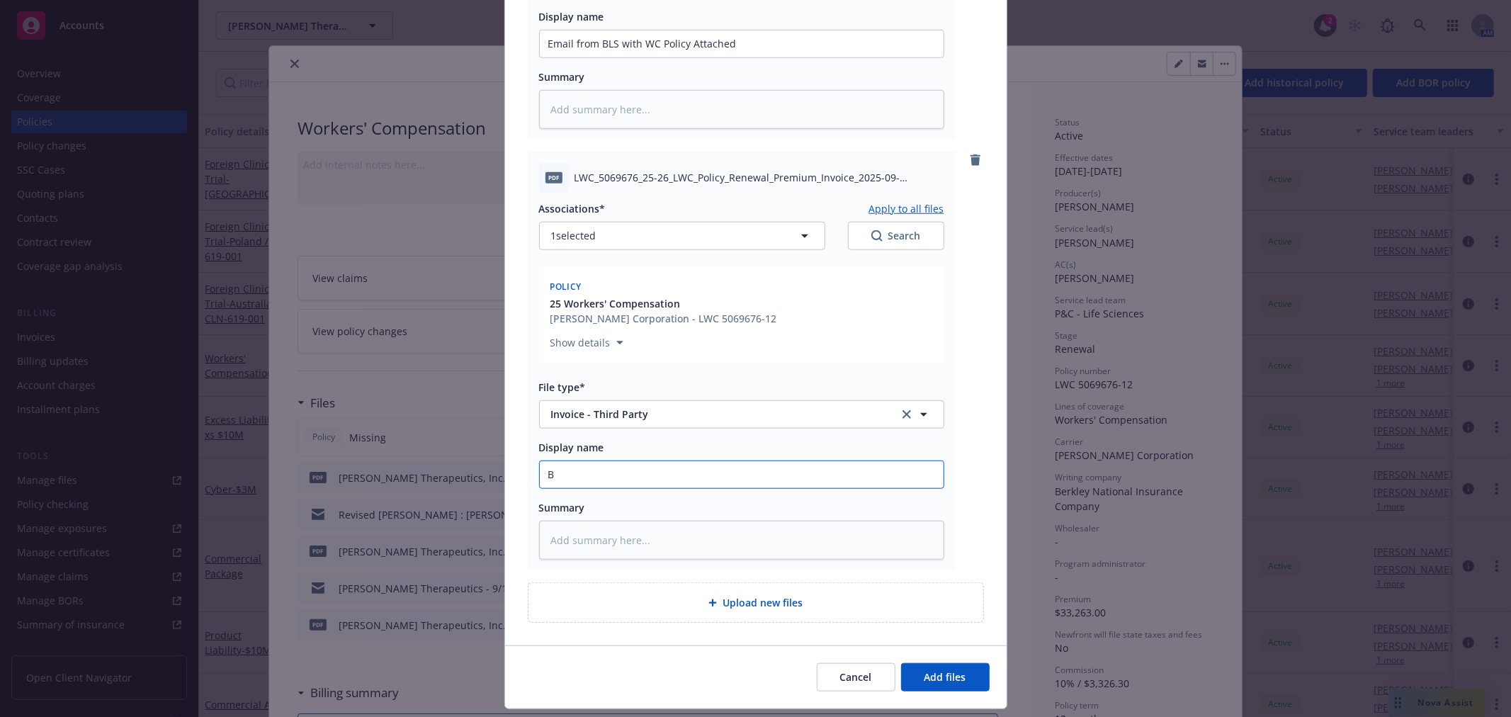
type input "BL"
type textarea "x"
type input "BLS"
type textarea "x"
type input "BLS"
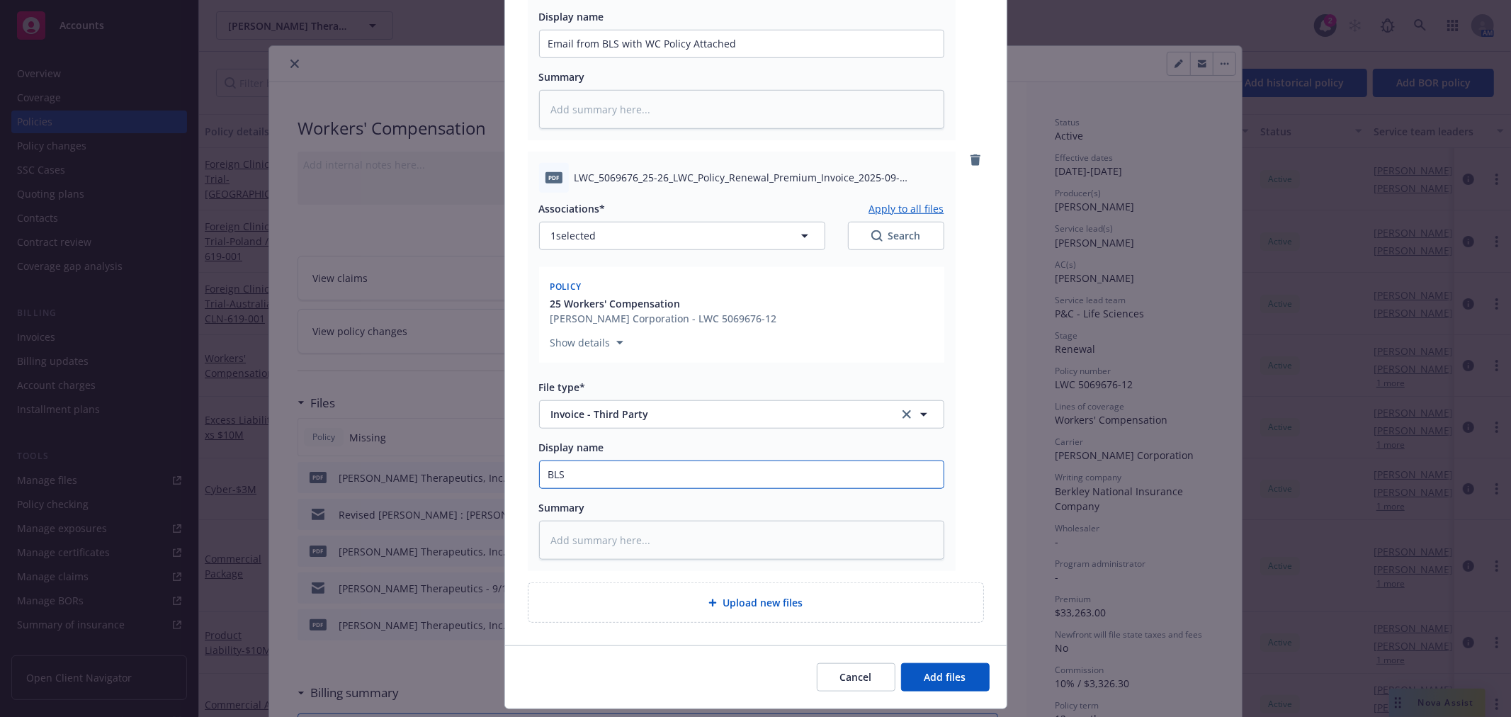
type textarea "x"
type input "BLS W"
type textarea "x"
type input "BLS WC"
type textarea "x"
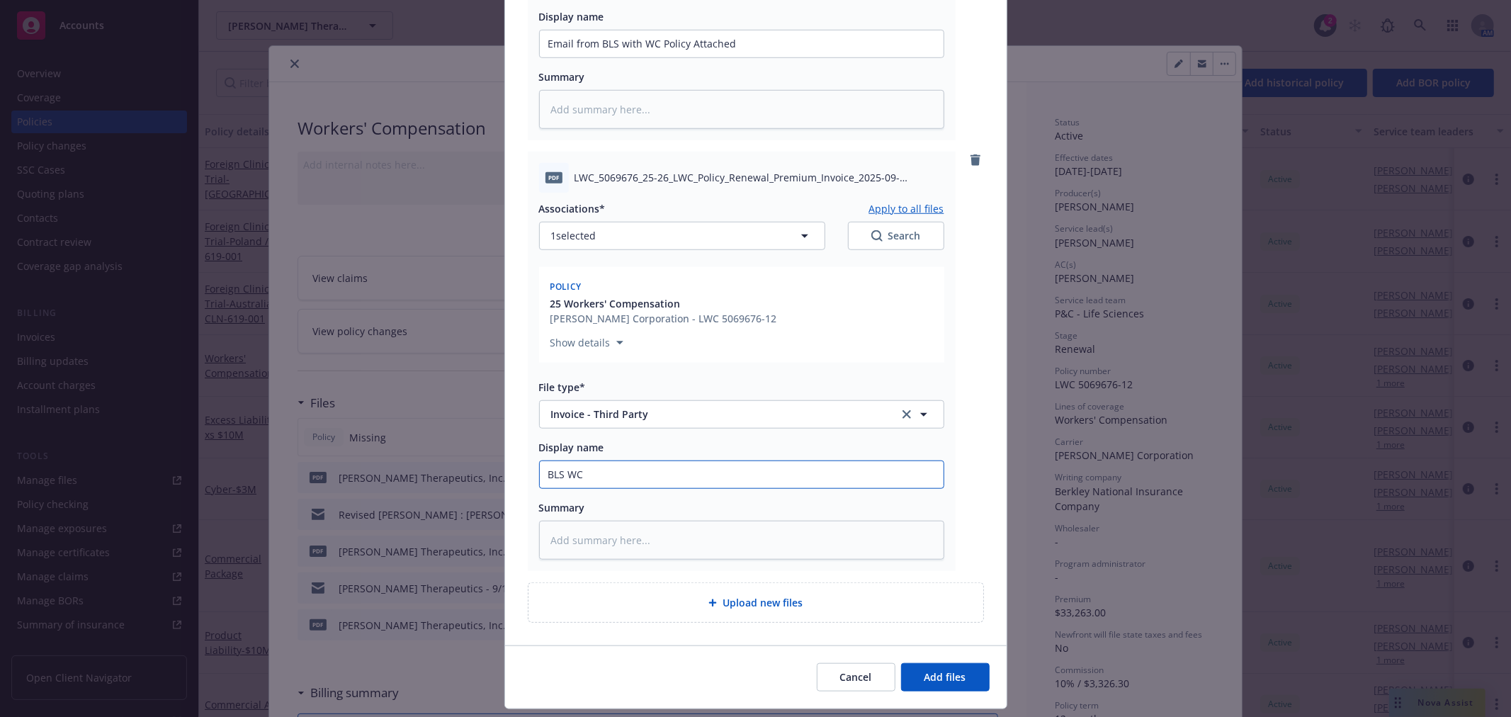
type input "BLS WC"
type textarea "x"
type input "BLS WC I"
type textarea "x"
type input "BLS WC In"
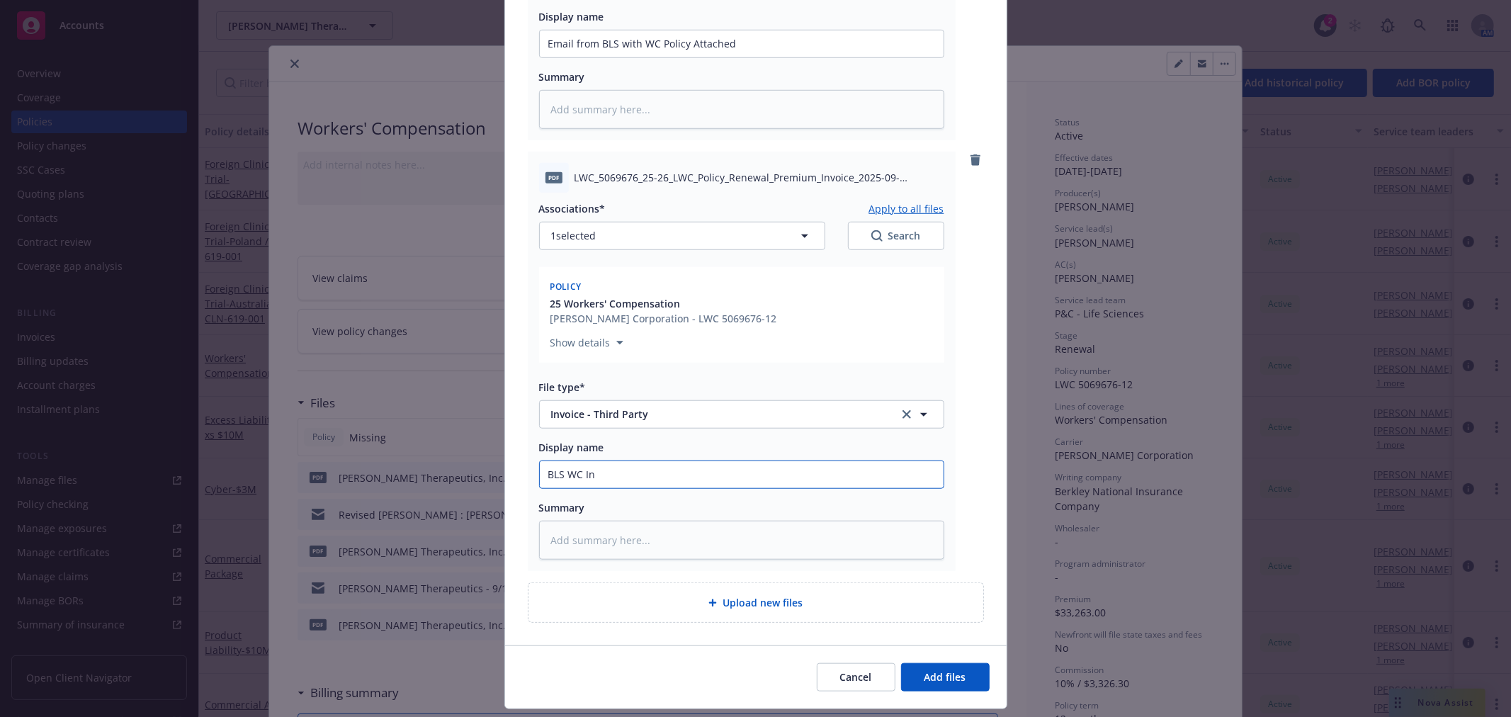
type textarea "x"
type input "BLS WC Inv"
type textarea "x"
type input "BLS WC Invo"
type textarea "x"
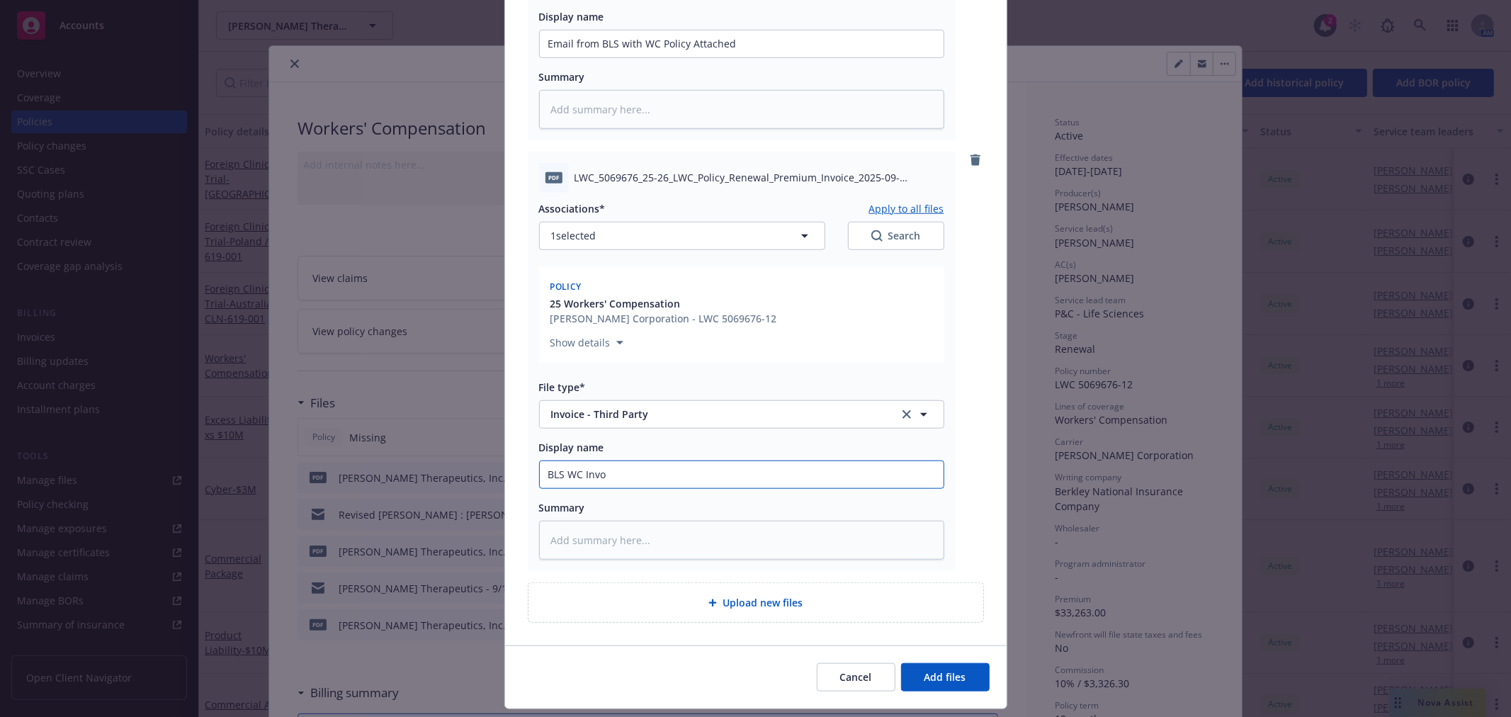
type input "BLS WC Invoi"
type textarea "x"
type input "BLS WC Invoic"
type textarea "x"
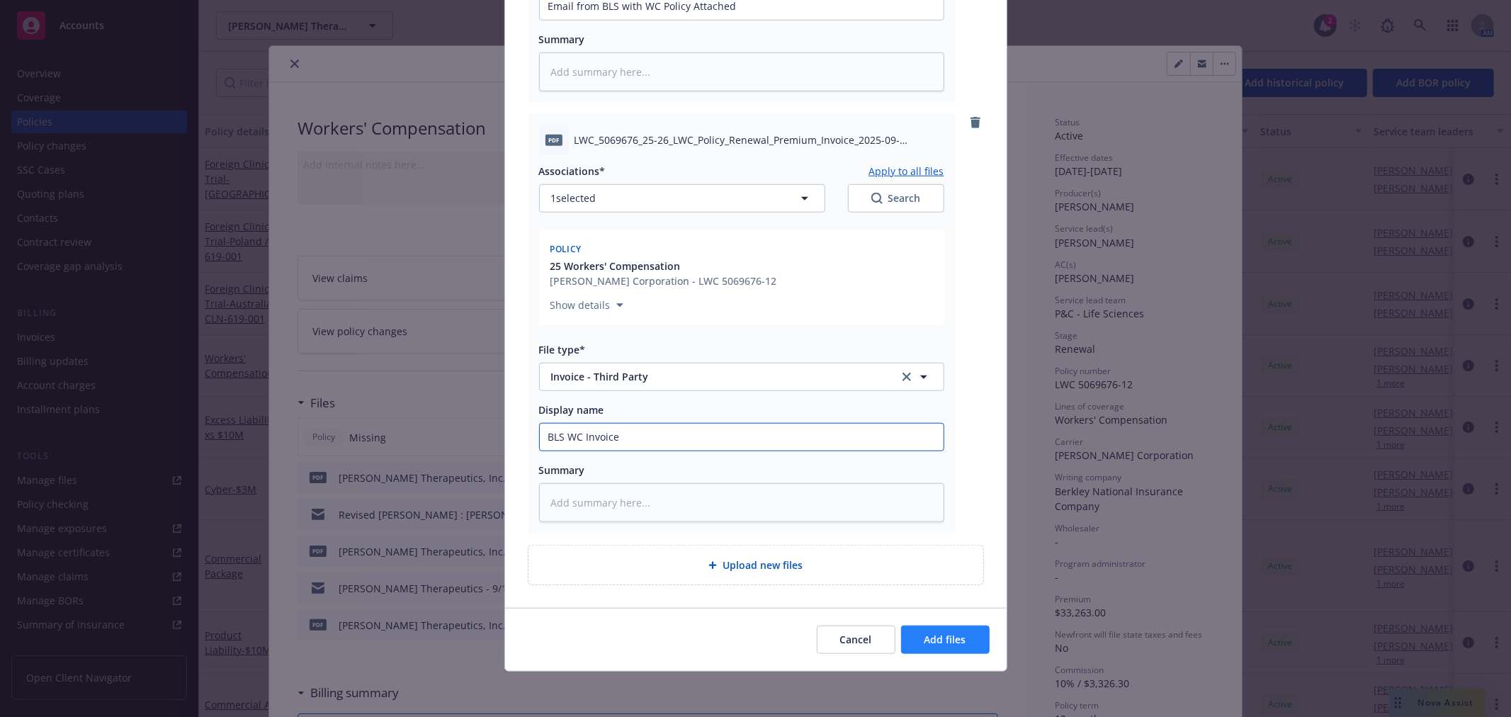
type input "BLS WC Invoice"
click at [951, 633] on span "Add files" at bounding box center [945, 639] width 42 height 13
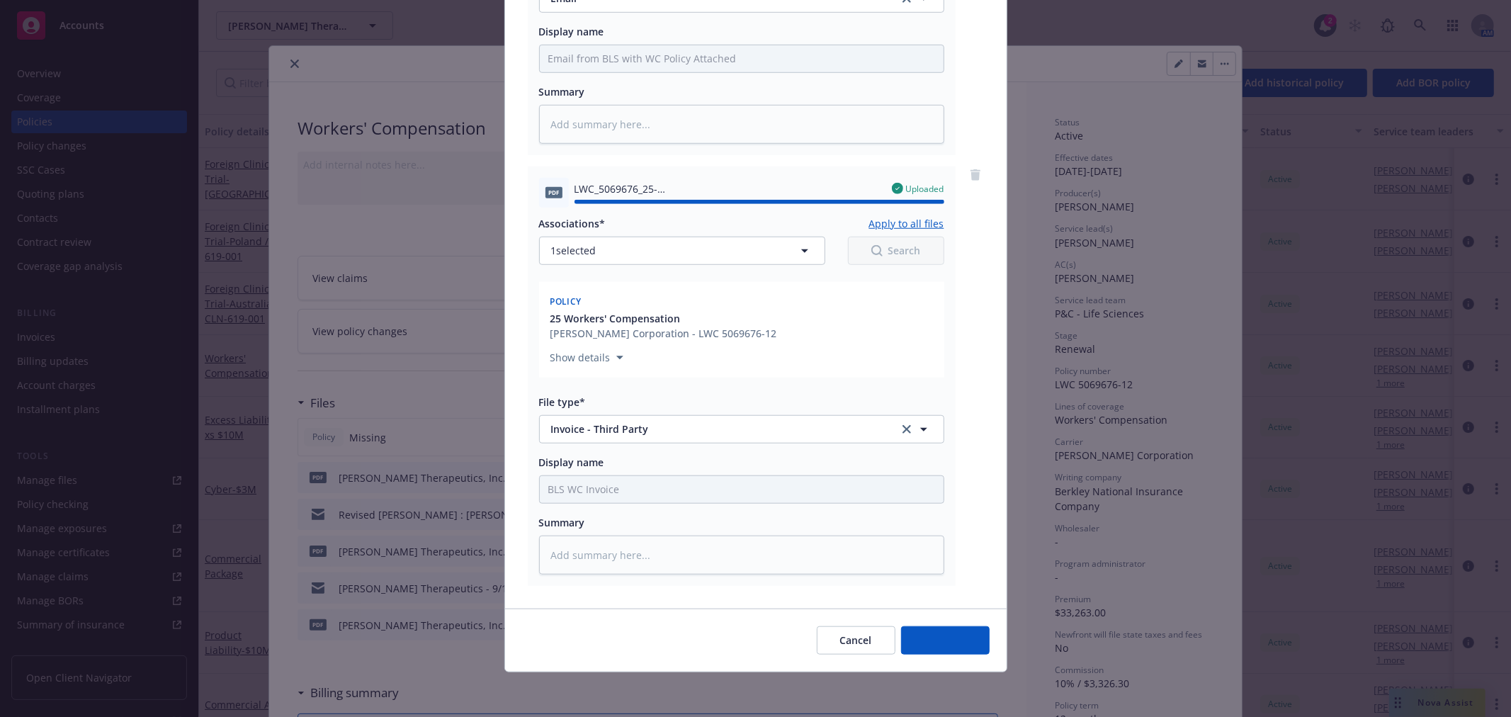
type textarea "x"
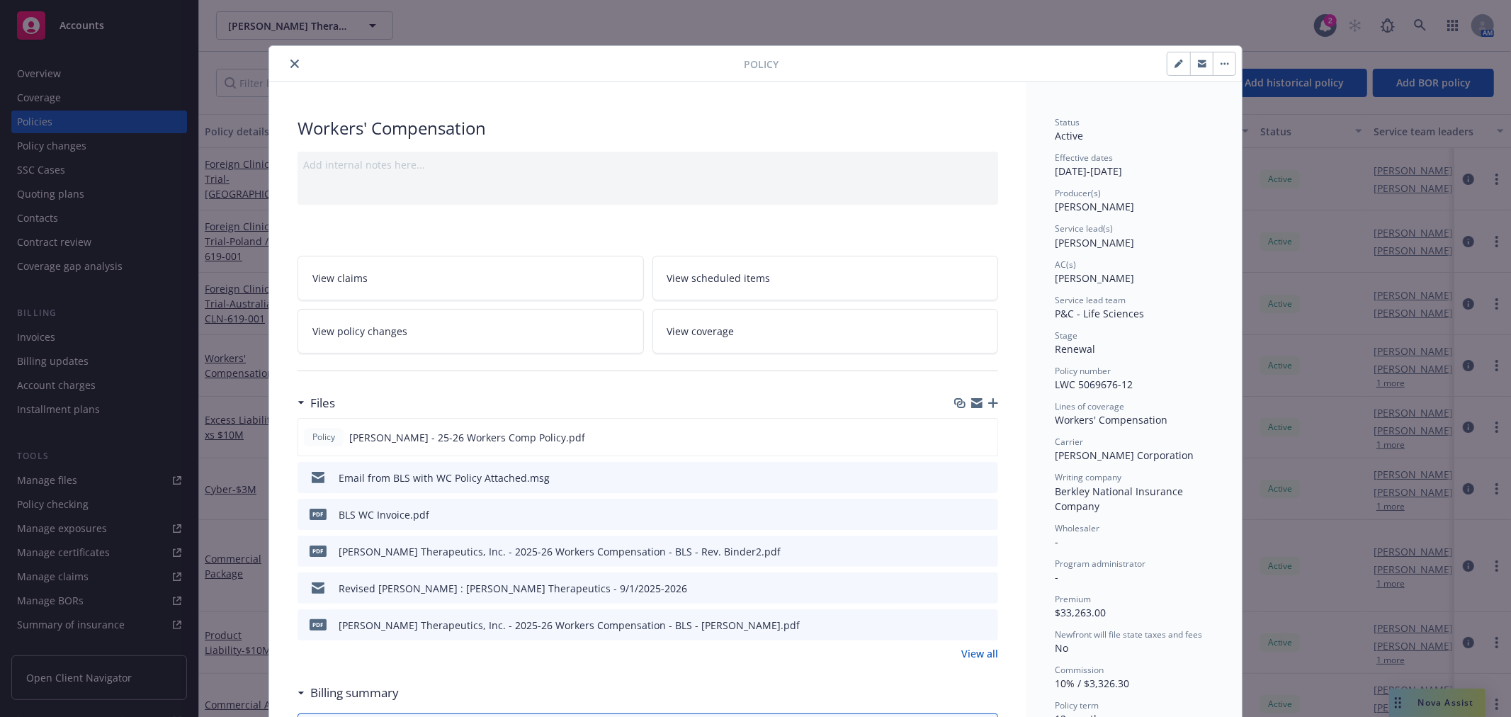
click at [290, 64] on icon "close" at bounding box center [294, 64] width 9 height 9
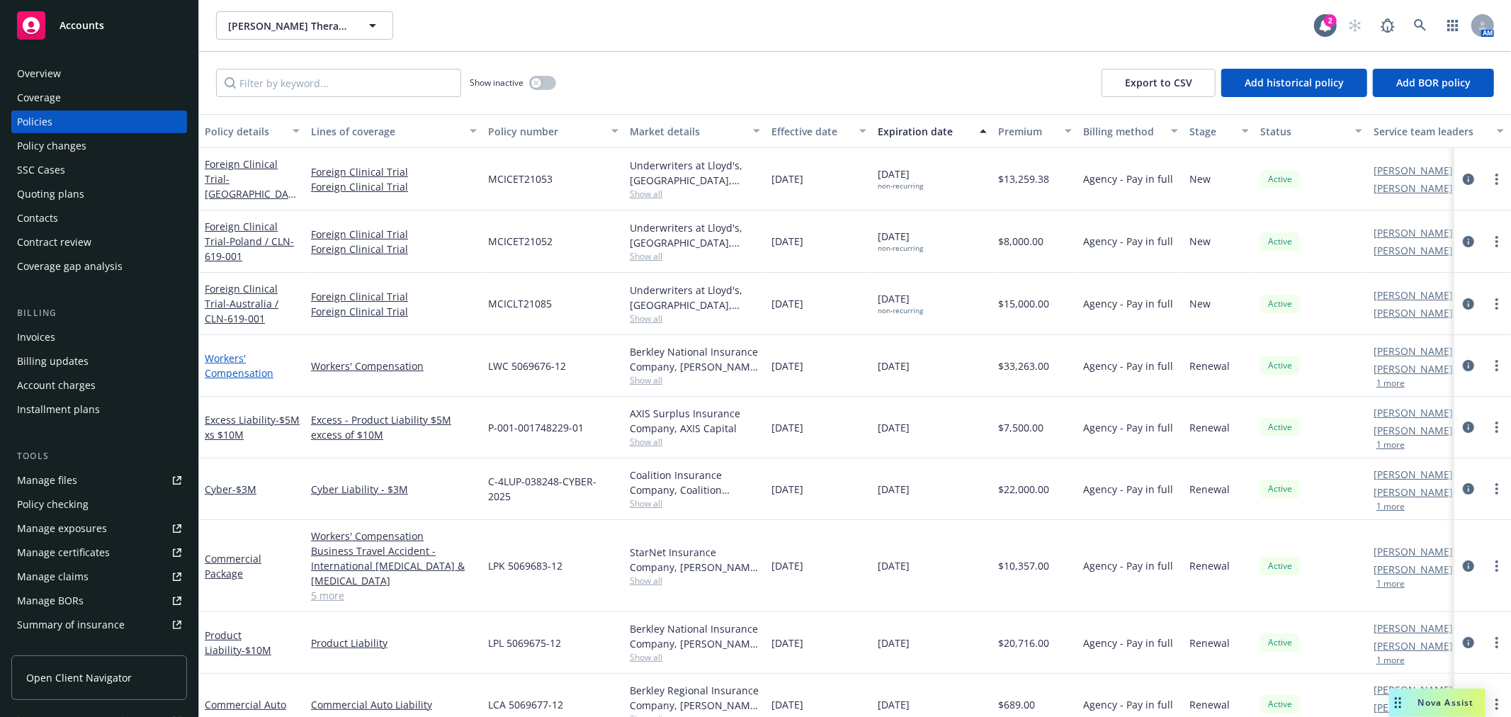
click at [234, 372] on link "Workers' Compensation" at bounding box center [239, 365] width 69 height 28
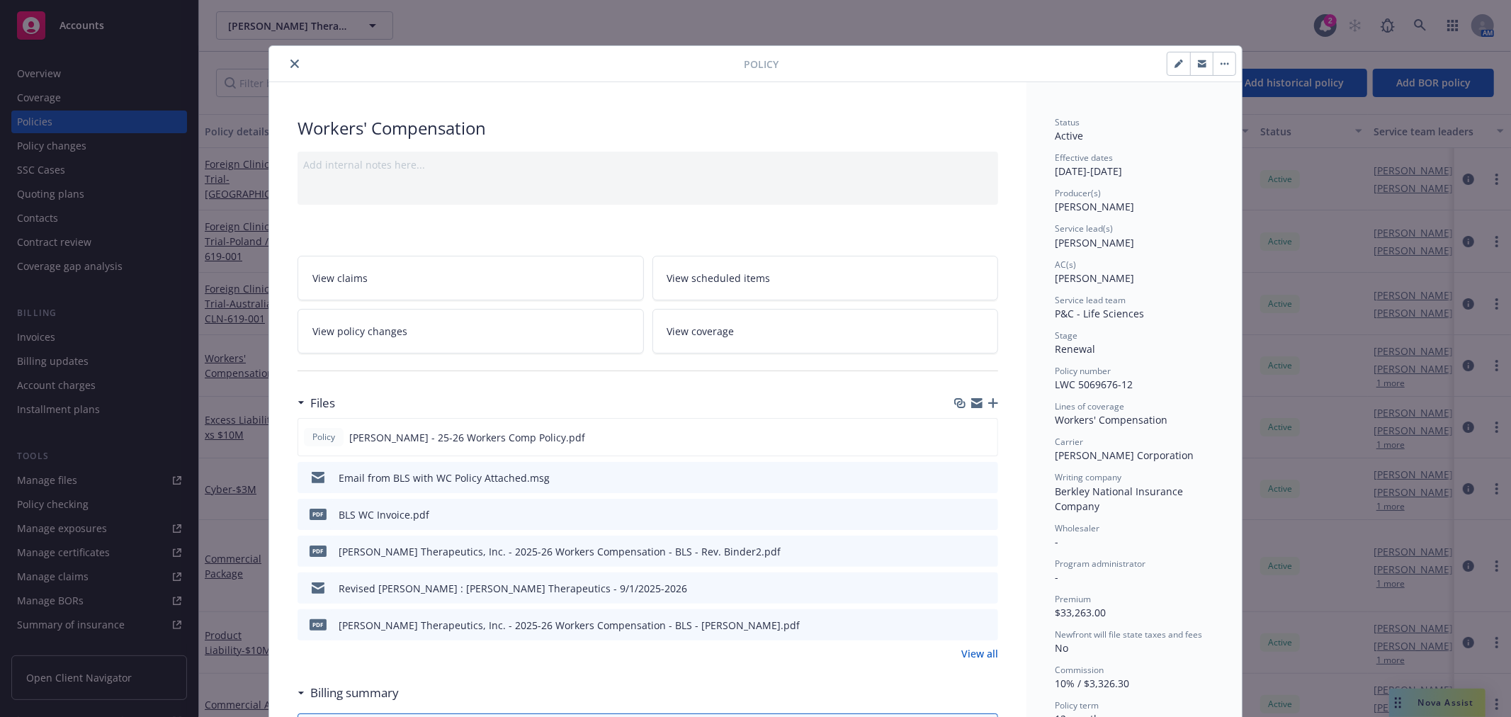
scroll to position [43, 0]
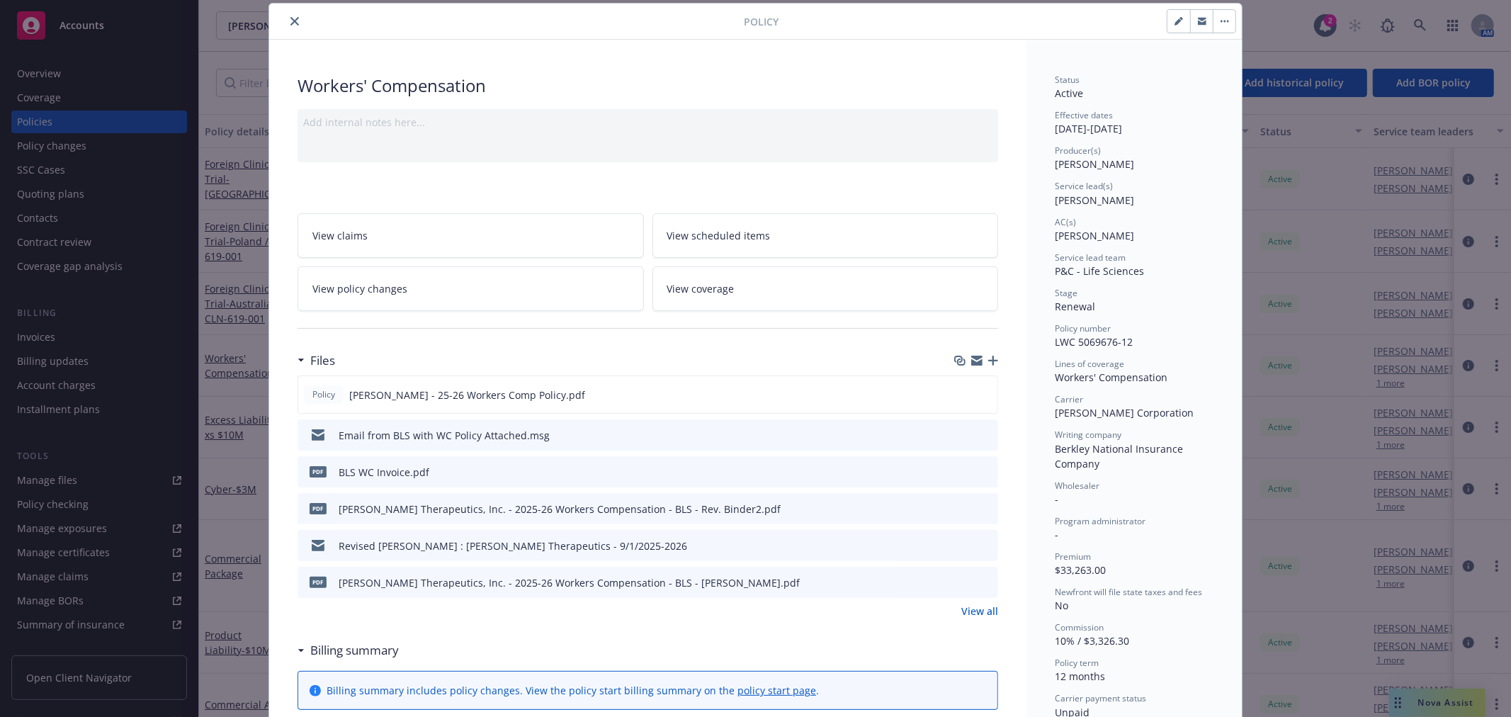
click at [957, 506] on icon "download file" at bounding box center [961, 506] width 9 height 9
click at [291, 18] on icon "close" at bounding box center [294, 21] width 9 height 9
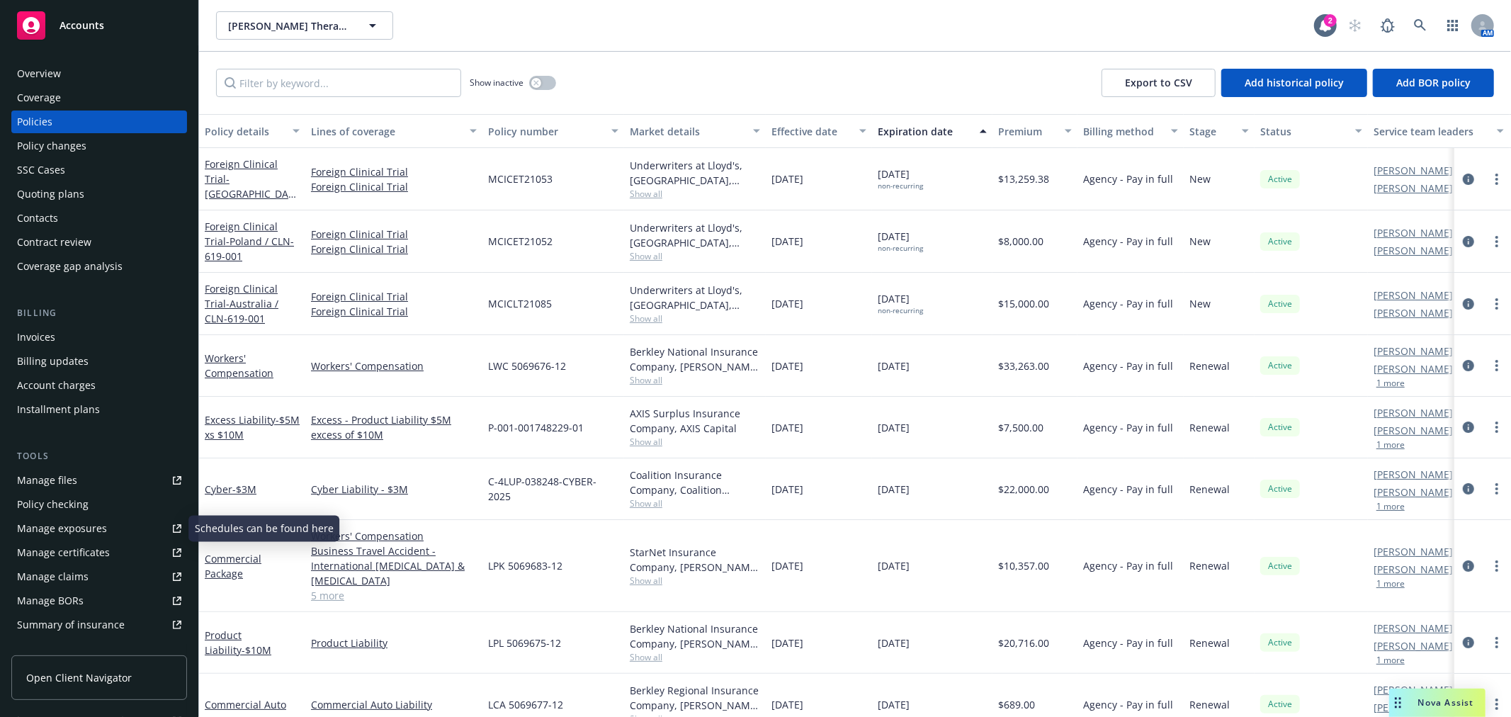
click at [62, 512] on div "Policy checking" at bounding box center [53, 504] width 72 height 23
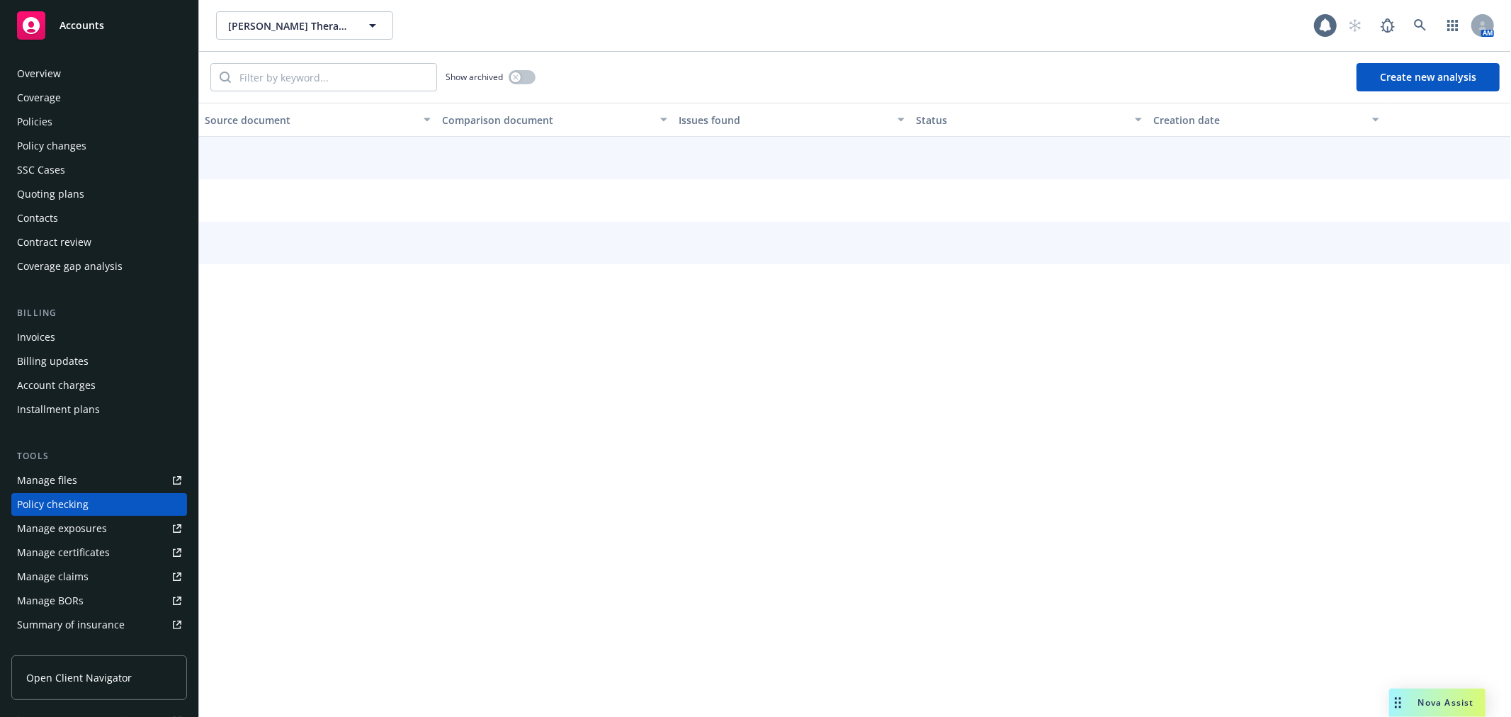
scroll to position [123, 0]
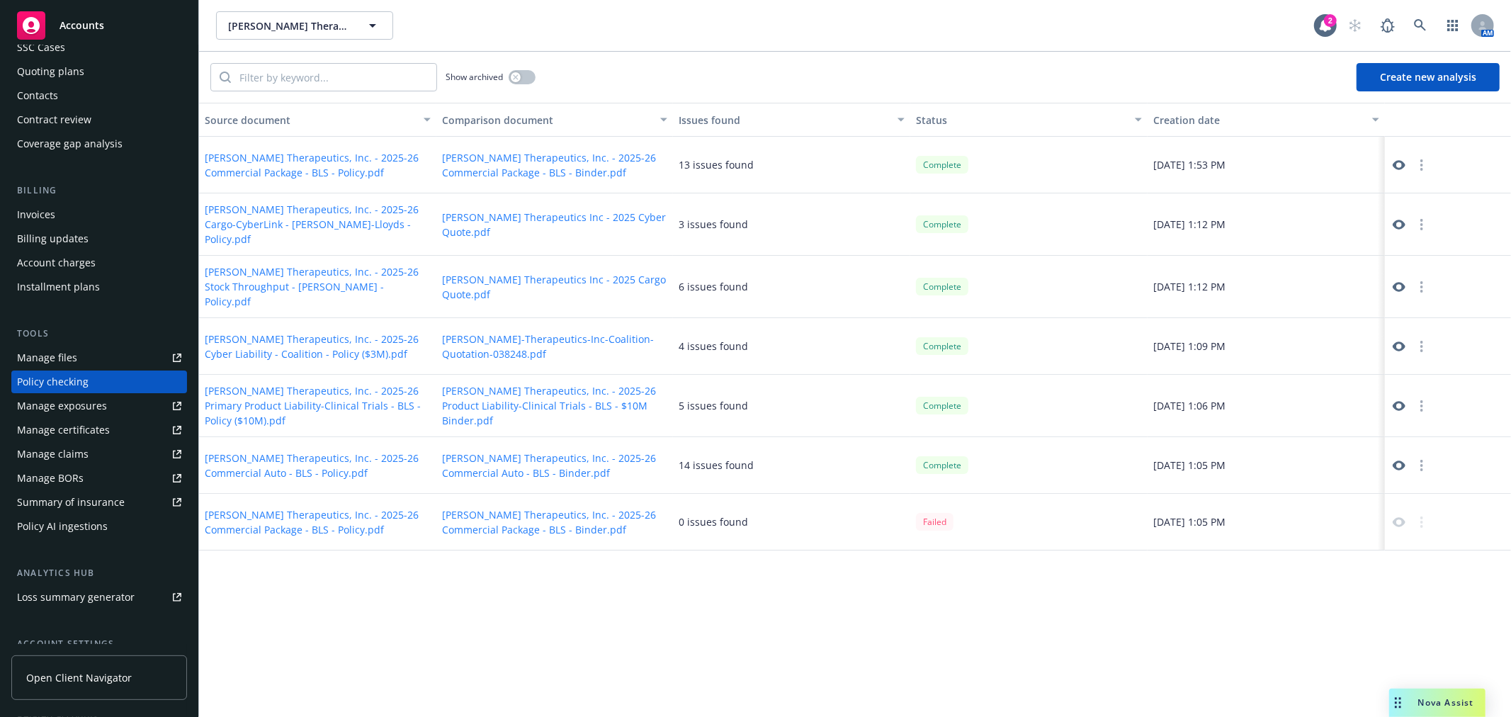
click at [1393, 75] on button "Create new analysis" at bounding box center [1427, 77] width 143 height 28
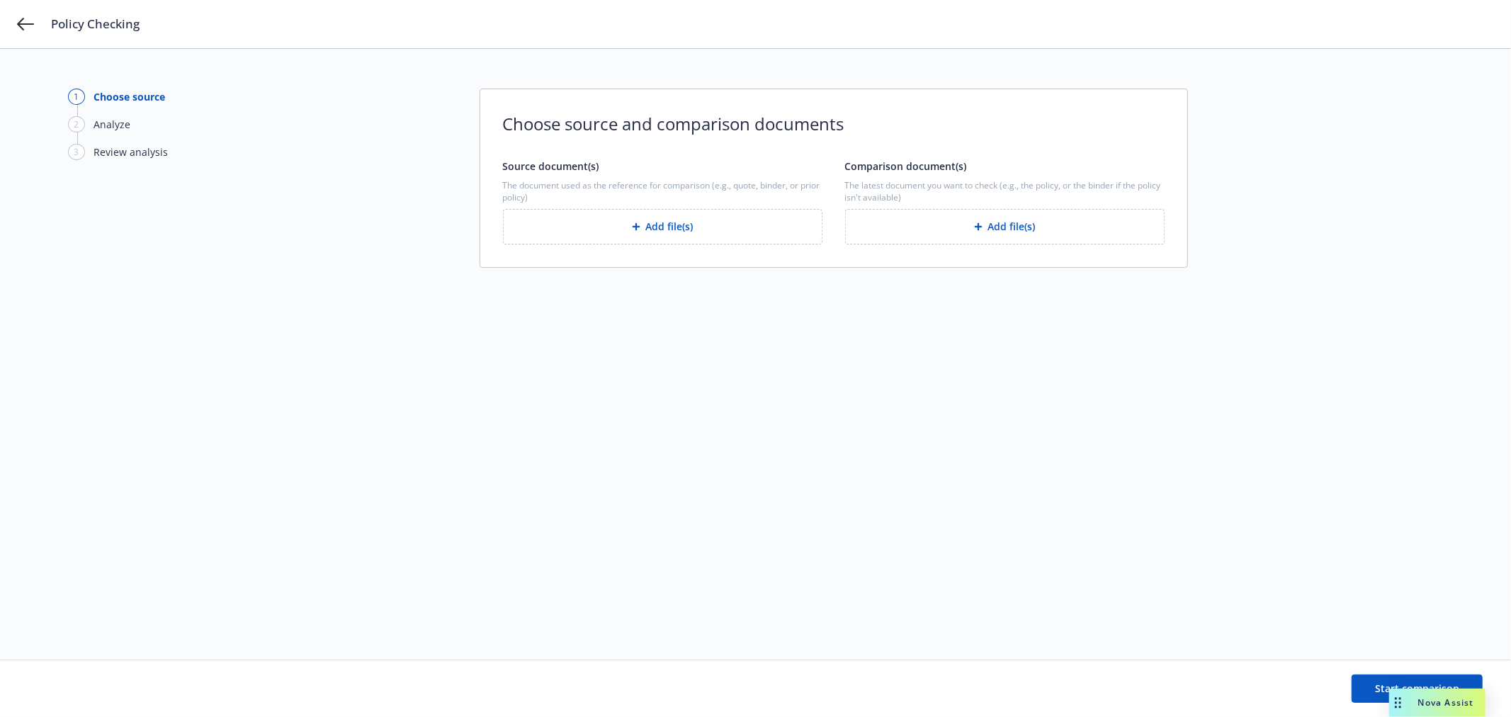
click at [672, 218] on button "Add file(s)" at bounding box center [662, 226] width 319 height 35
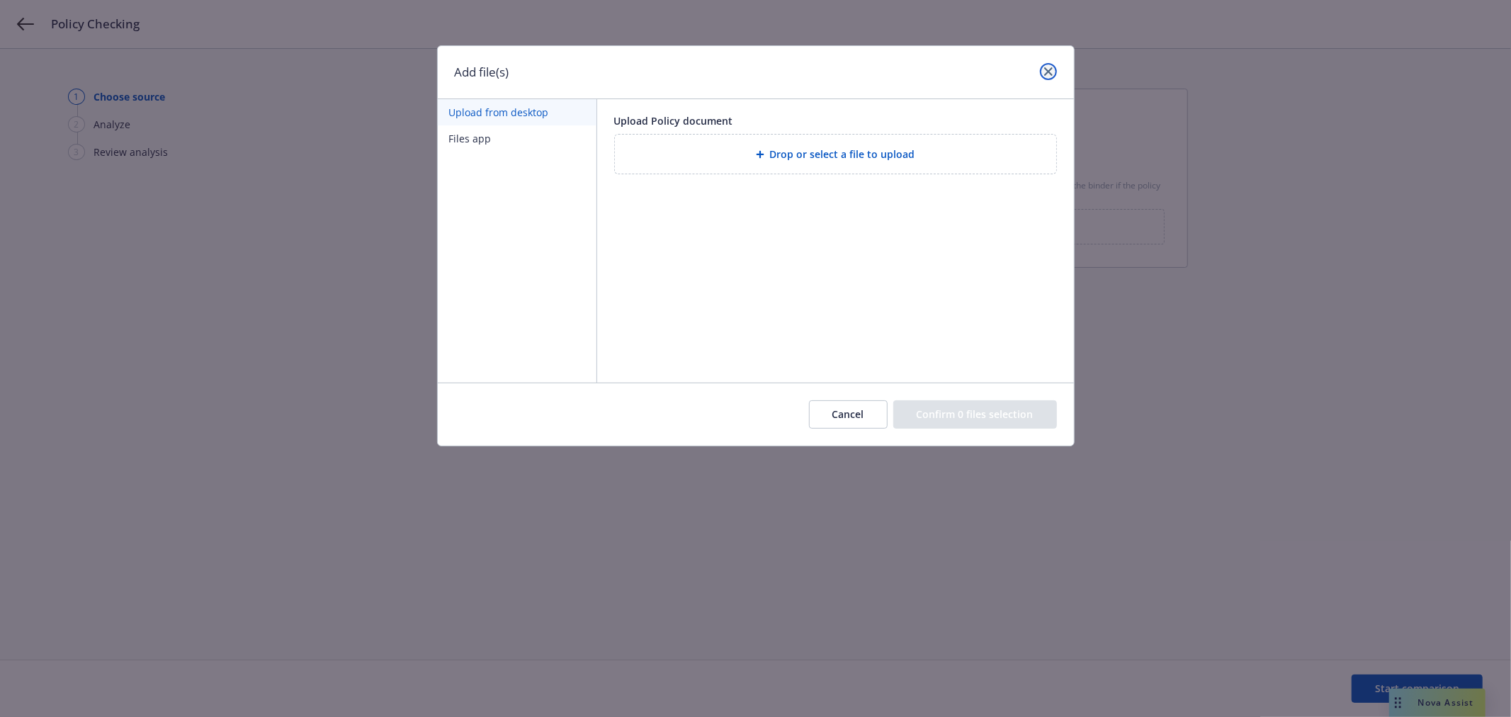
click at [1040, 69] on link "close" at bounding box center [1048, 71] width 17 height 17
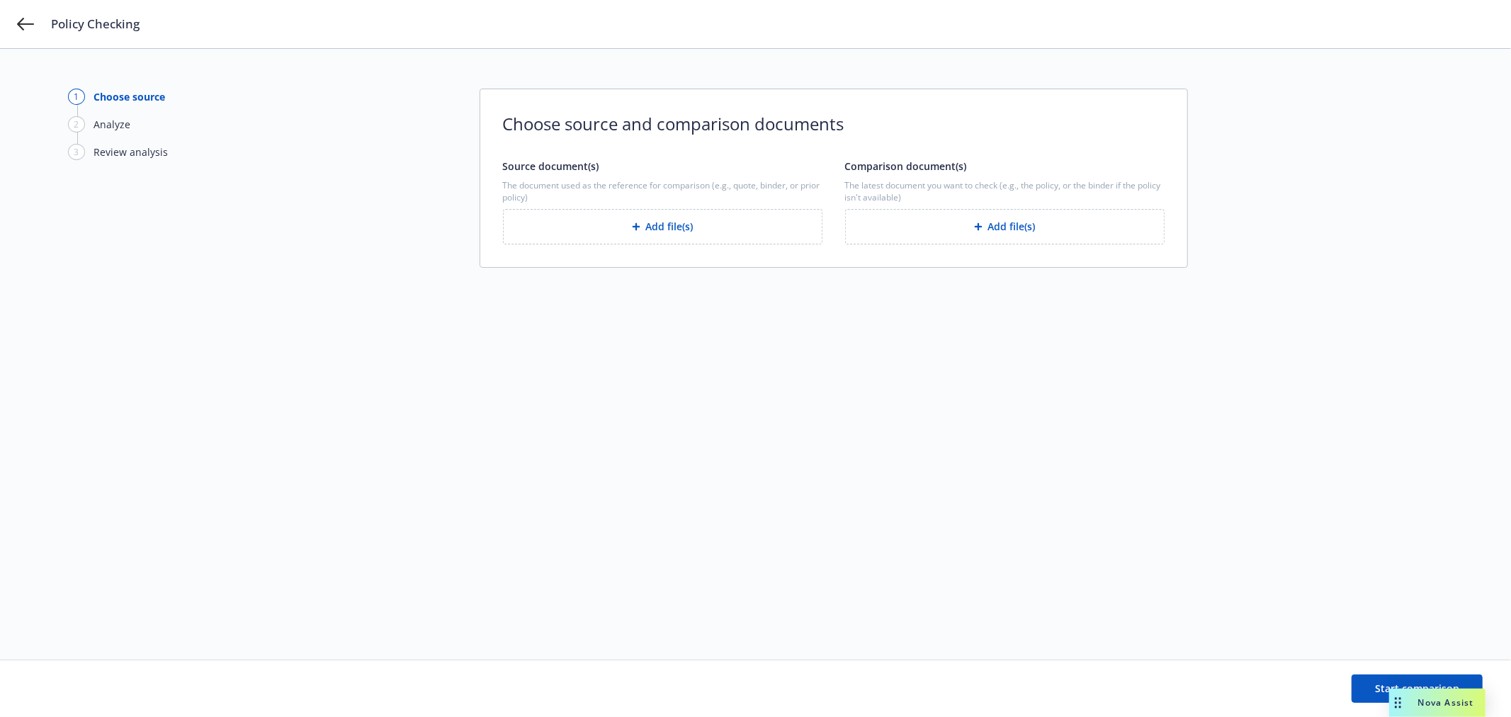
click at [1000, 231] on button "Add file(s)" at bounding box center [1004, 226] width 319 height 35
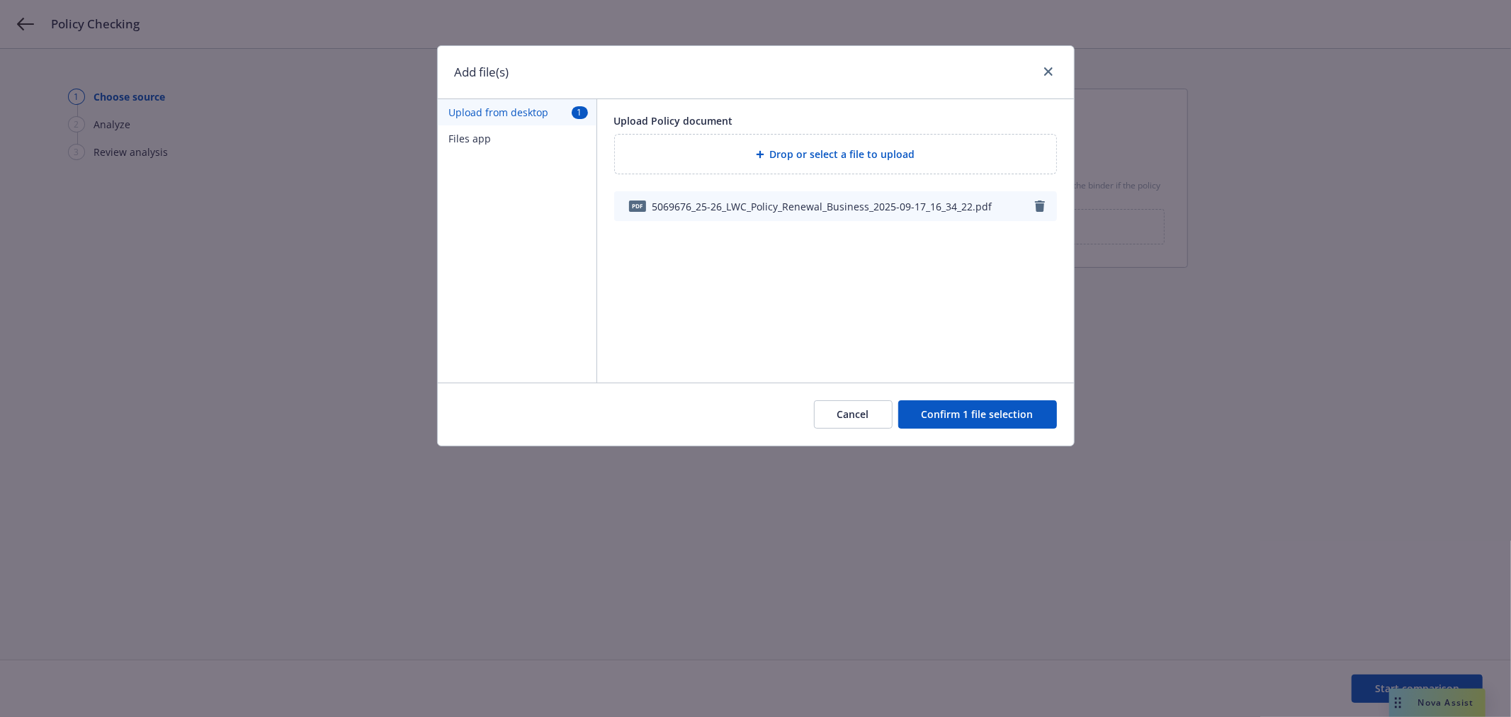
click at [981, 426] on button "Confirm 1 file selection" at bounding box center [977, 414] width 159 height 28
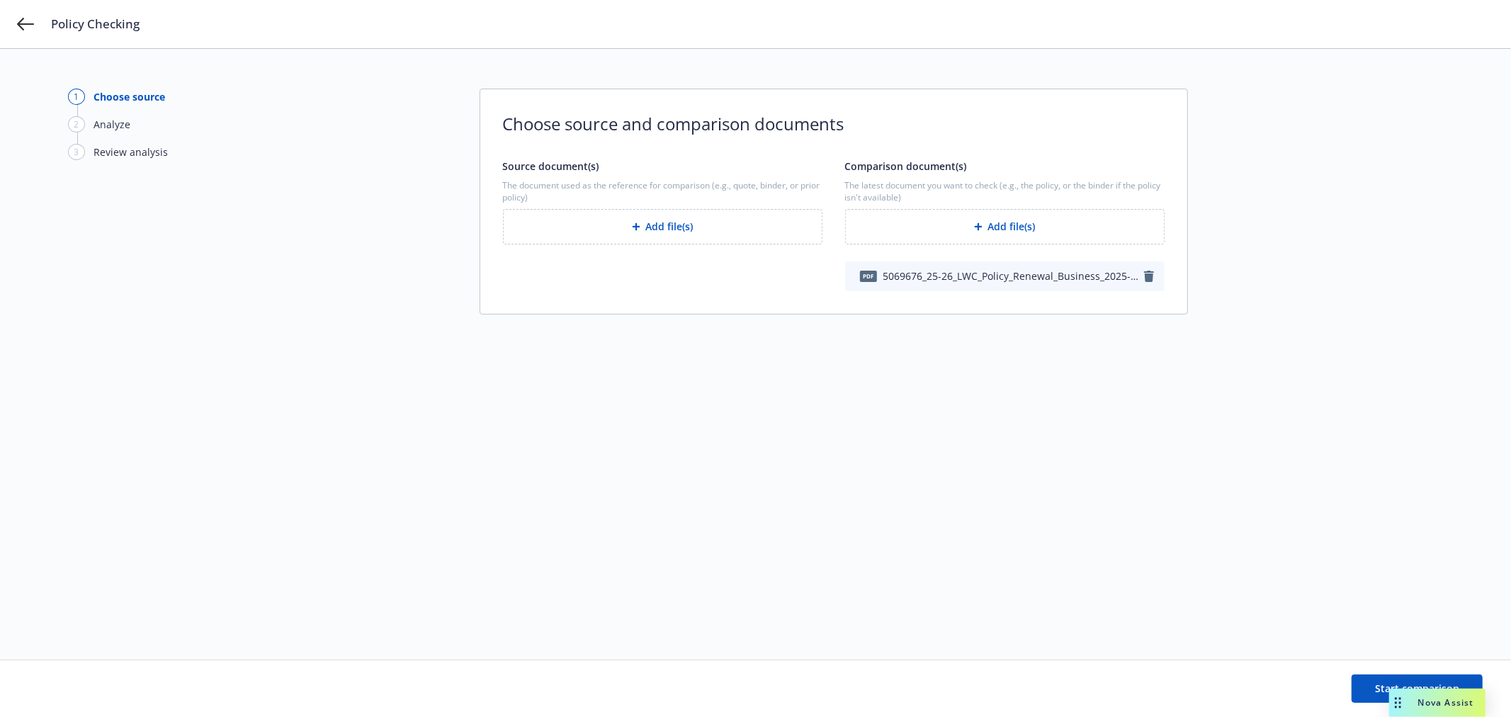
click at [713, 224] on button "Add file(s)" at bounding box center [662, 226] width 319 height 35
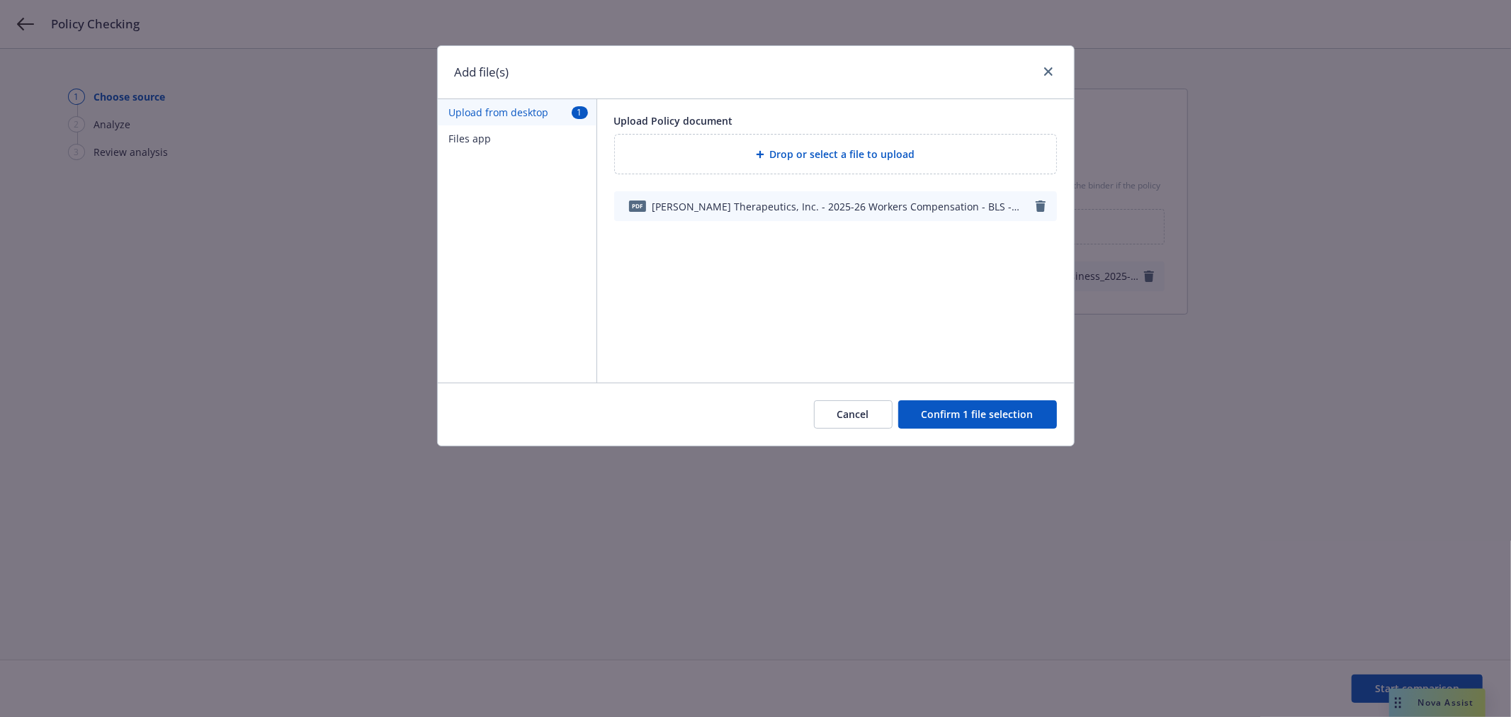
click at [981, 416] on button "Confirm 1 file selection" at bounding box center [977, 414] width 159 height 28
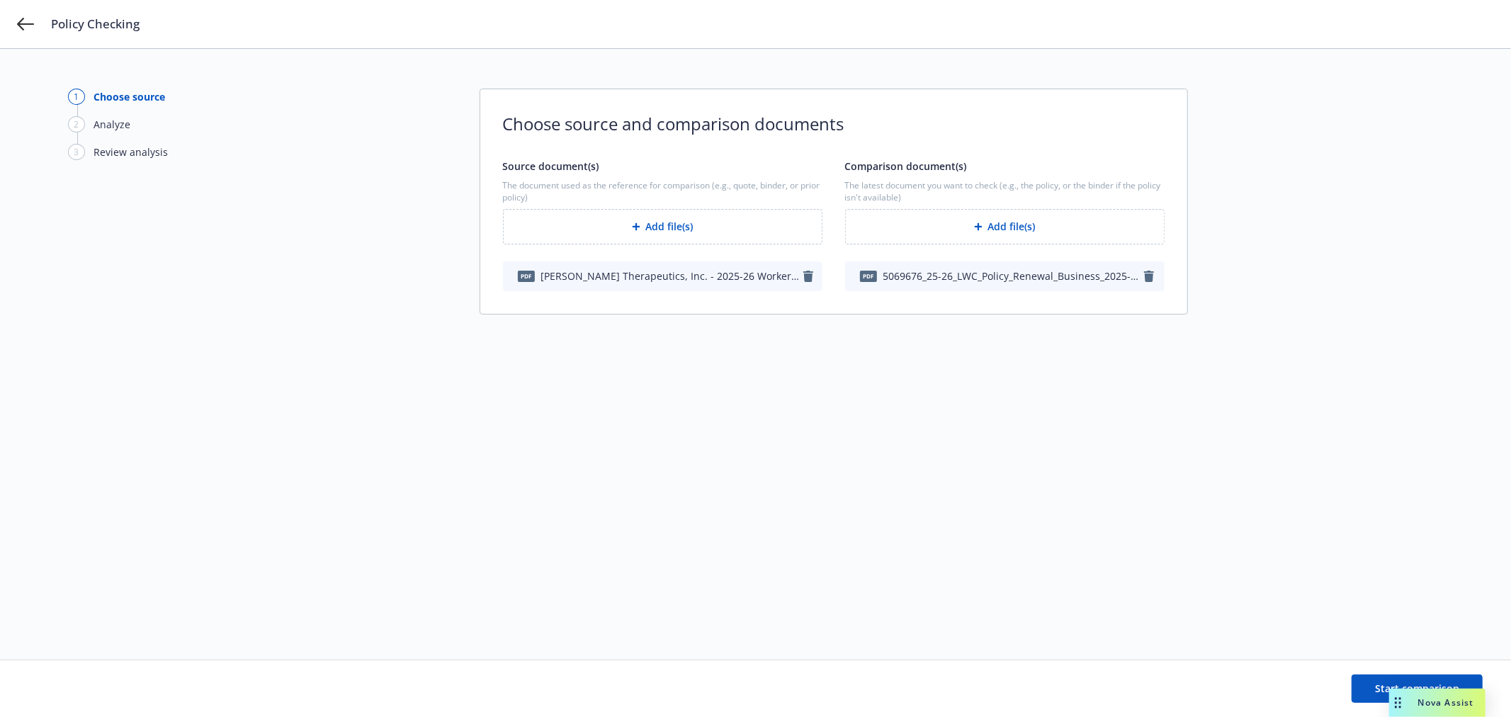
click at [1008, 421] on div "1 Choose source 2 Analyze 3 Review analysis Choose source and comparison docume…" at bounding box center [755, 354] width 1375 height 531
click at [1367, 693] on button "Start comparison" at bounding box center [1417, 688] width 131 height 28
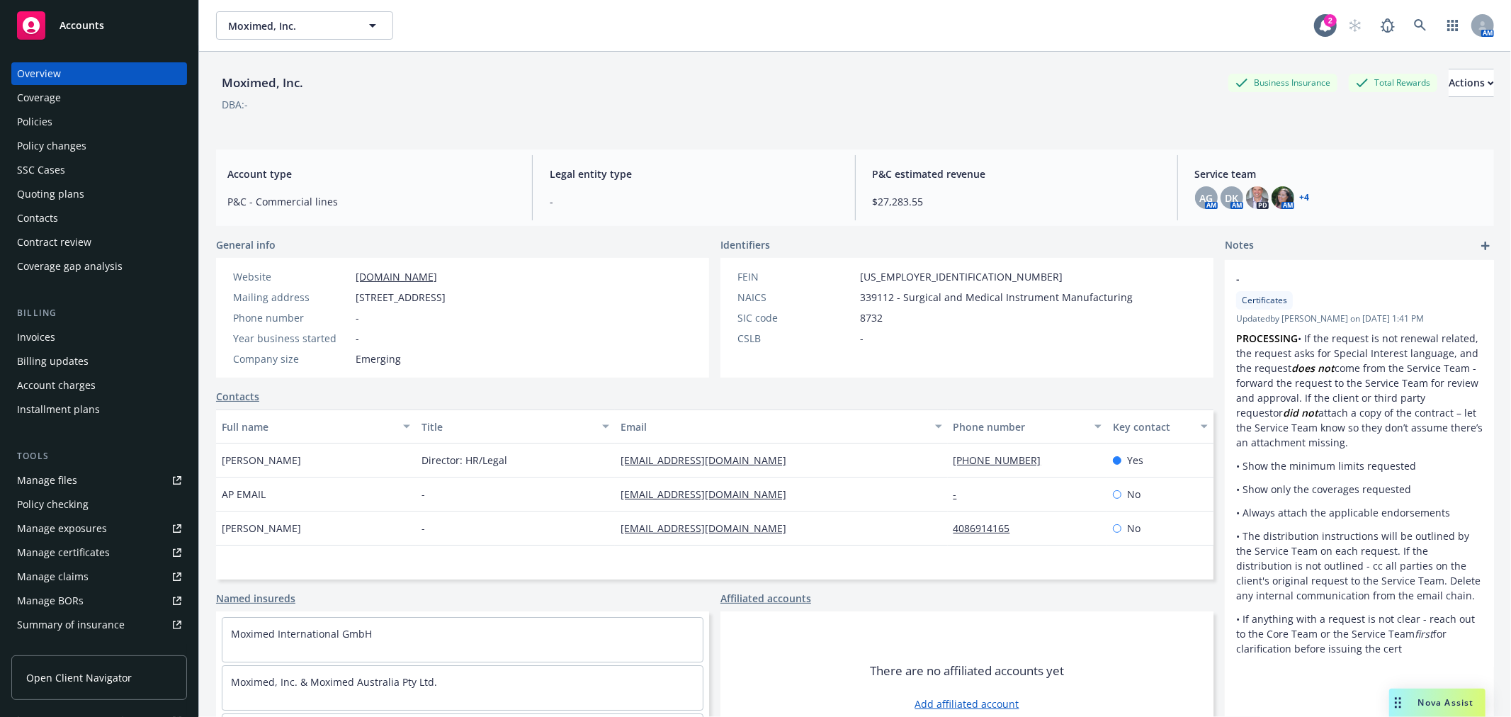
click at [717, 138] on div "Moximed, Inc. Business Insurance Total Rewards Actions DBA: - Account type P&C …" at bounding box center [855, 402] width 1278 height 700
click at [33, 118] on div "Policies" at bounding box center [34, 122] width 35 height 23
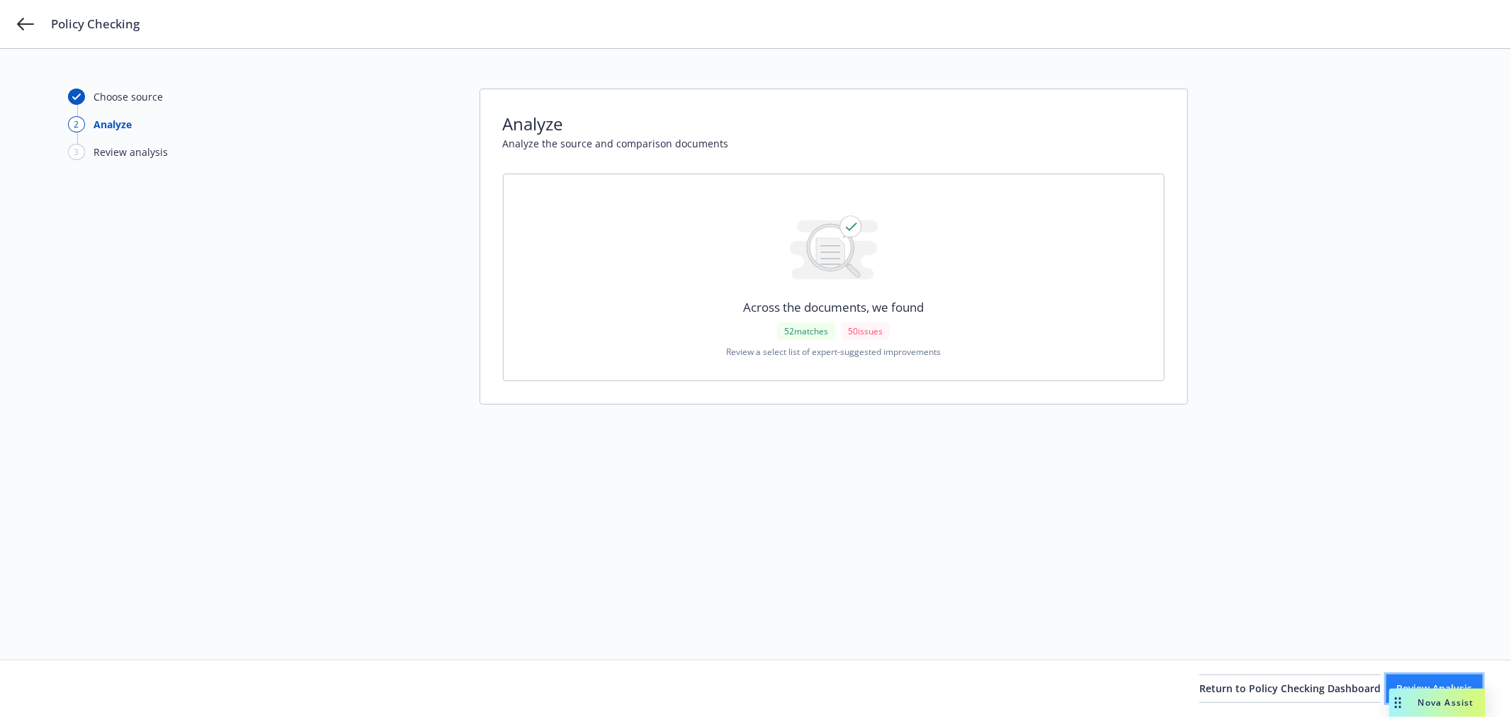
click at [1392, 681] on button "Review Analysis" at bounding box center [1434, 688] width 96 height 28
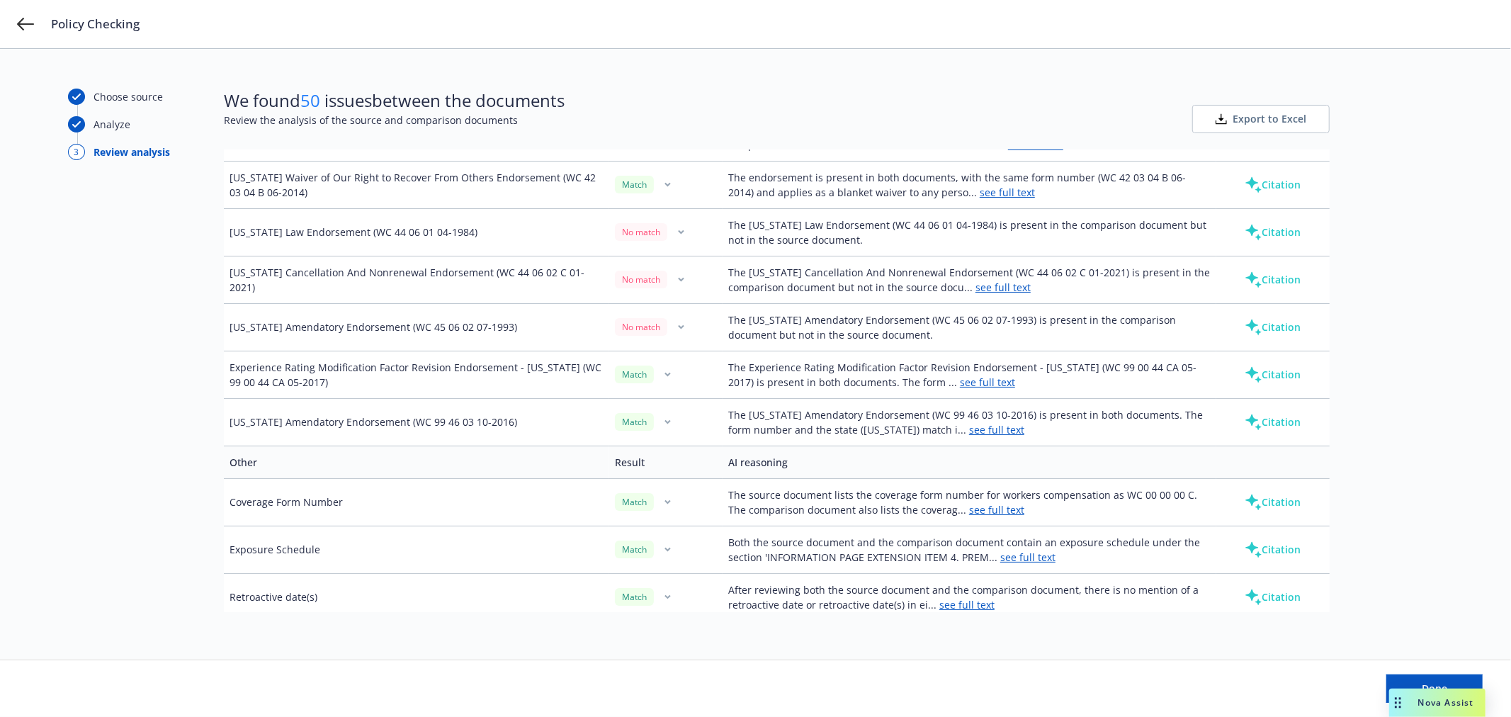
scroll to position [4648, 0]
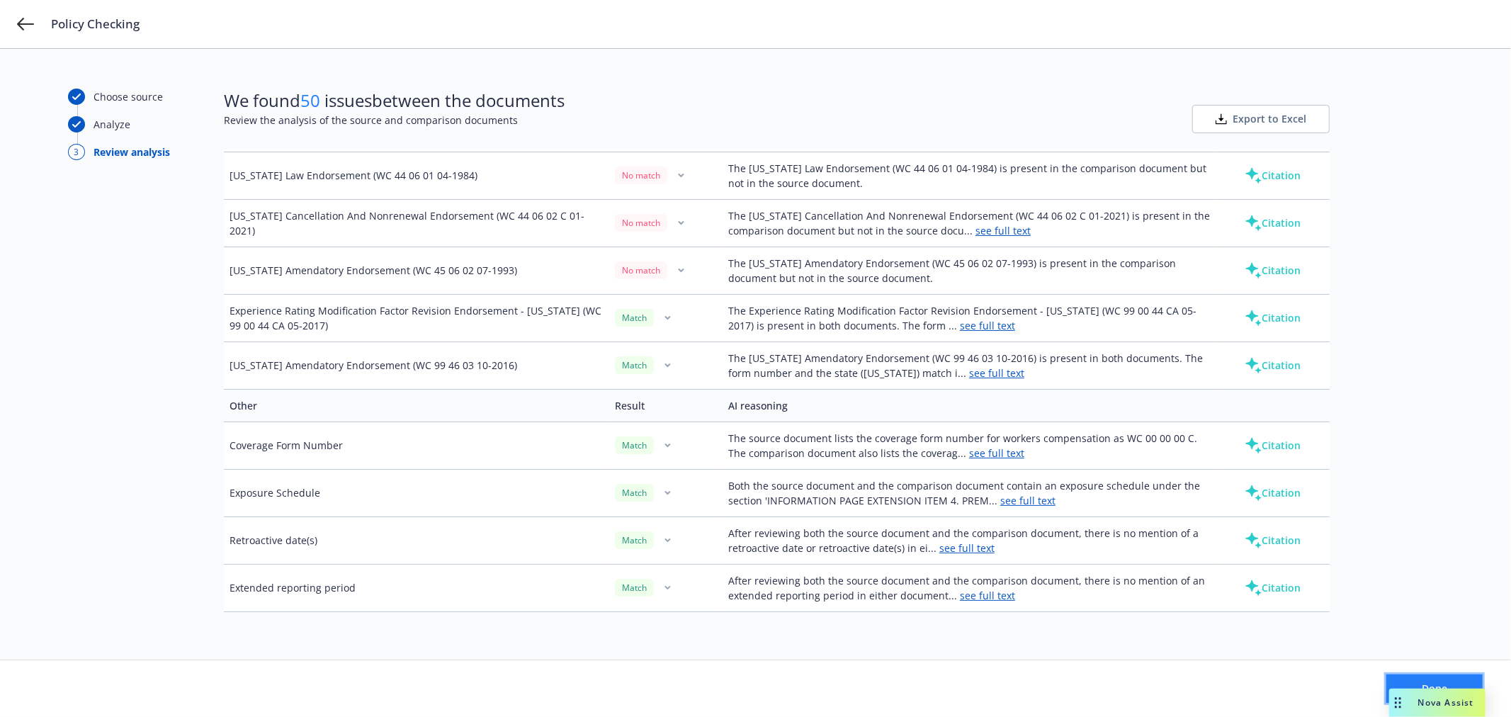
click at [1427, 676] on button "Done" at bounding box center [1434, 688] width 96 height 28
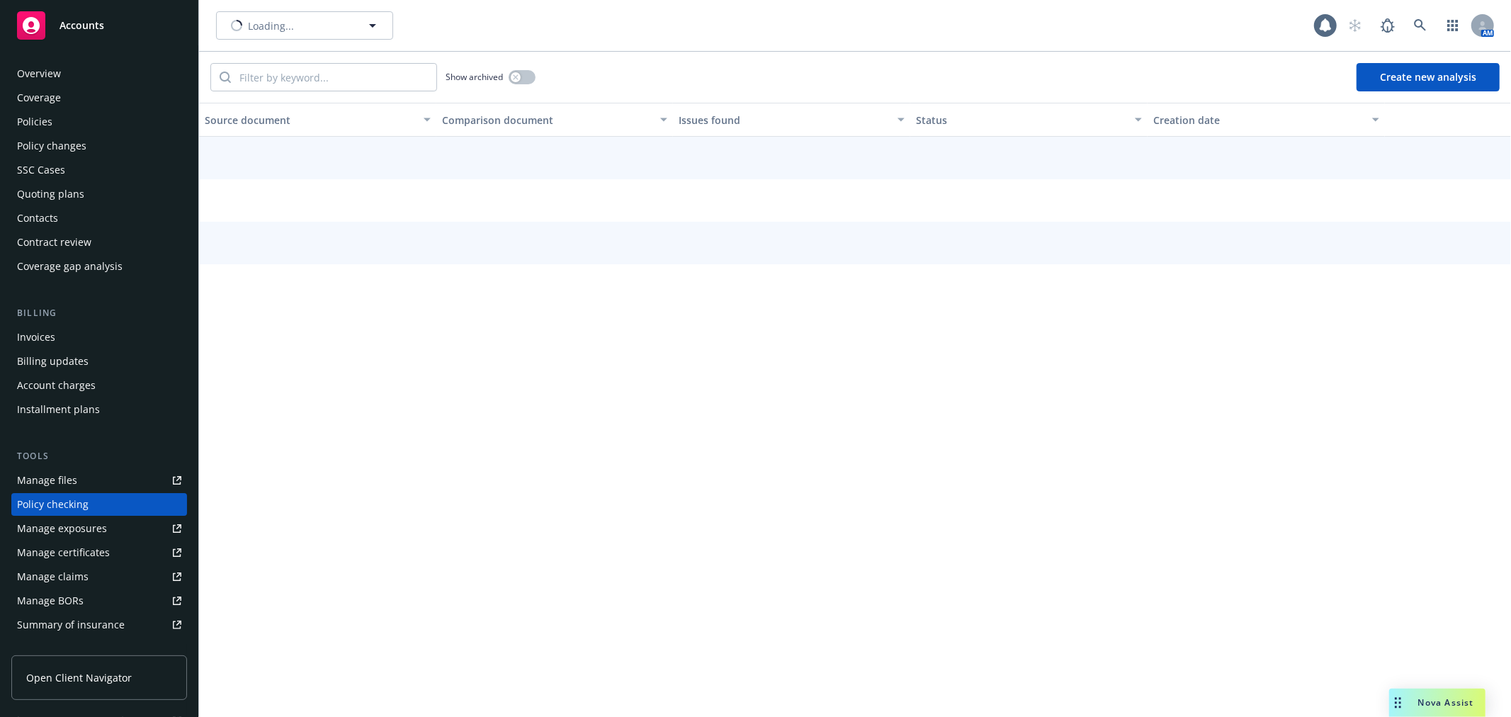
scroll to position [123, 0]
